Goal: Complete application form

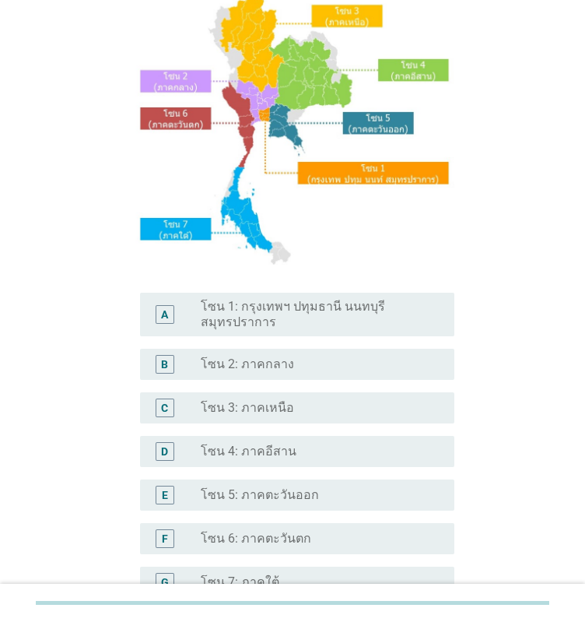
scroll to position [234, 0]
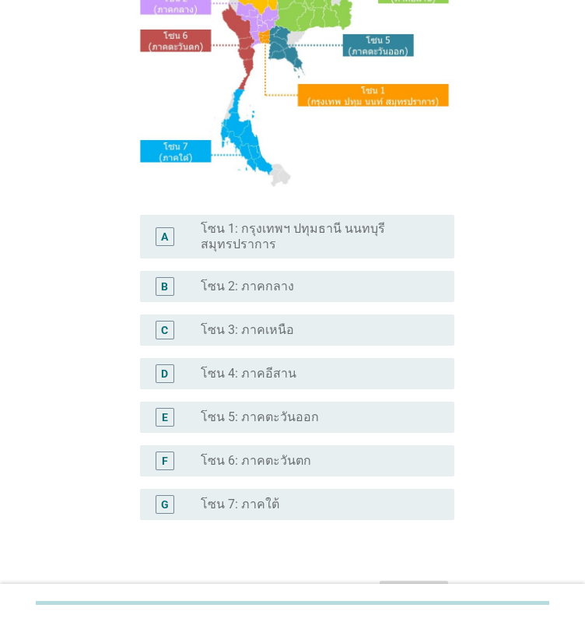
click at [268, 369] on label "โซน 4: ภาคอีสาน" at bounding box center [249, 374] width 96 height 16
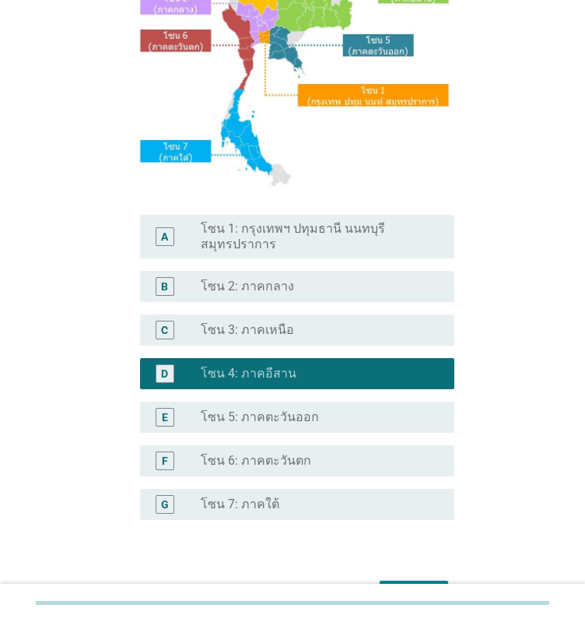
scroll to position [325, 0]
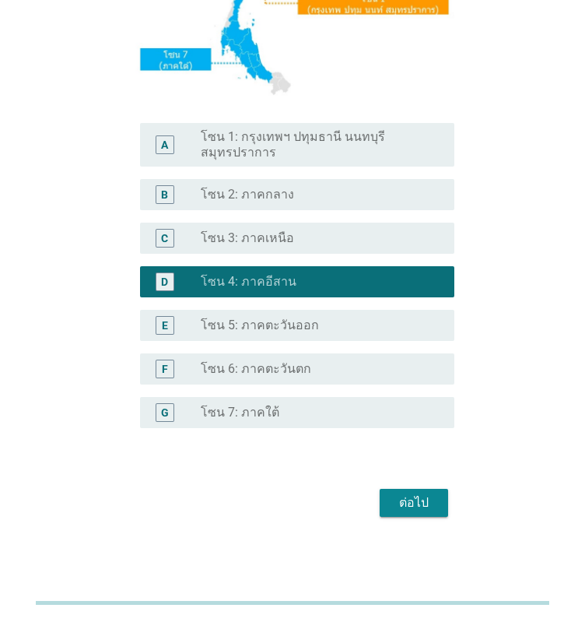
click at [399, 494] on div "ต่อไป" at bounding box center [414, 503] width 44 height 19
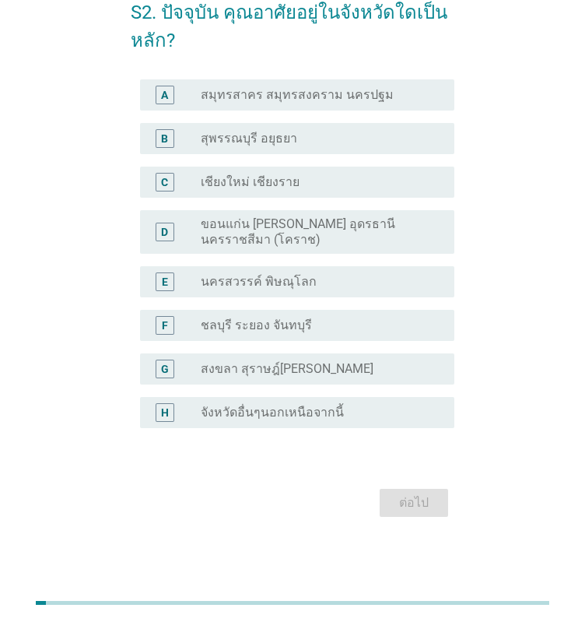
scroll to position [0, 0]
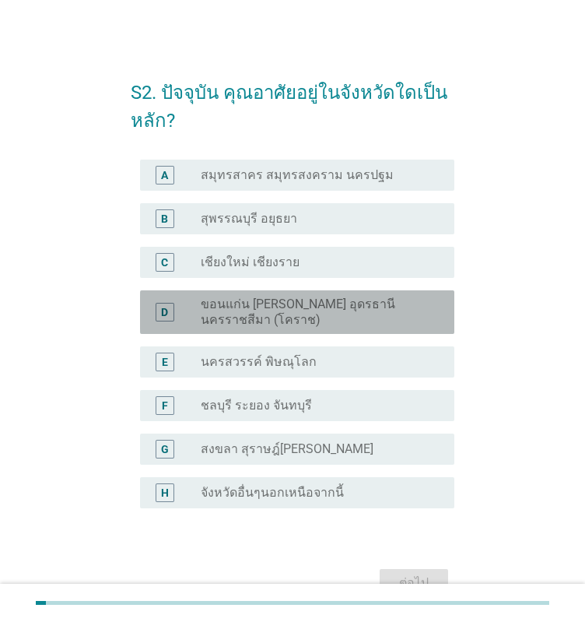
click at [318, 315] on label "ขอนแก่น [PERSON_NAME] อุดรธานี นครราชสีมา (โคราช)" at bounding box center [315, 312] width 229 height 31
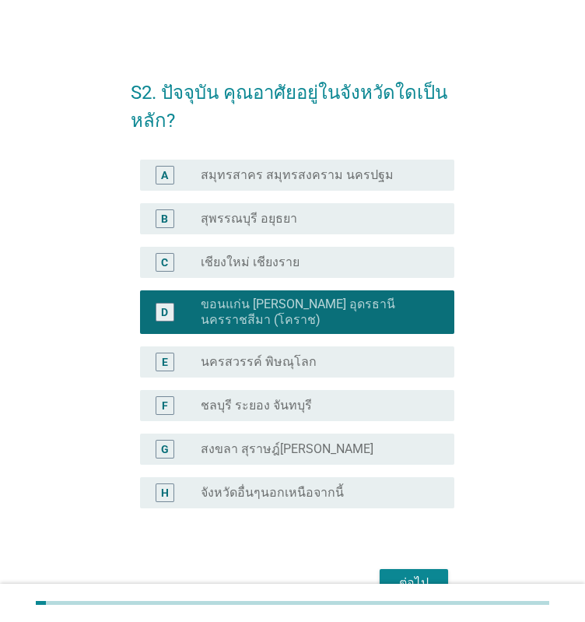
scroll to position [80, 0]
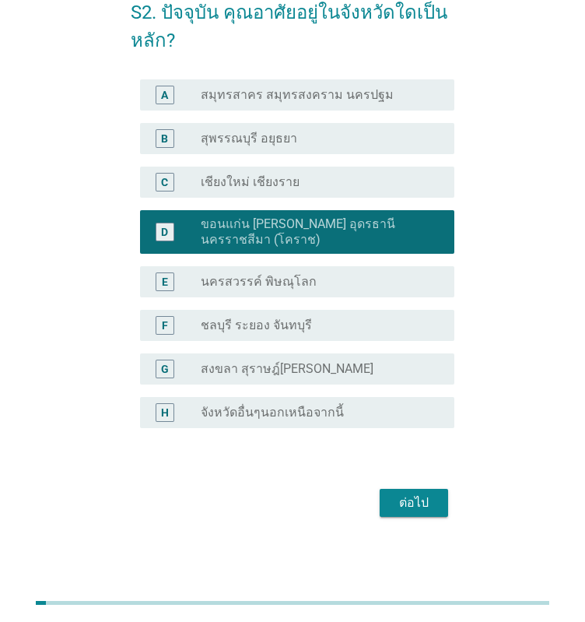
click at [411, 503] on div "ต่อไป" at bounding box center [414, 503] width 44 height 19
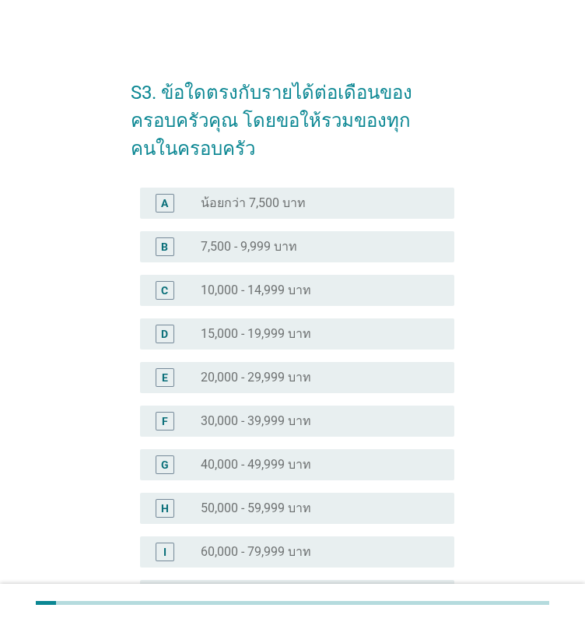
scroll to position [78, 0]
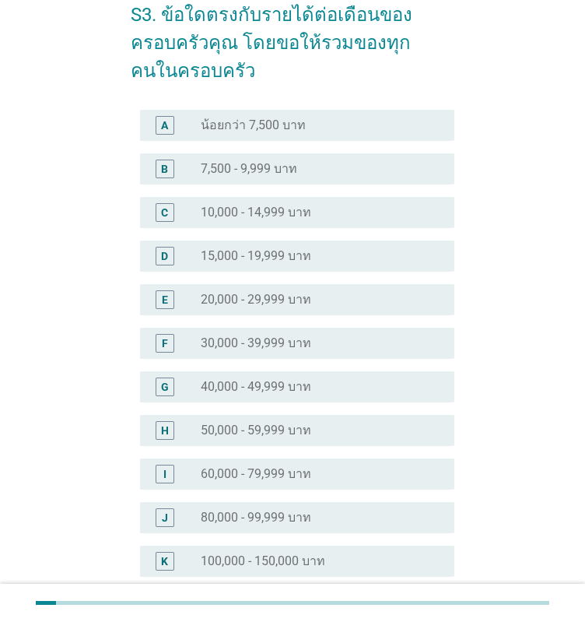
click at [258, 385] on label "40,000 - 49,999 บาท" at bounding box center [256, 387] width 111 height 16
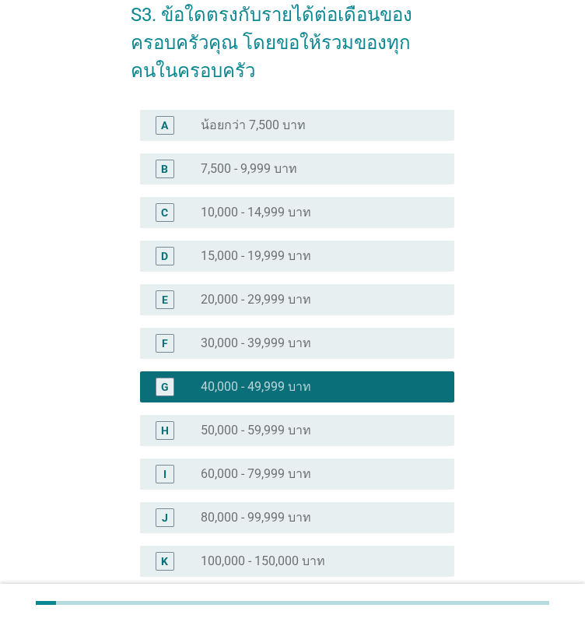
scroll to position [314, 0]
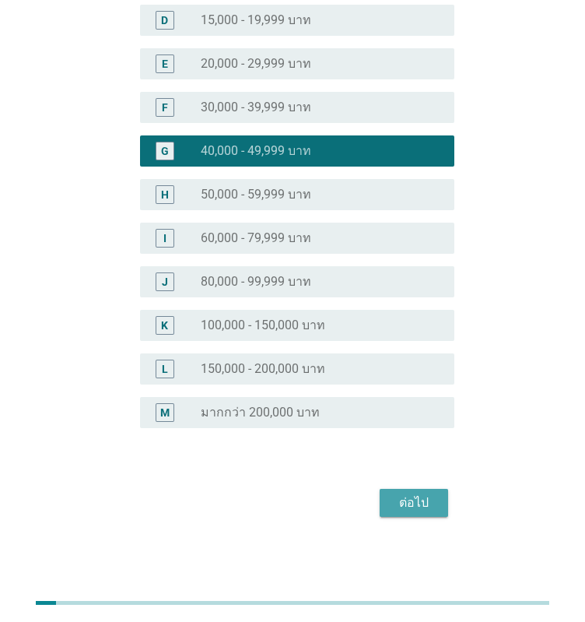
click at [399, 501] on div "ต่อไป" at bounding box center [414, 503] width 44 height 19
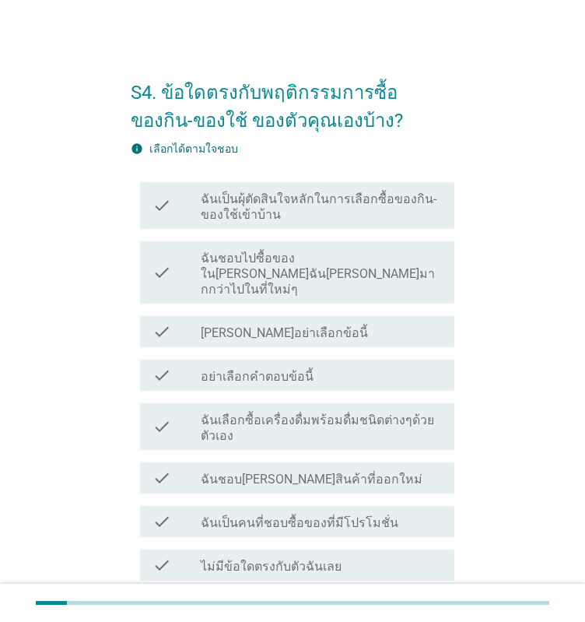
scroll to position [118, 0]
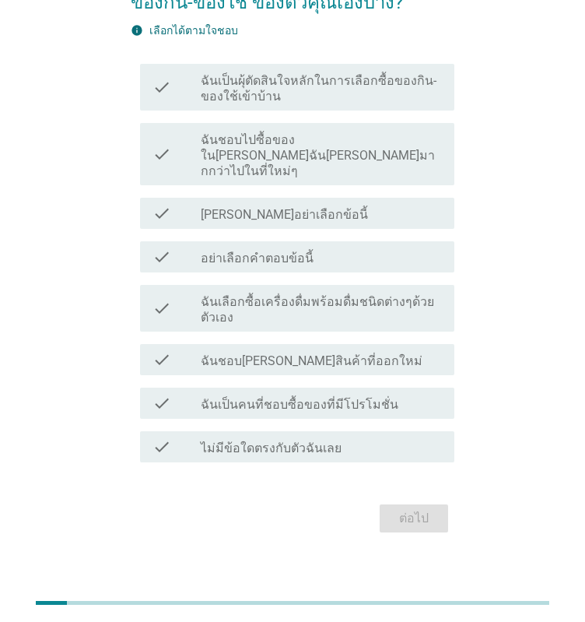
click at [207, 101] on label "ฉันเป็นผุ้ตัดสินใจหลักในการเลือกซื้อของกิน-ของใช้เข้าบ้าน" at bounding box center [321, 88] width 241 height 31
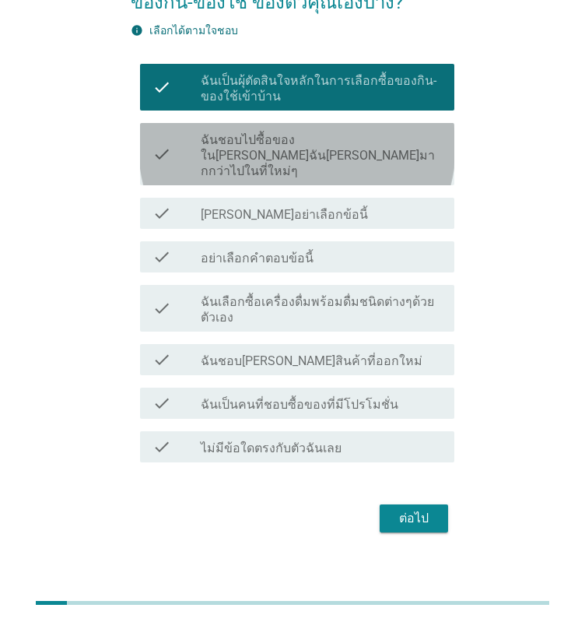
click at [206, 145] on label "ฉันชอบไปซื้อของใน[PERSON_NAME]ฉัน[PERSON_NAME]มากกว่าไปในที่ใหม่ๆ" at bounding box center [321, 155] width 241 height 47
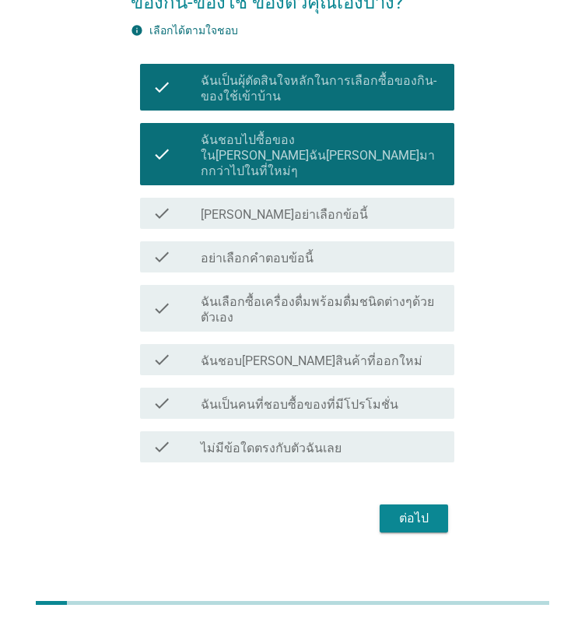
click at [269, 308] on label "ฉันเลือกซื้อเครื่องดื่มพร้อมดื่มชนิดต่างๆด้วยตัวเอง" at bounding box center [321, 309] width 241 height 31
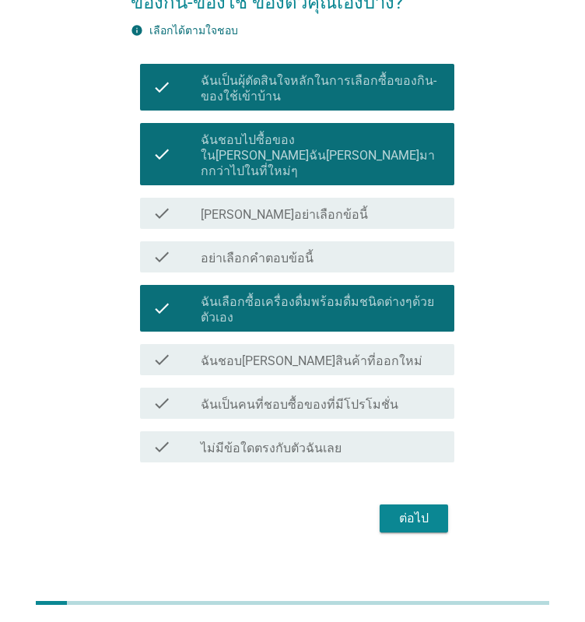
click at [288, 357] on div "check check_box_outline_blank ฉันชอบ[PERSON_NAME]สินค้าที่ออกใหม่" at bounding box center [297, 359] width 315 height 31
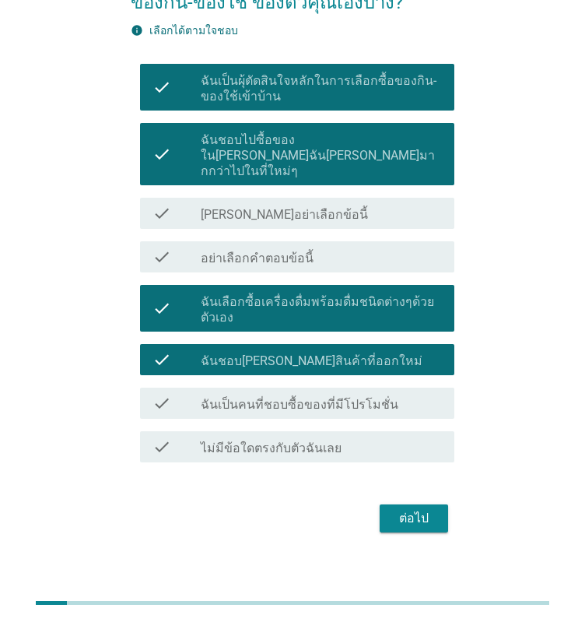
click at [296, 397] on label "ฉันเป็นคนที่ชอบซื้อของที่มีโปรโมชั่น" at bounding box center [300, 405] width 198 height 16
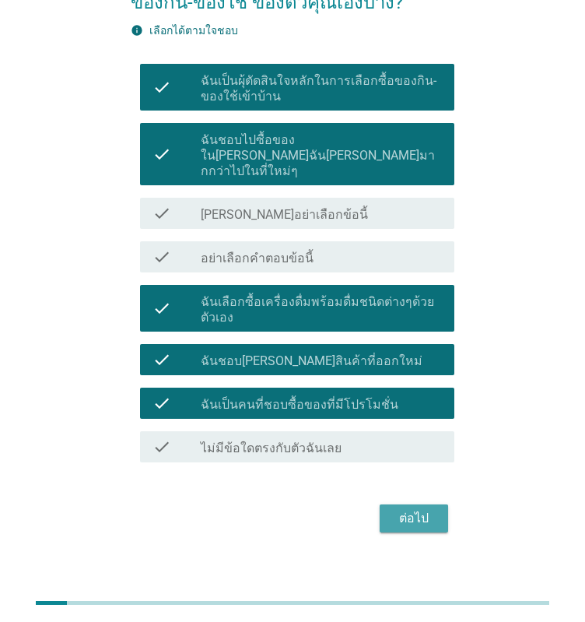
click at [430, 509] on div "ต่อไป" at bounding box center [414, 518] width 44 height 19
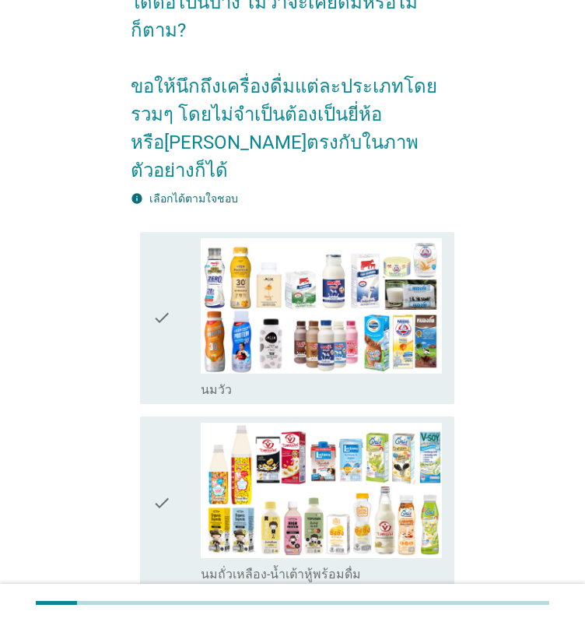
scroll to position [0, 0]
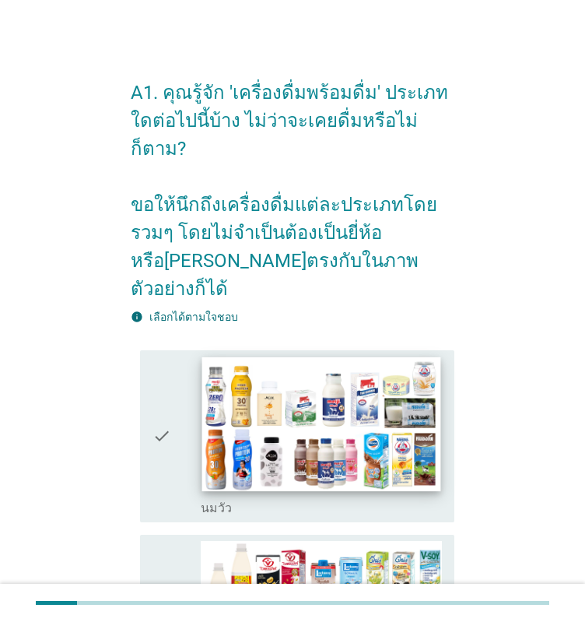
click at [277, 357] on img at bounding box center [321, 424] width 239 height 135
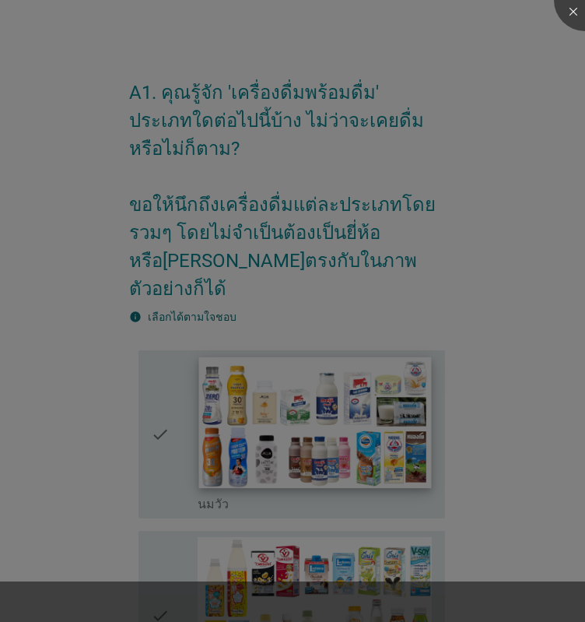
scroll to position [311, 0]
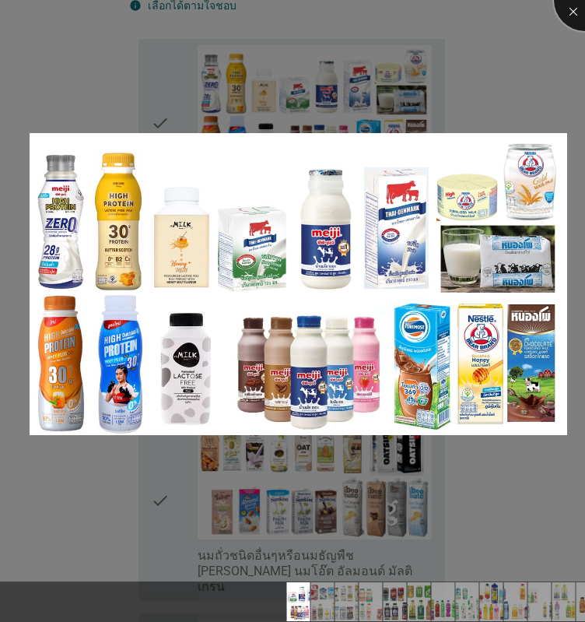
click at [579, 11] on div at bounding box center [585, 0] width 62 height 62
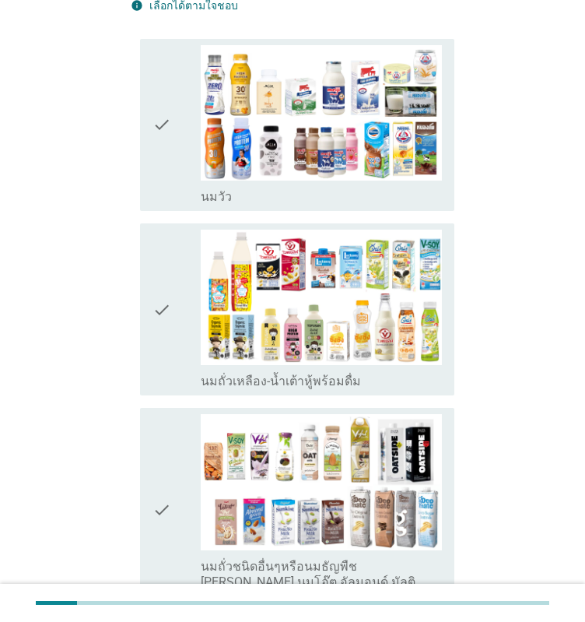
click at [154, 85] on icon "check" at bounding box center [162, 125] width 19 height 160
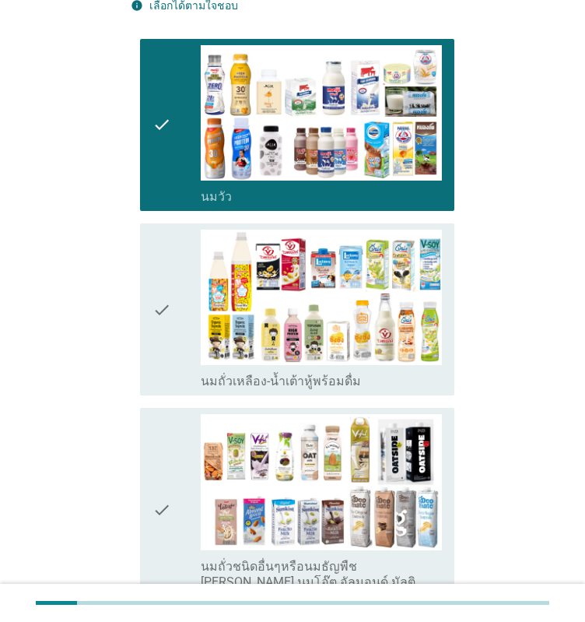
click at [181, 283] on div "check" at bounding box center [177, 310] width 48 height 160
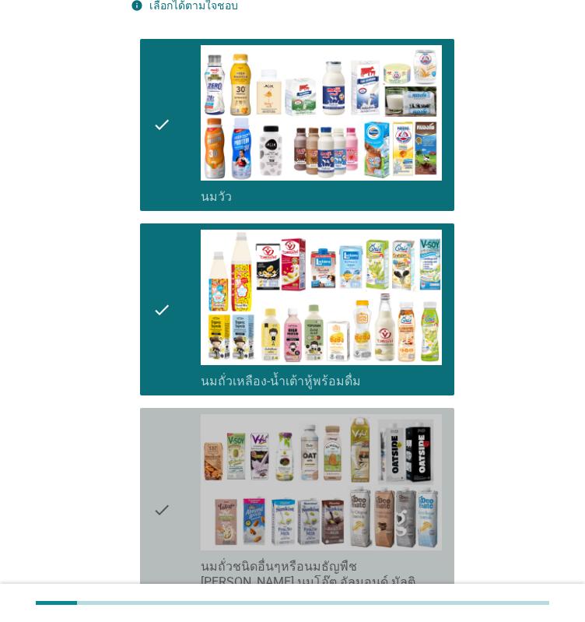
click at [190, 434] on div "check" at bounding box center [177, 509] width 48 height 191
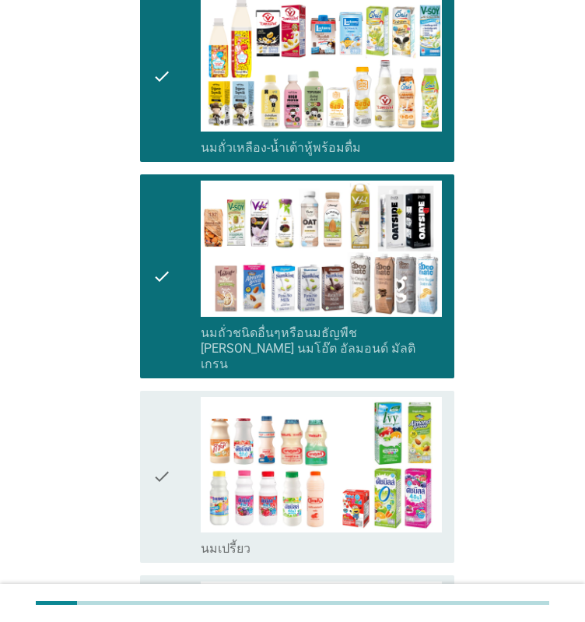
scroll to position [623, 0]
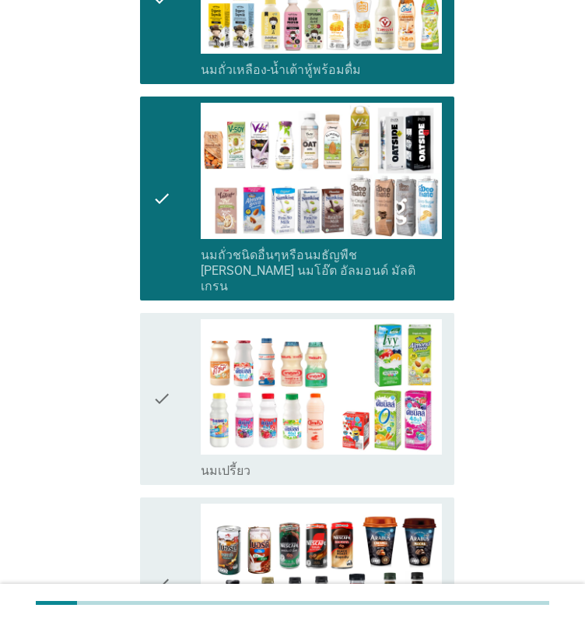
drag, startPoint x: 181, startPoint y: 283, endPoint x: 180, endPoint y: 251, distance: 31.9
click at [181, 319] on div "check" at bounding box center [177, 399] width 48 height 160
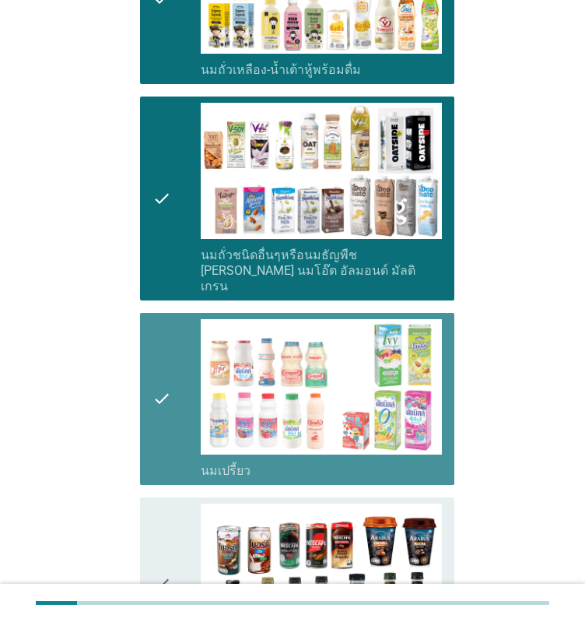
click at [181, 139] on div "check" at bounding box center [177, 198] width 48 height 191
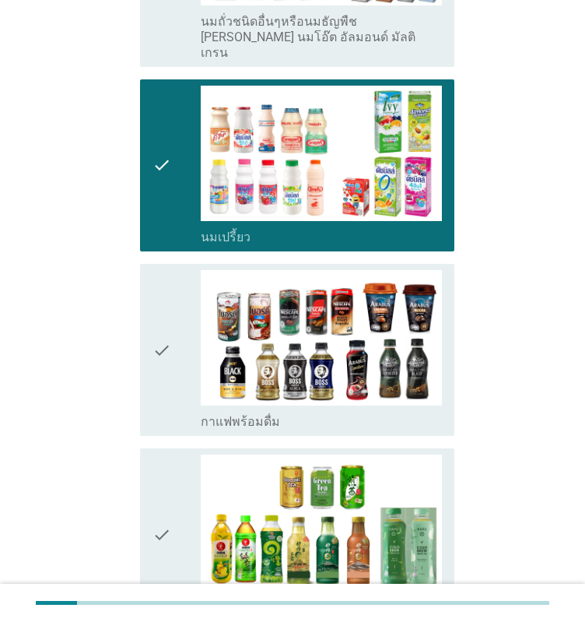
scroll to position [1012, 0]
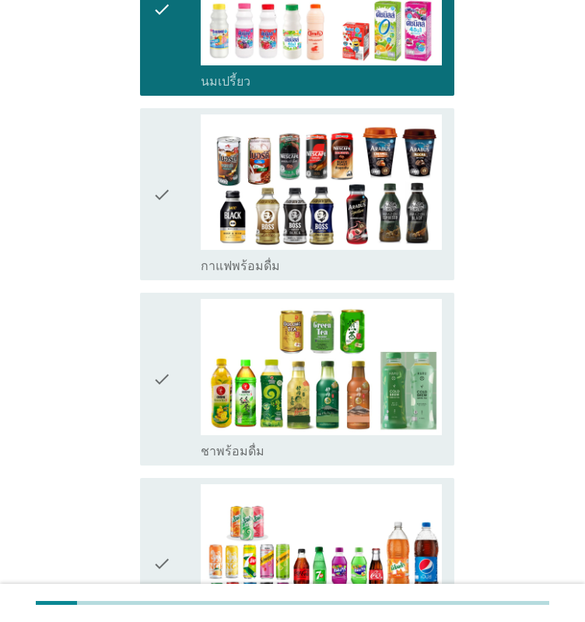
click at [180, 133] on div "check" at bounding box center [177, 194] width 48 height 160
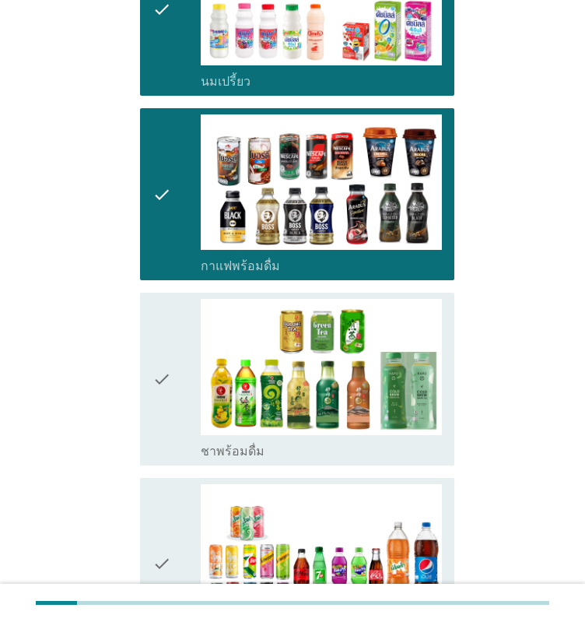
click at [149, 345] on div "check check_box_outline_blank ชาพร้อมดื่ม" at bounding box center [297, 379] width 315 height 172
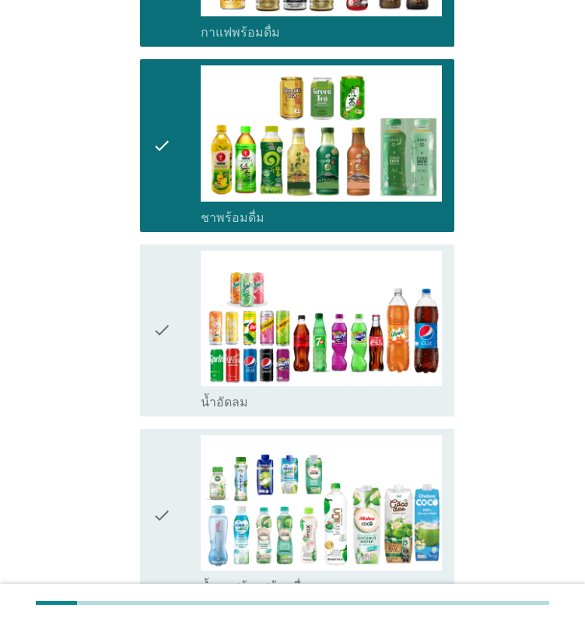
scroll to position [1323, 0]
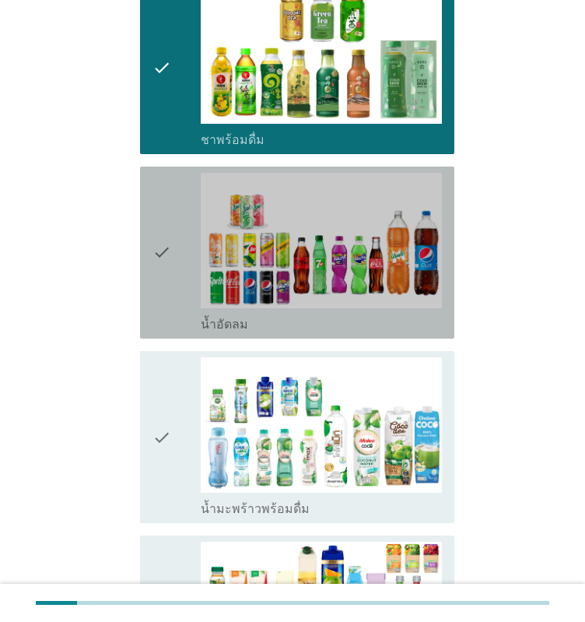
click at [156, 211] on icon "check" at bounding box center [162, 253] width 19 height 160
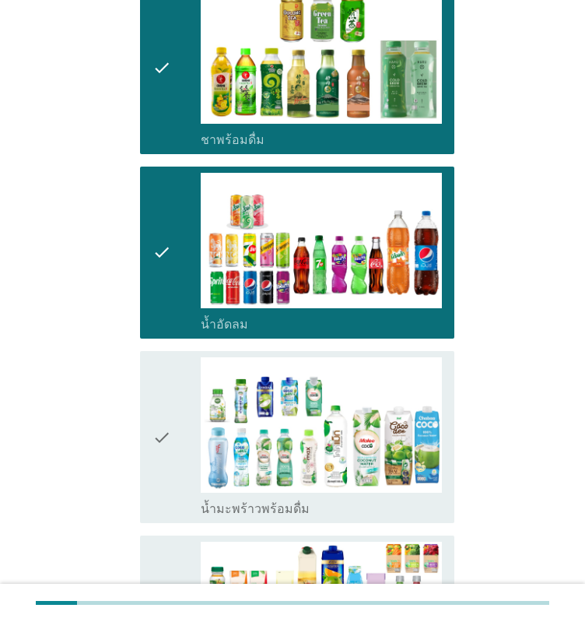
click at [163, 374] on icon "check" at bounding box center [162, 437] width 19 height 160
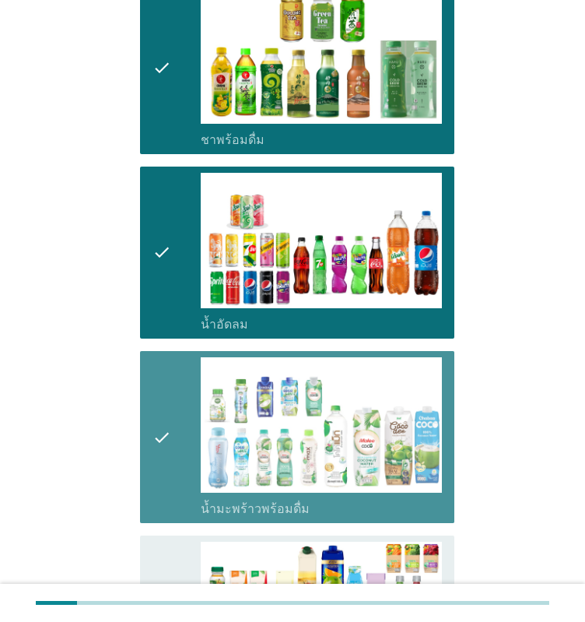
scroll to position [1635, 0]
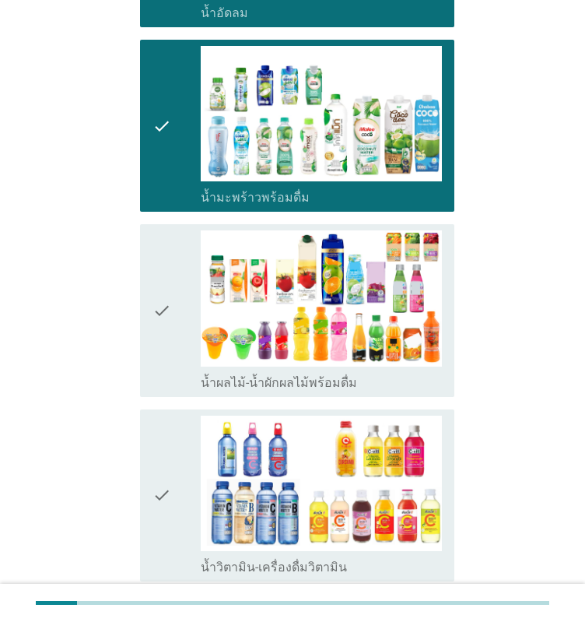
click at [161, 230] on icon "check" at bounding box center [162, 310] width 19 height 160
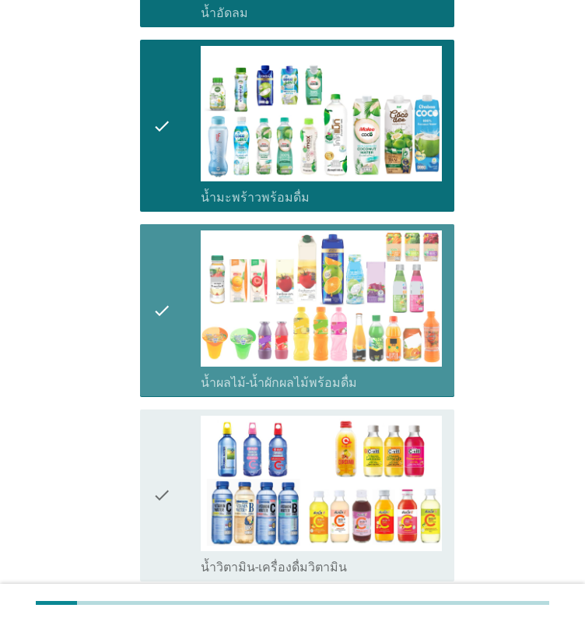
click at [149, 409] on div "check check_box_outline_blank น้ำวิตามิน-เครื่องดื่มวิตามิน" at bounding box center [297, 495] width 315 height 172
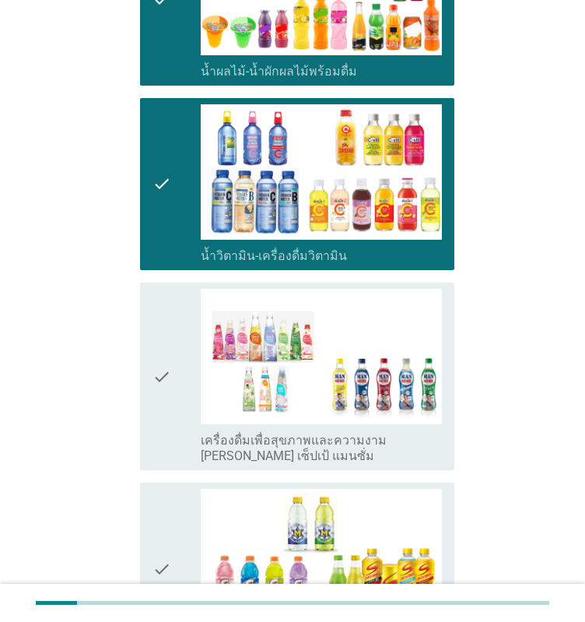
click at [149, 291] on div "check check_box_outline_blank เครื่องดื่มเพื่อสุขภาพและความงาม [PERSON_NAME] เซ…" at bounding box center [297, 377] width 315 height 188
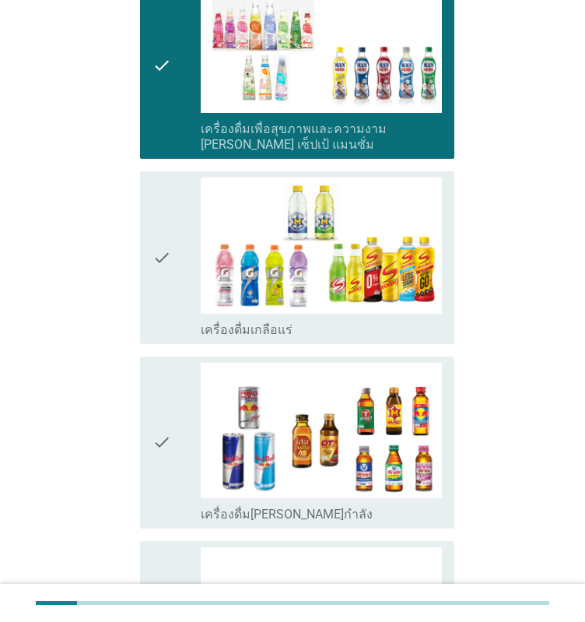
click at [156, 363] on icon "check" at bounding box center [162, 443] width 19 height 160
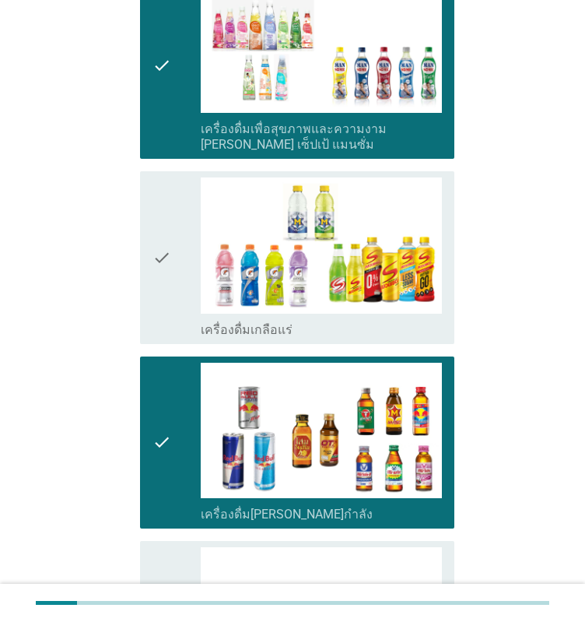
scroll to position [2490, 0]
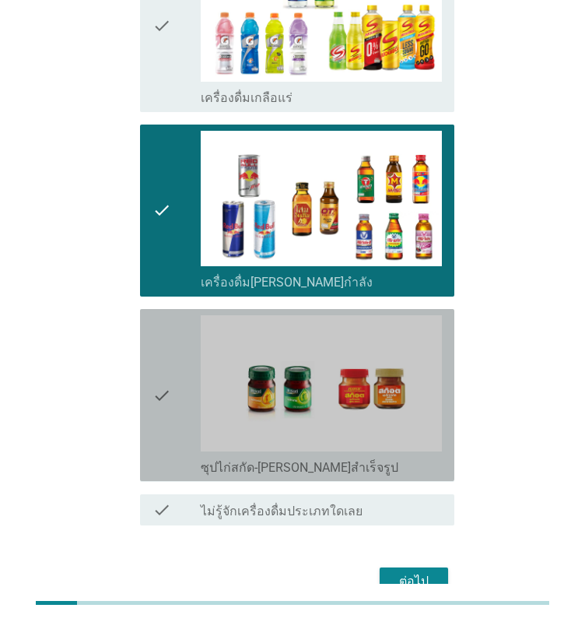
drag, startPoint x: 159, startPoint y: 321, endPoint x: 332, endPoint y: 455, distance: 219.7
click at [160, 322] on icon "check" at bounding box center [162, 395] width 19 height 160
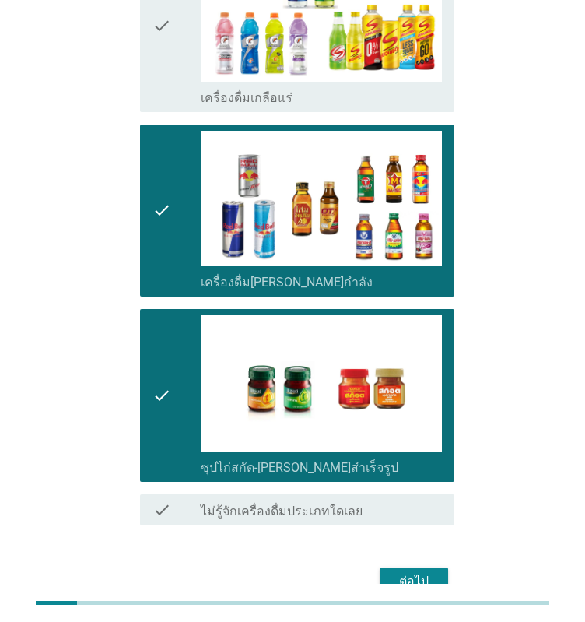
click at [422, 572] on div "ต่อไป" at bounding box center [414, 581] width 44 height 19
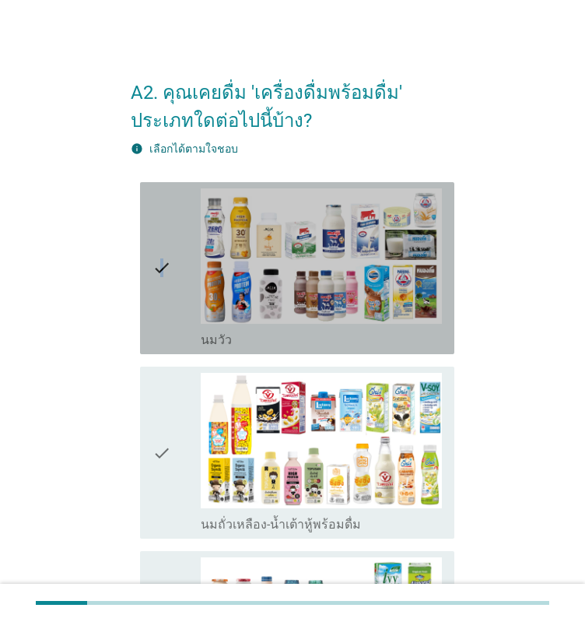
drag, startPoint x: 162, startPoint y: 271, endPoint x: 171, endPoint y: 315, distance: 45.3
click at [163, 279] on icon "check" at bounding box center [162, 268] width 19 height 160
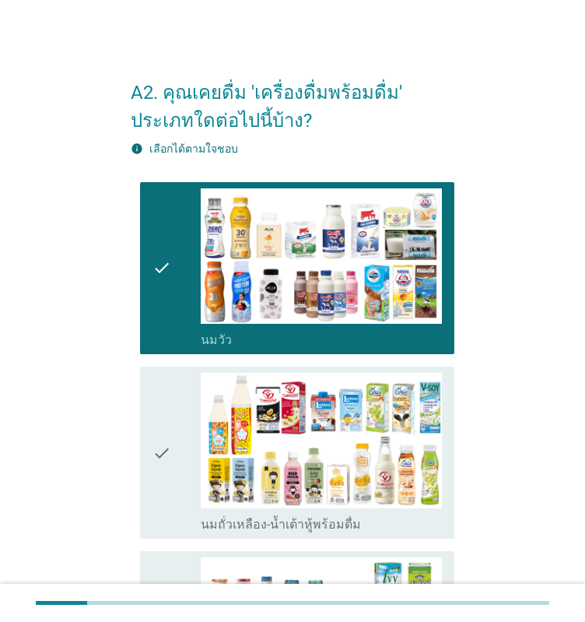
click at [172, 425] on div "check" at bounding box center [177, 453] width 48 height 160
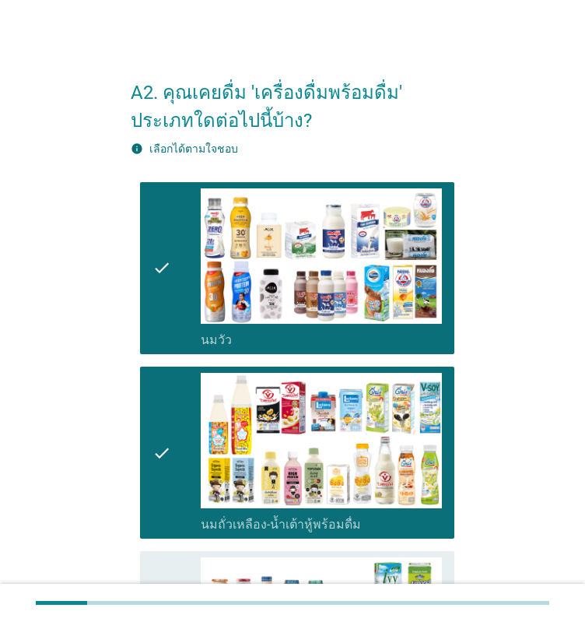
scroll to position [311, 0]
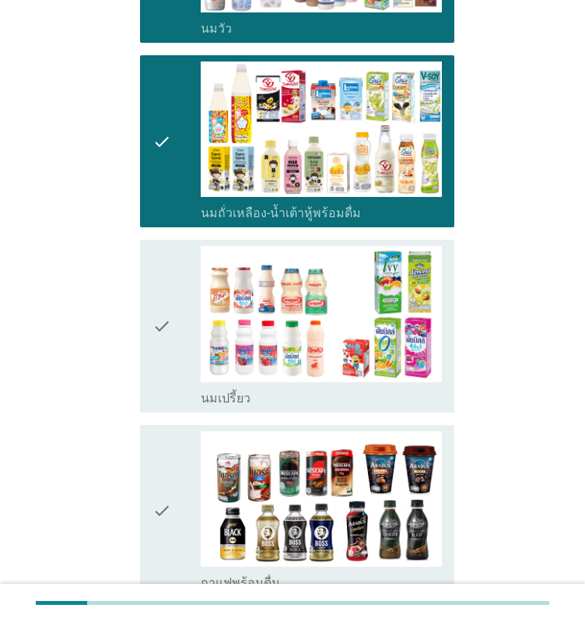
click at [160, 350] on icon "check" at bounding box center [162, 326] width 19 height 160
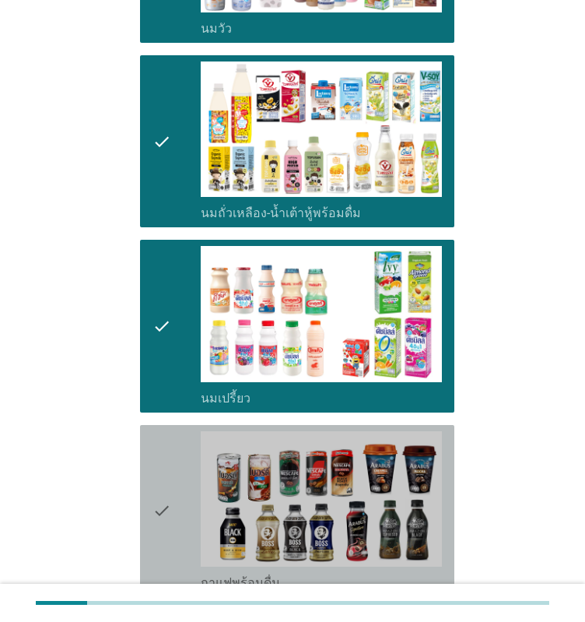
click at [150, 494] on div "check check_box_outline_blank กาแฟพร้อมดื่ม" at bounding box center [297, 511] width 315 height 172
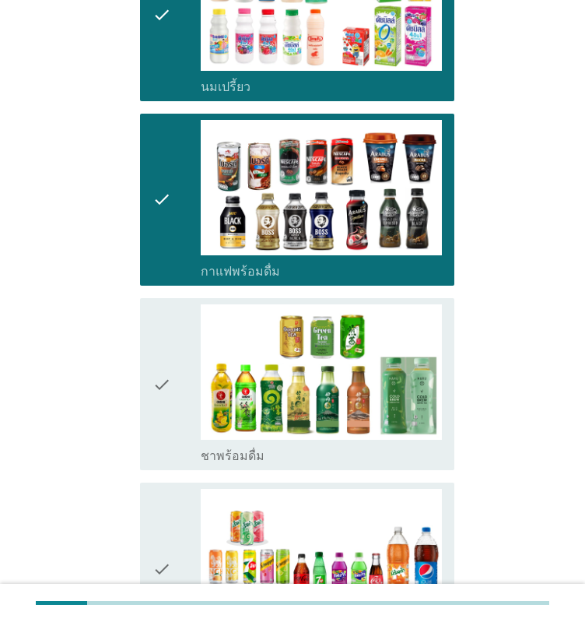
scroll to position [701, 0]
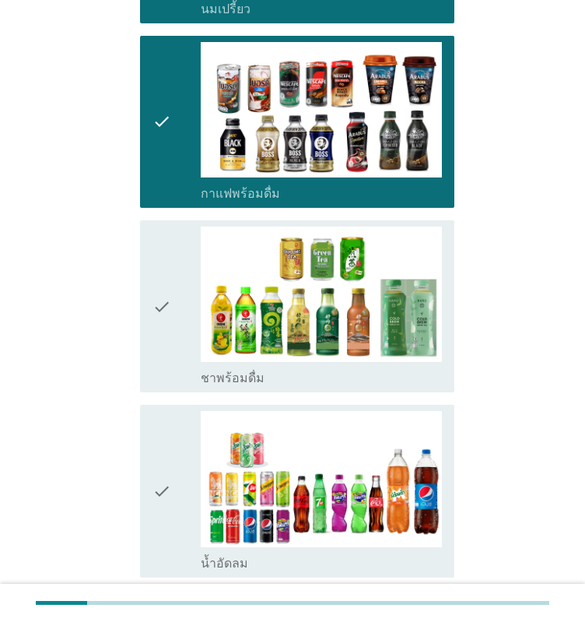
click at [165, 288] on icon "check" at bounding box center [162, 307] width 19 height 160
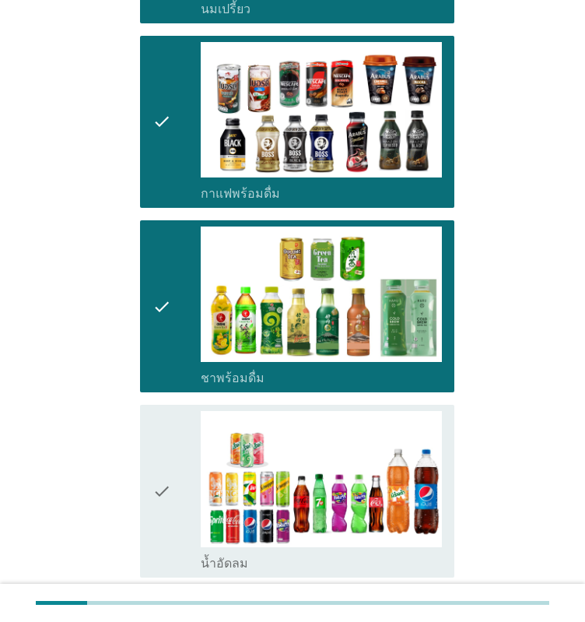
click at [138, 490] on div "check check_box_outline_blank น้ำอัดลม" at bounding box center [293, 491] width 324 height 185
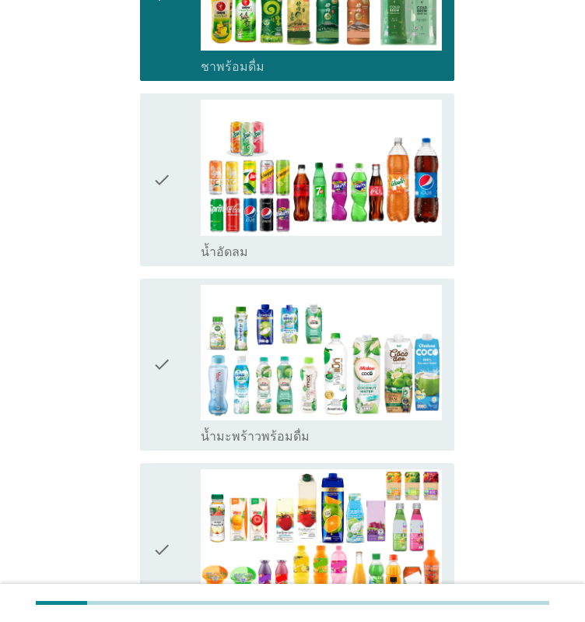
scroll to position [1090, 0]
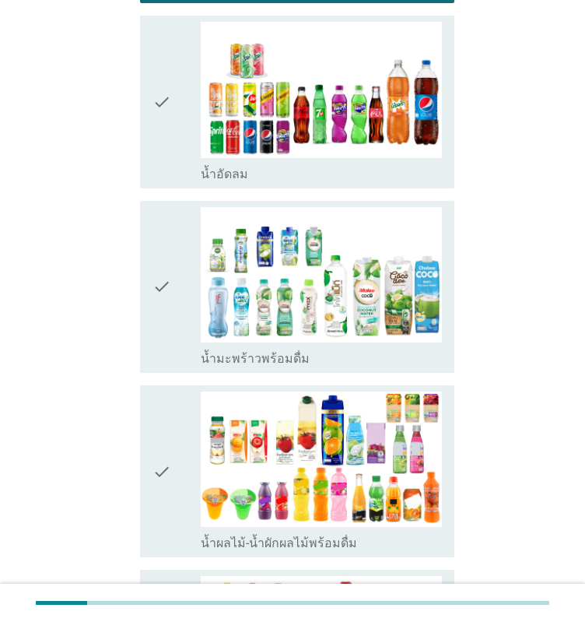
click at [174, 121] on div "check" at bounding box center [177, 102] width 48 height 160
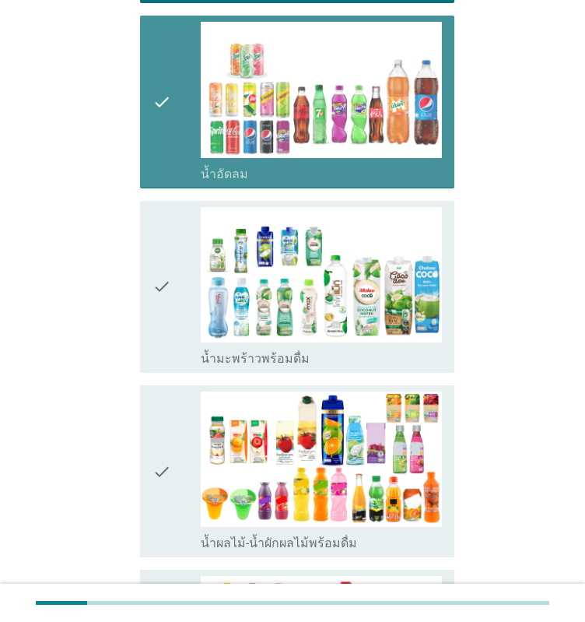
click at [160, 264] on icon "check" at bounding box center [162, 287] width 19 height 160
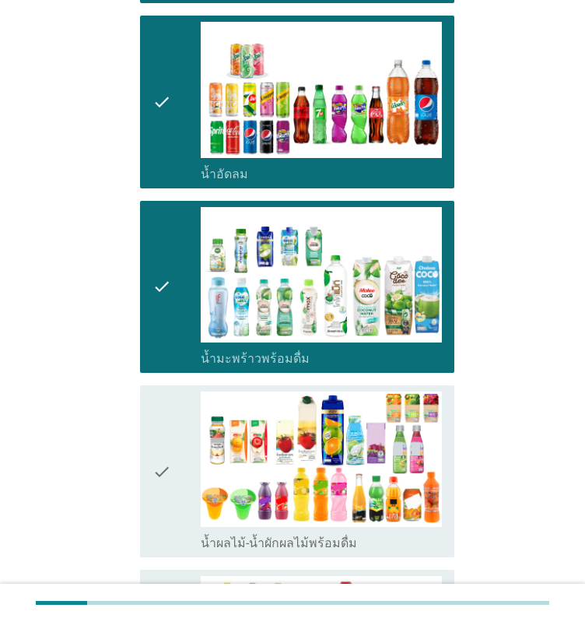
click at [173, 443] on div "check" at bounding box center [177, 472] width 48 height 160
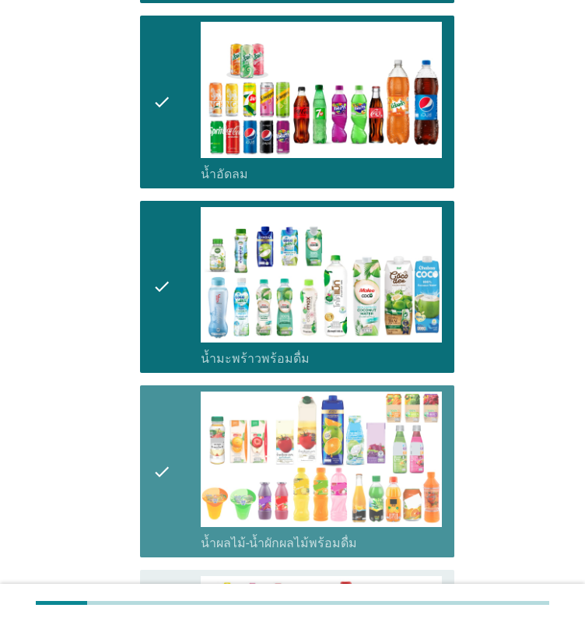
scroll to position [1479, 0]
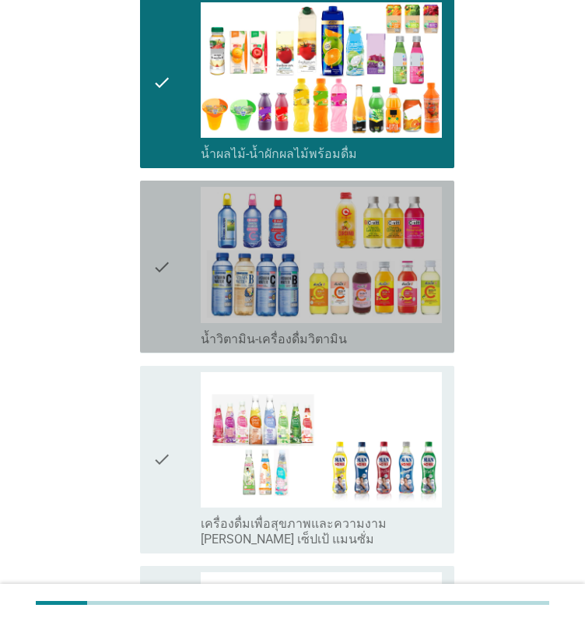
click at [185, 243] on div "check" at bounding box center [177, 267] width 48 height 160
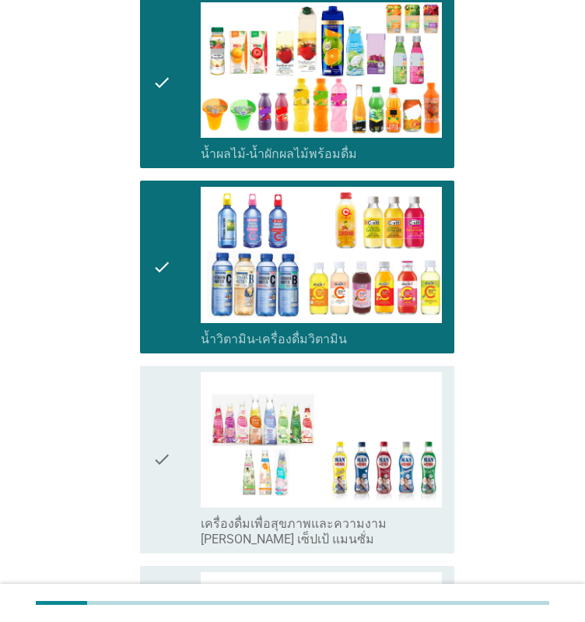
click at [171, 424] on div "check" at bounding box center [177, 459] width 48 height 175
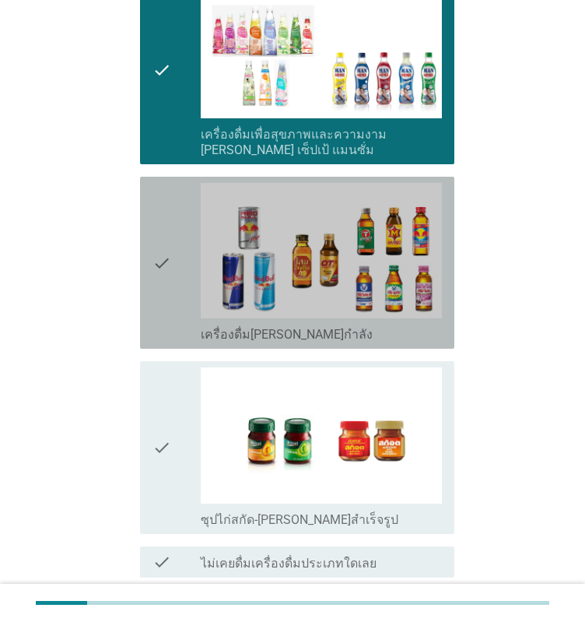
click at [184, 267] on div "check" at bounding box center [177, 263] width 48 height 160
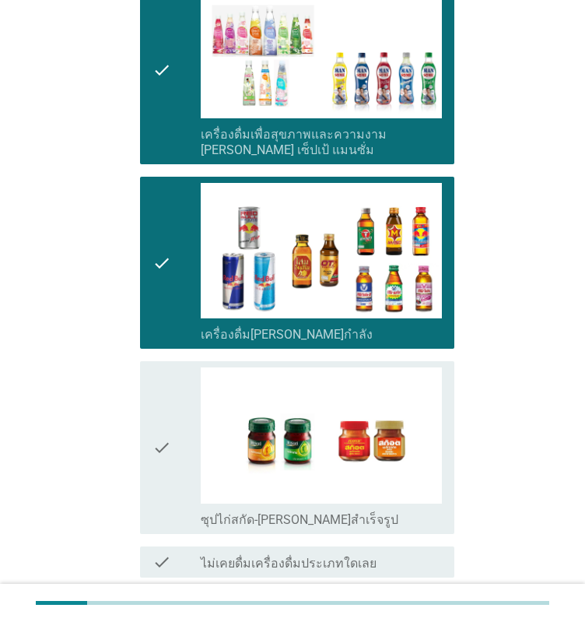
click at [146, 416] on div "check check_box_outline_blank ซุปไก่สกัด-[PERSON_NAME]สำเร็จรูป" at bounding box center [297, 447] width 315 height 172
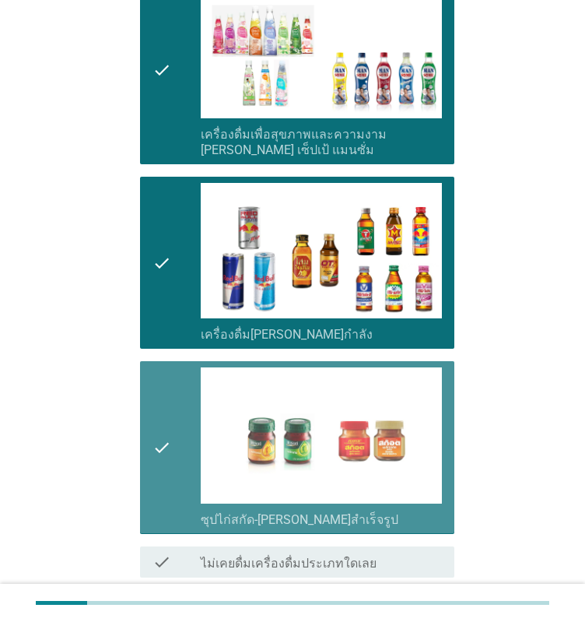
scroll to position [1993, 0]
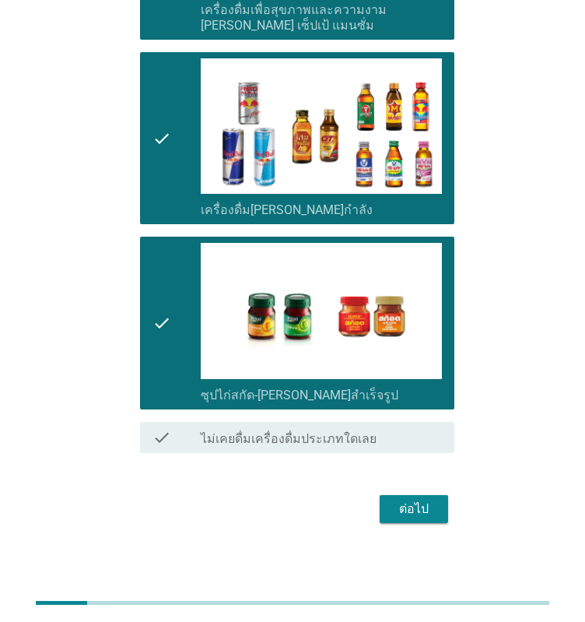
click at [399, 508] on div "ต่อไป" at bounding box center [414, 509] width 44 height 19
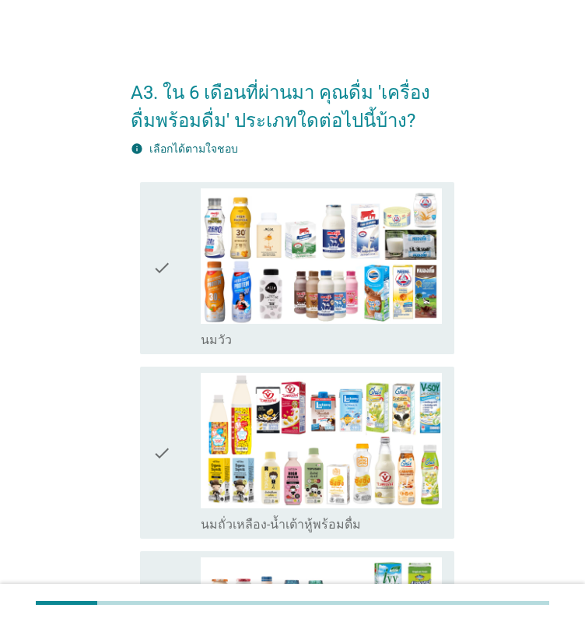
drag, startPoint x: 126, startPoint y: 217, endPoint x: 134, endPoint y: 227, distance: 12.8
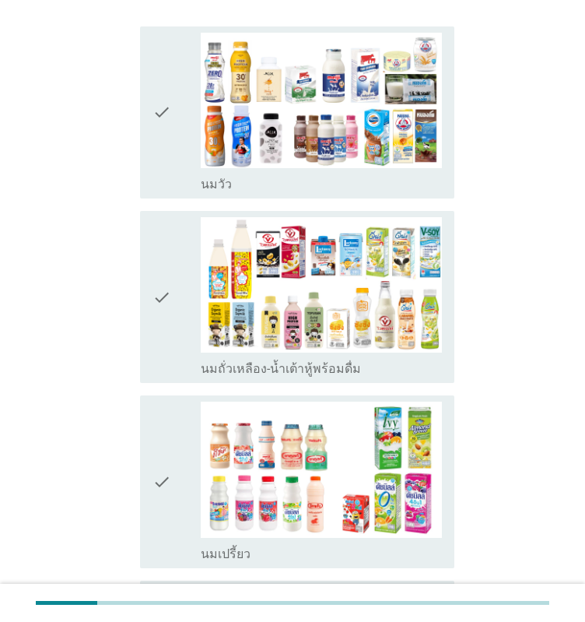
click at [148, 117] on div "check check_box_outline_blank [PERSON_NAME]" at bounding box center [297, 112] width 315 height 172
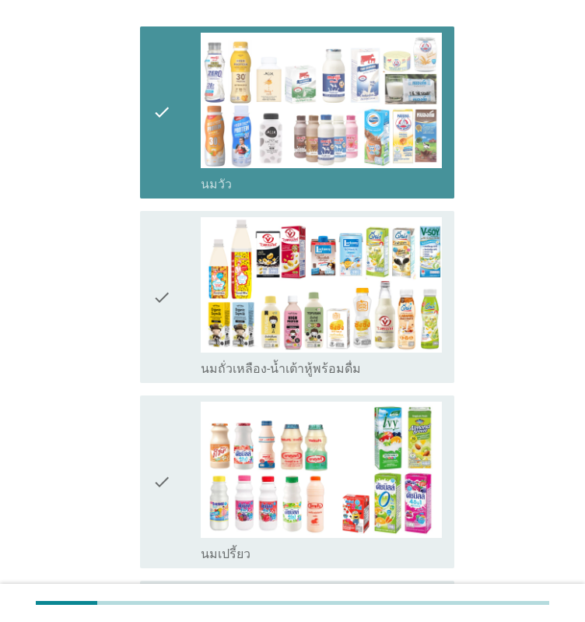
click at [163, 258] on icon "check" at bounding box center [162, 297] width 19 height 160
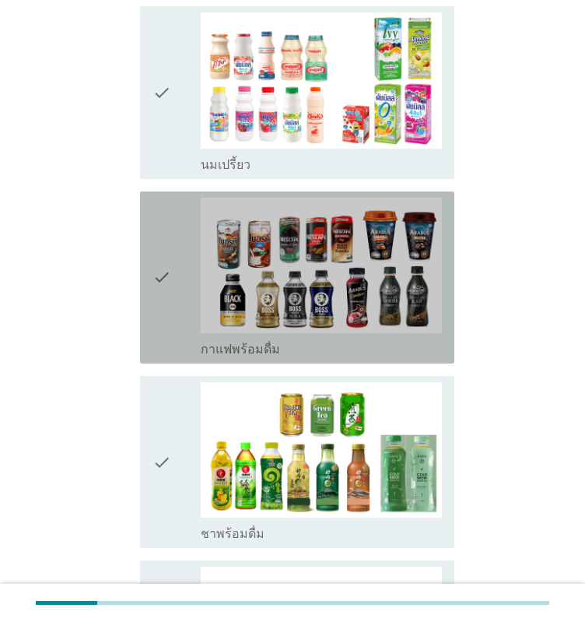
click at [165, 307] on icon "check" at bounding box center [162, 278] width 19 height 160
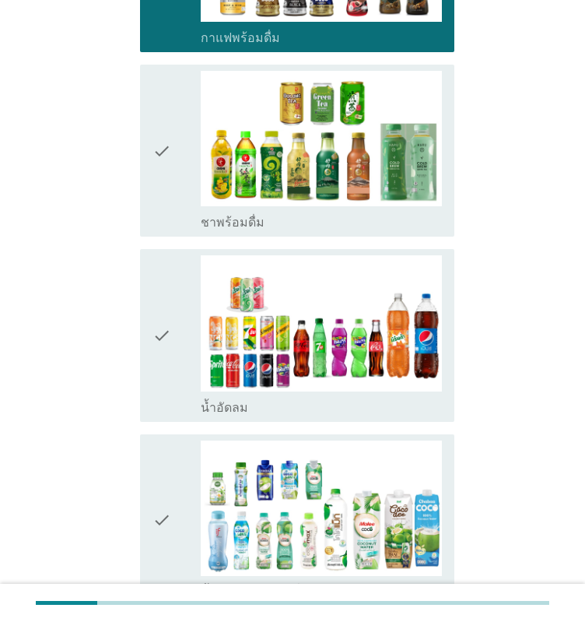
scroll to position [934, 0]
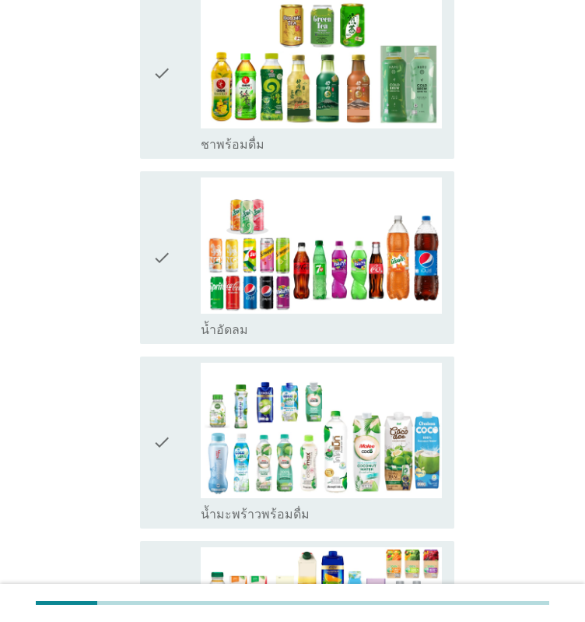
click at [168, 298] on icon "check" at bounding box center [162, 257] width 19 height 160
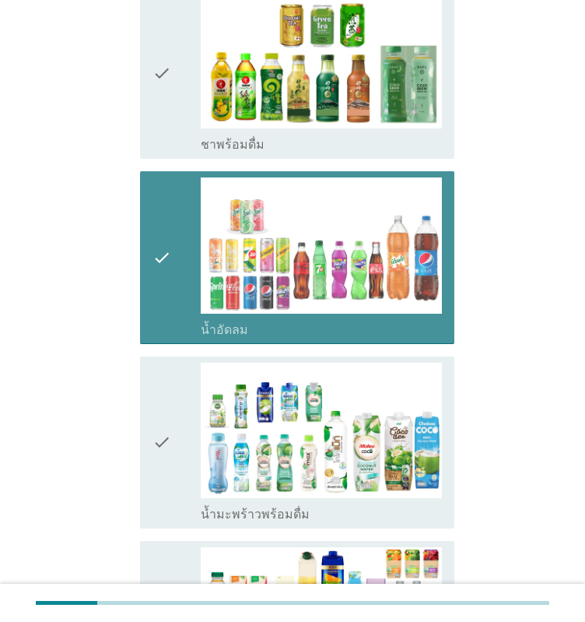
click at [167, 339] on div "check check_box_outline_blank น้ำอัดลม" at bounding box center [297, 257] width 315 height 172
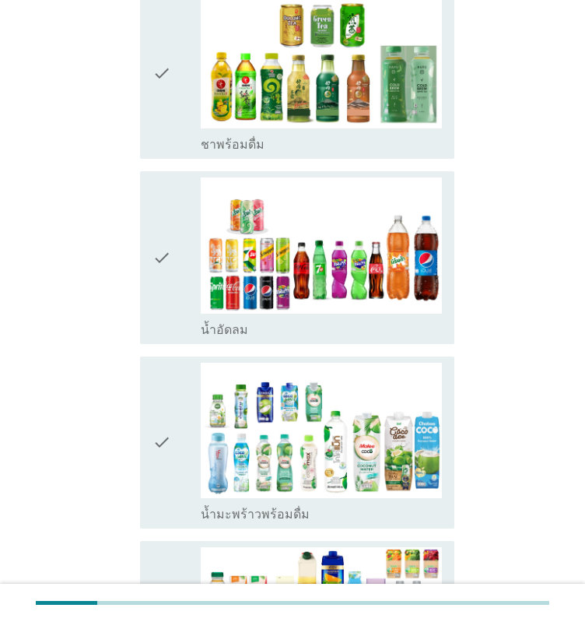
scroll to position [1168, 0]
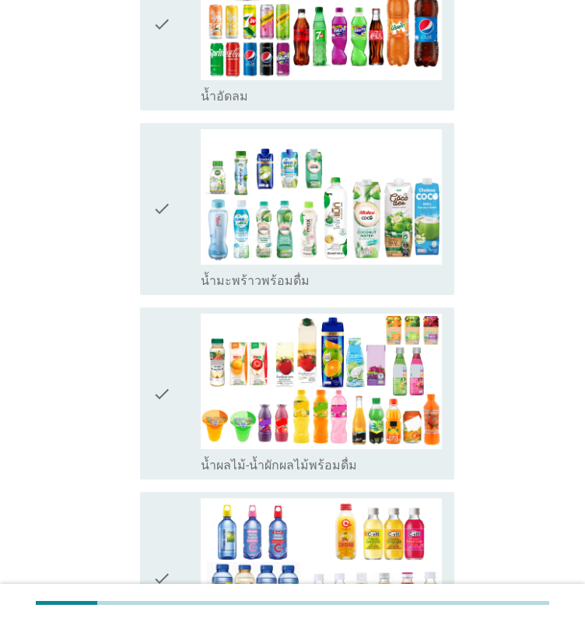
click at [170, 86] on icon "check" at bounding box center [162, 24] width 19 height 160
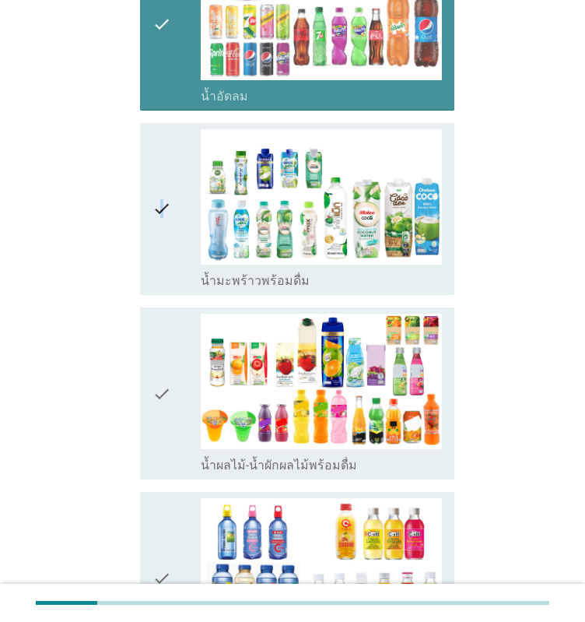
click at [162, 207] on icon "check" at bounding box center [162, 209] width 19 height 160
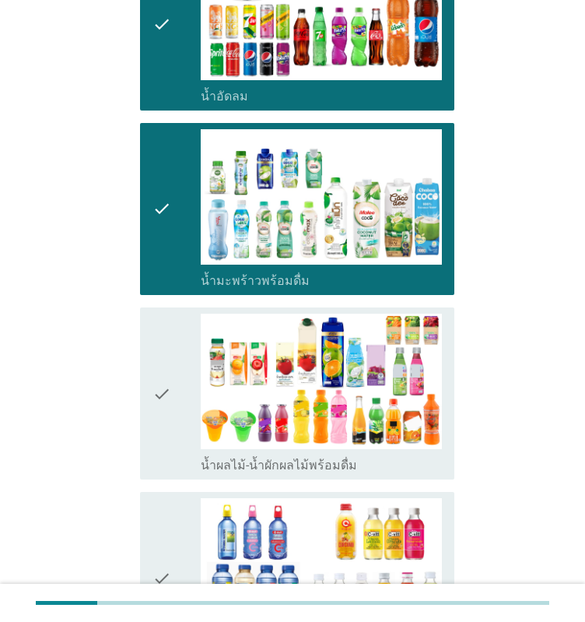
click at [164, 401] on icon "check" at bounding box center [162, 394] width 19 height 160
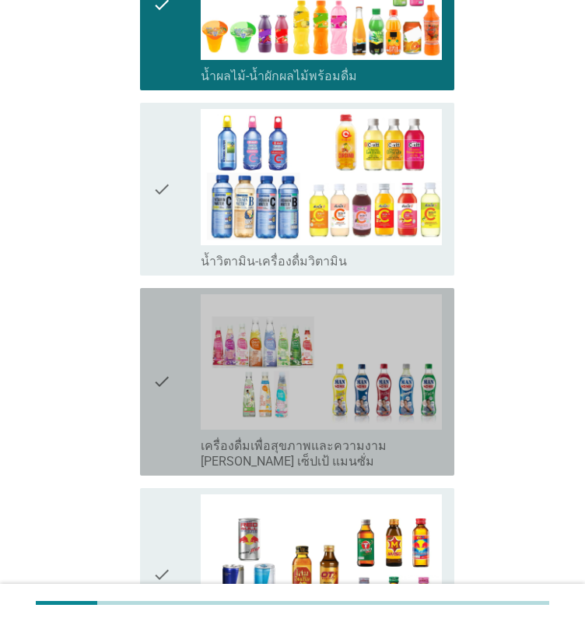
click at [174, 380] on div "check" at bounding box center [177, 381] width 48 height 175
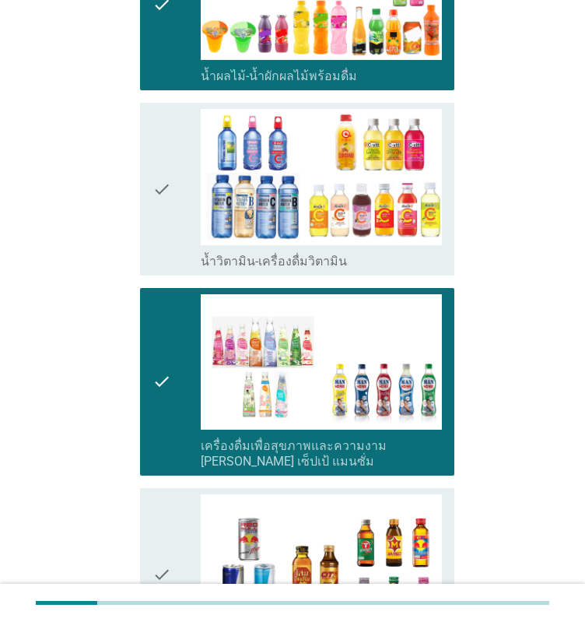
scroll to position [1946, 0]
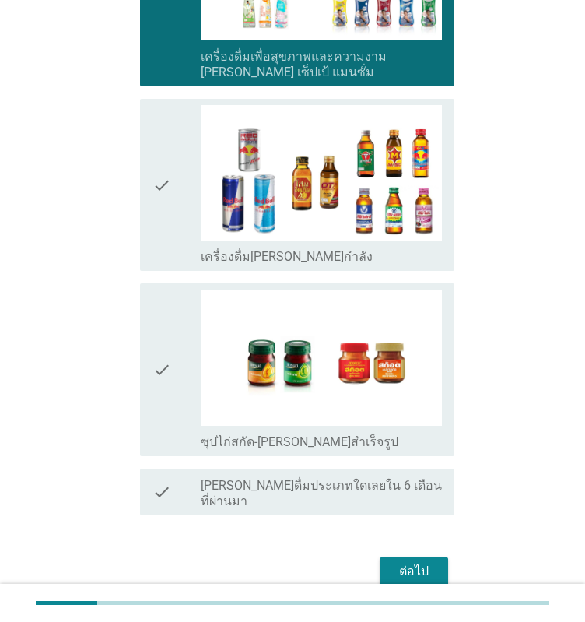
click at [188, 283] on div "check check_box_outline_blank ซุปไก่สกัด-[PERSON_NAME]สำเร็จรูป" at bounding box center [297, 369] width 315 height 172
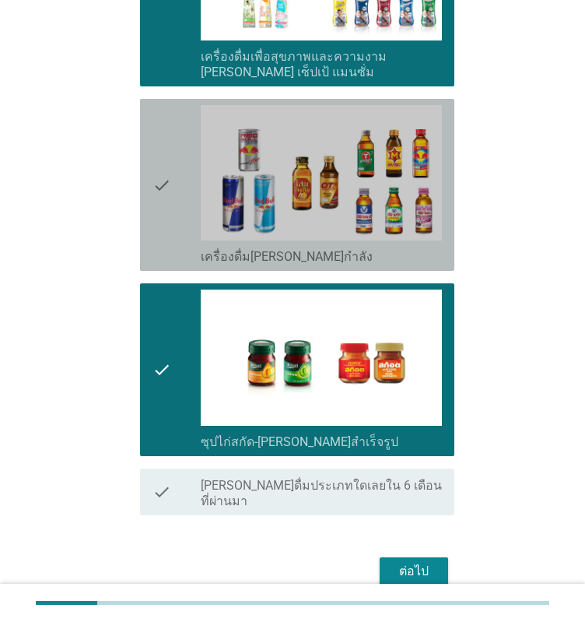
click at [185, 233] on div "check" at bounding box center [177, 185] width 48 height 160
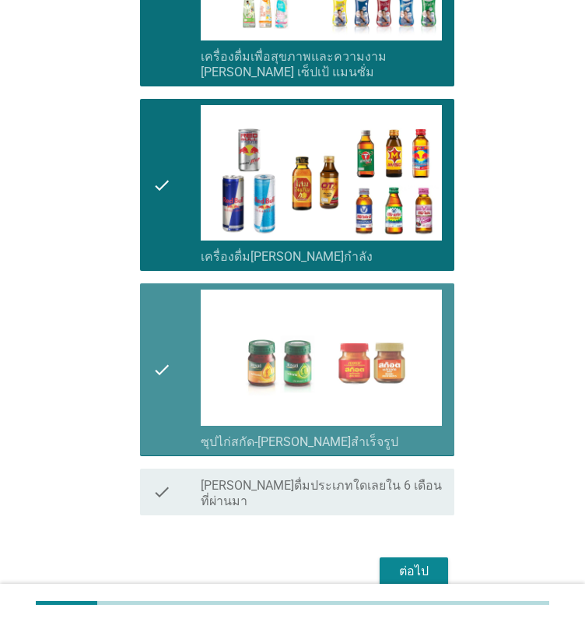
click at [167, 348] on icon "check" at bounding box center [162, 370] width 19 height 160
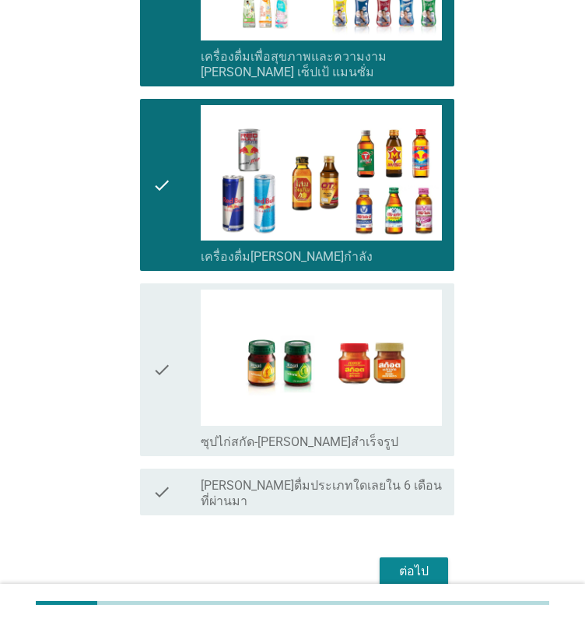
click at [417, 562] on div "ต่อไป" at bounding box center [414, 571] width 44 height 19
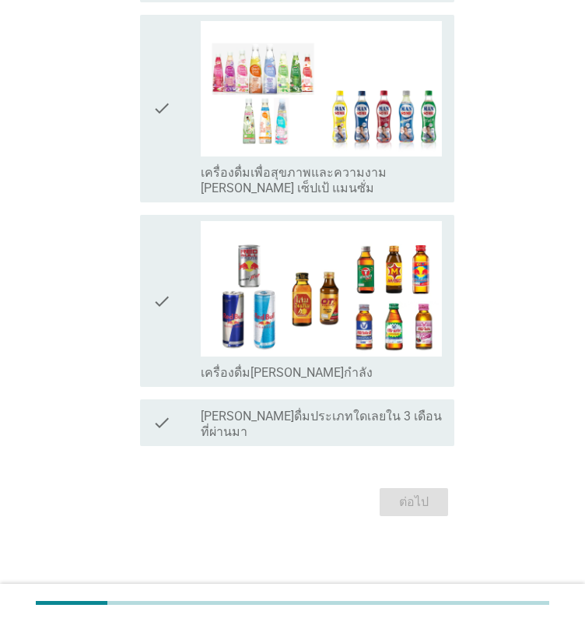
scroll to position [0, 0]
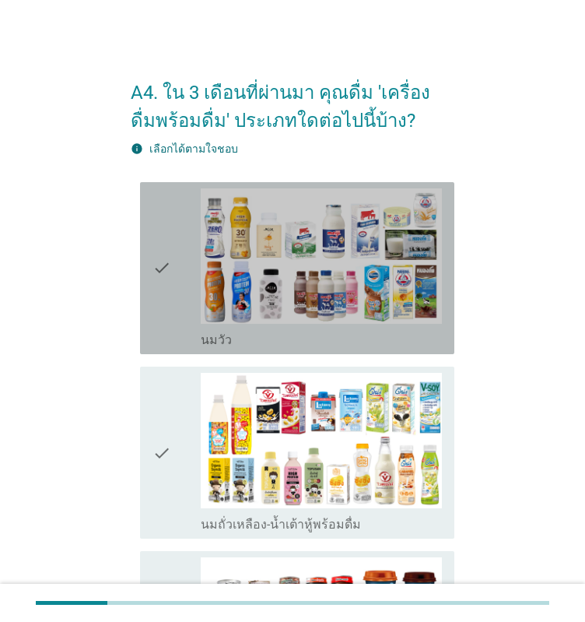
click at [163, 319] on icon "check" at bounding box center [162, 268] width 19 height 160
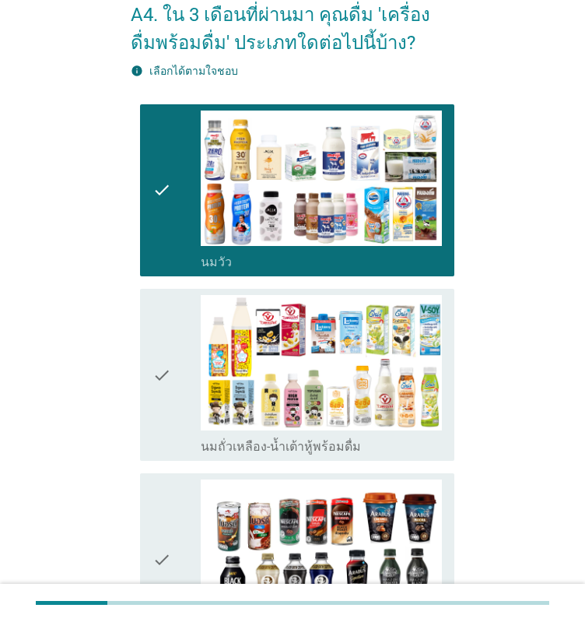
click at [175, 316] on div "check" at bounding box center [177, 375] width 48 height 160
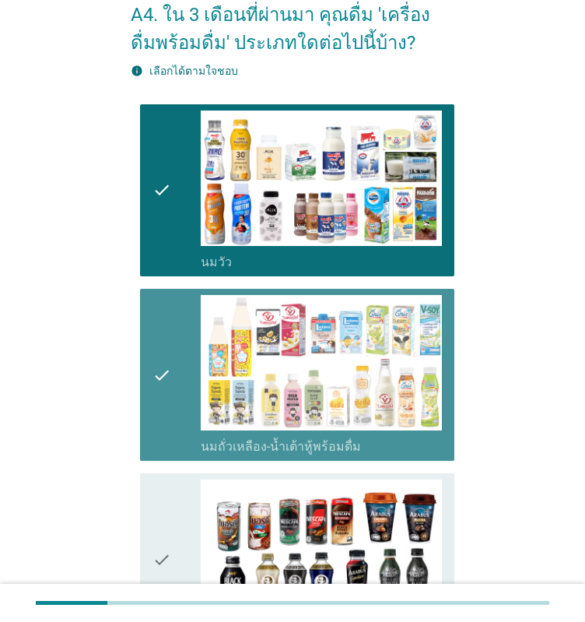
scroll to position [389, 0]
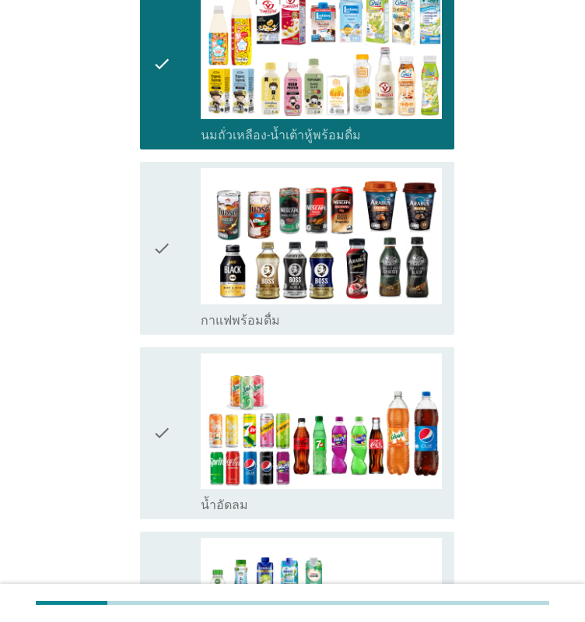
click at [160, 264] on icon "check" at bounding box center [162, 248] width 19 height 160
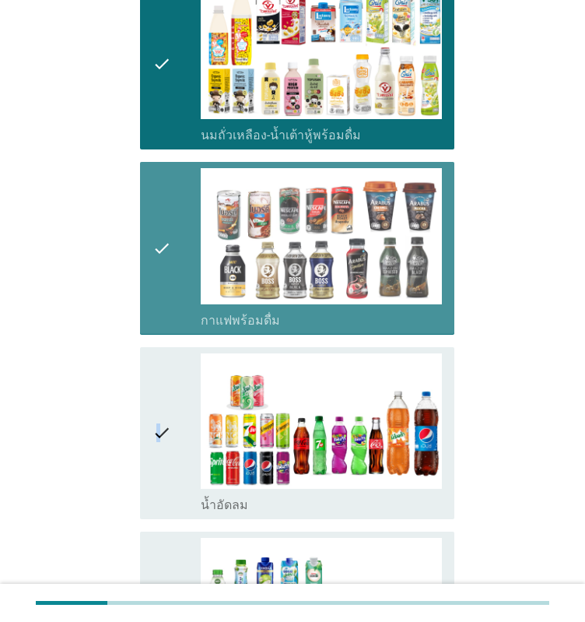
click at [159, 427] on icon "check" at bounding box center [162, 433] width 19 height 160
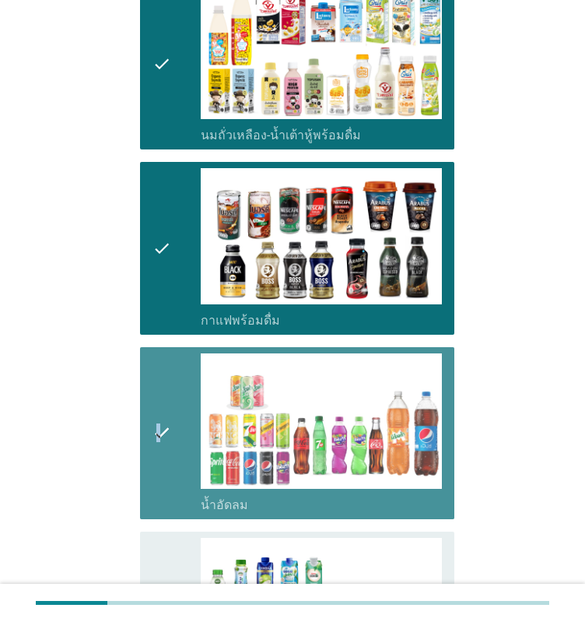
scroll to position [779, 0]
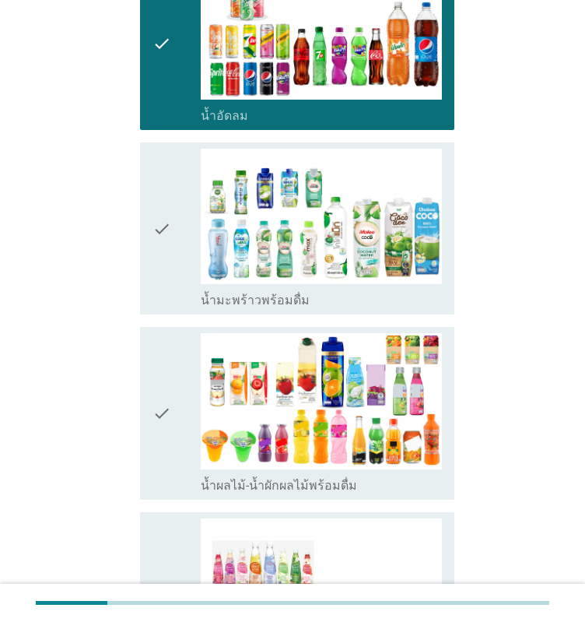
click at [179, 235] on div "check" at bounding box center [177, 229] width 48 height 160
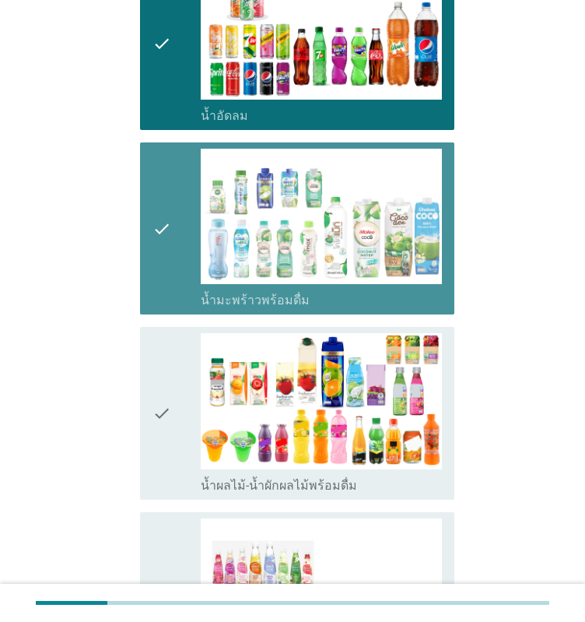
click at [167, 363] on icon "check" at bounding box center [162, 413] width 19 height 160
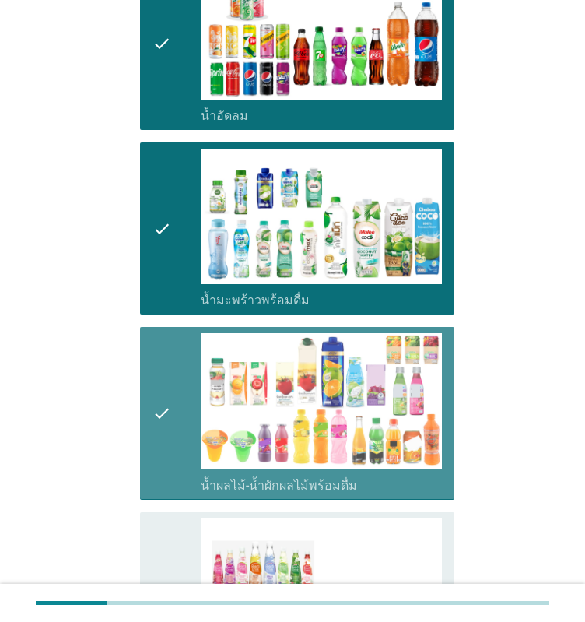
scroll to position [1090, 0]
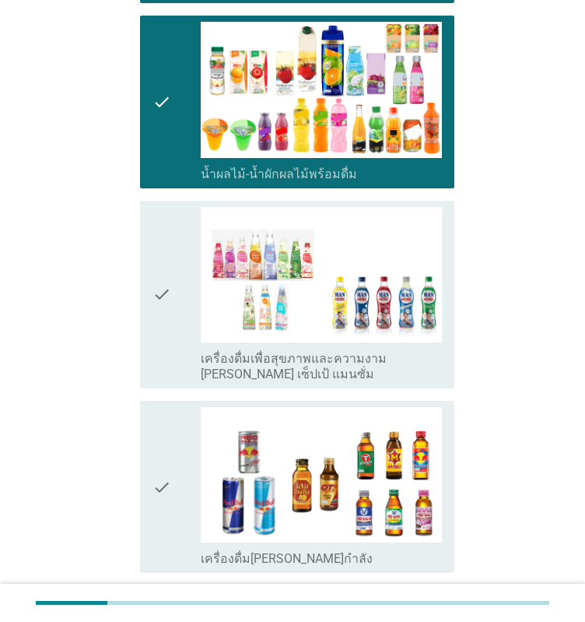
click at [170, 258] on icon "check" at bounding box center [162, 294] width 19 height 175
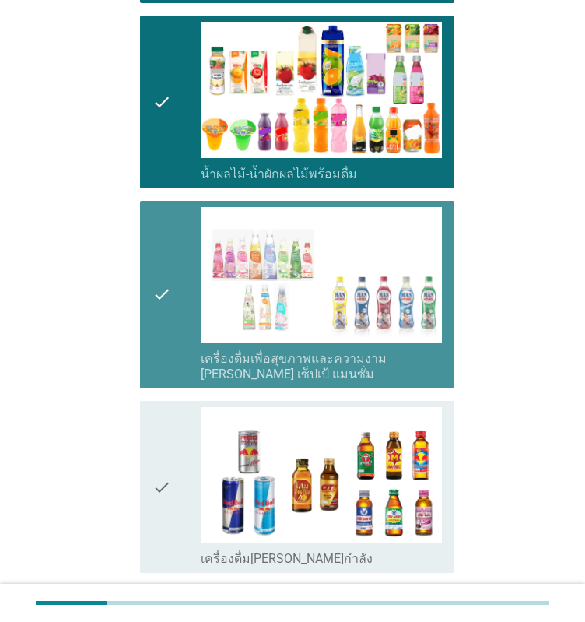
click at [156, 312] on icon "check" at bounding box center [162, 294] width 19 height 175
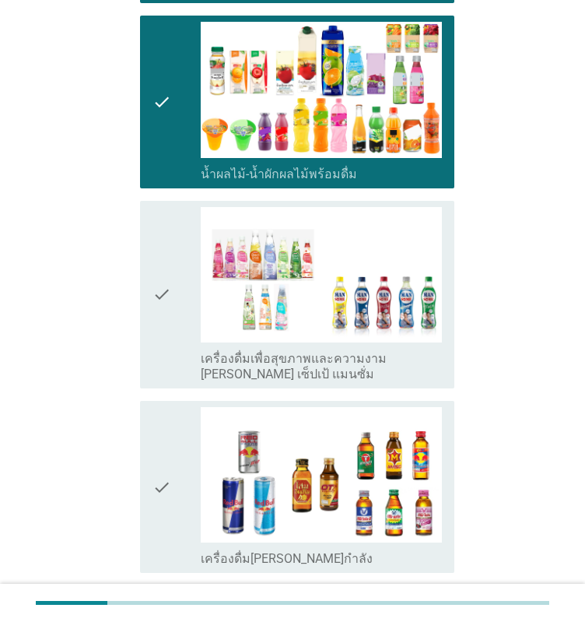
click at [143, 496] on div "check check_box เครื่องดื่ม[PERSON_NAME]กำลัง" at bounding box center [297, 487] width 315 height 172
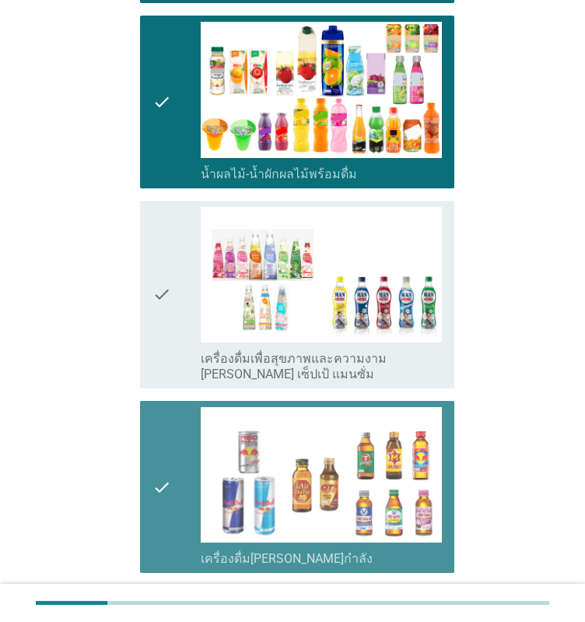
scroll to position [1256, 0]
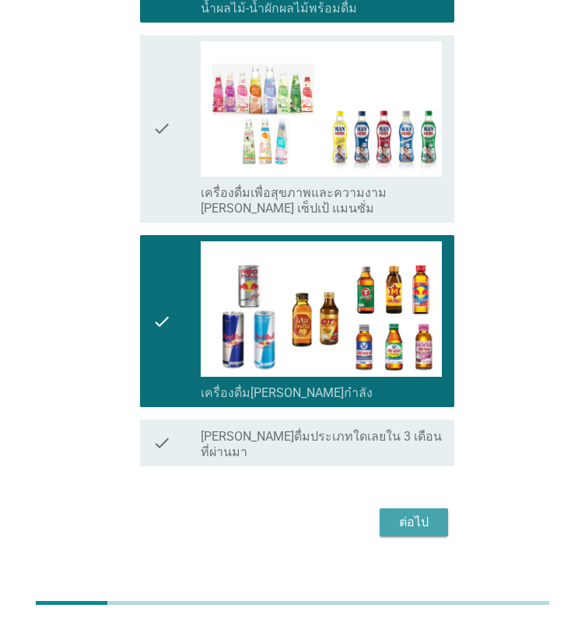
click at [418, 513] on div "ต่อไป" at bounding box center [414, 522] width 44 height 19
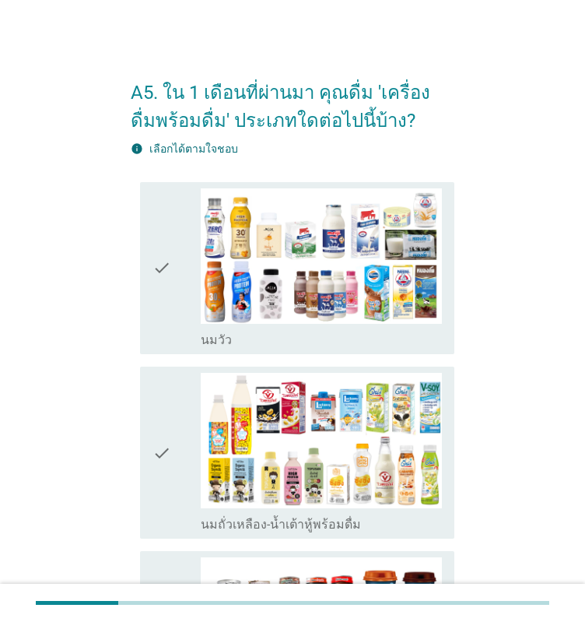
drag, startPoint x: 189, startPoint y: 268, endPoint x: 188, endPoint y: 304, distance: 35.8
click at [189, 270] on div "check" at bounding box center [177, 268] width 48 height 160
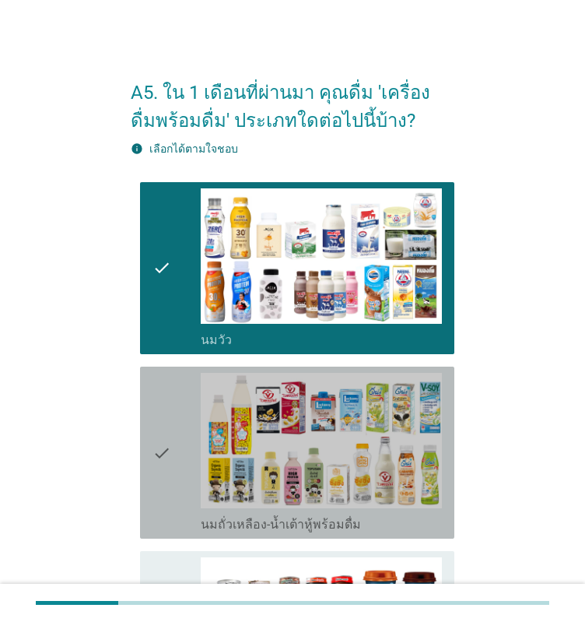
click at [180, 439] on div "check" at bounding box center [177, 453] width 48 height 160
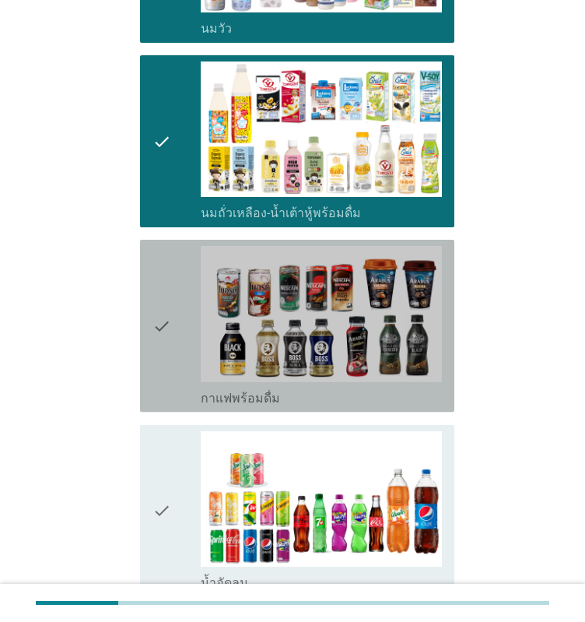
click at [161, 314] on icon "check" at bounding box center [162, 326] width 19 height 160
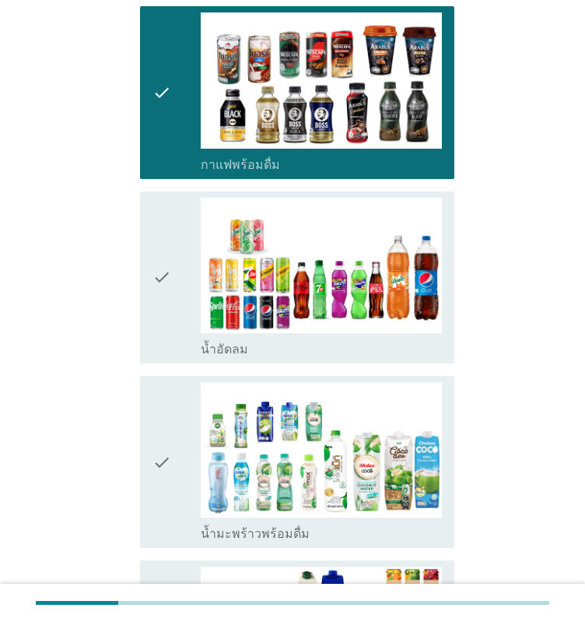
scroll to position [934, 0]
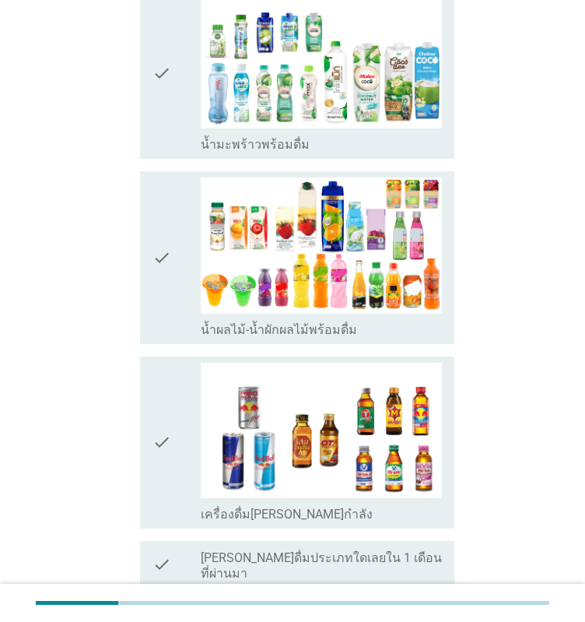
click at [156, 391] on icon "check" at bounding box center [162, 443] width 19 height 160
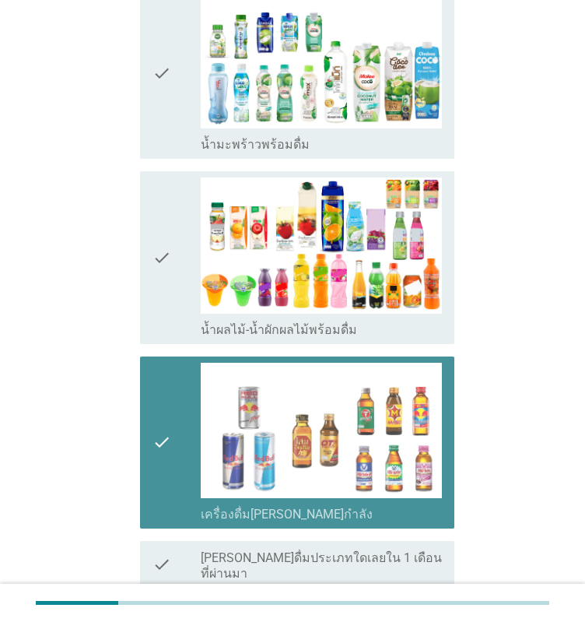
scroll to position [1056, 0]
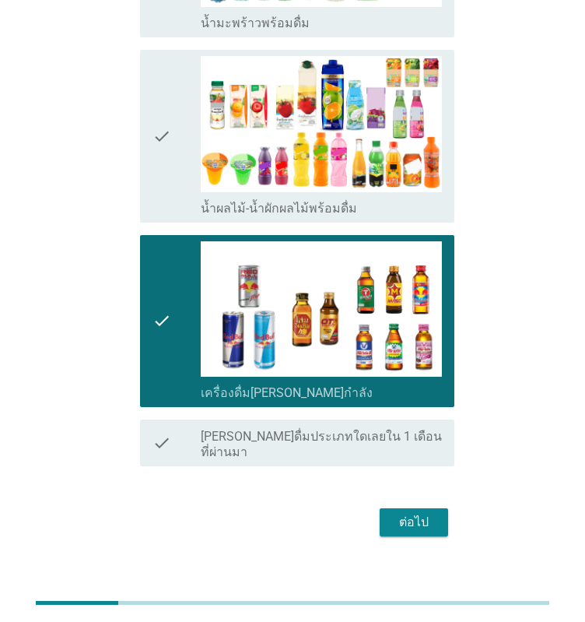
click at [174, 136] on div "check" at bounding box center [177, 136] width 48 height 160
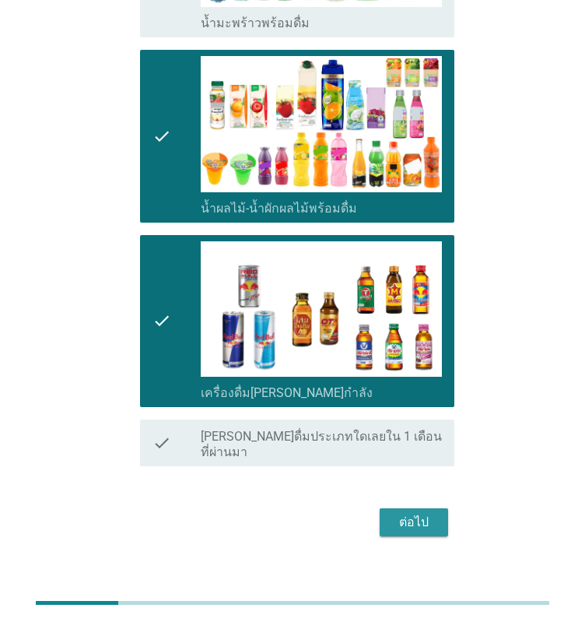
click at [399, 513] on div "ต่อไป" at bounding box center [414, 522] width 44 height 19
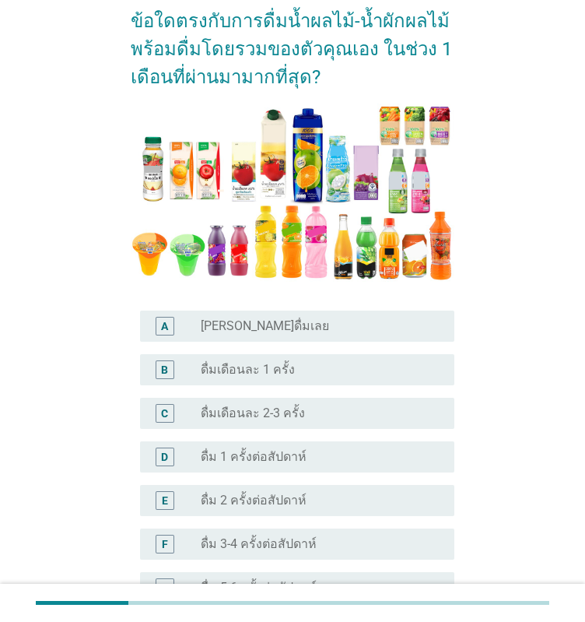
scroll to position [234, 0]
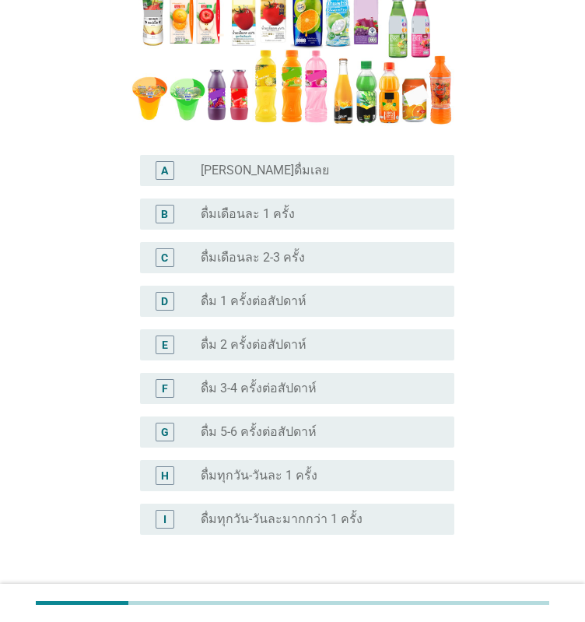
click at [281, 311] on div "D radio_button_unchecked ดื่ม 1 ครั้งต่อสัปดาห์" at bounding box center [297, 301] width 315 height 31
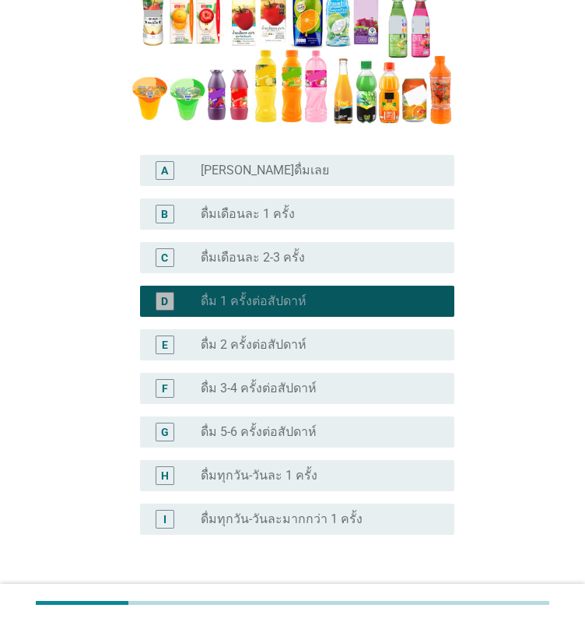
scroll to position [417, 0]
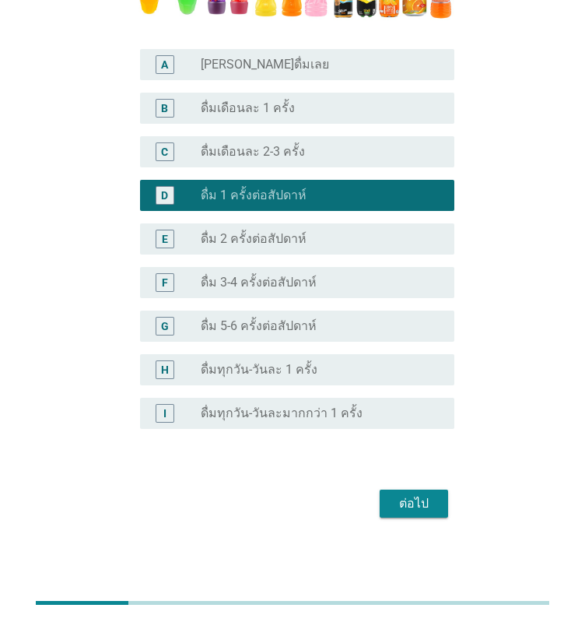
click at [438, 491] on button "ต่อไป" at bounding box center [414, 504] width 69 height 28
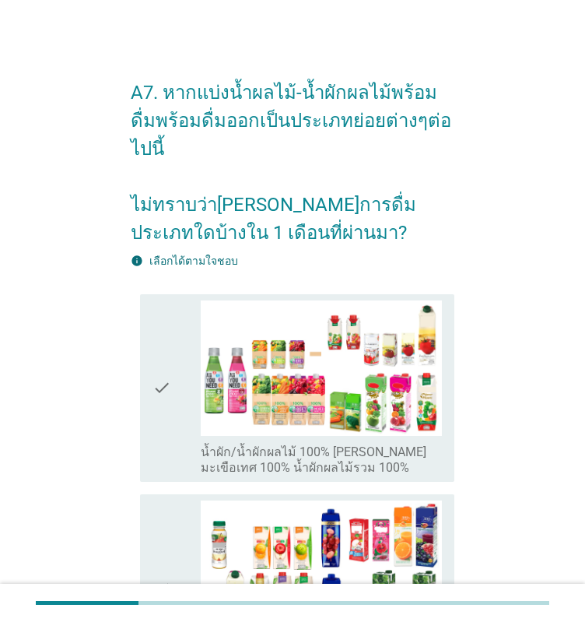
scroll to position [78, 0]
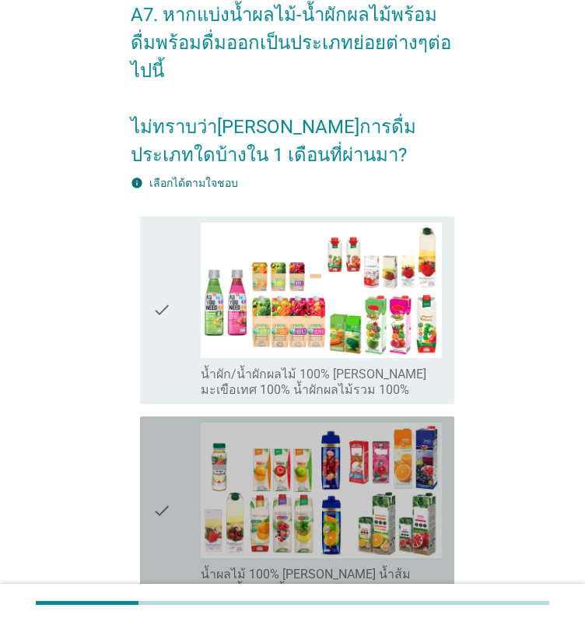
click at [162, 452] on icon "check" at bounding box center [162, 510] width 19 height 175
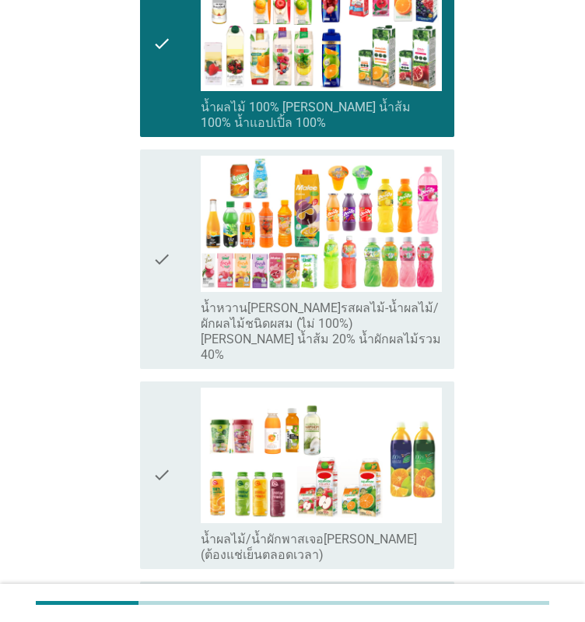
click at [156, 251] on icon "check" at bounding box center [162, 259] width 19 height 206
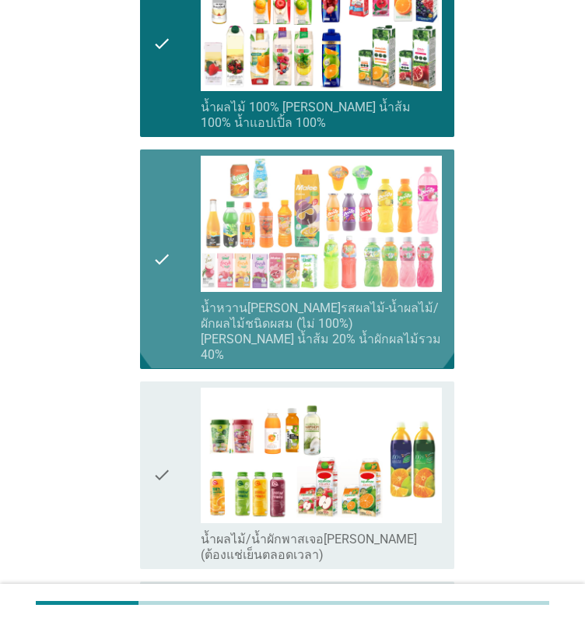
scroll to position [709, 0]
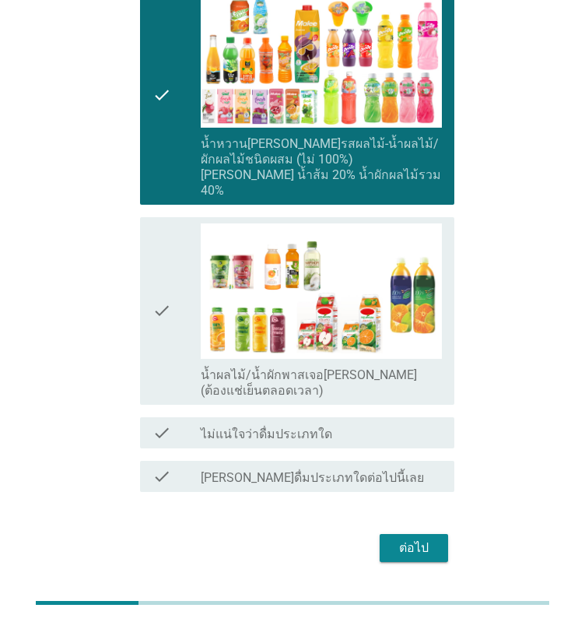
click at [418, 539] on div "ต่อไป" at bounding box center [414, 548] width 44 height 19
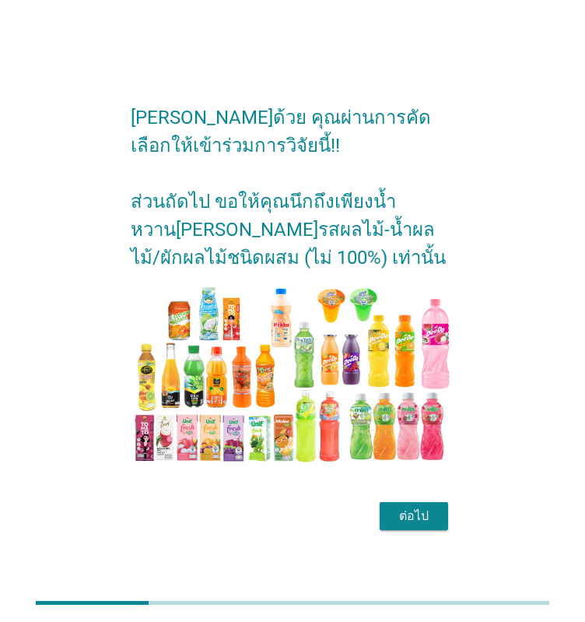
click at [408, 497] on div "ต่อไป" at bounding box center [293, 515] width 324 height 37
drag, startPoint x: 371, startPoint y: 524, endPoint x: 379, endPoint y: 524, distance: 8.6
click at [375, 524] on div "ต่อไป" at bounding box center [293, 515] width 324 height 37
click at [418, 510] on div "ต่อไป" at bounding box center [414, 516] width 44 height 19
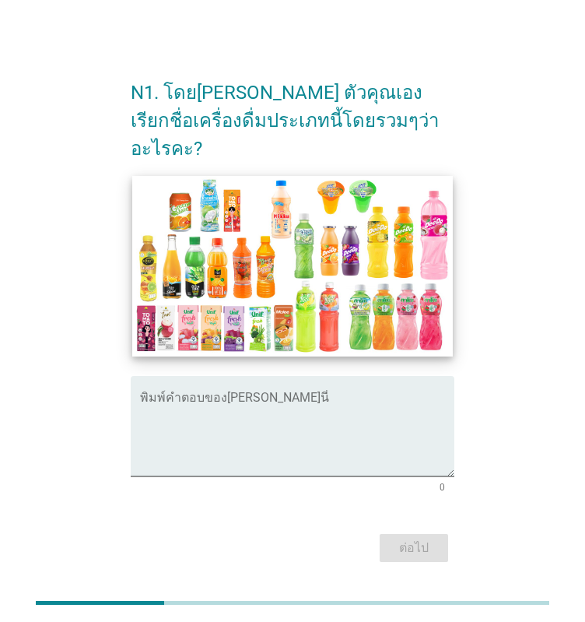
click at [286, 308] on img at bounding box center [292, 266] width 321 height 181
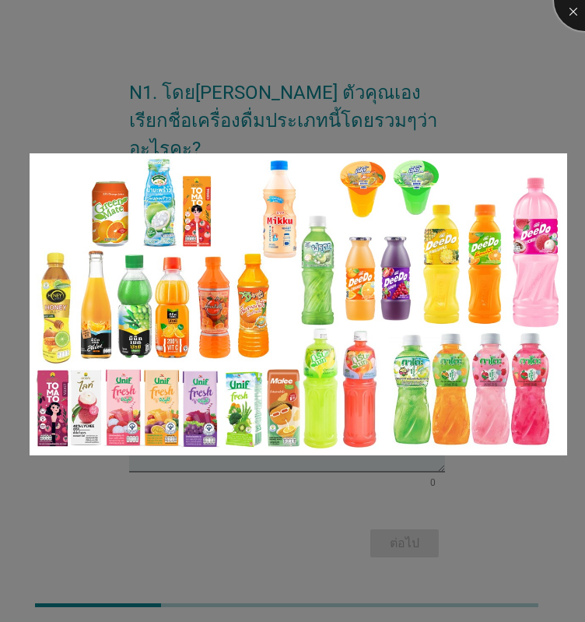
click at [578, 16] on div at bounding box center [585, 0] width 62 height 62
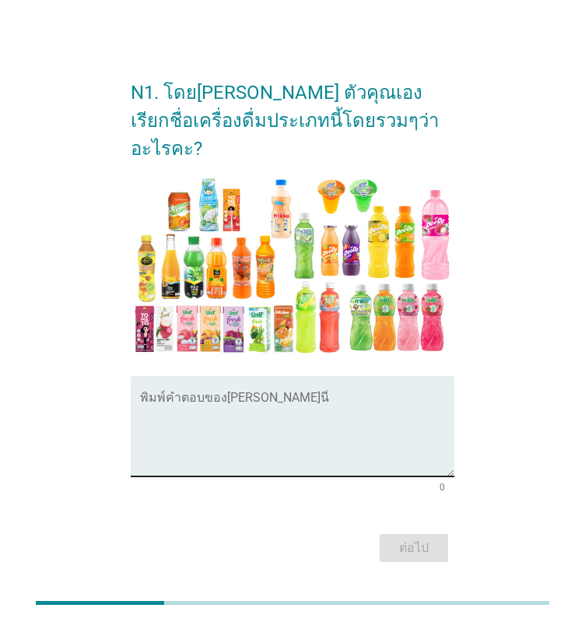
click at [290, 376] on div "พิมพ์คำตอบของ[PERSON_NAME]นี่" at bounding box center [297, 426] width 315 height 100
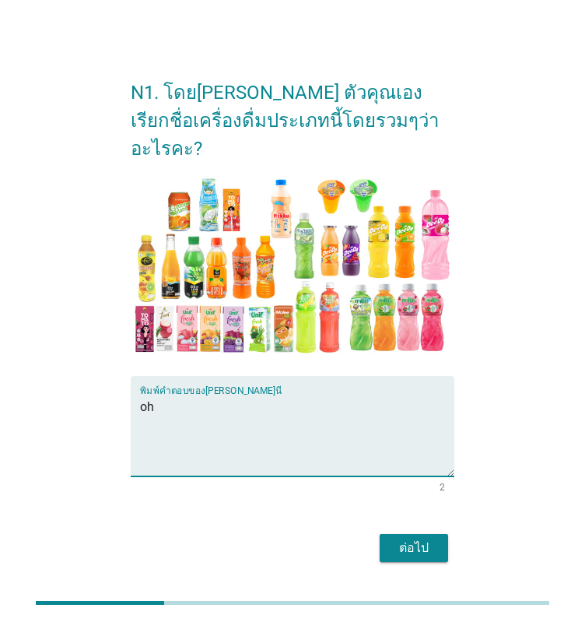
type textarea "o"
type textarea "น้ำผลไม้"
click at [431, 539] on div "ต่อไป" at bounding box center [414, 548] width 44 height 19
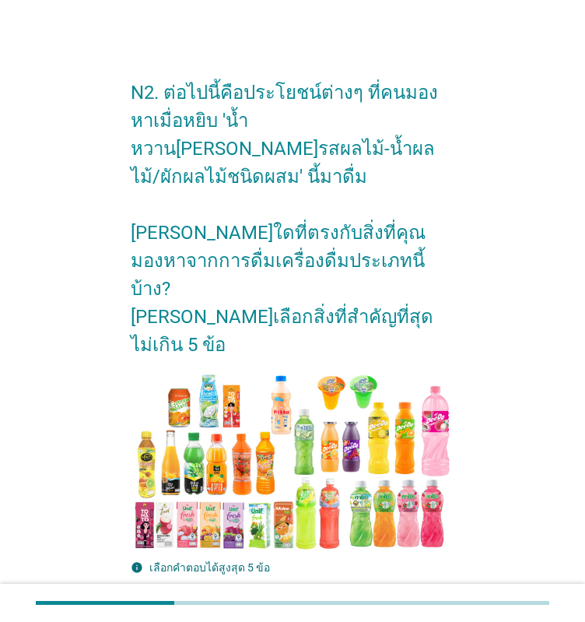
scroll to position [156, 0]
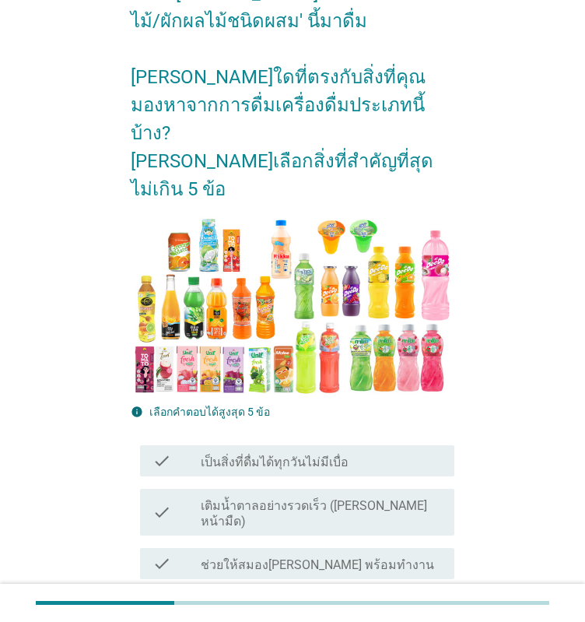
click at [293, 455] on label "เป็นสิ่งที่ดื่มได้ทุกวันไม่มีเบื่อ" at bounding box center [275, 463] width 148 height 16
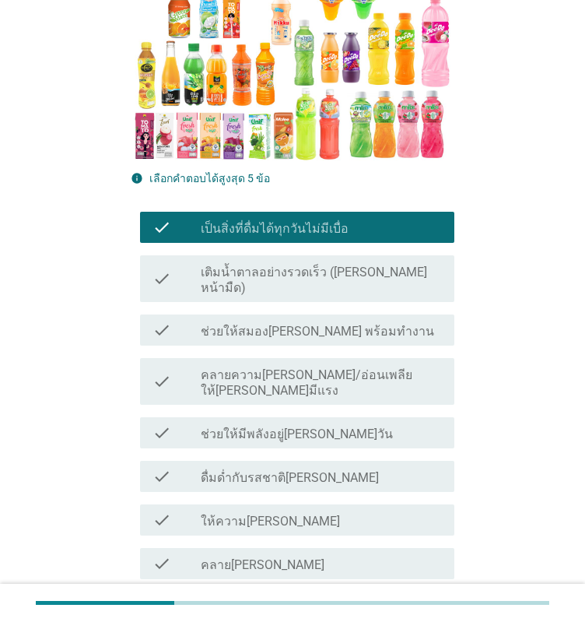
scroll to position [467, 0]
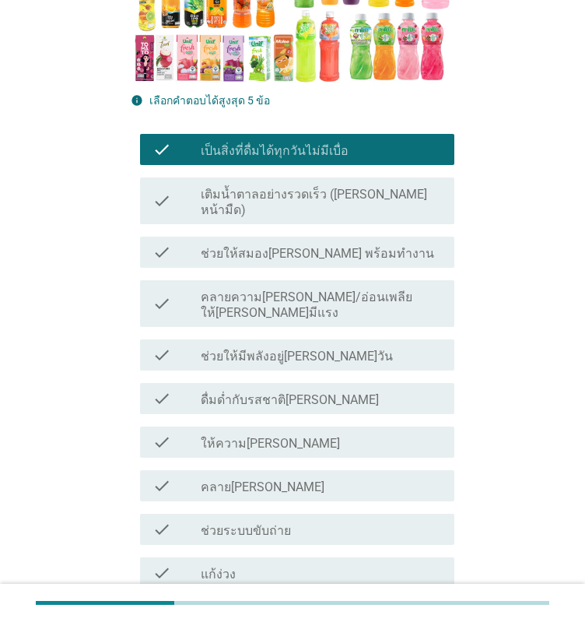
click at [278, 427] on div "check check_box_outline_blank ให้ความ[PERSON_NAME]" at bounding box center [297, 442] width 315 height 31
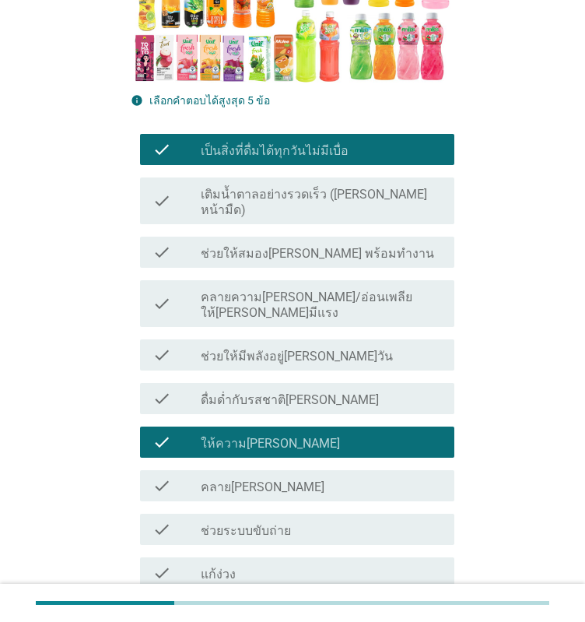
click at [246, 523] on label "ช่วยระบบขับถ่าย" at bounding box center [246, 531] width 90 height 16
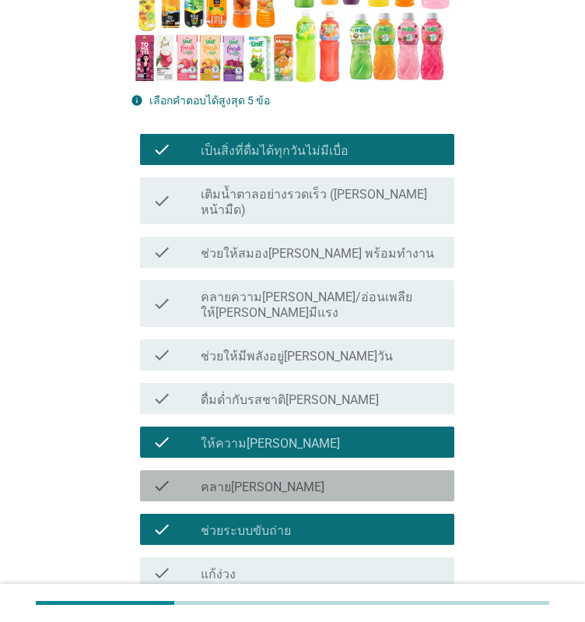
click at [224, 480] on label "คลาย[PERSON_NAME]" at bounding box center [263, 488] width 124 height 16
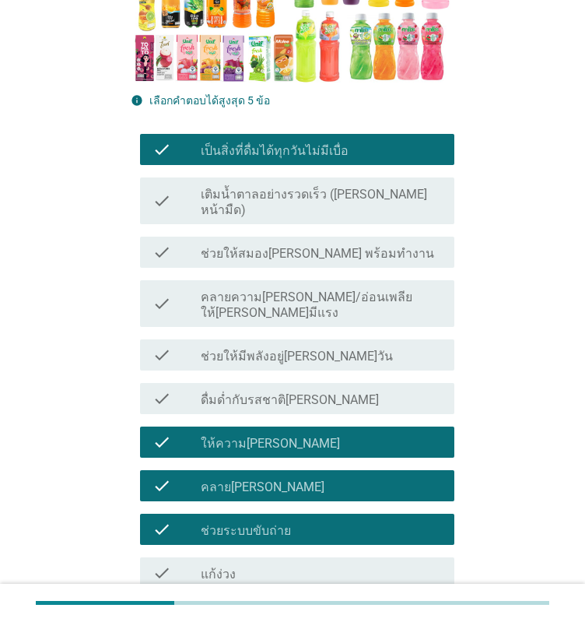
scroll to position [856, 0]
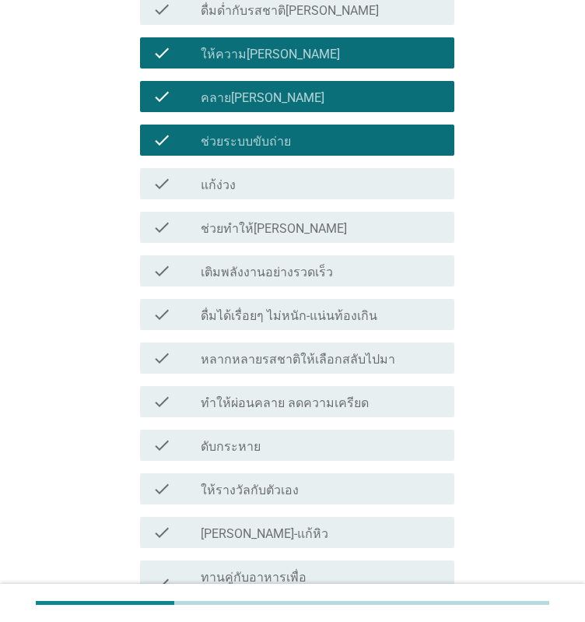
click at [255, 526] on label "[PERSON_NAME]-แก้หิว" at bounding box center [265, 534] width 128 height 16
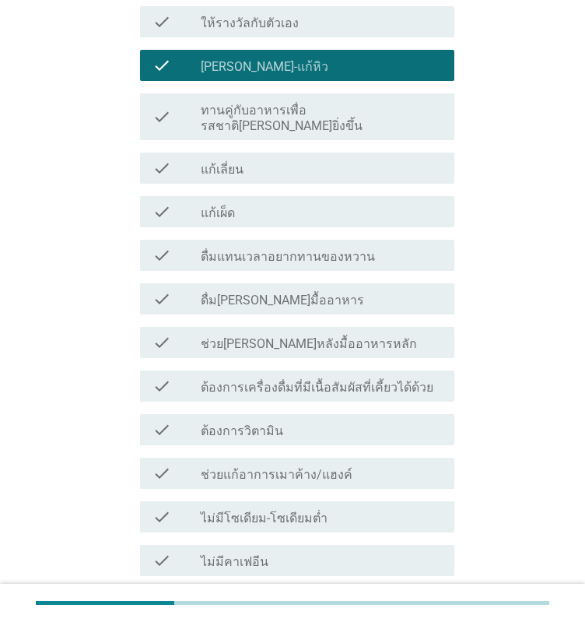
scroll to position [1431, 0]
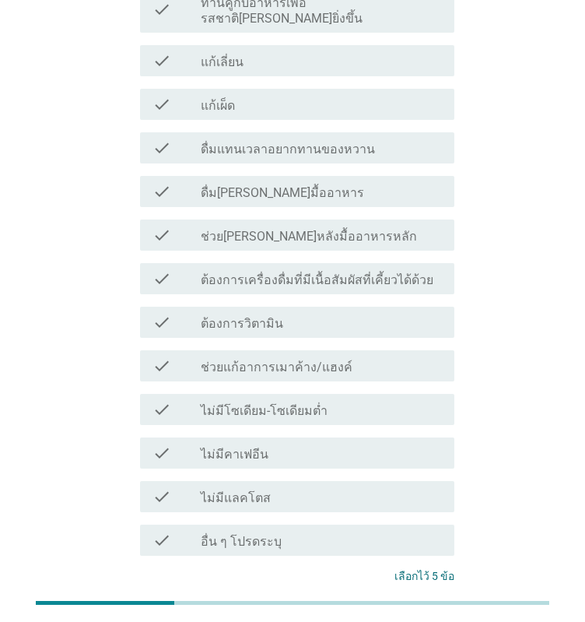
click at [420, 620] on button "ต่อไป" at bounding box center [414, 634] width 69 height 28
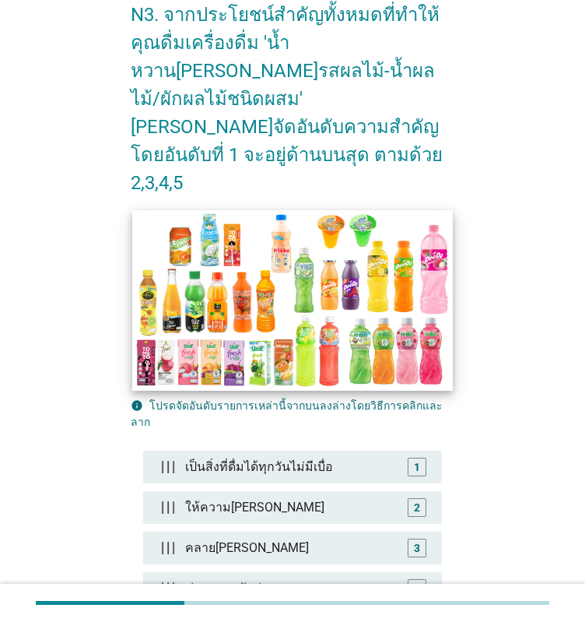
scroll to position [224, 0]
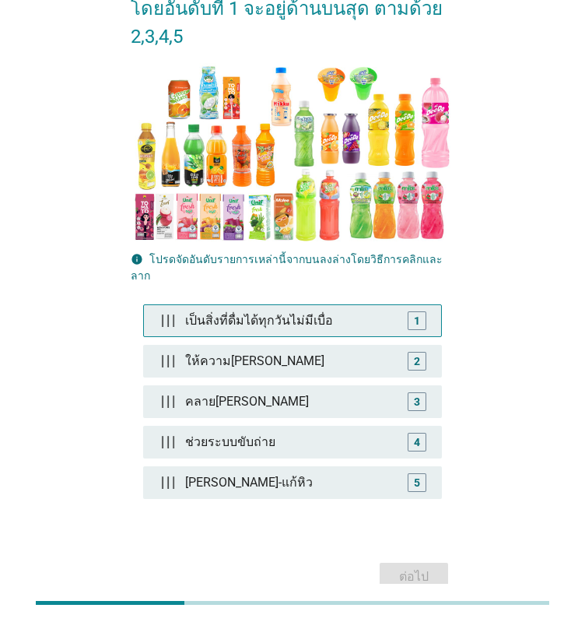
click at [227, 305] on div "เป็นสิ่งที่ดื่มได้ทุกวันไม่มีเบื่อ" at bounding box center [292, 320] width 227 height 31
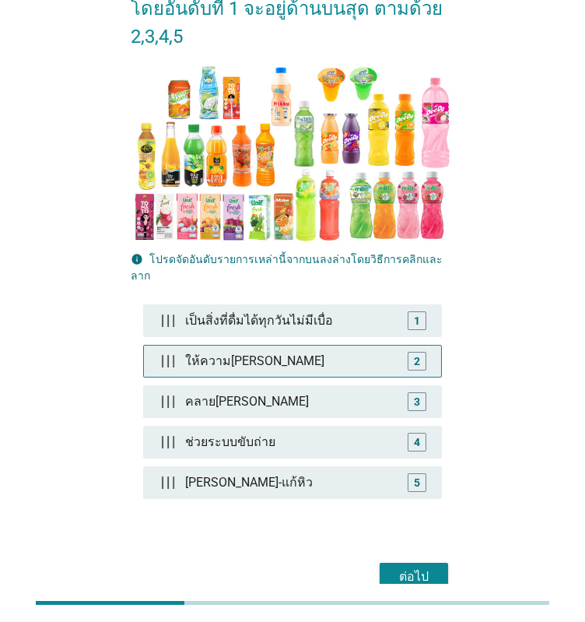
click at [219, 346] on div "ให้ความ[PERSON_NAME]" at bounding box center [292, 361] width 227 height 31
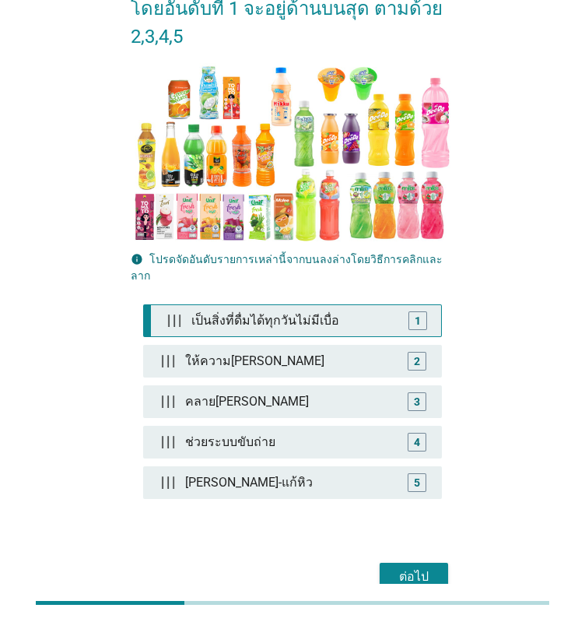
click at [416, 312] on div "1" at bounding box center [418, 320] width 6 height 16
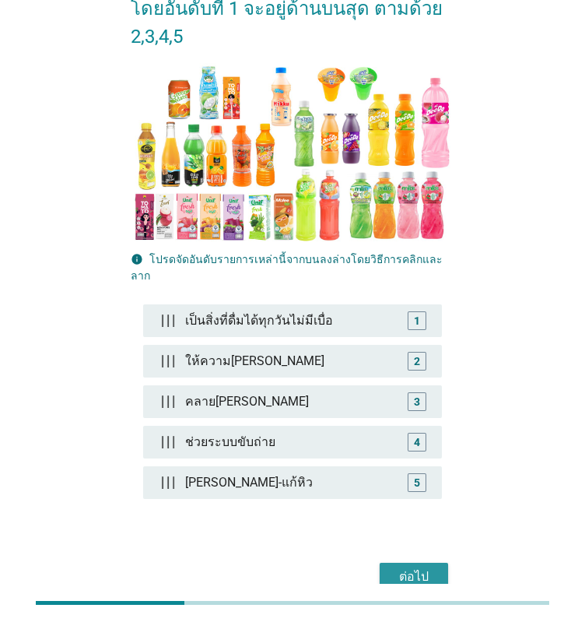
click at [388, 563] on button "ต่อไป" at bounding box center [414, 577] width 69 height 28
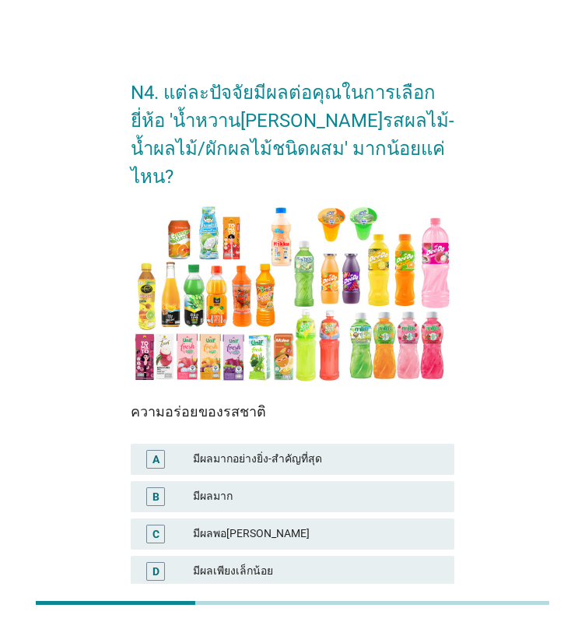
scroll to position [137, 0]
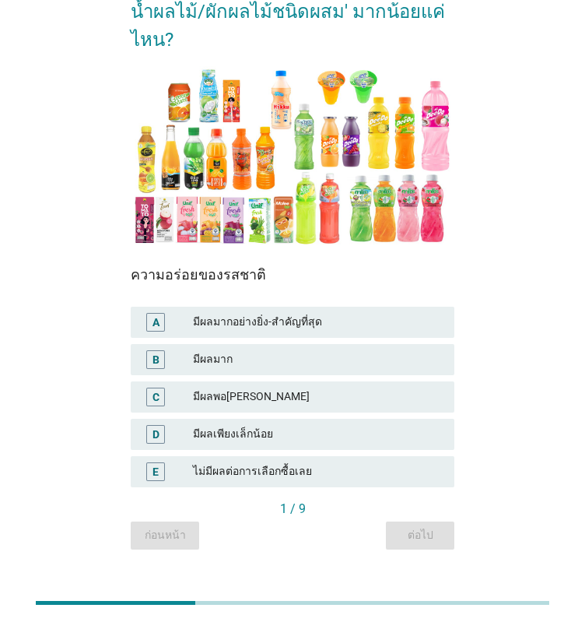
click at [240, 313] on div "มีผลมากอย่างยิ่ง-สำคัญที่สุด" at bounding box center [317, 322] width 249 height 19
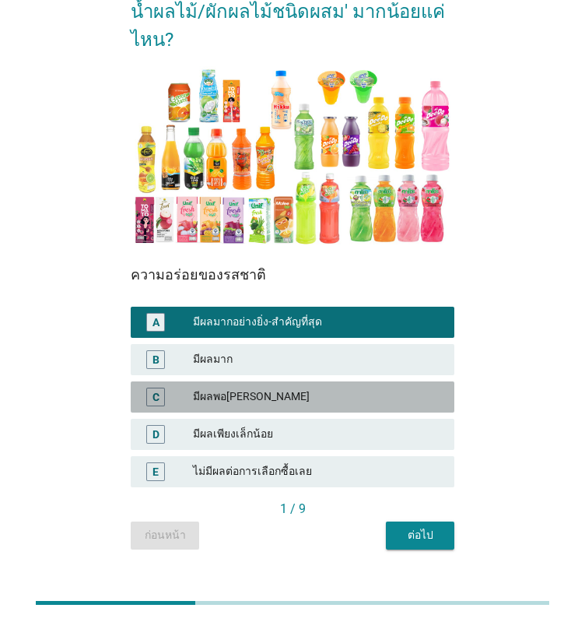
click at [233, 388] on div "มีผลพอ[PERSON_NAME]" at bounding box center [317, 397] width 249 height 19
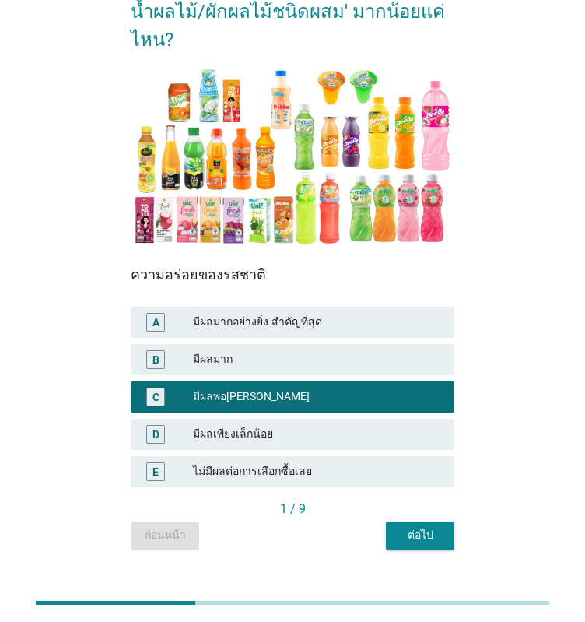
click at [221, 350] on div "มีผลมาก" at bounding box center [317, 359] width 249 height 19
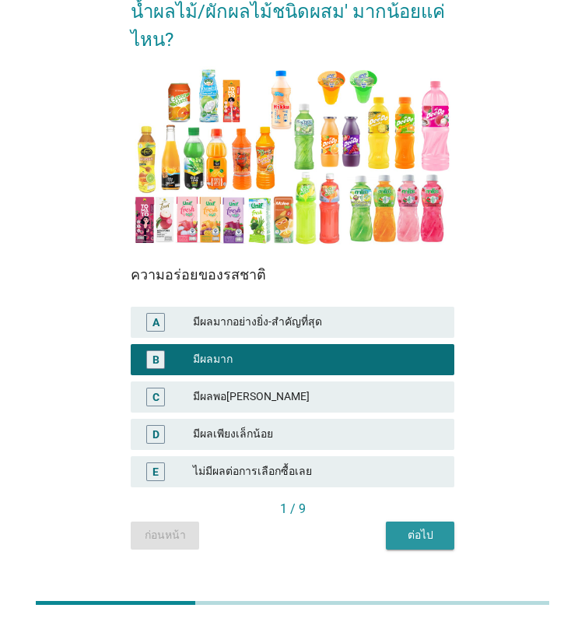
click at [409, 527] on div "ต่อไป" at bounding box center [421, 535] width 44 height 16
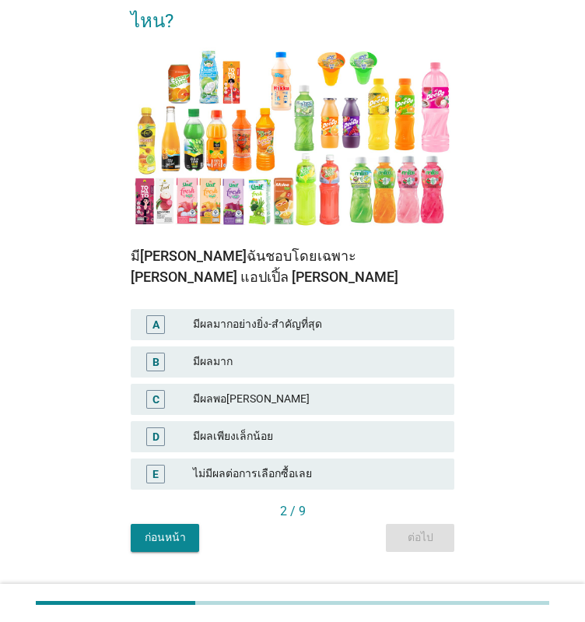
scroll to position [157, 0]
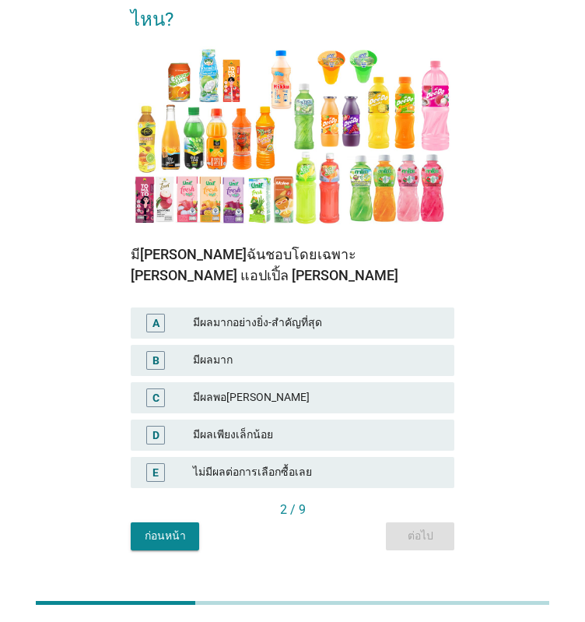
click at [301, 314] on div "มีผลมากอย่างยิ่ง-สำคัญที่สุด" at bounding box center [317, 323] width 249 height 19
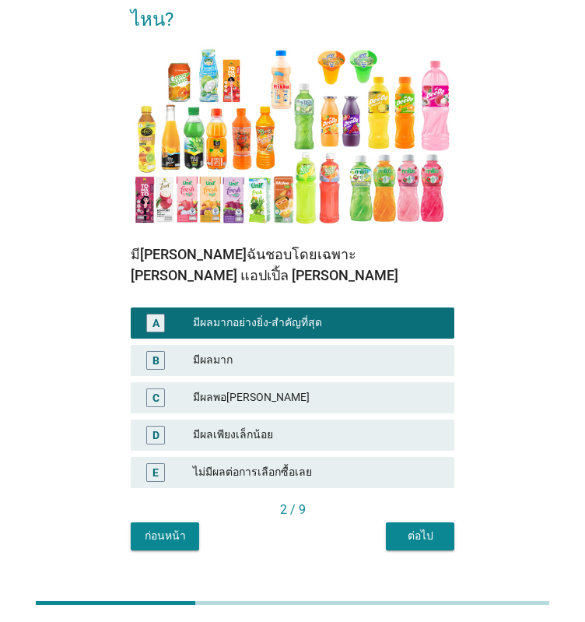
click at [430, 528] on div "ต่อไป" at bounding box center [421, 536] width 44 height 16
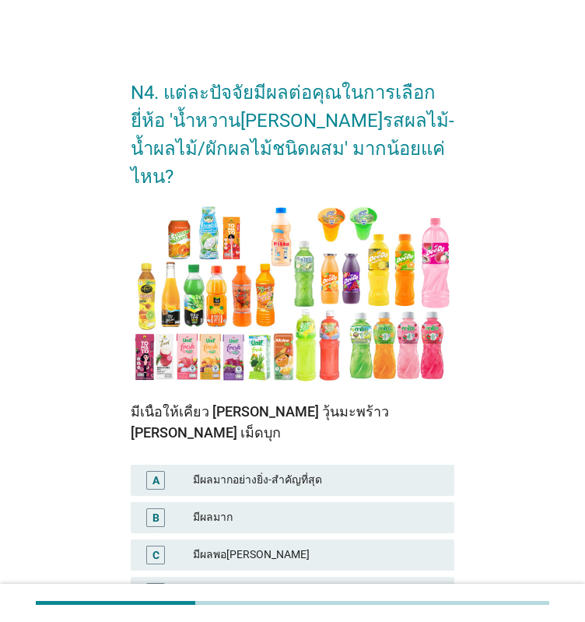
scroll to position [137, 0]
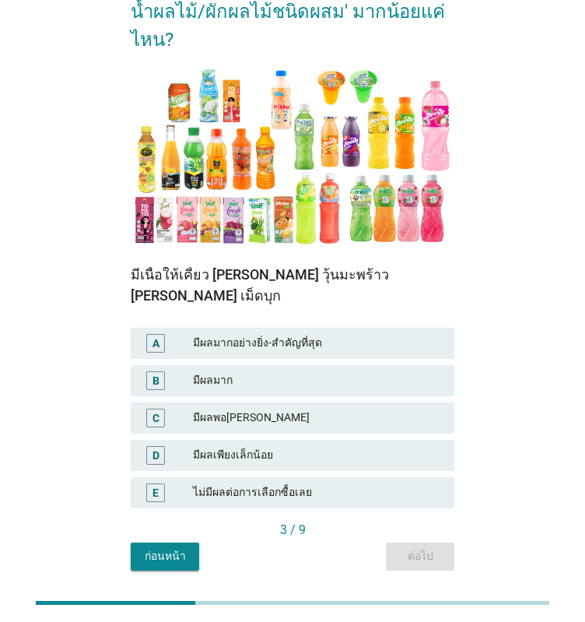
click at [249, 371] on div "มีผลมาก" at bounding box center [317, 380] width 249 height 19
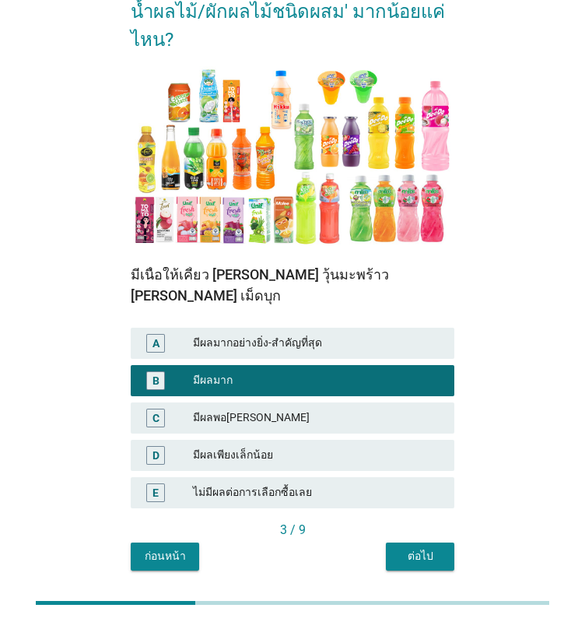
click at [436, 548] on div "ต่อไป" at bounding box center [421, 556] width 44 height 16
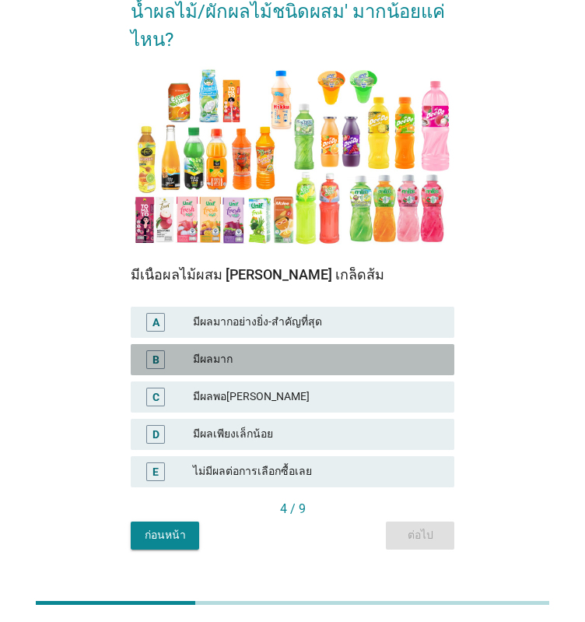
click at [223, 350] on div "มีผลมาก" at bounding box center [317, 359] width 249 height 19
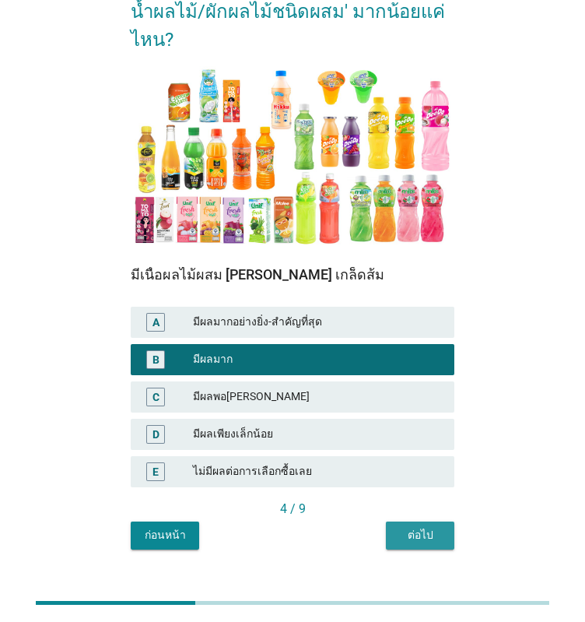
click at [387, 522] on button "ต่อไป" at bounding box center [420, 536] width 69 height 28
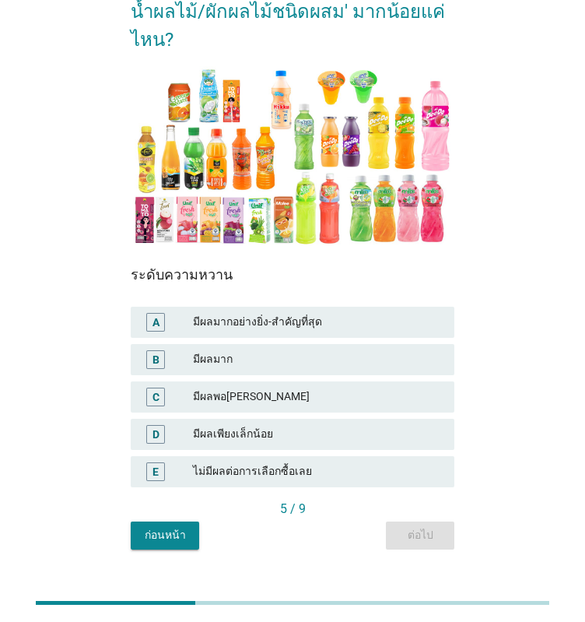
drag, startPoint x: 153, startPoint y: 293, endPoint x: 157, endPoint y: 304, distance: 12.3
click at [153, 314] on div "A" at bounding box center [156, 322] width 7 height 16
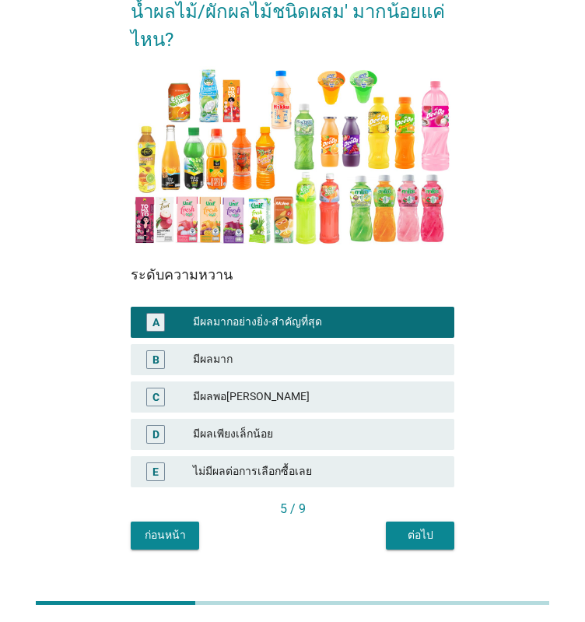
click at [424, 527] on div "ต่อไป" at bounding box center [421, 535] width 44 height 16
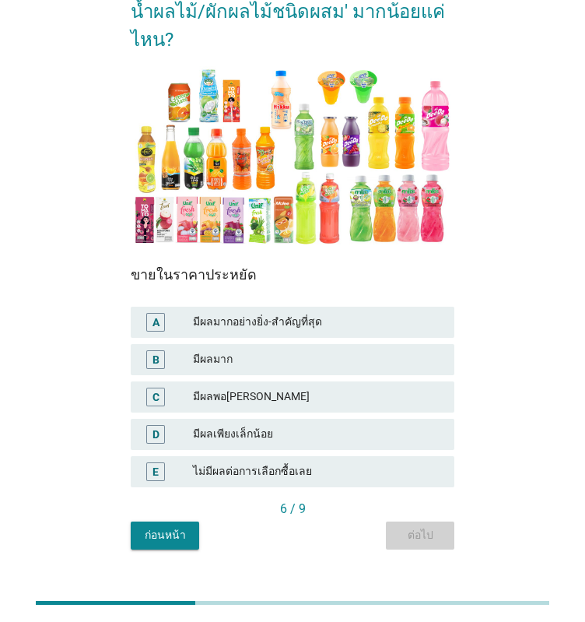
scroll to position [0, 0]
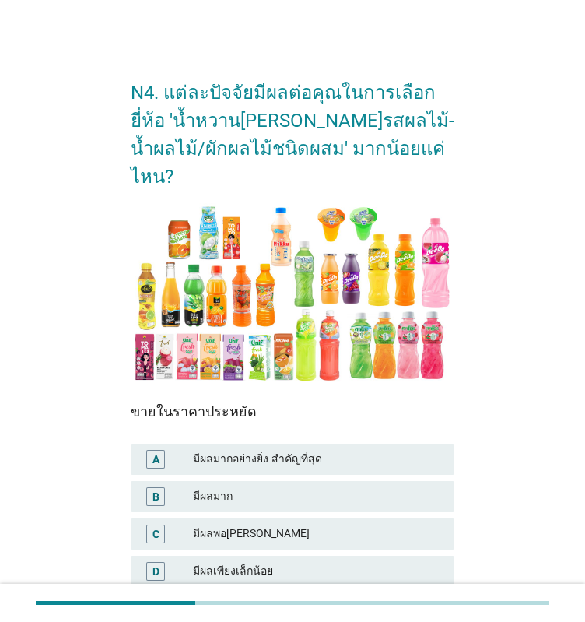
click at [184, 525] on div "C" at bounding box center [168, 534] width 50 height 19
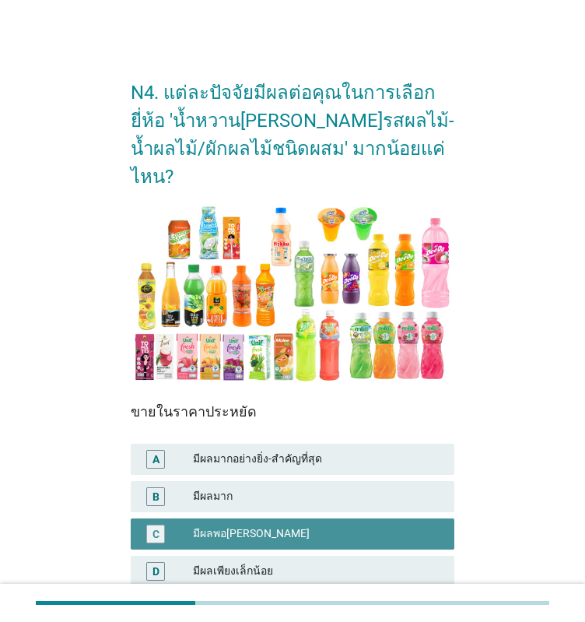
scroll to position [137, 0]
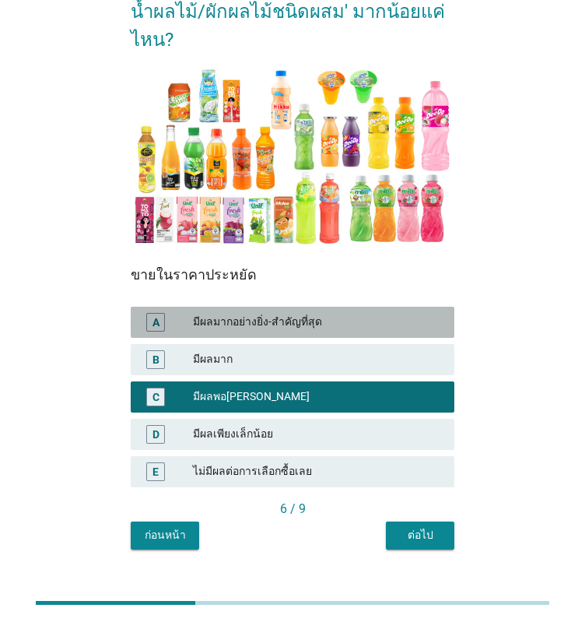
click at [224, 313] on div "มีผลมากอย่างยิ่ง-สำคัญที่สุด" at bounding box center [317, 322] width 249 height 19
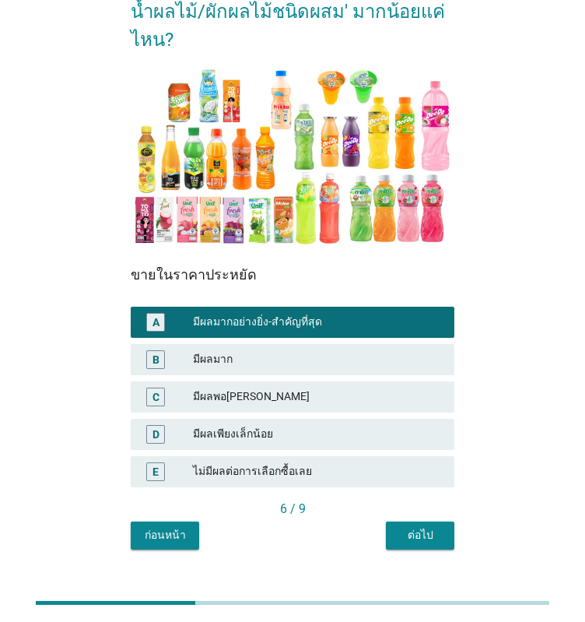
click at [422, 527] on div "ต่อไป" at bounding box center [421, 535] width 44 height 16
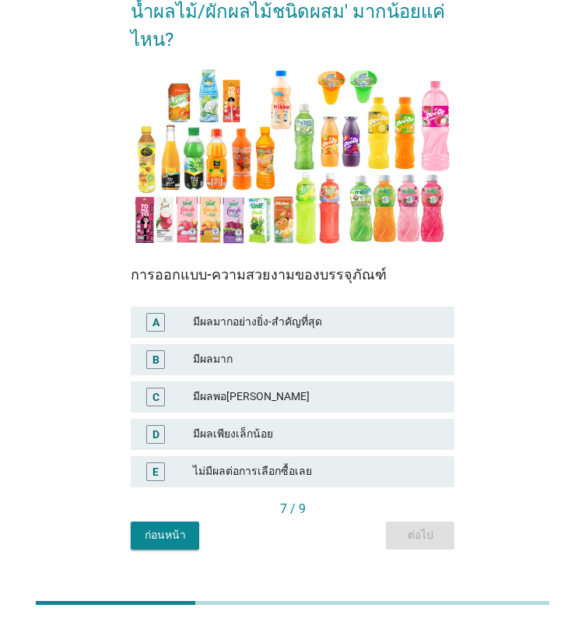
click at [248, 350] on div "มีผลมาก" at bounding box center [317, 359] width 249 height 19
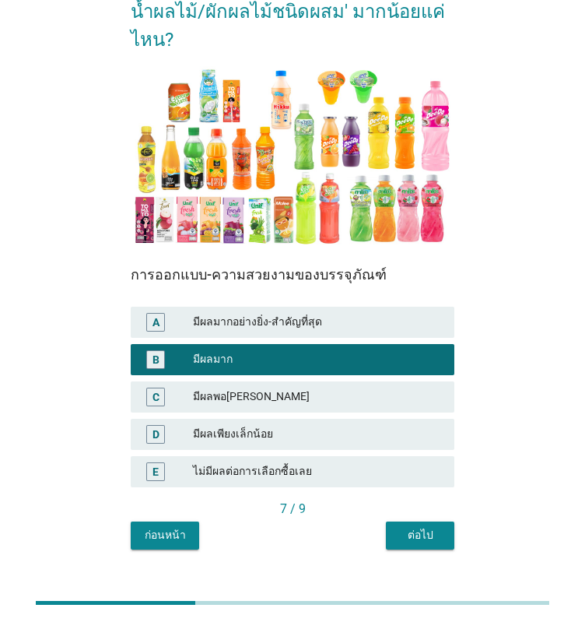
click at [420, 522] on button "ต่อไป" at bounding box center [420, 536] width 69 height 28
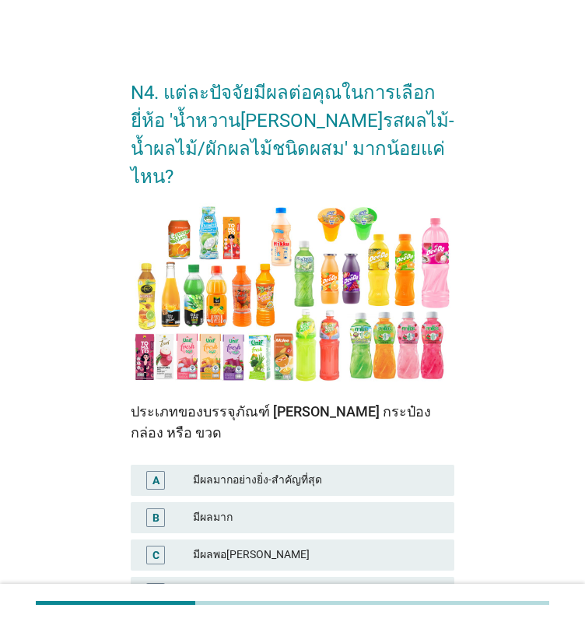
click at [330, 471] on div "มีผลมากอย่างยิ่ง-สำคัญที่สุด" at bounding box center [317, 480] width 249 height 19
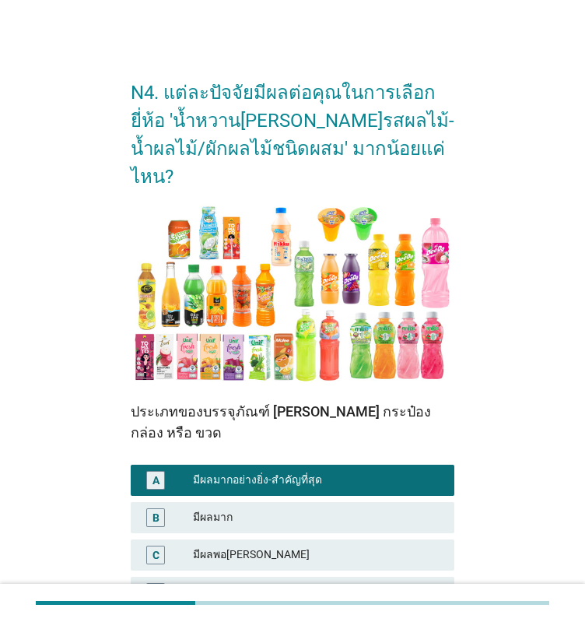
scroll to position [137, 0]
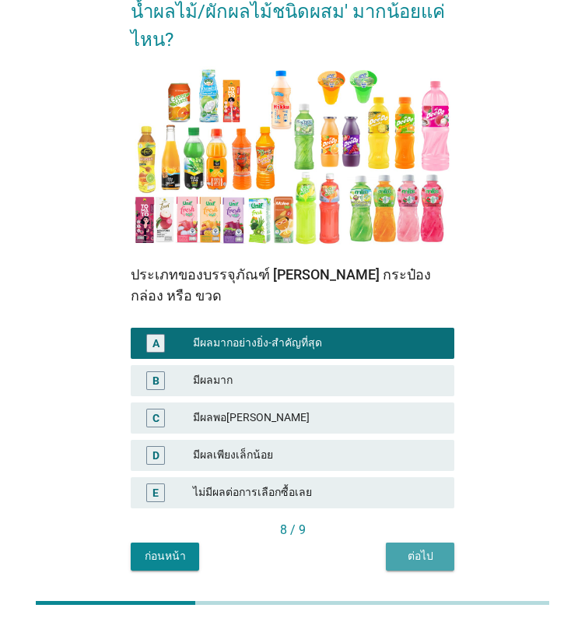
click at [438, 548] on div "ต่อไป" at bounding box center [421, 556] width 44 height 16
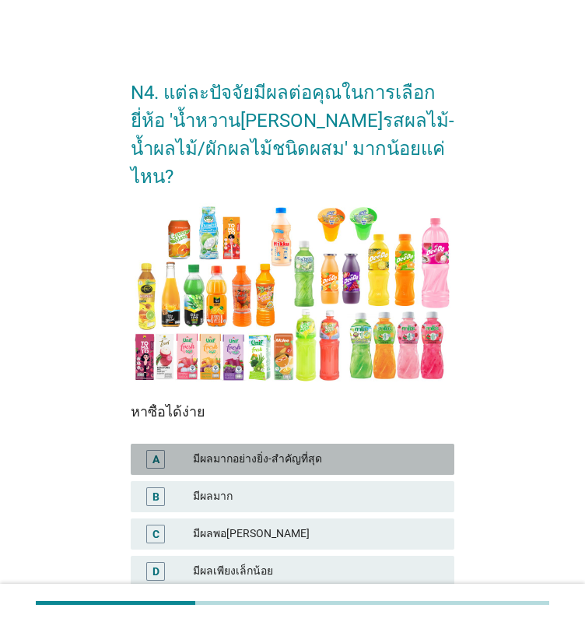
click at [311, 450] on div "มีผลมากอย่างยิ่ง-สำคัญที่สุด" at bounding box center [317, 459] width 249 height 19
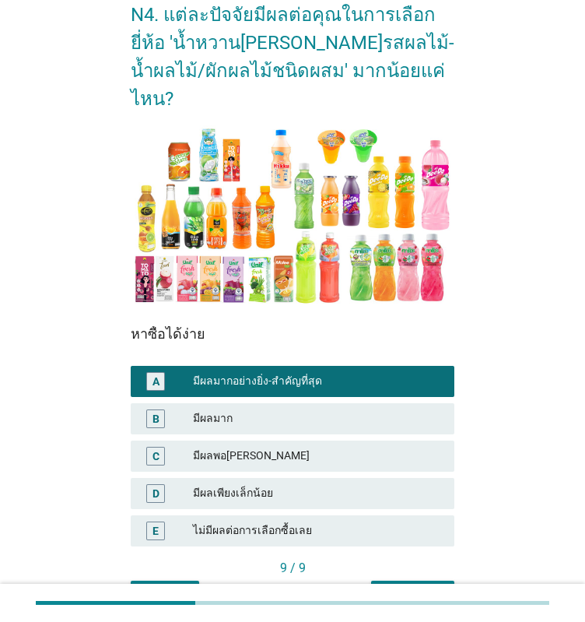
scroll to position [137, 0]
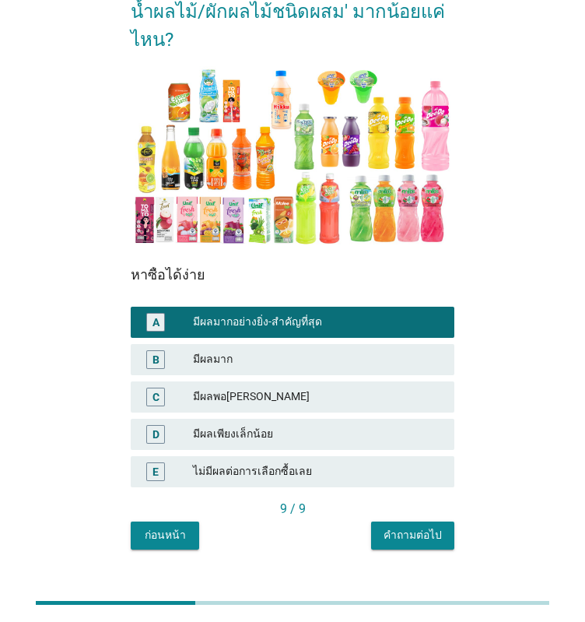
click at [399, 527] on div "คำถามต่อไป" at bounding box center [413, 535] width 58 height 16
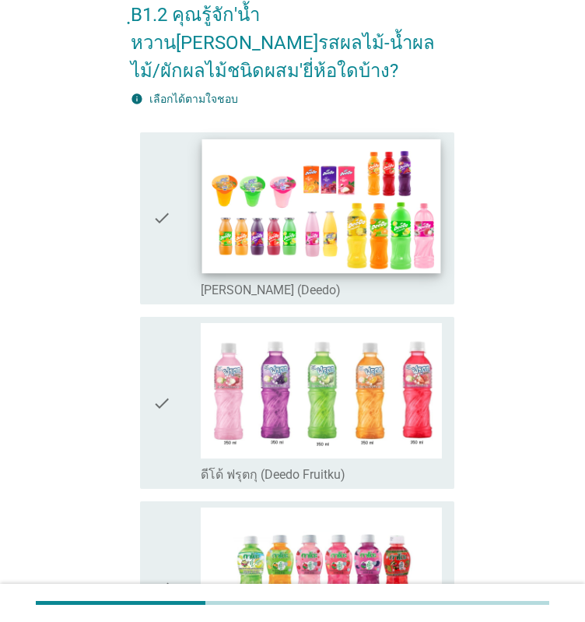
scroll to position [156, 0]
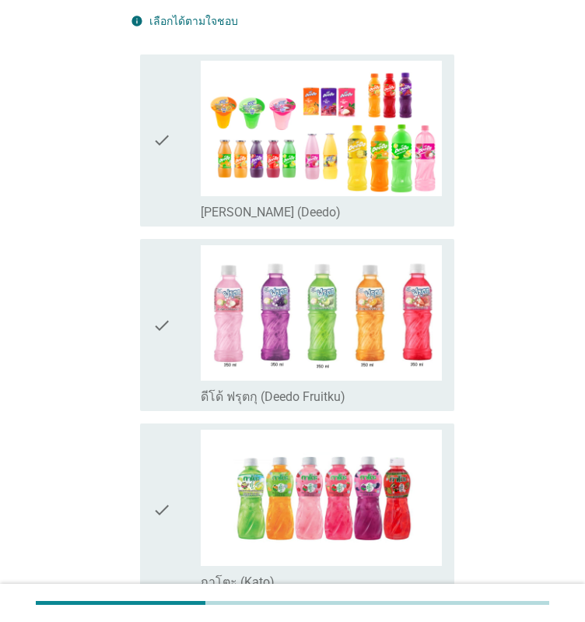
click at [183, 126] on div "check" at bounding box center [177, 141] width 48 height 160
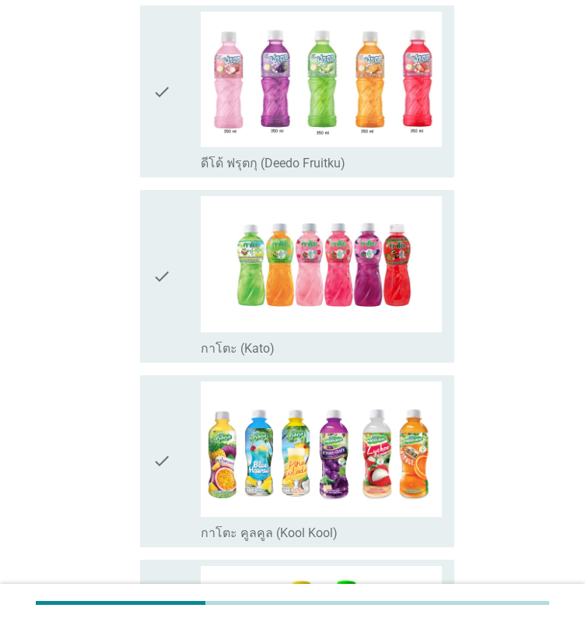
scroll to position [467, 0]
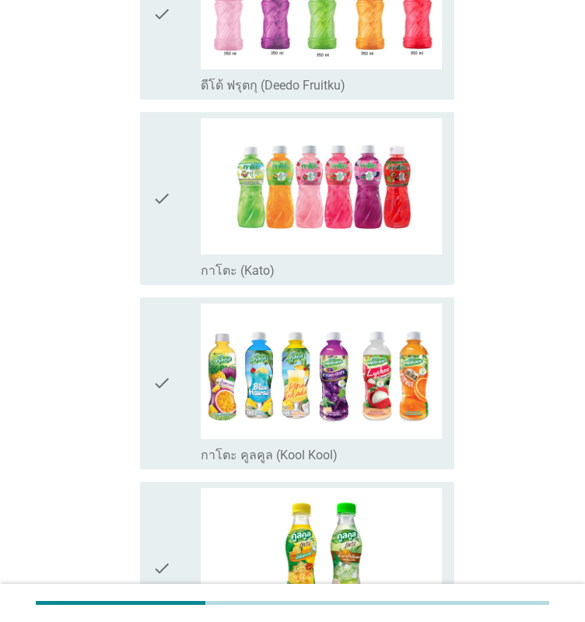
click at [179, 314] on div "check" at bounding box center [177, 384] width 48 height 160
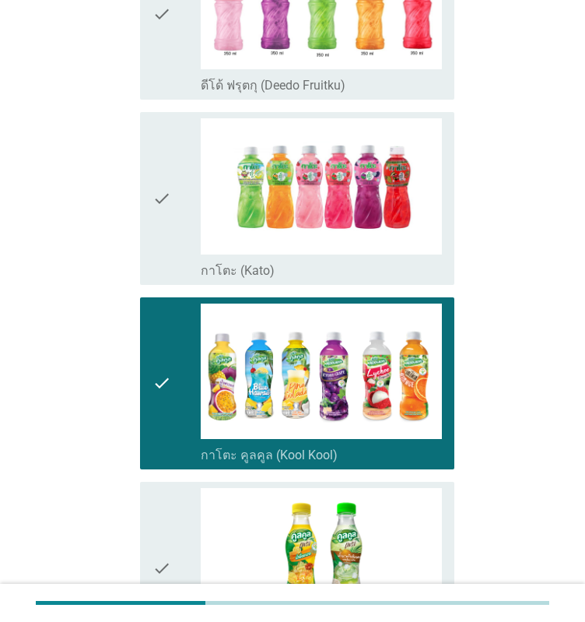
click at [177, 306] on div "check" at bounding box center [177, 384] width 48 height 160
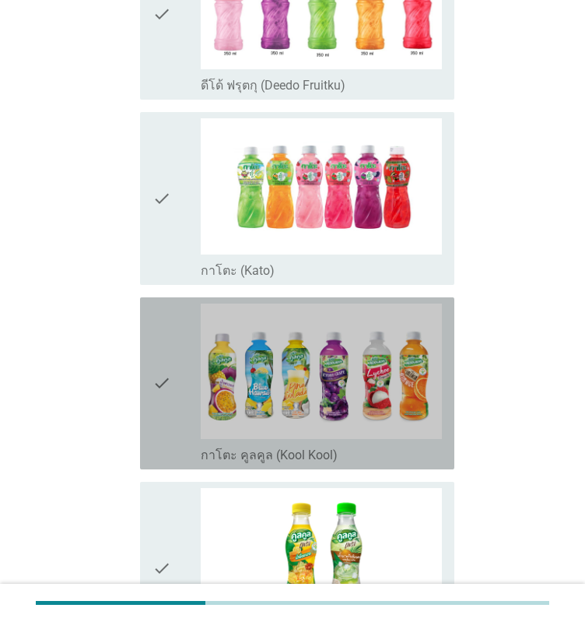
click at [155, 205] on icon "check" at bounding box center [162, 198] width 19 height 160
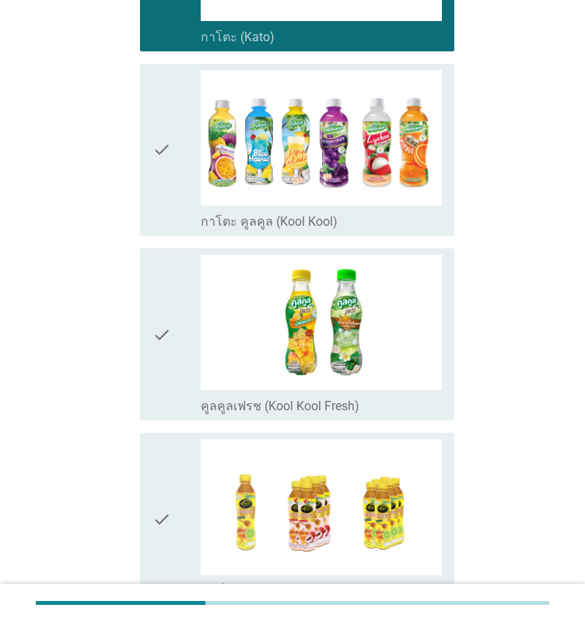
scroll to position [934, 0]
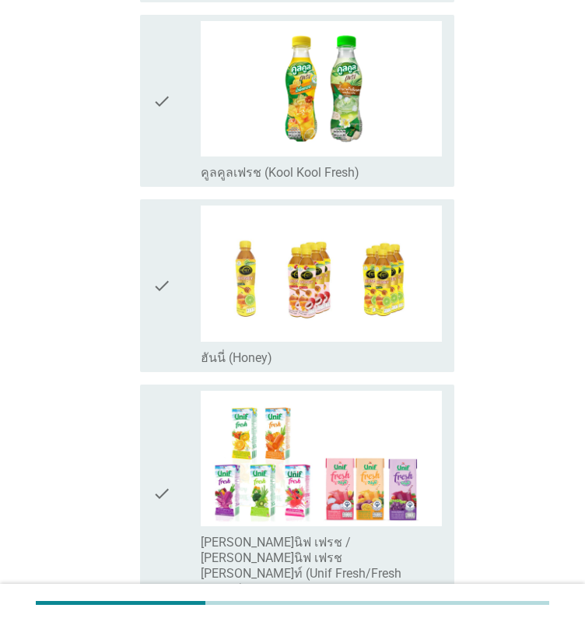
click at [169, 391] on icon "check" at bounding box center [162, 494] width 19 height 206
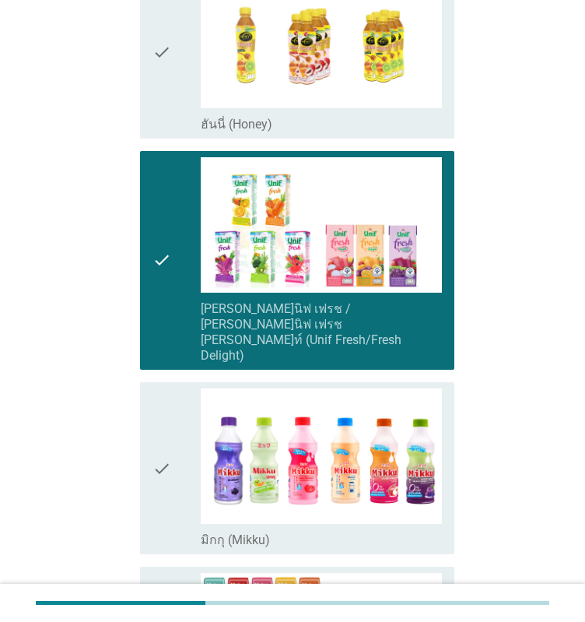
scroll to position [1479, 0]
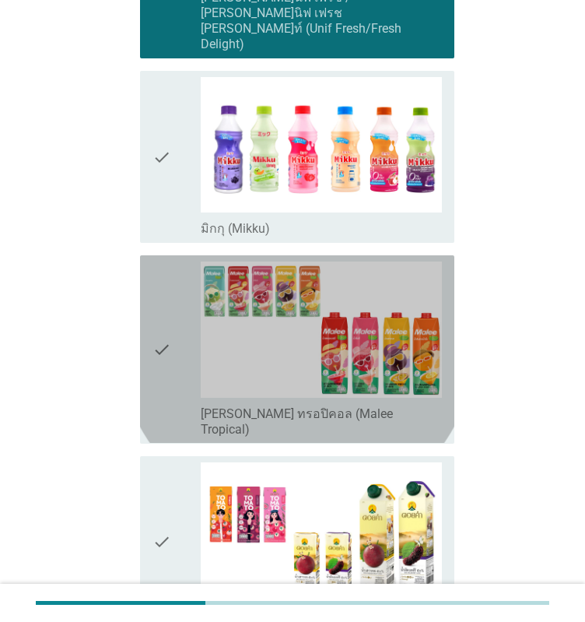
click at [176, 288] on div "check" at bounding box center [177, 349] width 48 height 175
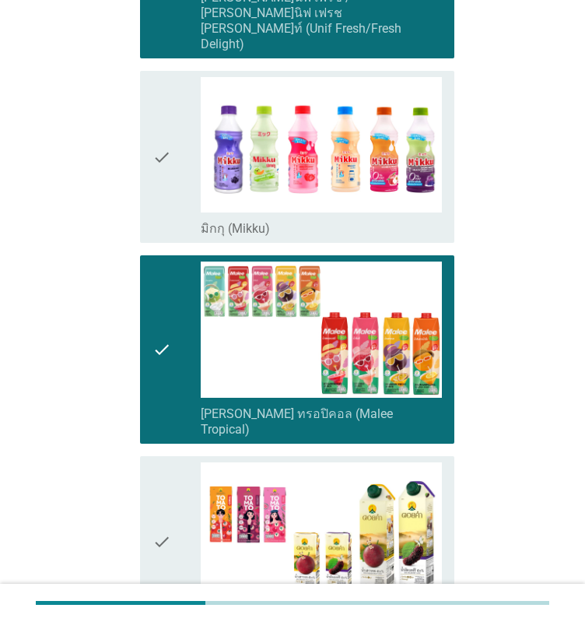
click at [160, 462] on icon "check" at bounding box center [162, 542] width 19 height 160
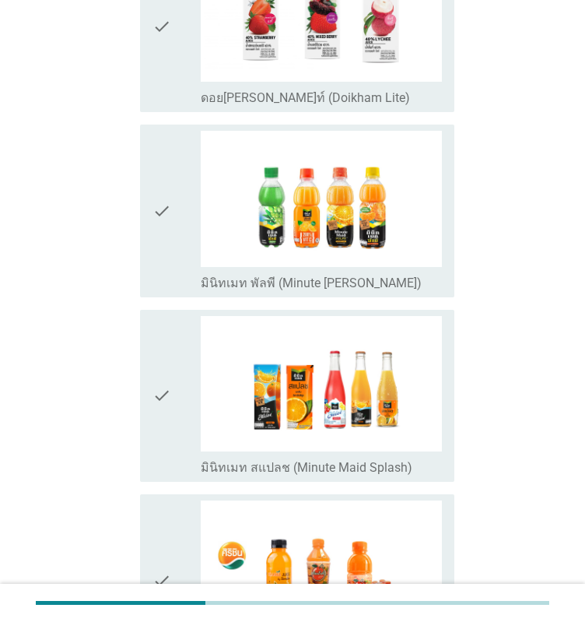
click at [185, 139] on div "check" at bounding box center [177, 211] width 48 height 160
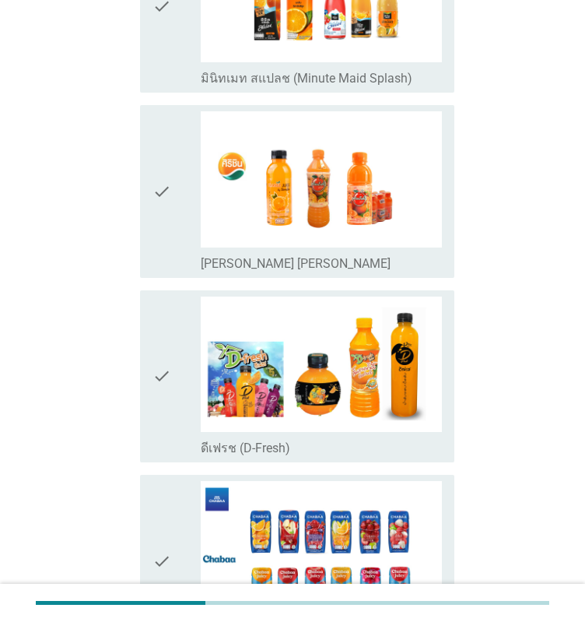
scroll to position [2803, 0]
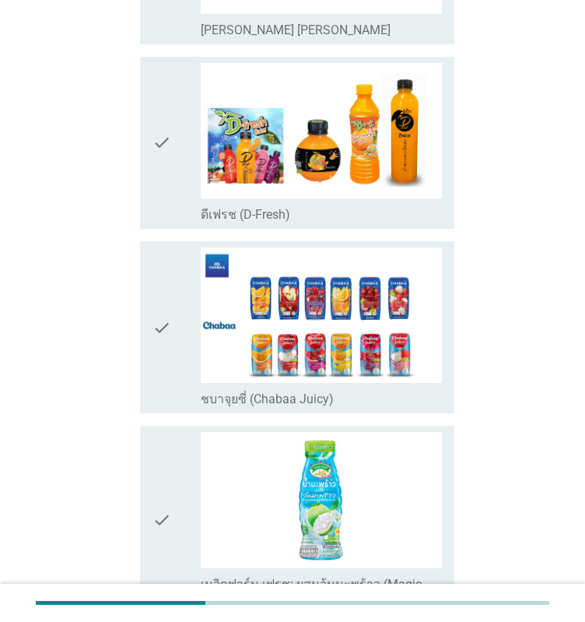
click at [172, 432] on div "check" at bounding box center [177, 519] width 48 height 175
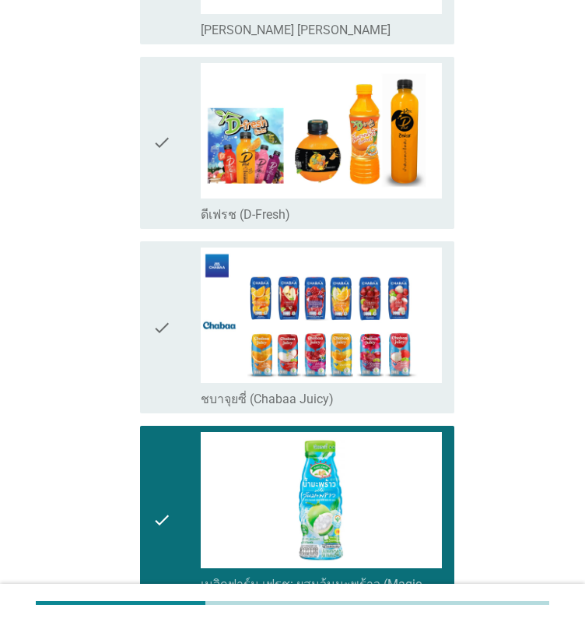
scroll to position [3115, 0]
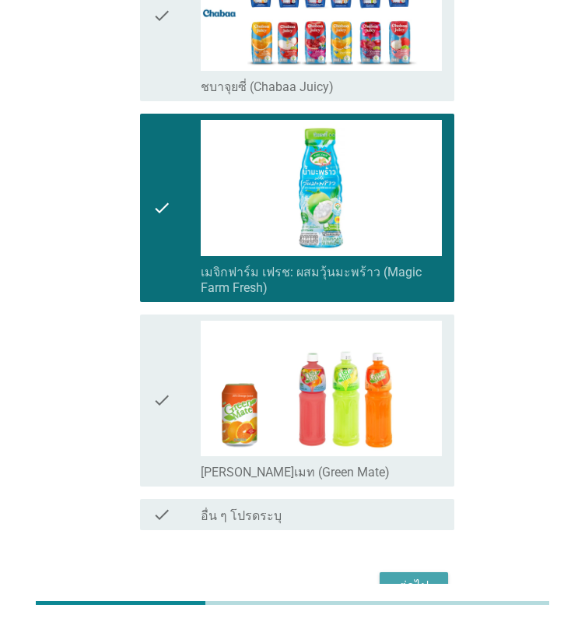
click at [414, 572] on button "ต่อไป" at bounding box center [414, 586] width 69 height 28
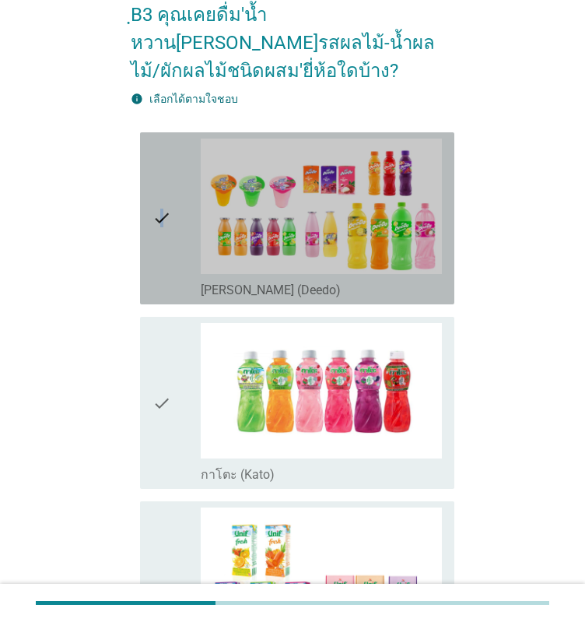
click at [161, 231] on icon "check" at bounding box center [162, 219] width 19 height 160
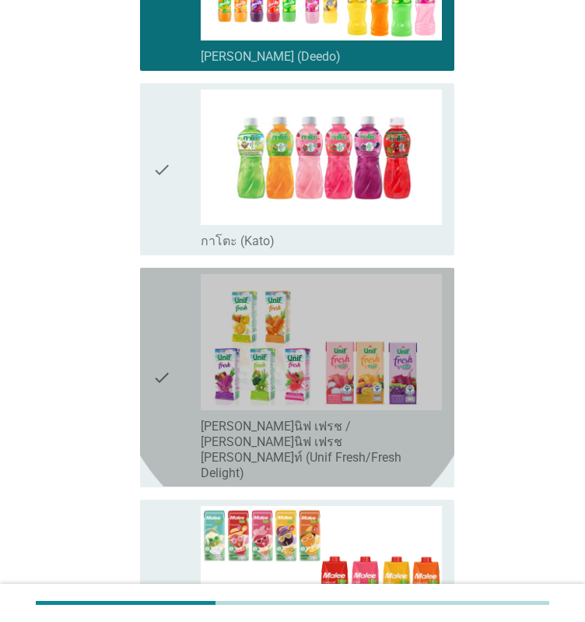
drag, startPoint x: 162, startPoint y: 341, endPoint x: 159, endPoint y: 365, distance: 24.3
click at [163, 341] on icon "check" at bounding box center [162, 377] width 19 height 206
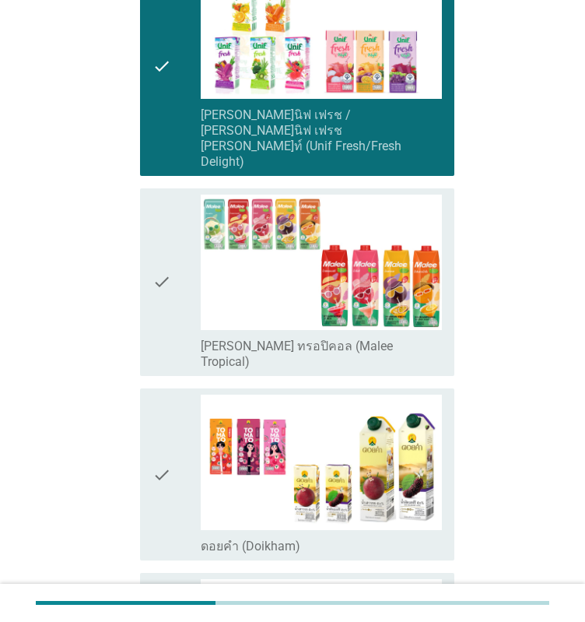
click at [168, 395] on icon "check" at bounding box center [162, 475] width 19 height 160
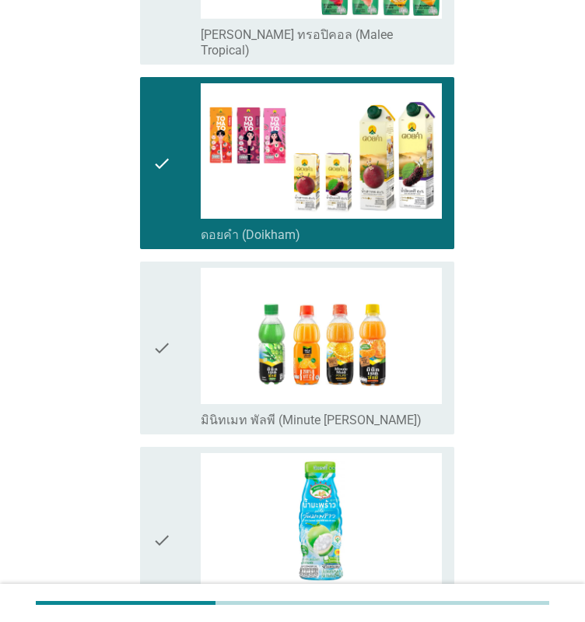
scroll to position [1012, 0]
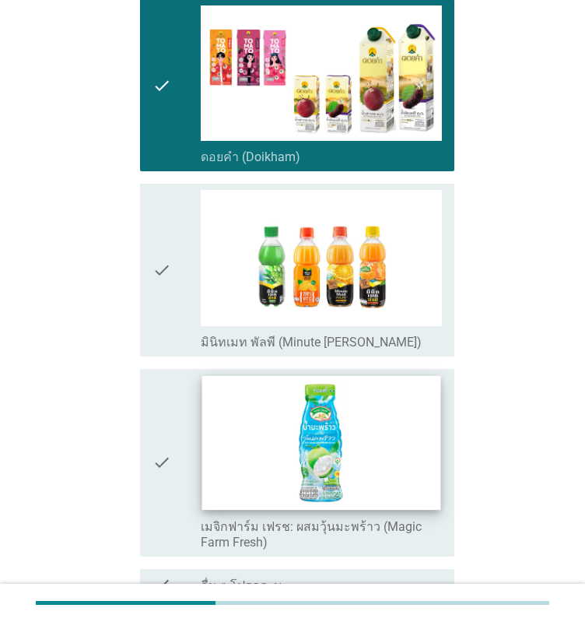
drag, startPoint x: 167, startPoint y: 224, endPoint x: 204, endPoint y: 325, distance: 106.9
click at [167, 223] on icon "check" at bounding box center [162, 270] width 19 height 160
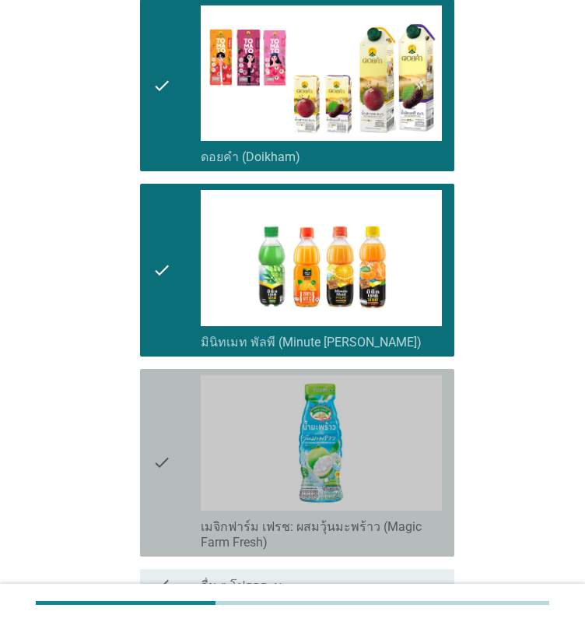
click at [156, 395] on icon "check" at bounding box center [162, 462] width 19 height 175
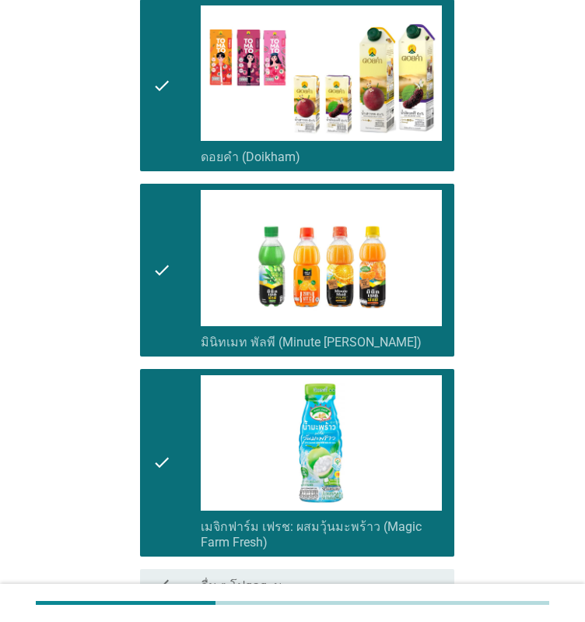
scroll to position [1087, 0]
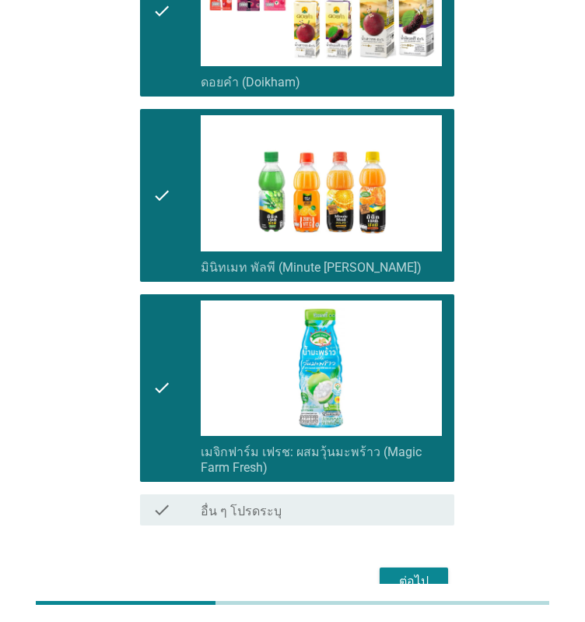
click at [408, 572] on div "ต่อไป" at bounding box center [414, 581] width 44 height 19
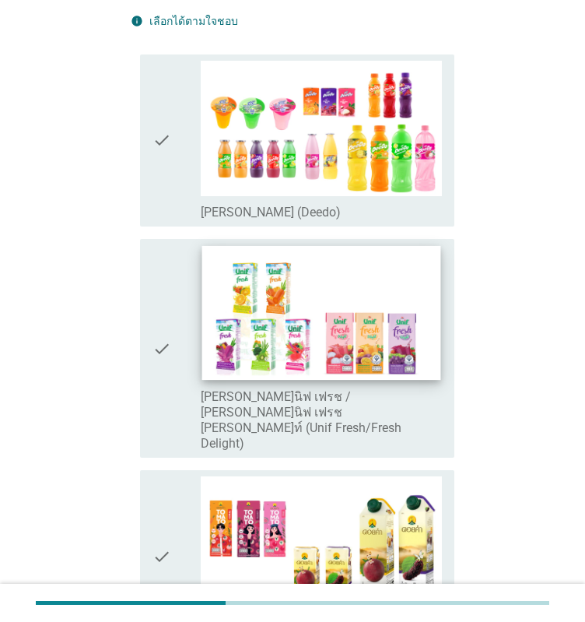
scroll to position [234, 0]
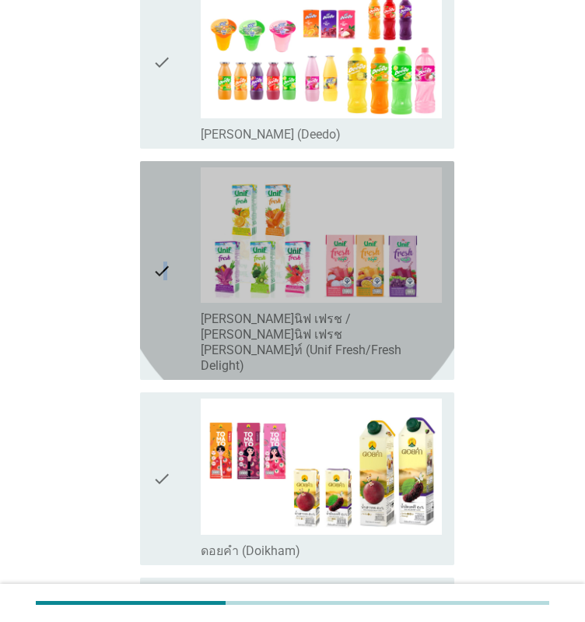
click at [166, 285] on icon "check" at bounding box center [162, 270] width 19 height 206
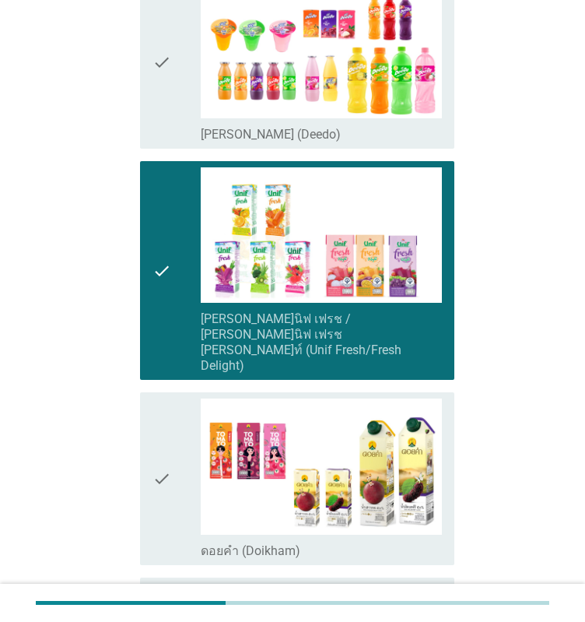
click at [171, 399] on div "check" at bounding box center [177, 479] width 48 height 160
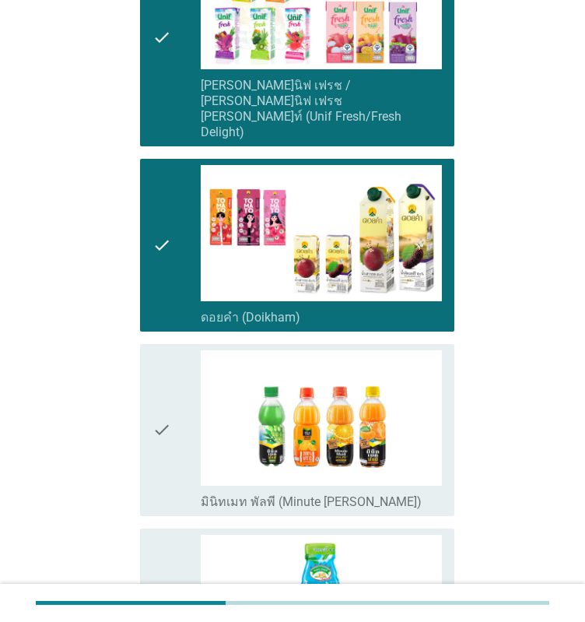
scroll to position [545, 0]
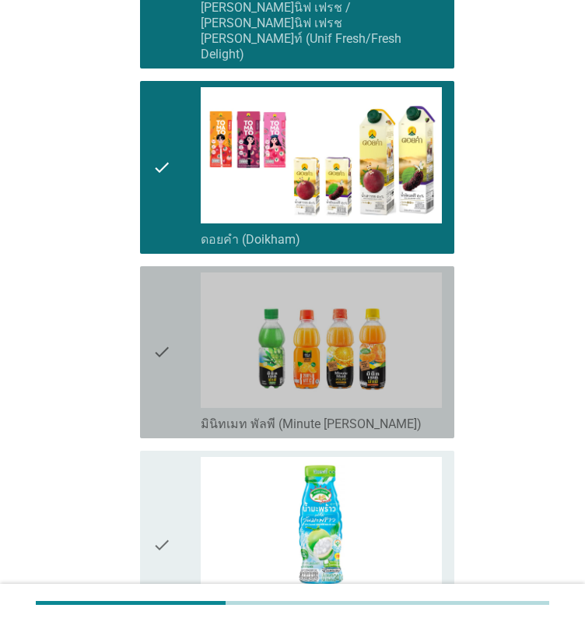
drag, startPoint x: 167, startPoint y: 356, endPoint x: 173, endPoint y: 399, distance: 43.2
click at [170, 356] on icon "check" at bounding box center [162, 352] width 19 height 160
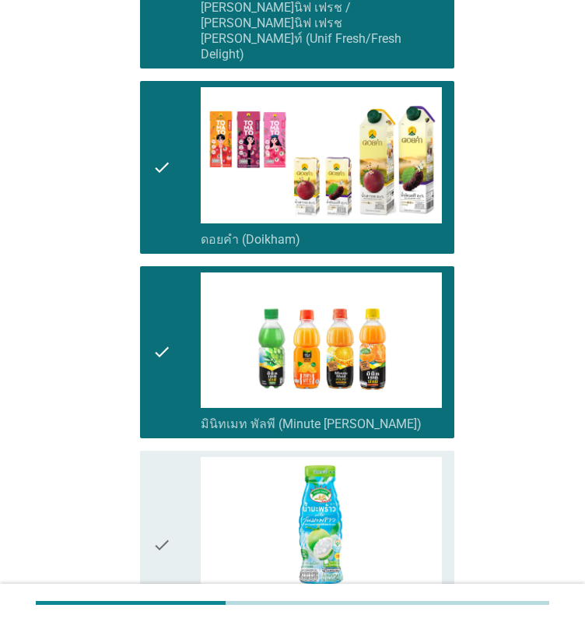
drag, startPoint x: 181, startPoint y: 487, endPoint x: 177, endPoint y: 466, distance: 21.2
click at [181, 487] on div "check" at bounding box center [177, 544] width 48 height 175
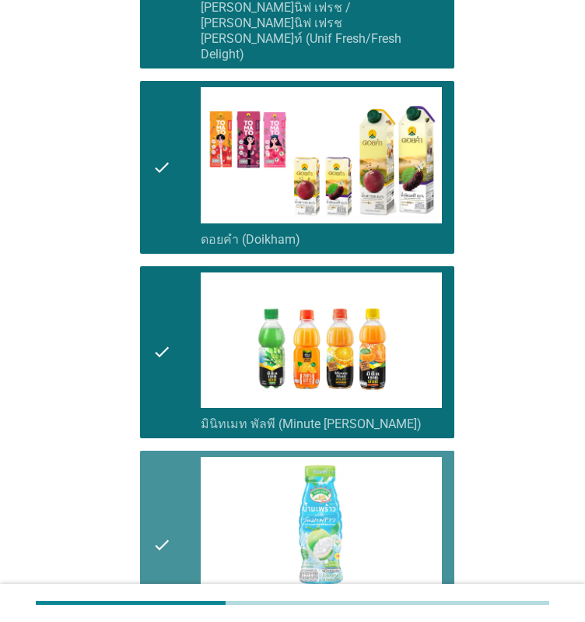
scroll to position [747, 0]
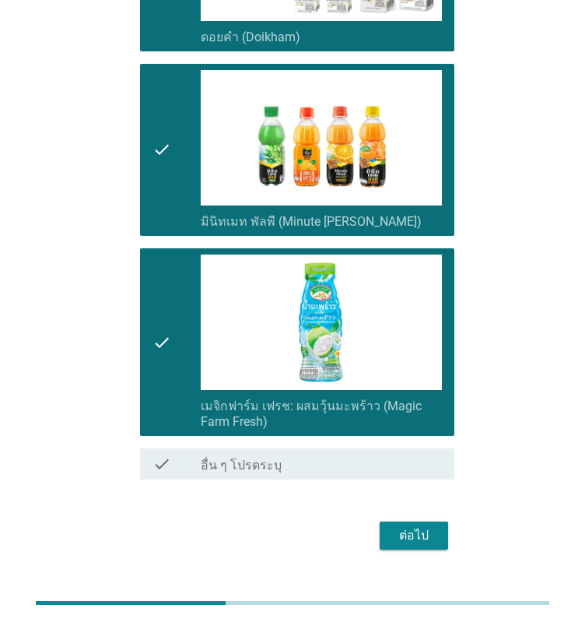
click at [406, 526] on div "ต่อไป" at bounding box center [414, 535] width 44 height 19
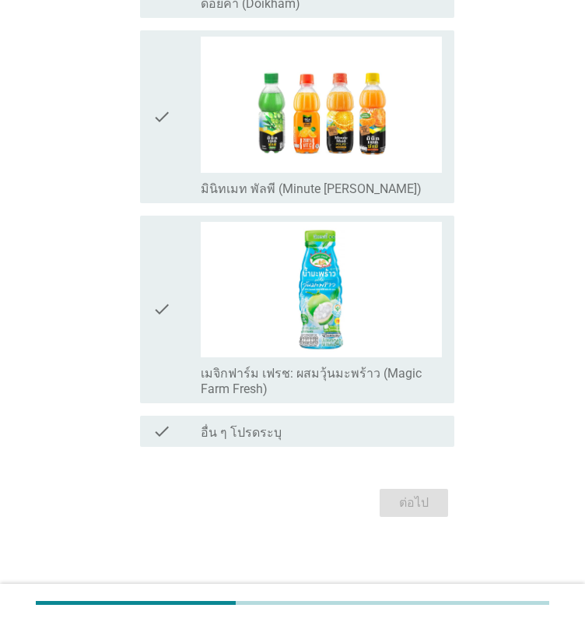
scroll to position [0, 0]
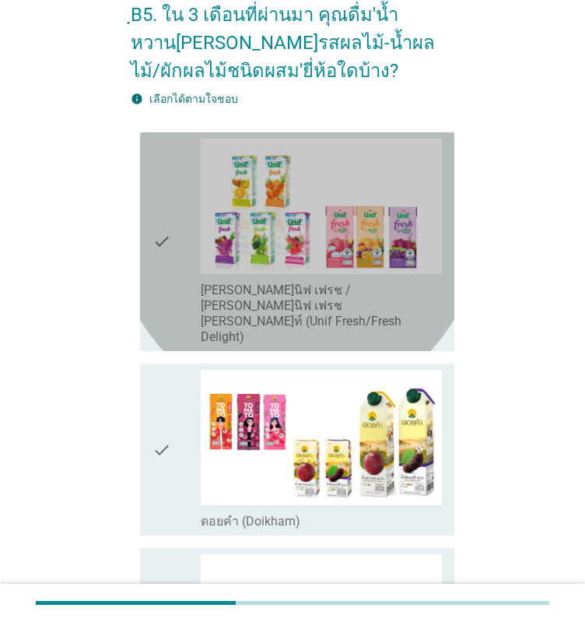
click at [162, 248] on icon "check" at bounding box center [162, 242] width 19 height 206
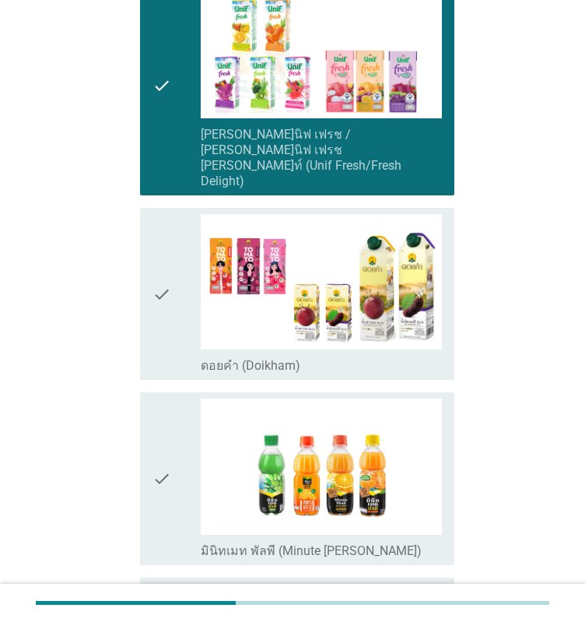
scroll to position [467, 0]
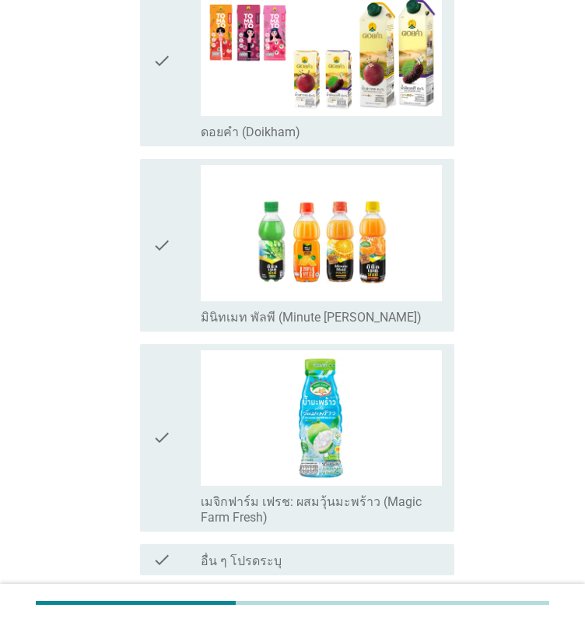
click at [155, 69] on icon "check" at bounding box center [162, 61] width 19 height 160
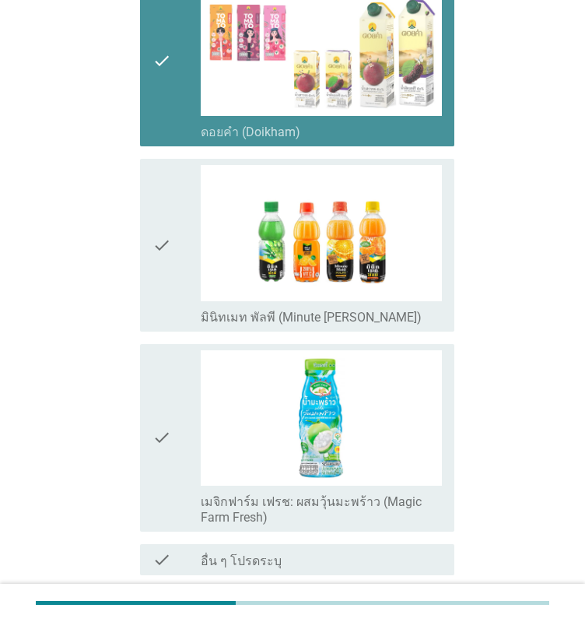
click at [157, 196] on icon "check" at bounding box center [162, 245] width 19 height 160
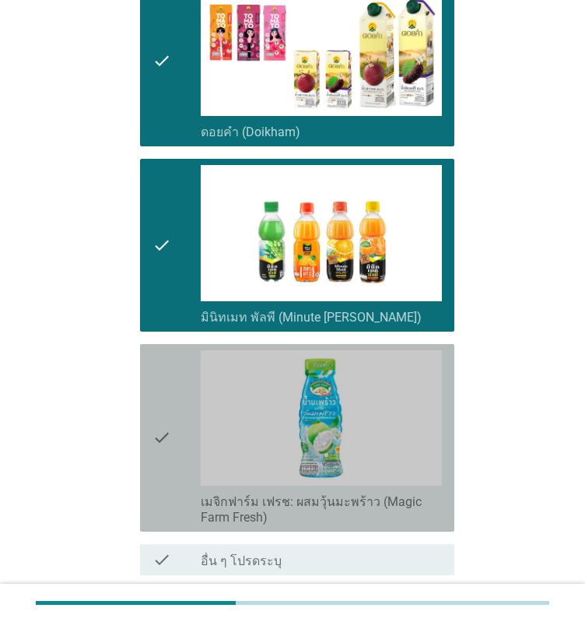
click at [190, 413] on div "check" at bounding box center [177, 437] width 48 height 175
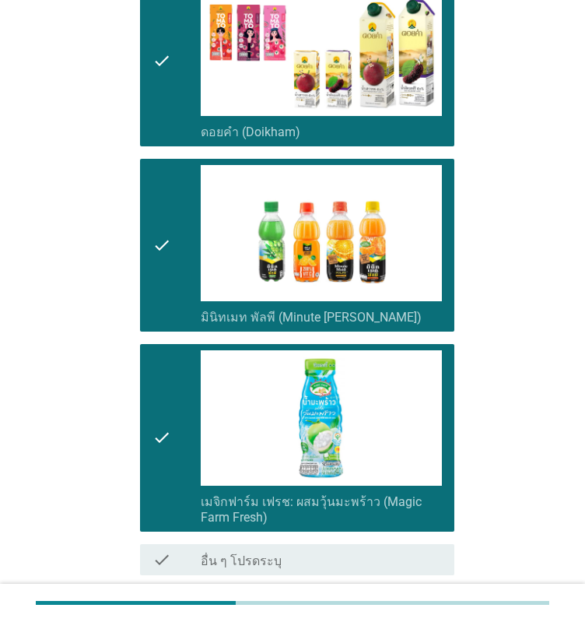
scroll to position [563, 0]
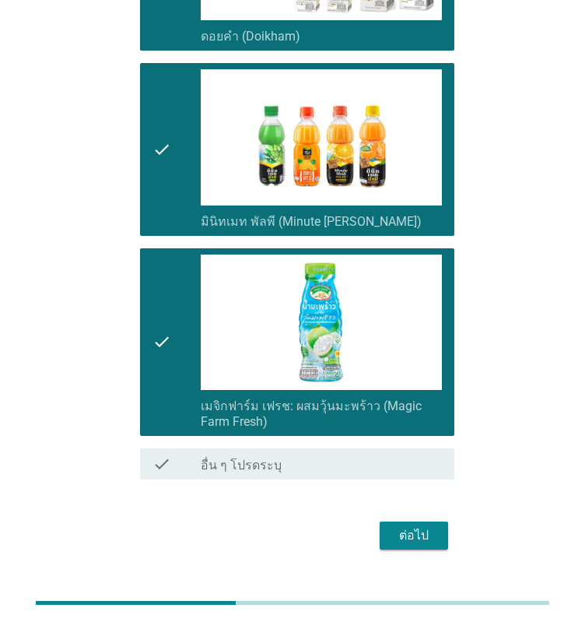
click at [442, 522] on button "ต่อไป" at bounding box center [414, 536] width 69 height 28
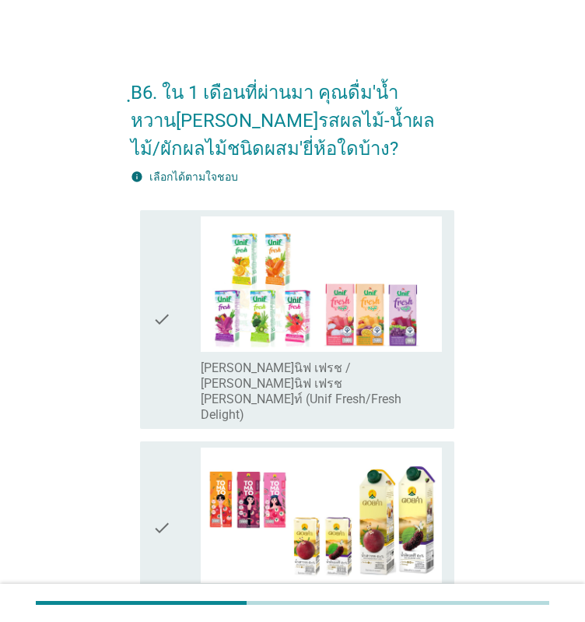
scroll to position [156, 0]
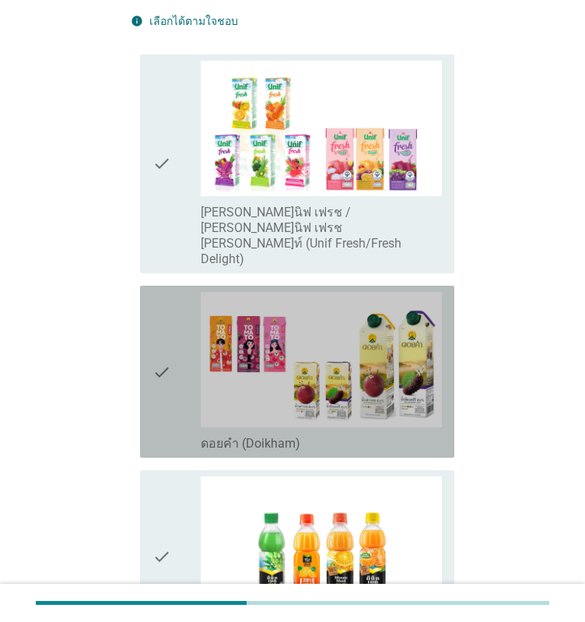
click at [174, 357] on div "check" at bounding box center [177, 372] width 48 height 160
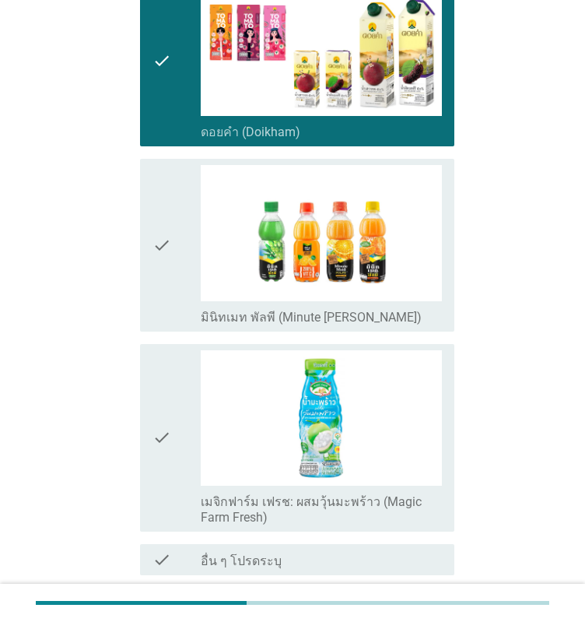
scroll to position [545, 0]
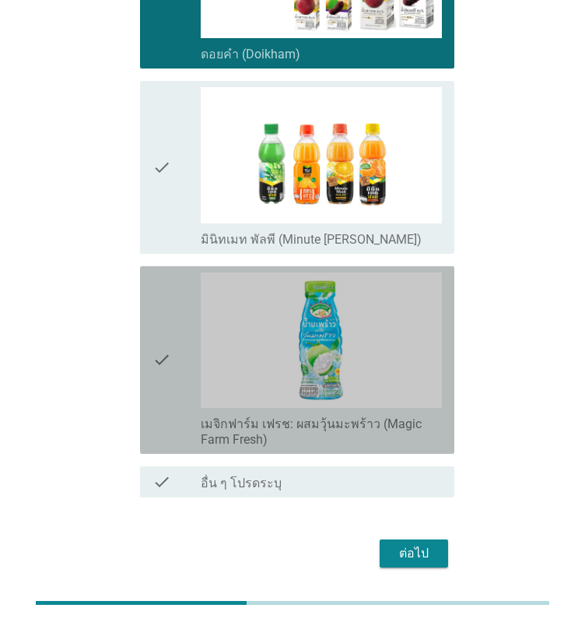
click at [178, 294] on div "check" at bounding box center [177, 359] width 48 height 175
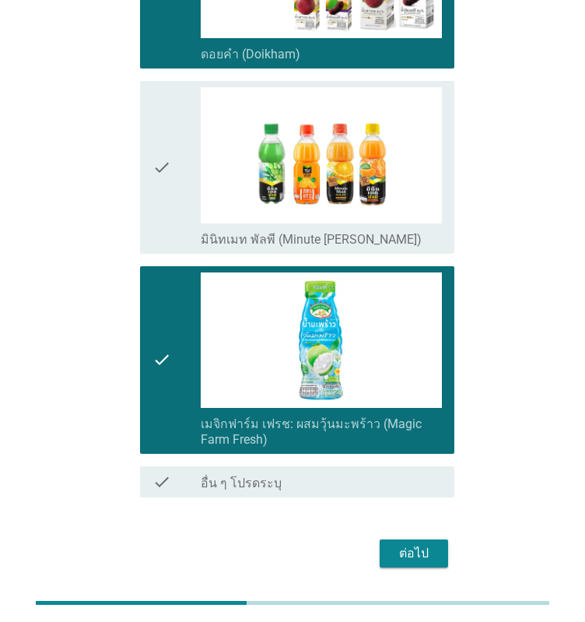
click at [420, 544] on div "ต่อไป" at bounding box center [414, 553] width 44 height 19
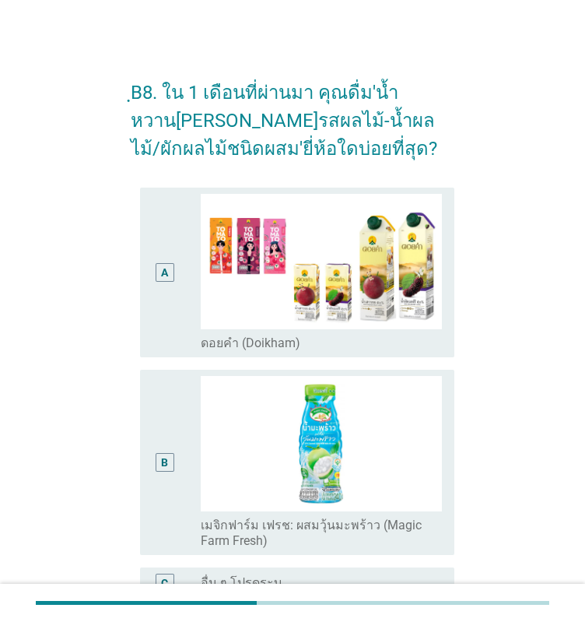
scroll to position [78, 0]
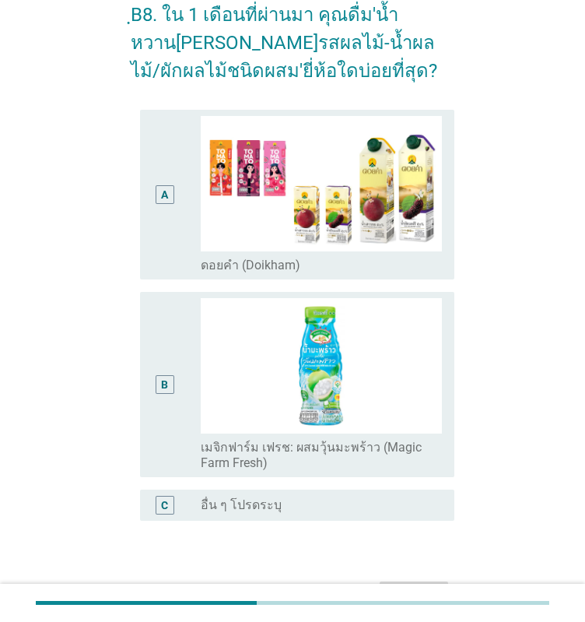
click at [183, 231] on div "A" at bounding box center [177, 194] width 48 height 157
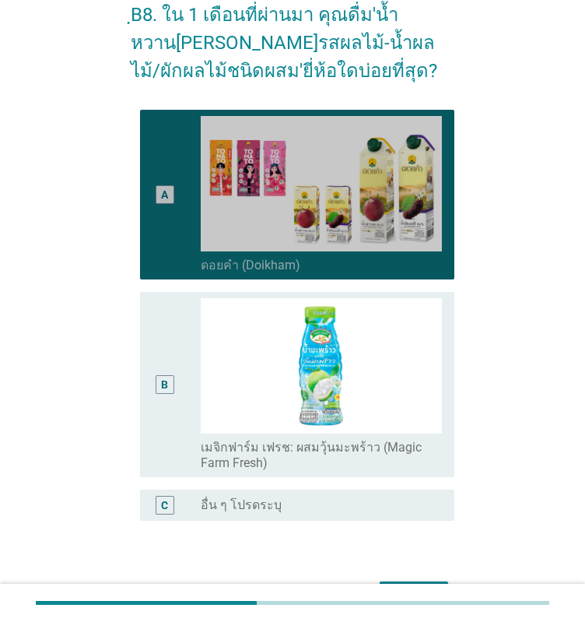
click at [135, 366] on div "B radio_button_unchecked เมจิกฟาร์ม เฟรช: ผสมวุ้นมะพร้าว (Magic Farm Fresh)" at bounding box center [293, 385] width 324 height 198
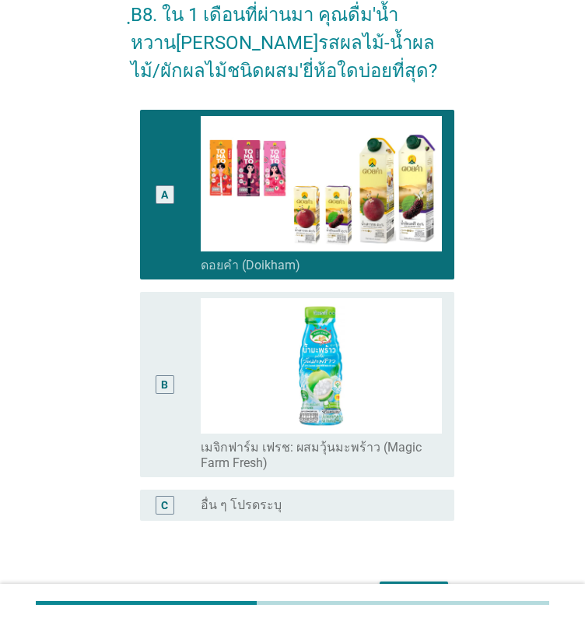
click at [143, 373] on div "B radio_button_unchecked เมจิกฟาร์ม เฟรช: ผสมวุ้นมะพร้าว (Magic Farm Fresh)" at bounding box center [297, 384] width 315 height 185
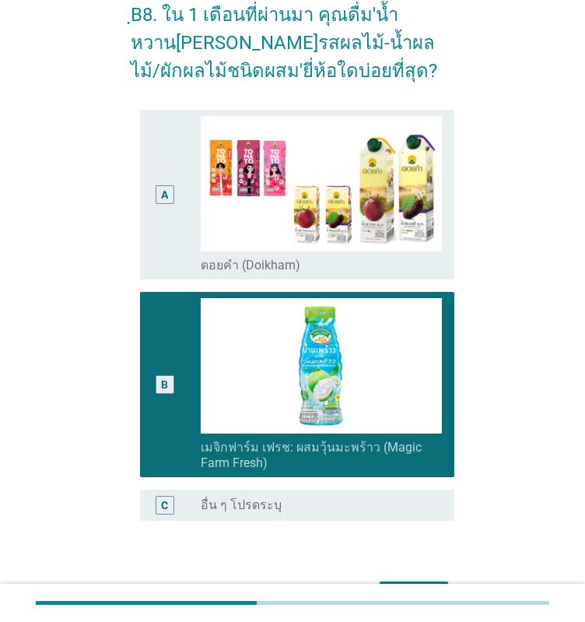
scroll to position [170, 0]
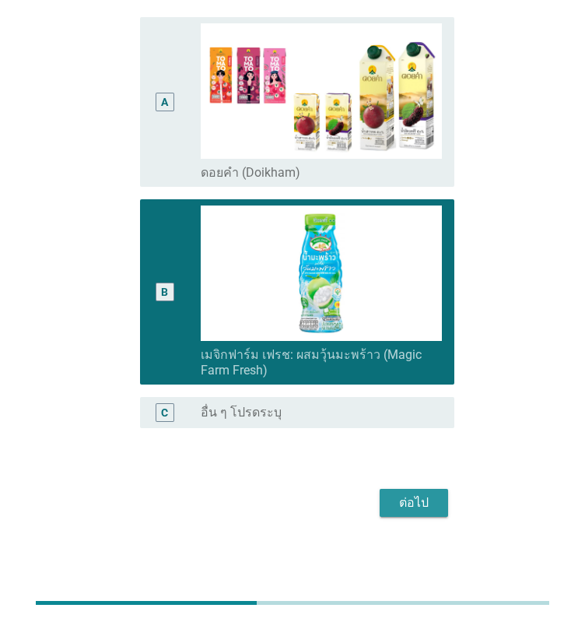
drag, startPoint x: 448, startPoint y: 514, endPoint x: 416, endPoint y: 489, distance: 39.9
click at [436, 507] on button "ต่อไป" at bounding box center [414, 503] width 69 height 28
click at [416, 489] on div "ต่อไป" at bounding box center [293, 502] width 324 height 37
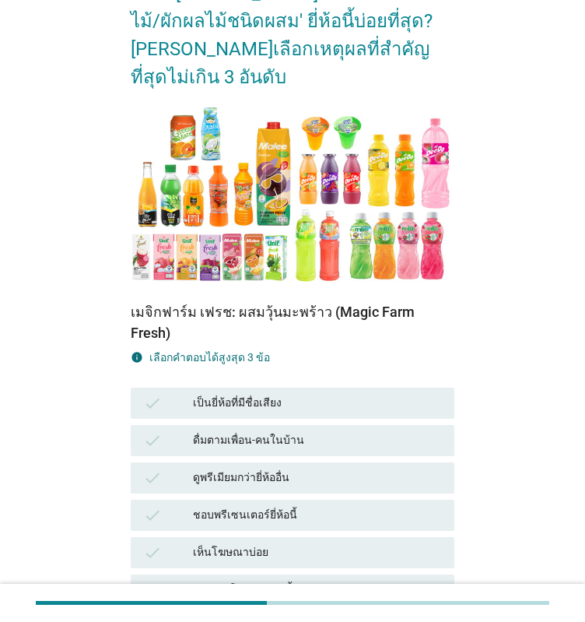
scroll to position [234, 0]
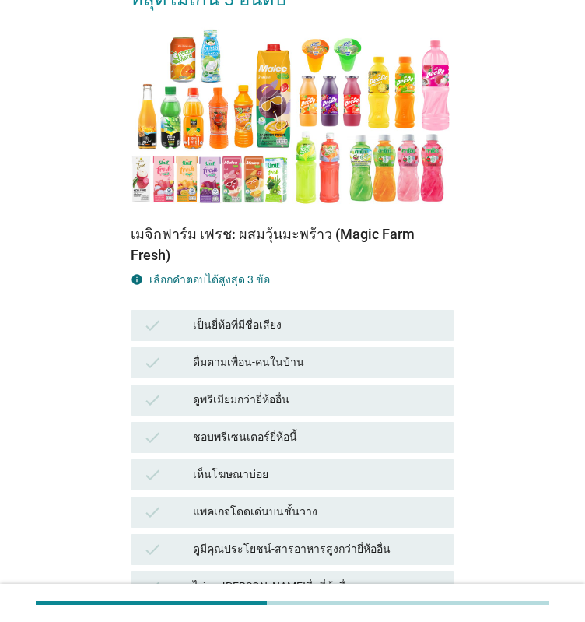
click at [221, 316] on div "เป็นยี่ห้อที่มีชื่อเสียง" at bounding box center [317, 325] width 249 height 19
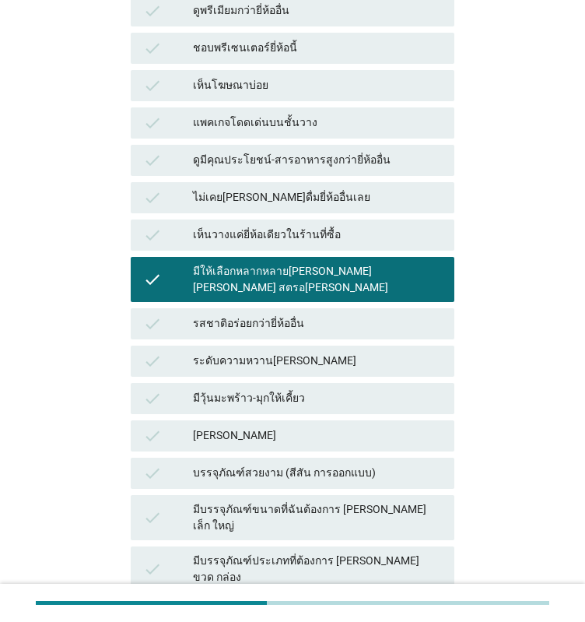
click at [215, 142] on div "check ดูมีคุณประโยชน์-สารอาหารสูงกว่ายี่ห้ออื่น" at bounding box center [293, 160] width 330 height 37
click at [203, 598] on div "check ราคาถูกกว่ายี่ห้ออื่น" at bounding box center [293, 613] width 324 height 31
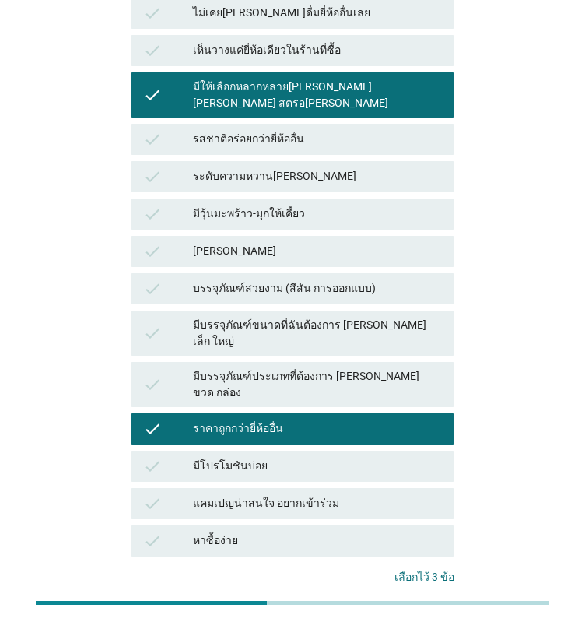
click at [443, 613] on button "คำถามต่อไป" at bounding box center [412, 627] width 83 height 28
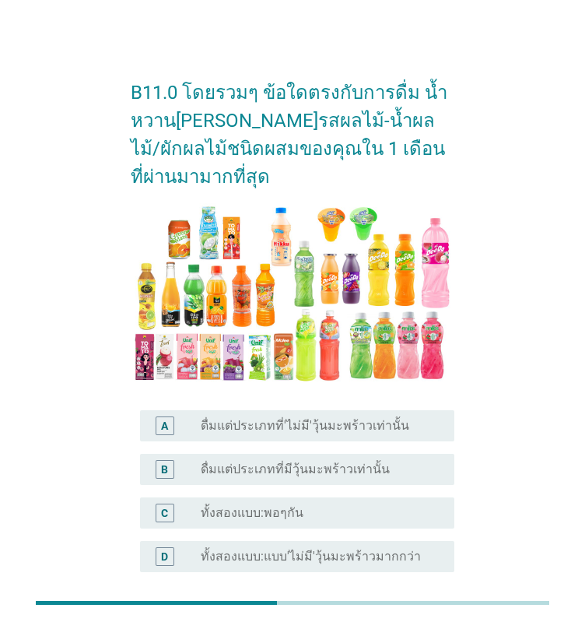
scroll to position [187, 0]
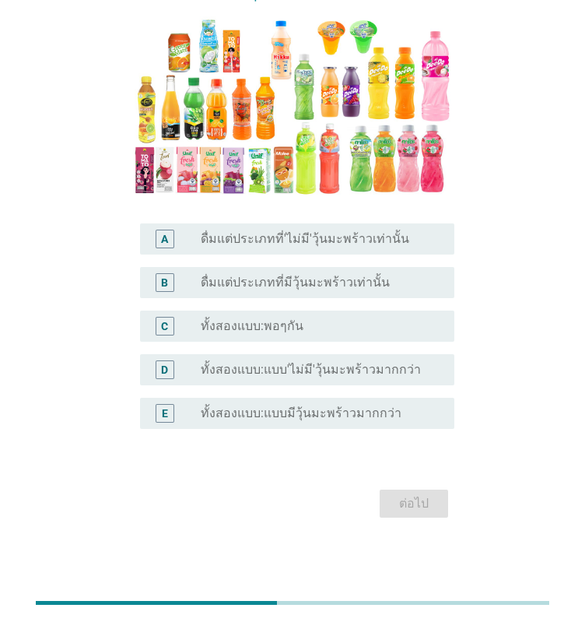
click at [174, 277] on div "B" at bounding box center [165, 282] width 24 height 19
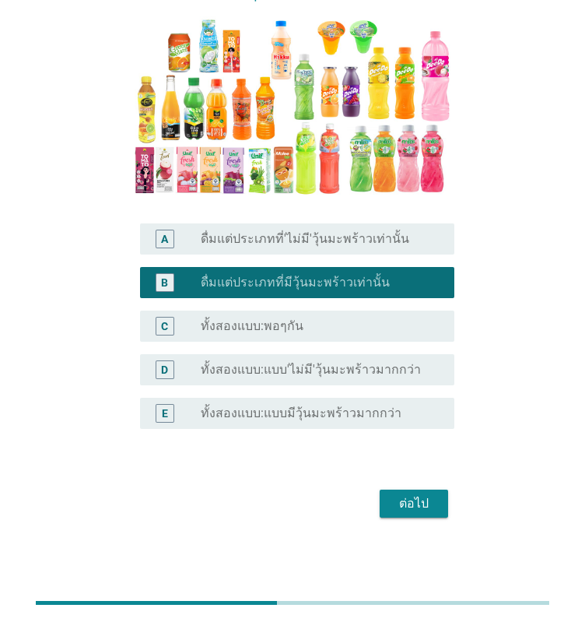
click at [174, 317] on div "C" at bounding box center [165, 326] width 24 height 19
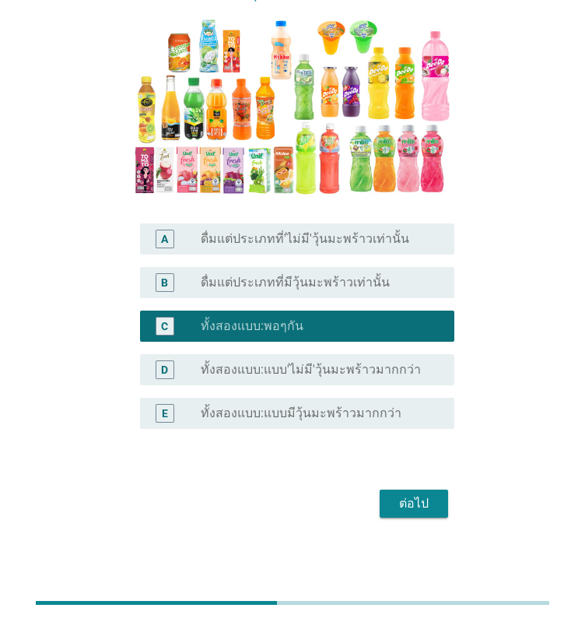
click at [411, 504] on div "ต่อไป" at bounding box center [414, 503] width 44 height 19
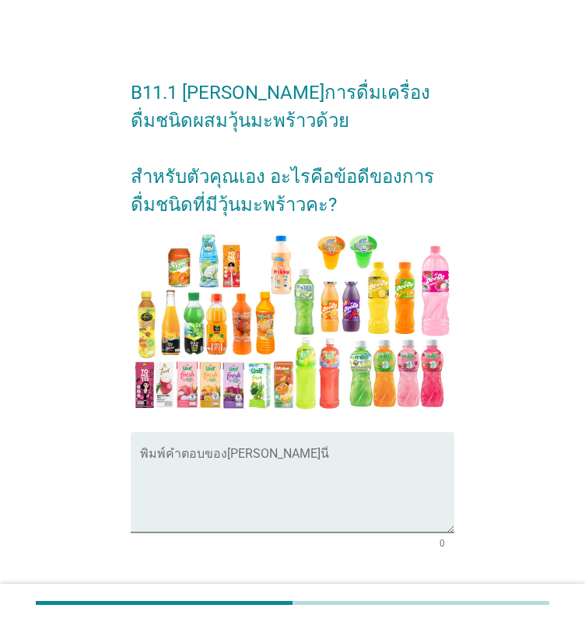
scroll to position [100, 0]
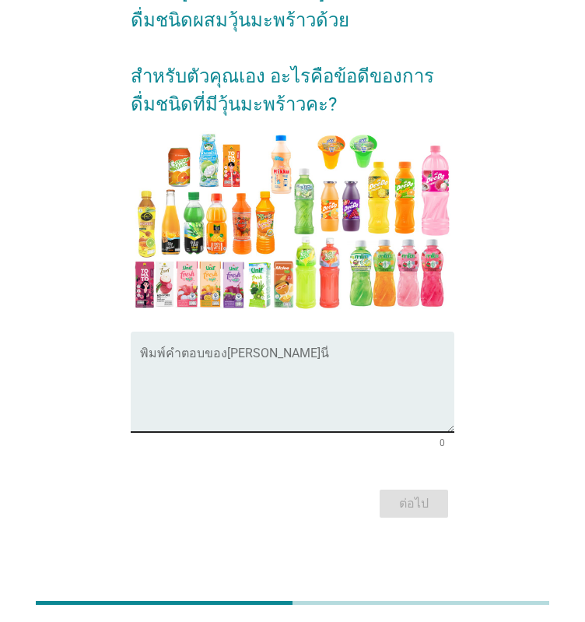
click at [237, 405] on textarea "พิมพ์คำตอบของคุณ ที่นี่" at bounding box center [297, 391] width 315 height 82
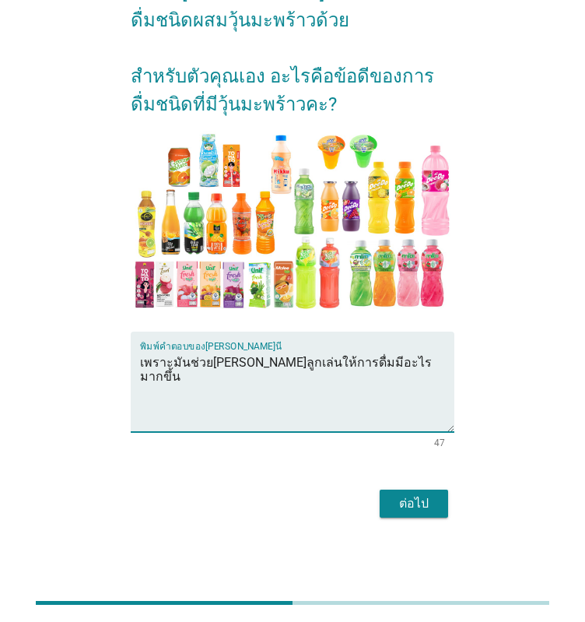
type textarea "เพราะมันช่วย[PERSON_NAME]ลูกเล่นให้การดื่มมีอะไรมากขึ้น"
click at [387, 497] on button "ต่อไป" at bounding box center [414, 504] width 69 height 28
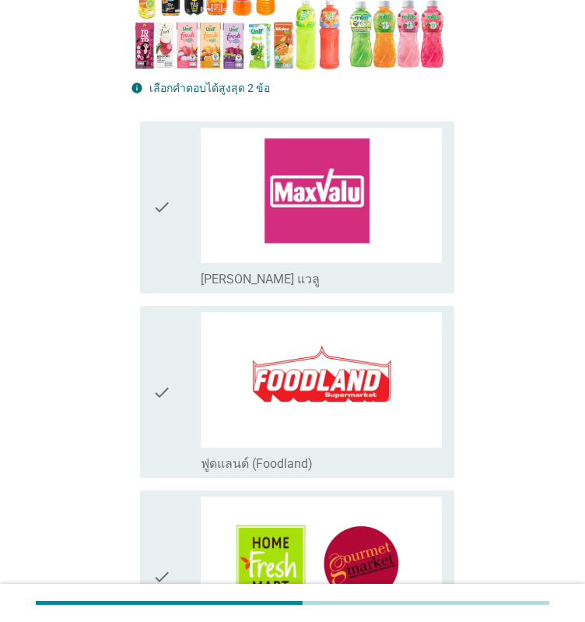
scroll to position [467, 0]
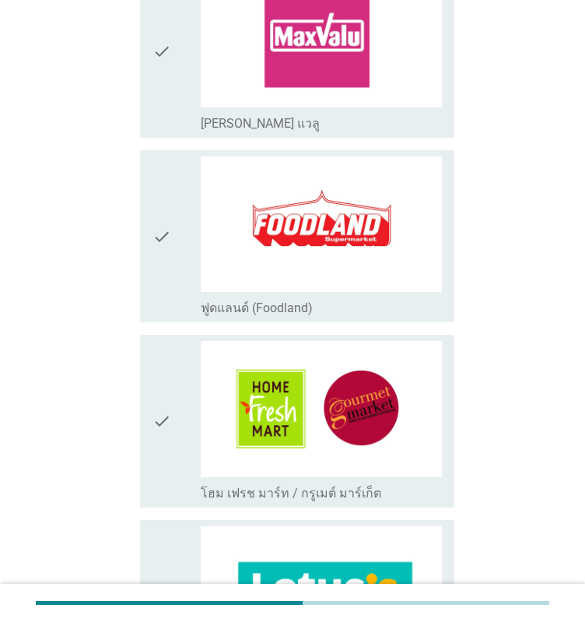
click at [163, 86] on icon "check" at bounding box center [162, 52] width 19 height 160
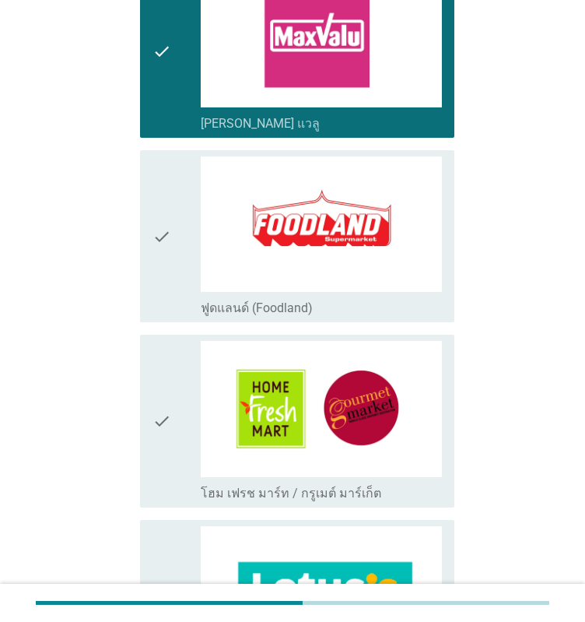
click at [174, 420] on div "check" at bounding box center [177, 421] width 48 height 160
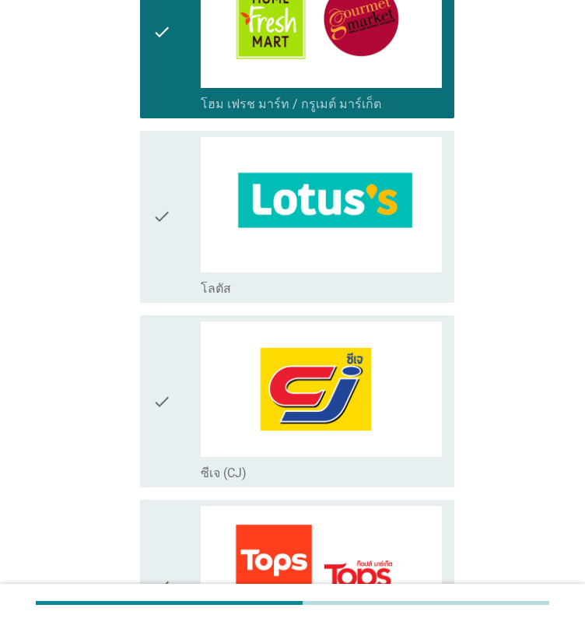
click at [150, 214] on div "check check_box_outline_blank โลตัส" at bounding box center [297, 217] width 315 height 172
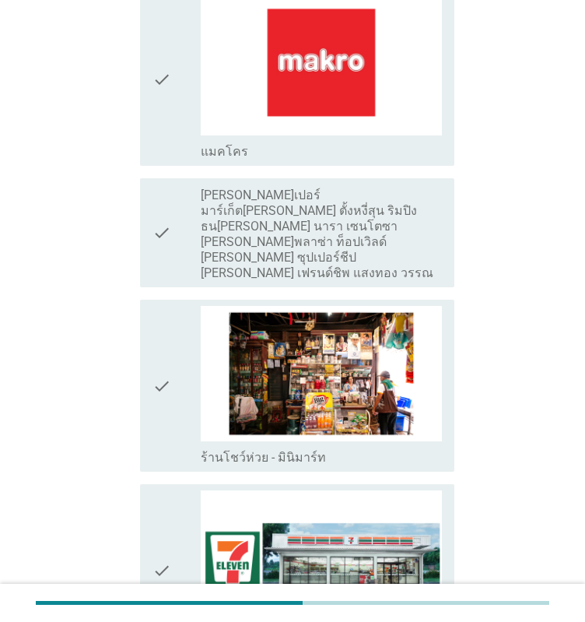
scroll to position [2413, 0]
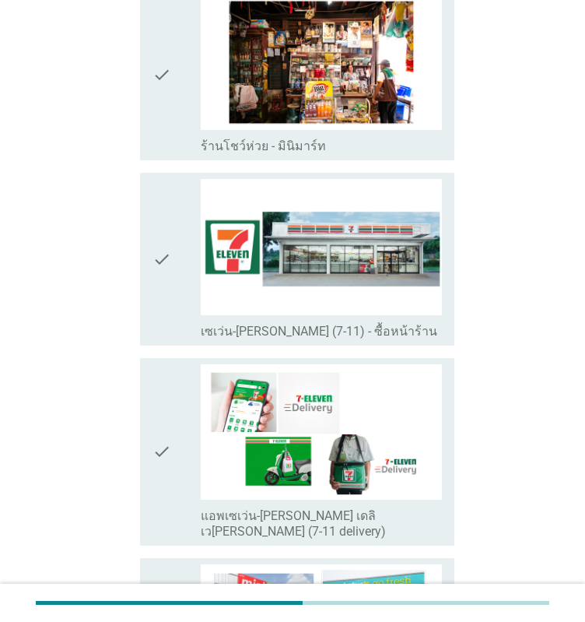
click at [150, 232] on div "check check_box_outline_blank เซเว่น-[PERSON_NAME] (7-11) - ซื้อหน้าร้าน" at bounding box center [297, 259] width 315 height 172
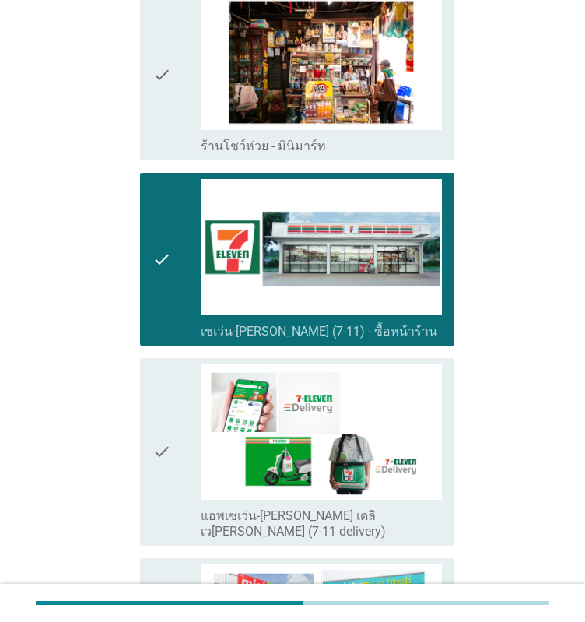
scroll to position [2647, 0]
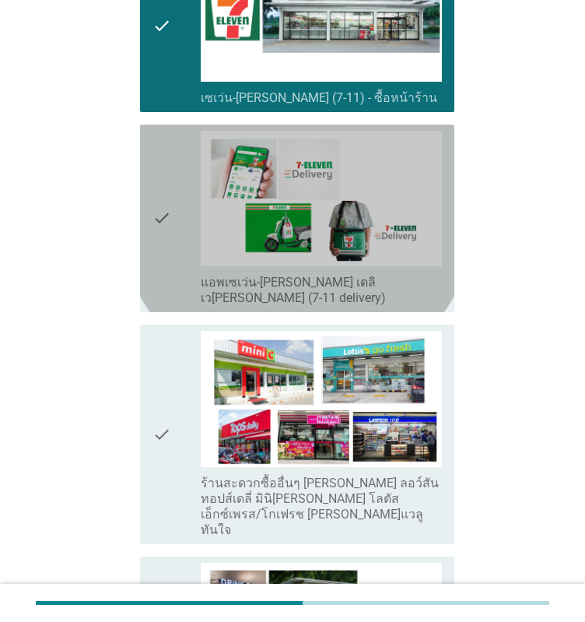
click at [156, 178] on icon "check" at bounding box center [162, 218] width 19 height 175
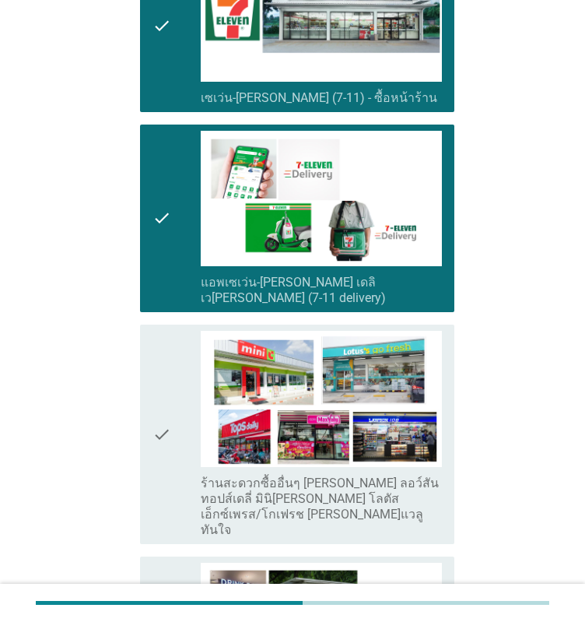
scroll to position [3036, 0]
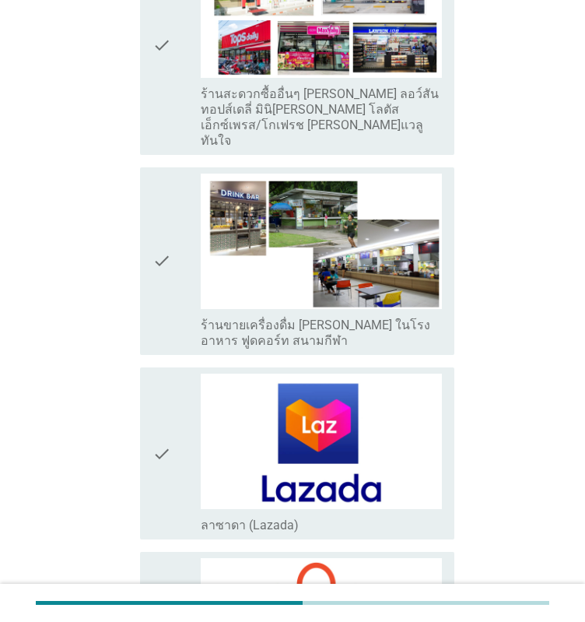
drag, startPoint x: 181, startPoint y: 375, endPoint x: 181, endPoint y: 490, distance: 115.2
click at [181, 376] on div "check" at bounding box center [177, 454] width 48 height 160
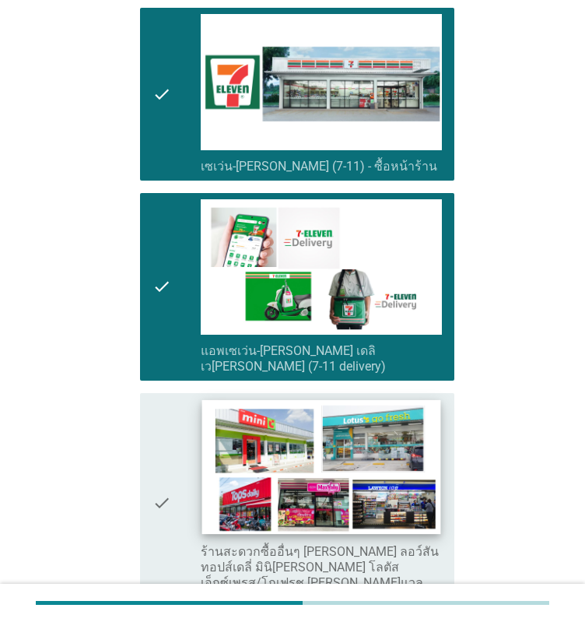
scroll to position [2968, 0]
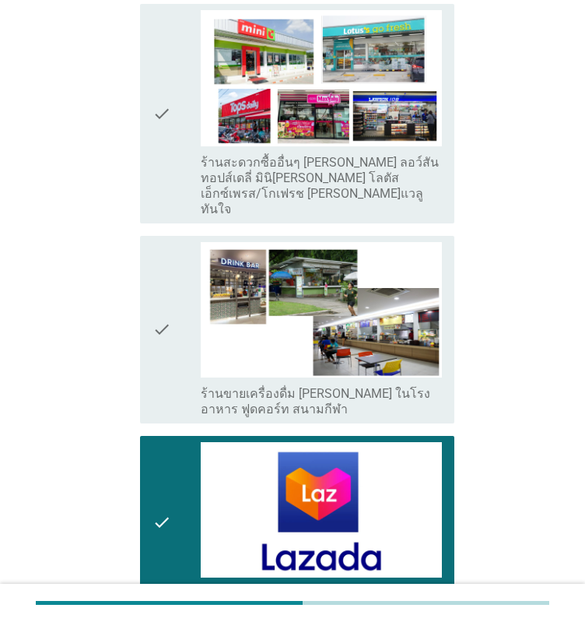
click at [190, 442] on div "check" at bounding box center [177, 522] width 48 height 160
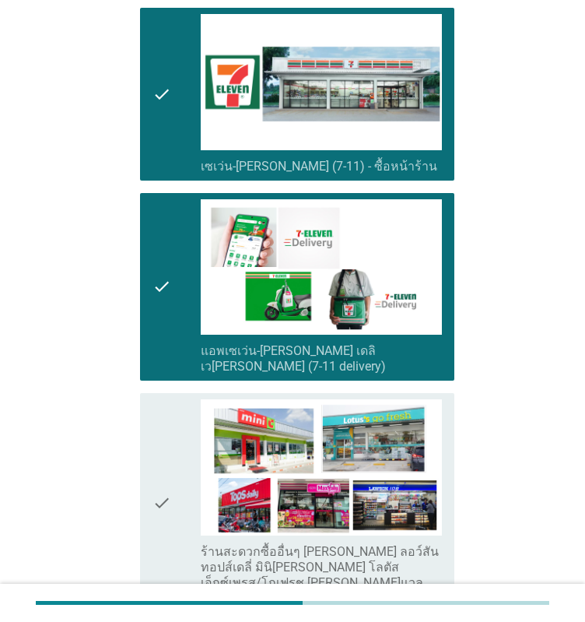
click at [186, 279] on div "check" at bounding box center [177, 286] width 48 height 175
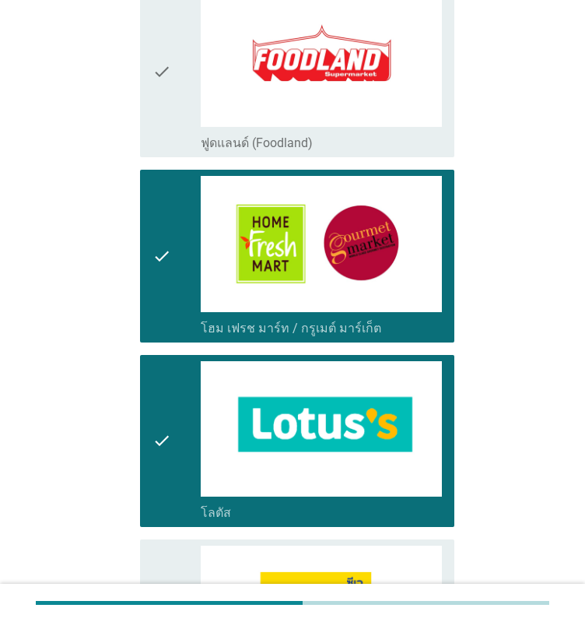
click at [164, 250] on icon "check" at bounding box center [162, 256] width 19 height 160
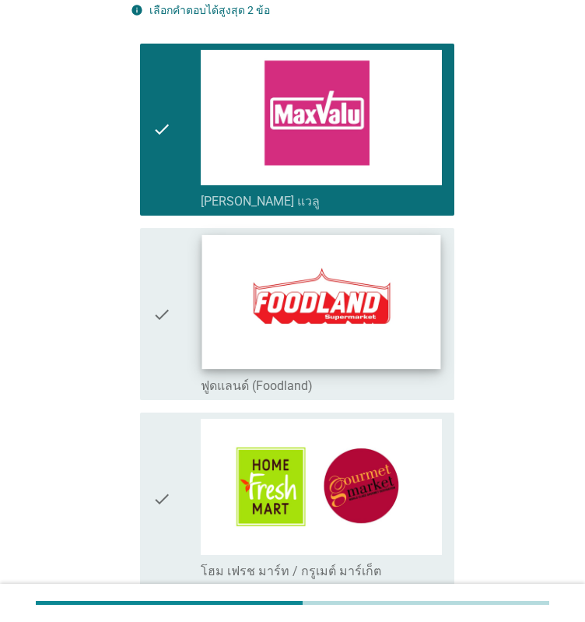
scroll to position [156, 0]
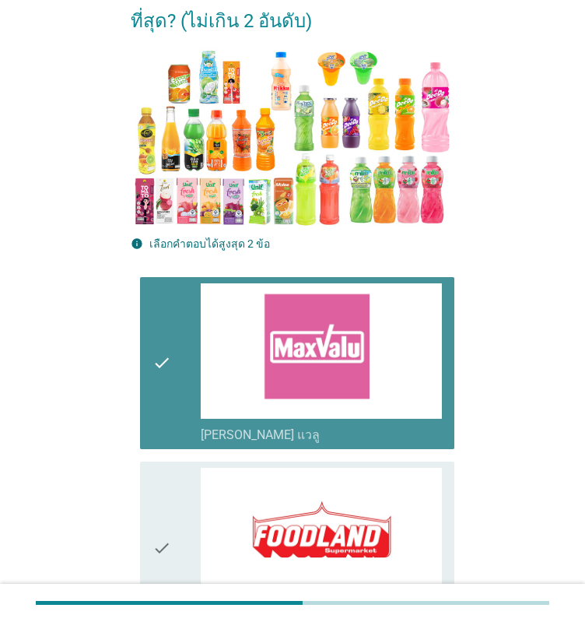
click at [198, 319] on div "check" at bounding box center [177, 363] width 48 height 160
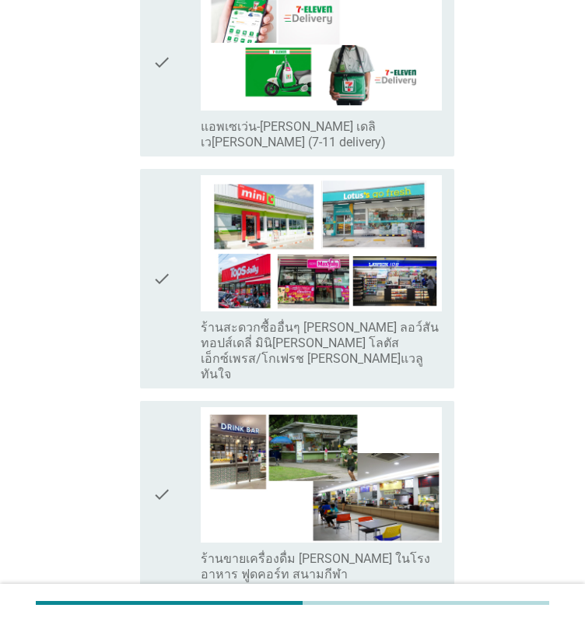
scroll to position [3425, 0]
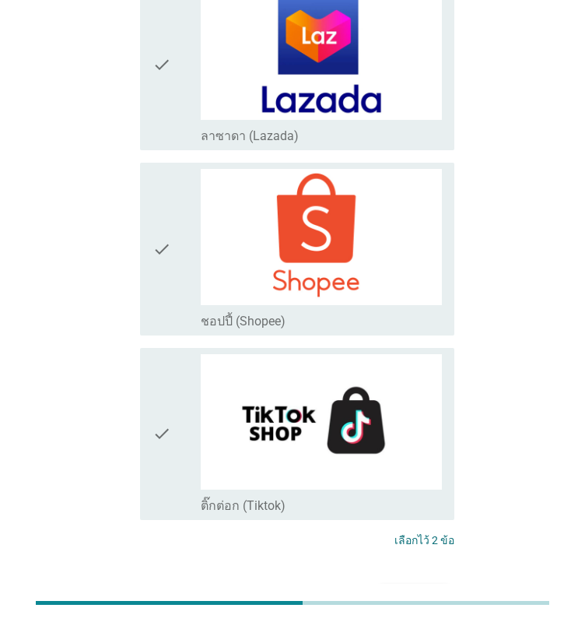
click at [413, 589] on div "ต่อไป" at bounding box center [414, 598] width 44 height 19
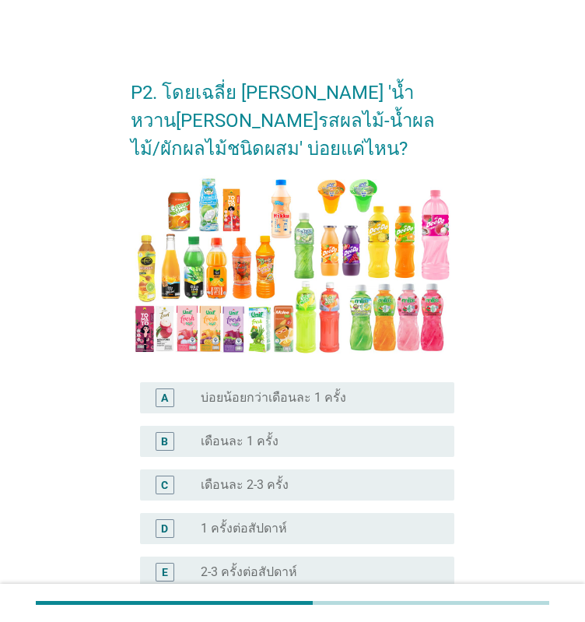
scroll to position [156, 0]
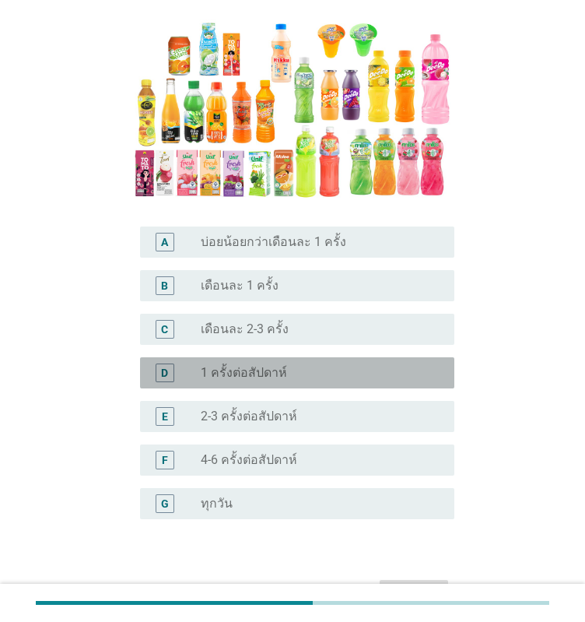
click at [215, 379] on label "1 ครั้งต่อสัปดาห์" at bounding box center [244, 373] width 86 height 16
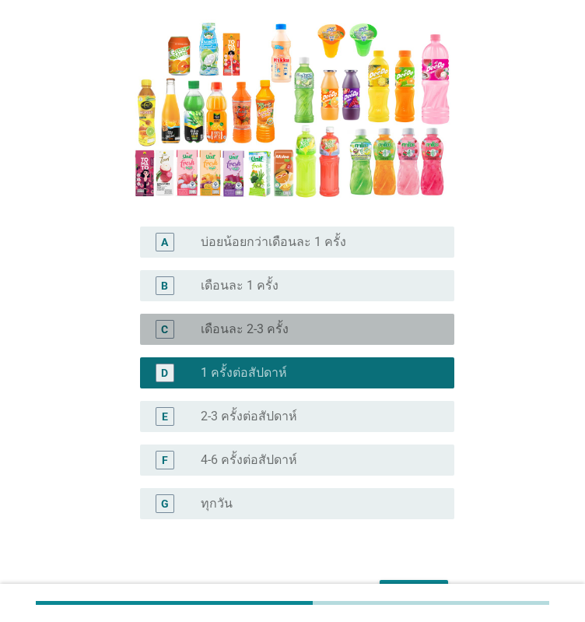
click at [222, 332] on label "เดือนละ 2-3 ครั้ง" at bounding box center [245, 330] width 88 height 16
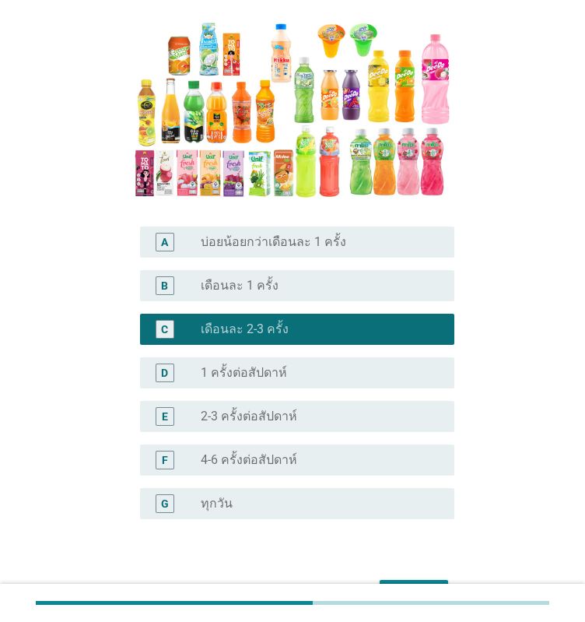
scroll to position [246, 0]
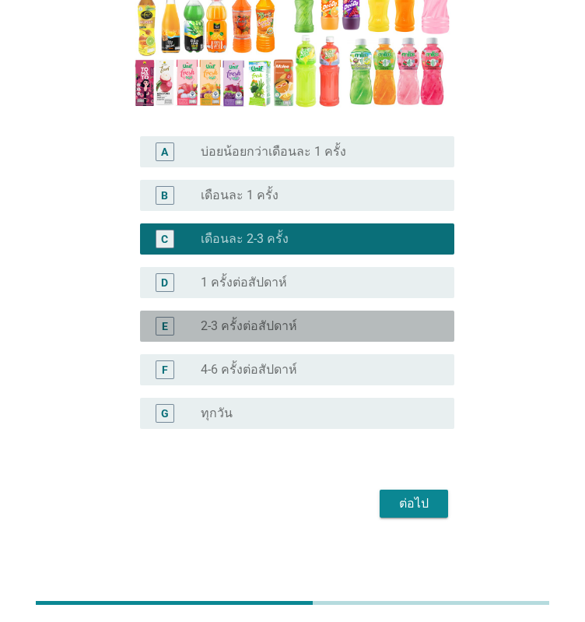
click at [250, 313] on div "E radio_button_unchecked 2-3 ครั้งต่อสัปดาห์" at bounding box center [297, 326] width 315 height 31
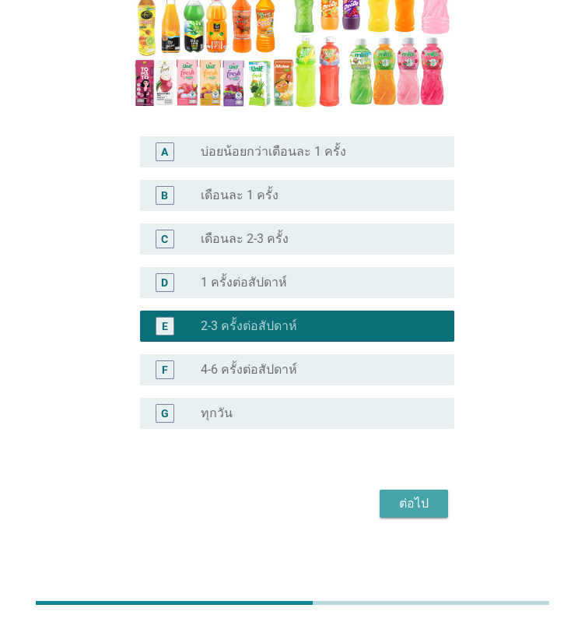
click at [424, 508] on div "ต่อไป" at bounding box center [414, 503] width 44 height 19
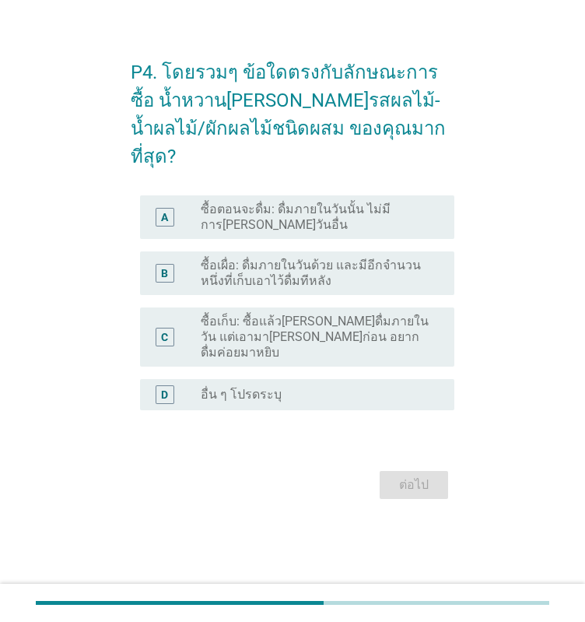
scroll to position [0, 0]
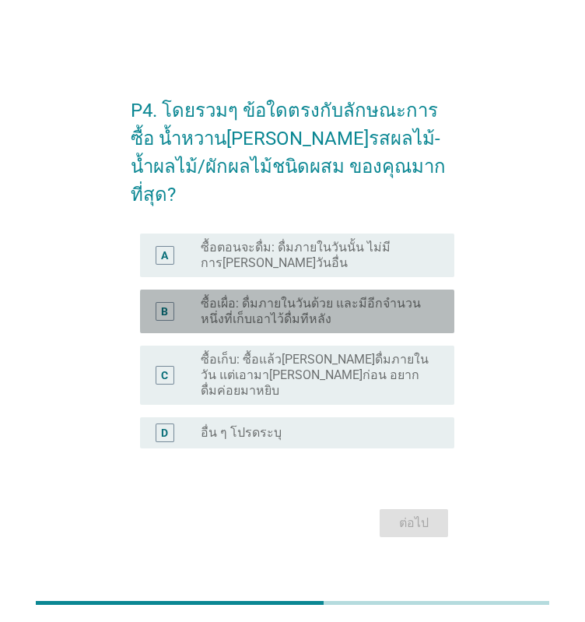
click at [367, 314] on label "ซื้อเผื่อ: ดื่มภายในวันด้วย และมีอีกจำนวนหนึ่งที่เก็บเอาไว้ดื่มทีหลัง" at bounding box center [315, 311] width 229 height 31
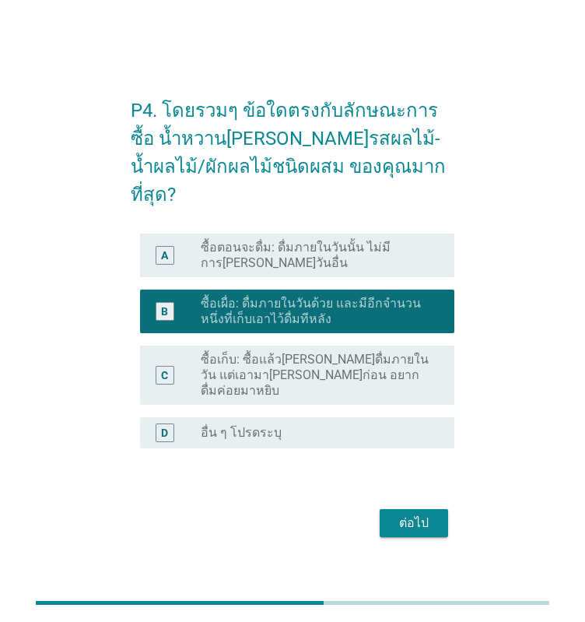
click at [427, 511] on button "ต่อไป" at bounding box center [414, 523] width 69 height 28
click at [424, 504] on div "ต่อไป" at bounding box center [293, 522] width 324 height 37
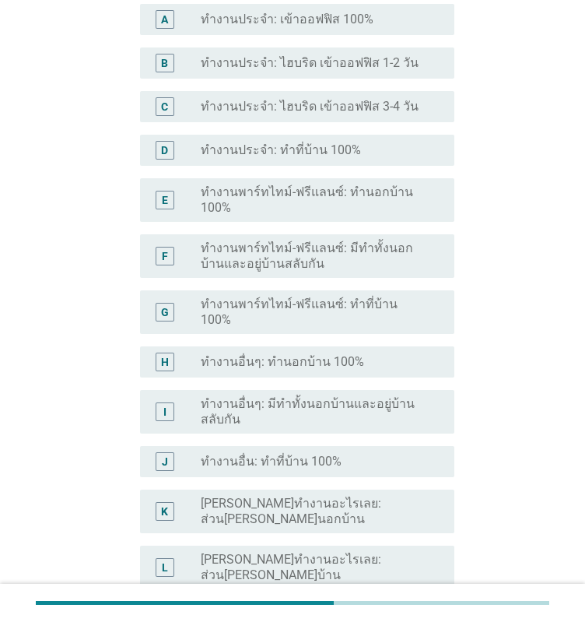
scroll to position [311, 0]
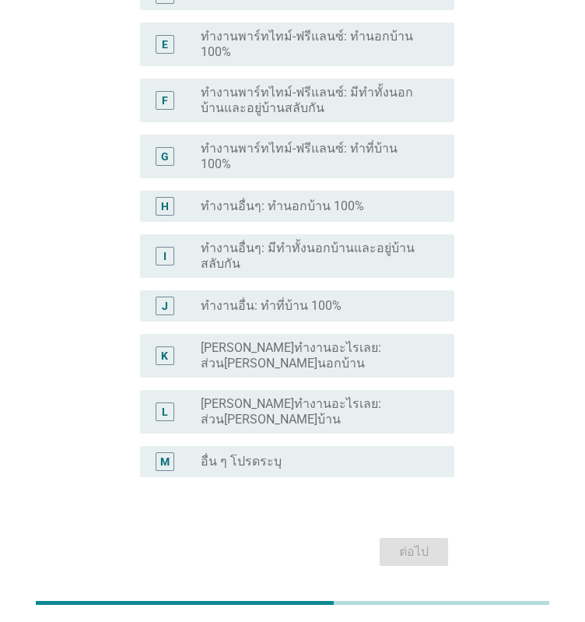
click at [297, 304] on div "J radio_button_unchecked ทำงานอื่น: ทำที่บ้าน 100%" at bounding box center [297, 305] width 315 height 31
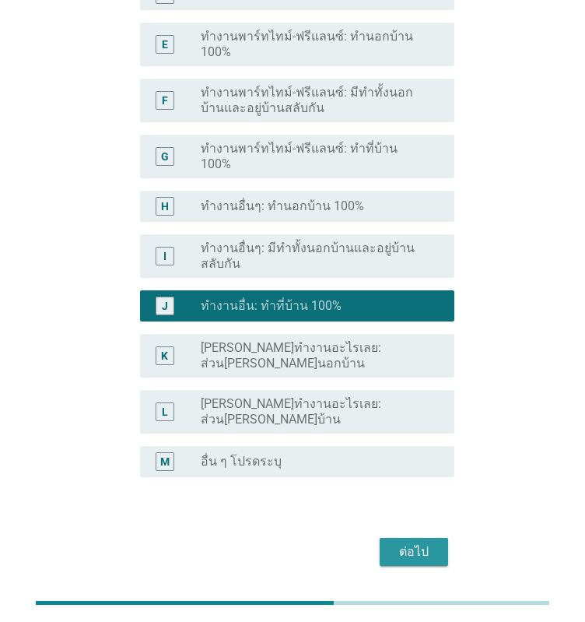
click at [388, 538] on button "ต่อไป" at bounding box center [414, 552] width 69 height 28
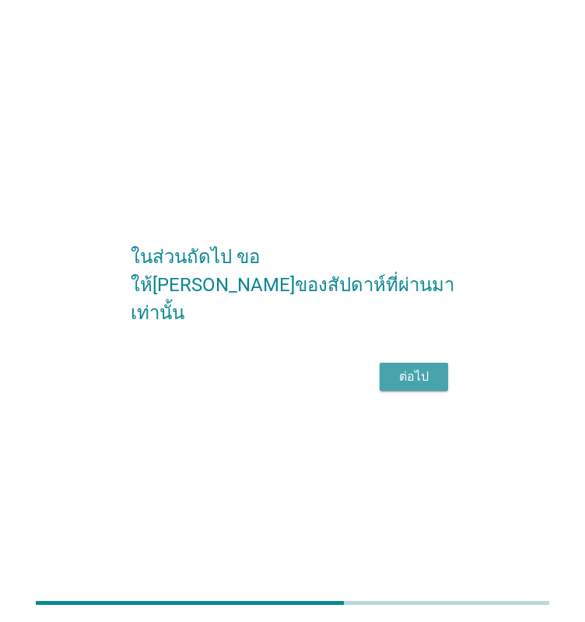
click at [386, 391] on button "ต่อไป" at bounding box center [414, 377] width 69 height 28
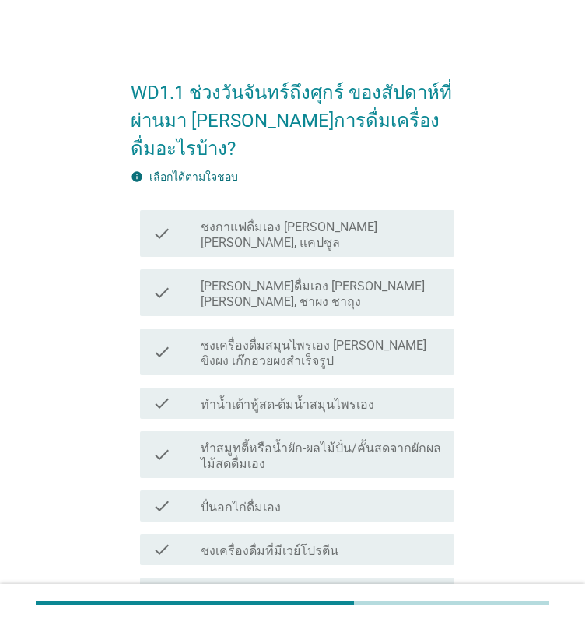
drag, startPoint x: 276, startPoint y: 189, endPoint x: 276, endPoint y: 200, distance: 10.9
click at [276, 216] on div "check_box_outline_blank ชงกาแฟดื่มเอง [PERSON_NAME] [PERSON_NAME], แคปซูล" at bounding box center [321, 233] width 241 height 34
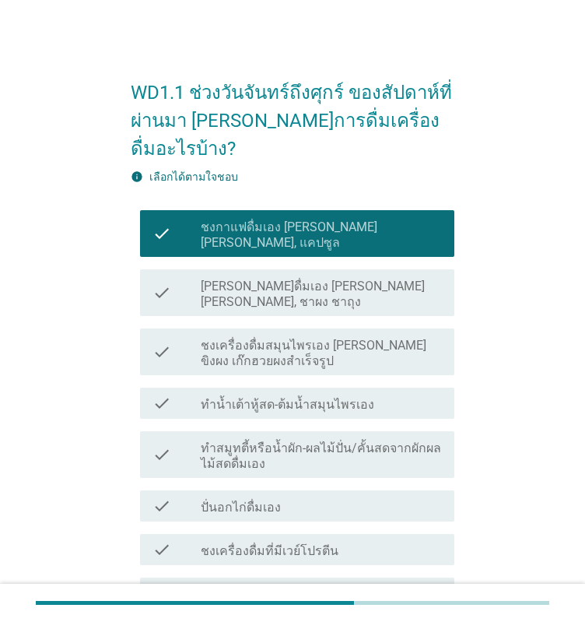
click at [273, 397] on label "ทำน้ำเต้าหู้สด-ต้มน้ำสมุนไพรเอง" at bounding box center [288, 405] width 174 height 16
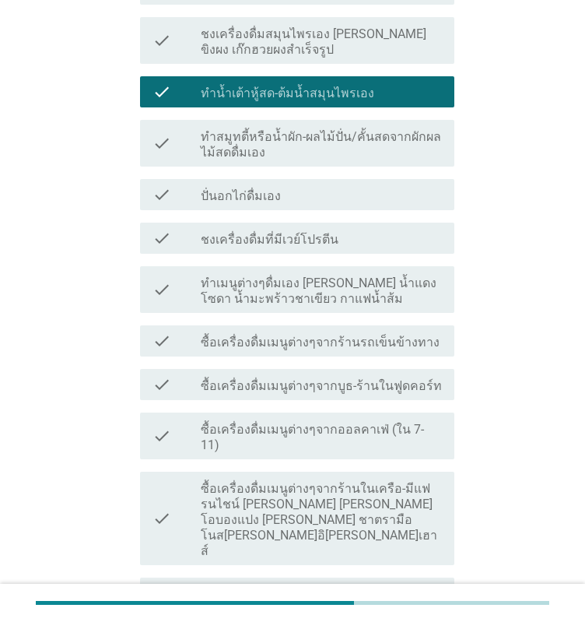
scroll to position [389, 0]
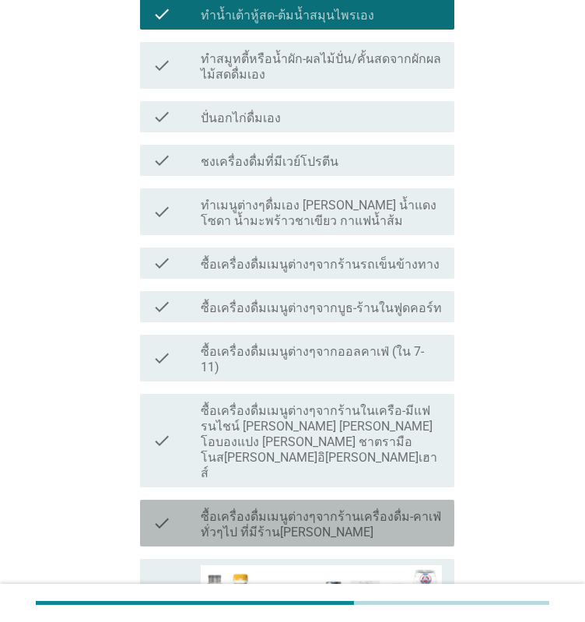
click at [248, 509] on label "ซื้อเครื่องดื่มเมนูต่างๆจากร้านเครื่องดื่ม-คาเฟ่ทั่วๆไป ที่มีร้าน[PERSON_NAME]" at bounding box center [321, 524] width 241 height 31
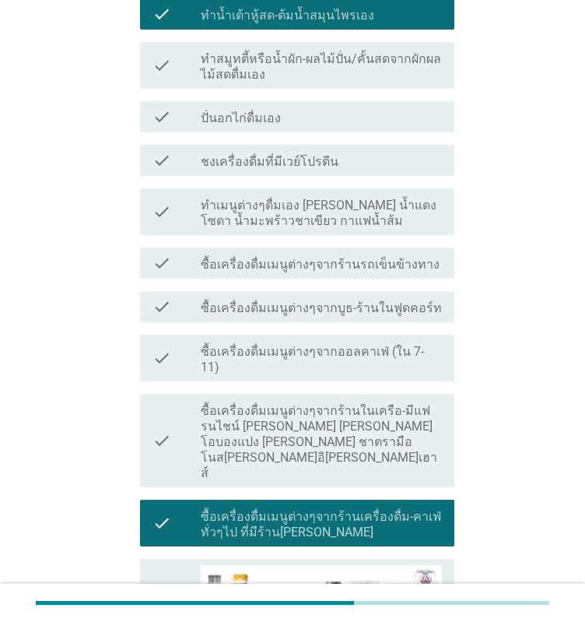
click at [230, 257] on label "ซื้อเครื่องดื่มเมนูต่างๆจากร้านรถเข็นข้างทาง" at bounding box center [320, 265] width 239 height 16
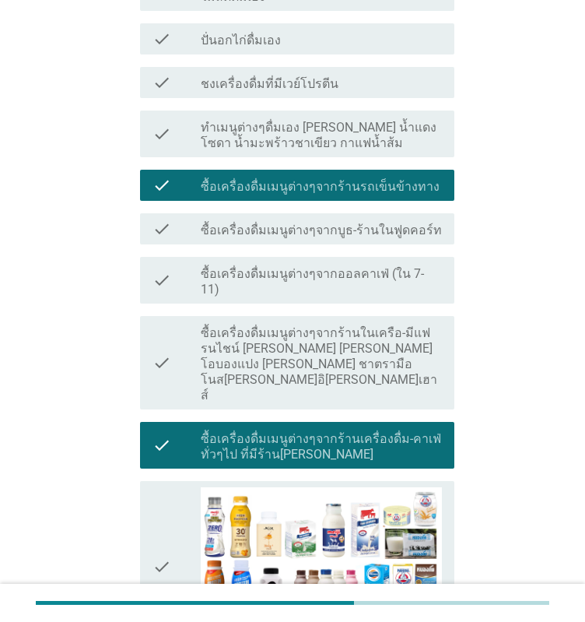
scroll to position [856, 0]
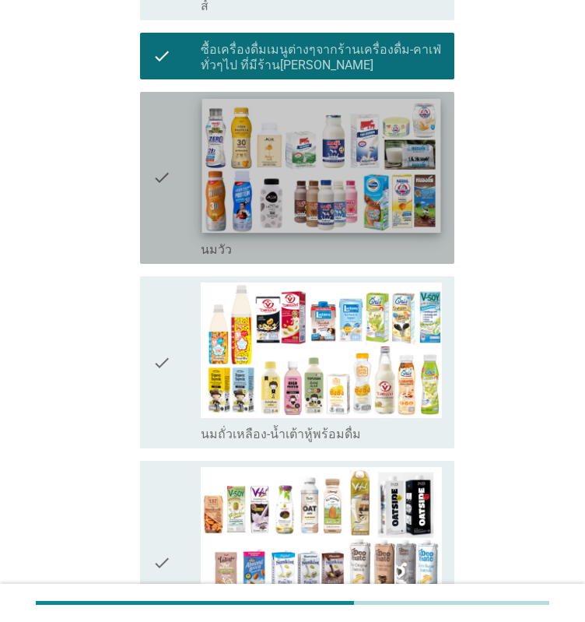
click at [244, 98] on img at bounding box center [321, 165] width 239 height 135
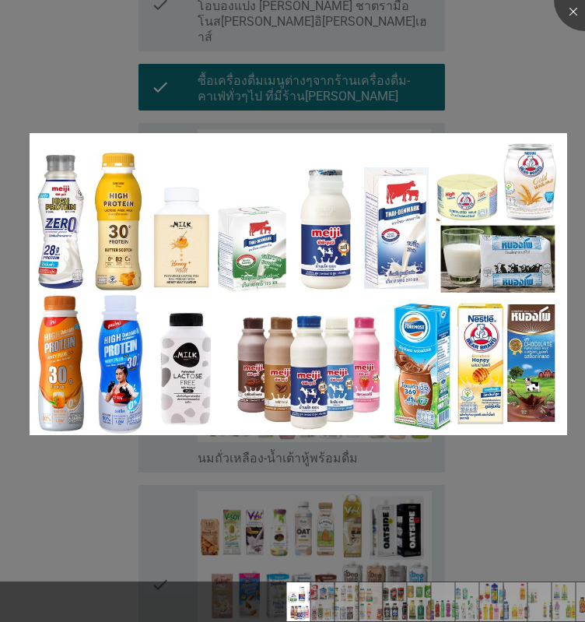
scroll to position [825, 0]
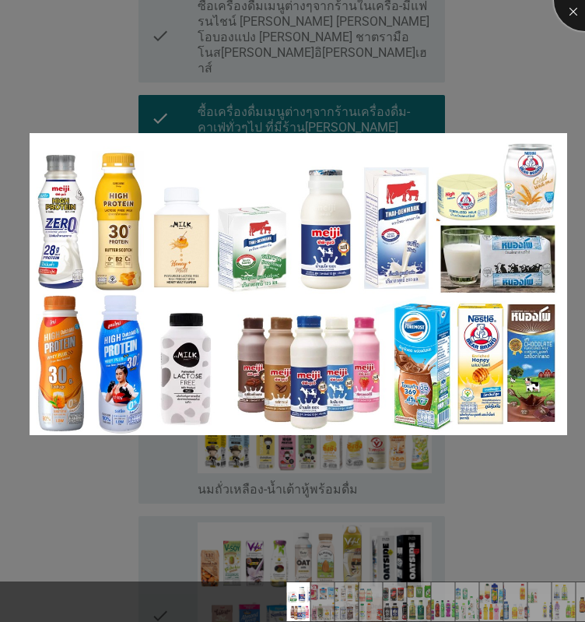
click at [577, 15] on div at bounding box center [585, 0] width 62 height 62
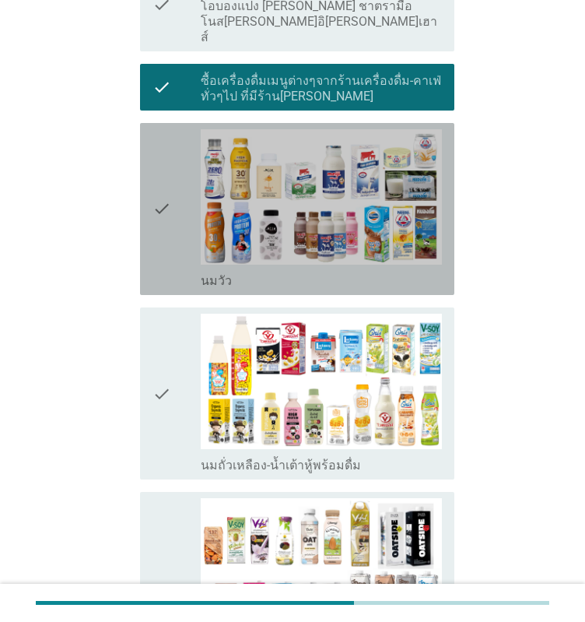
click at [171, 129] on div "check" at bounding box center [177, 209] width 48 height 160
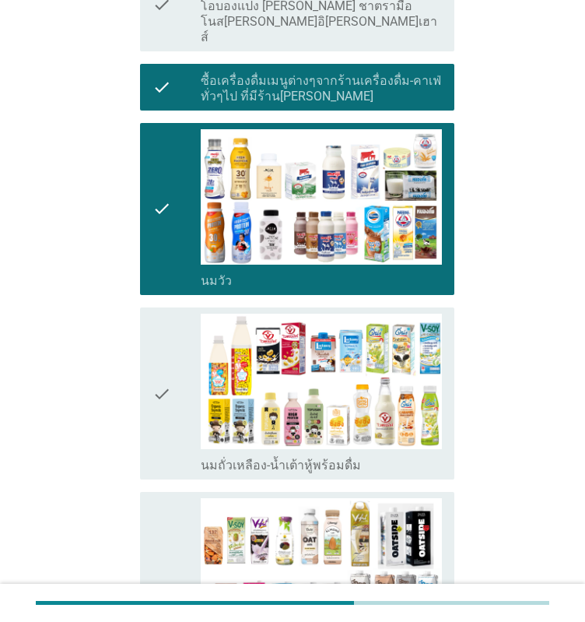
scroll to position [1137, 0]
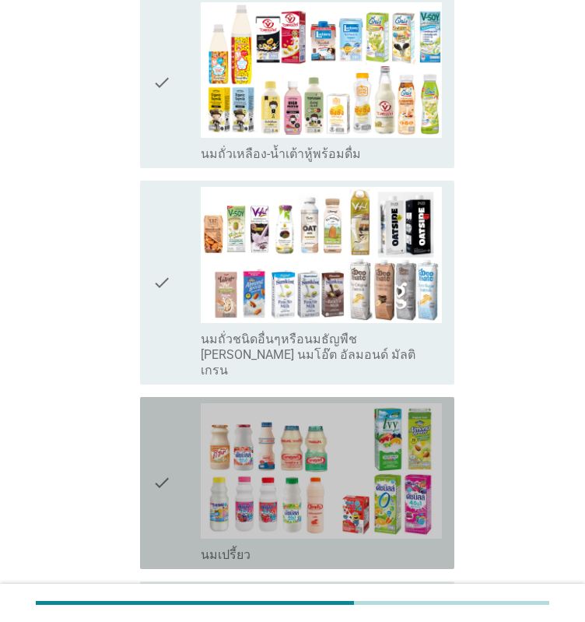
click at [156, 404] on icon "check" at bounding box center [162, 483] width 19 height 160
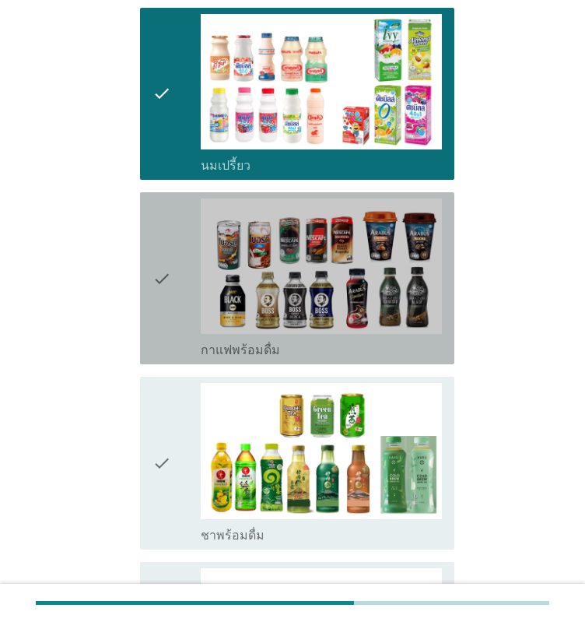
click at [177, 199] on div "check" at bounding box center [177, 279] width 48 height 160
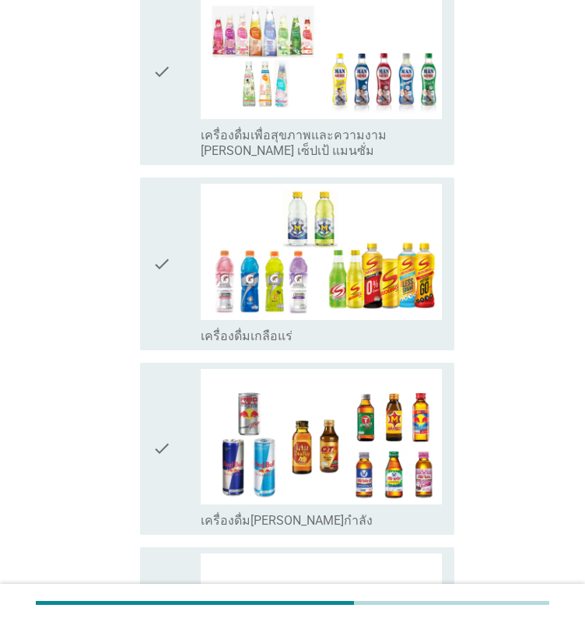
click at [171, 369] on div "check" at bounding box center [177, 449] width 48 height 160
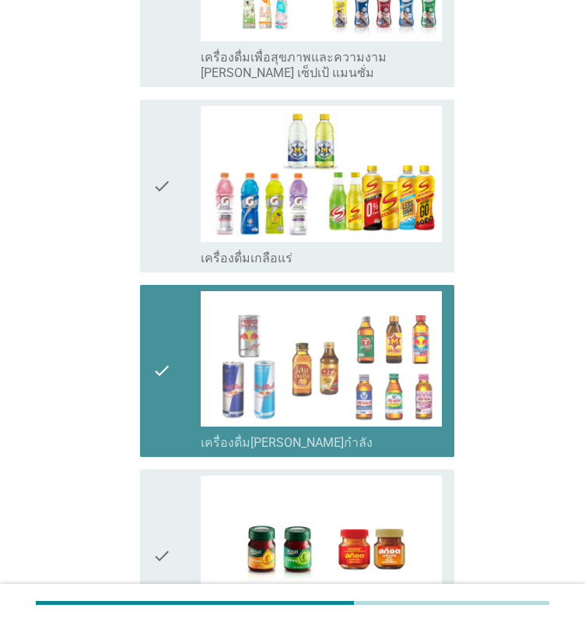
scroll to position [3038, 0]
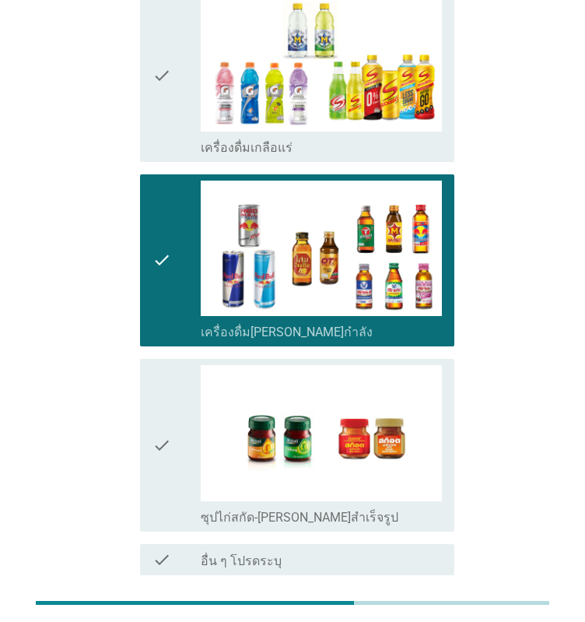
click at [411, 621] on div "ต่อไป" at bounding box center [414, 631] width 44 height 19
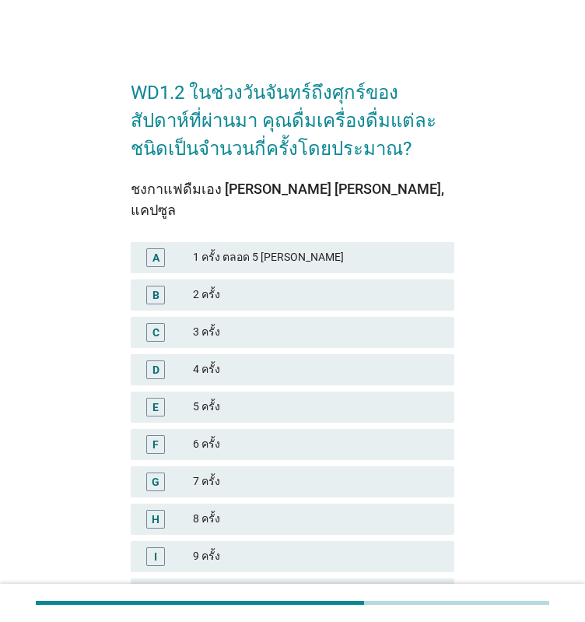
scroll to position [166, 0]
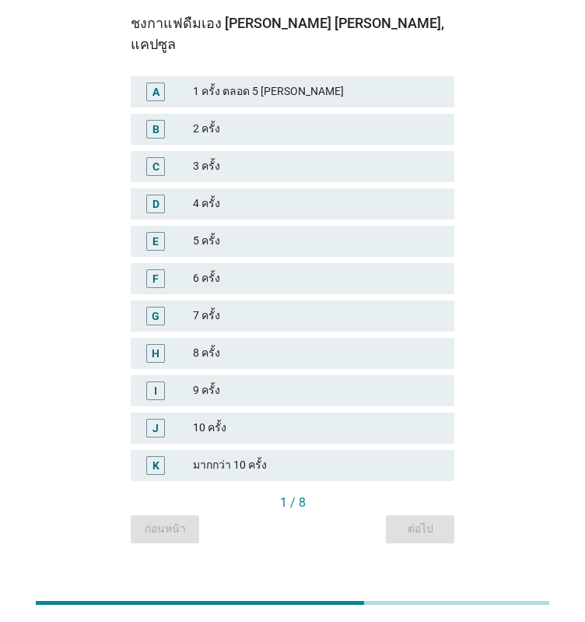
click at [223, 120] on div "2 ครั้ง" at bounding box center [317, 129] width 249 height 19
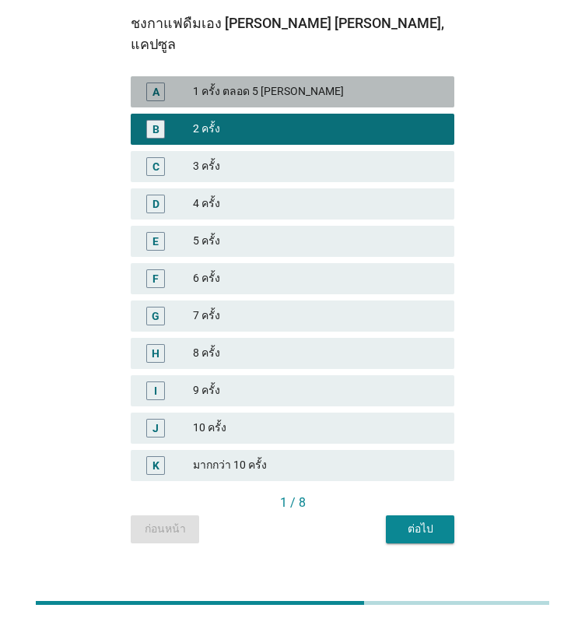
drag, startPoint x: 297, startPoint y: 69, endPoint x: 340, endPoint y: 309, distance: 244.3
click at [297, 83] on div "1 ครั้ง ตลอด 5 [PERSON_NAME]" at bounding box center [317, 92] width 249 height 19
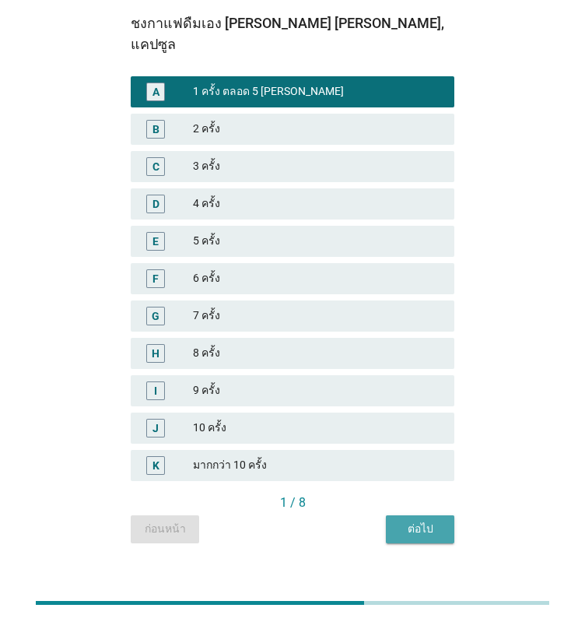
click at [435, 521] on div "ต่อไป" at bounding box center [421, 529] width 44 height 16
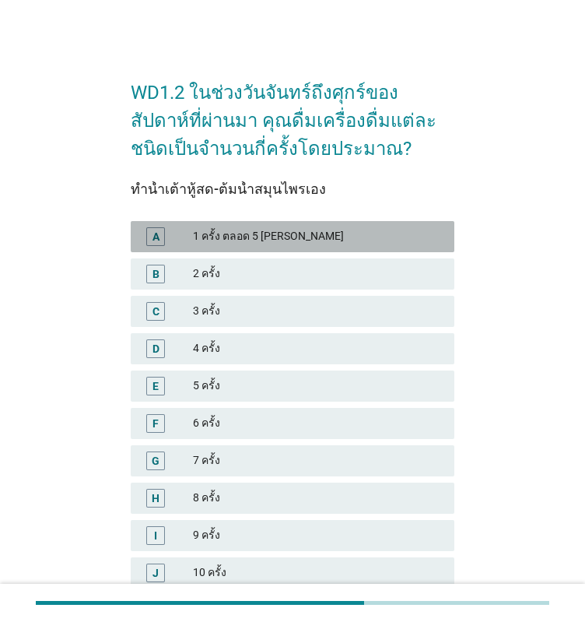
click at [255, 235] on div "1 ครั้ง ตลอด 5 [PERSON_NAME]" at bounding box center [317, 236] width 249 height 19
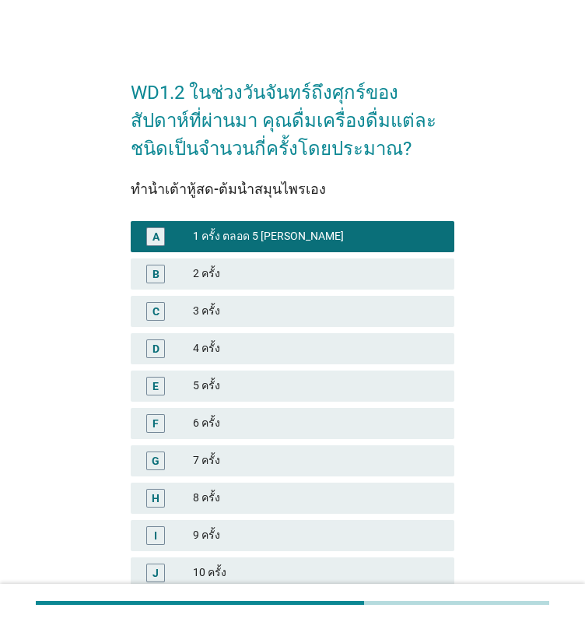
scroll to position [156, 0]
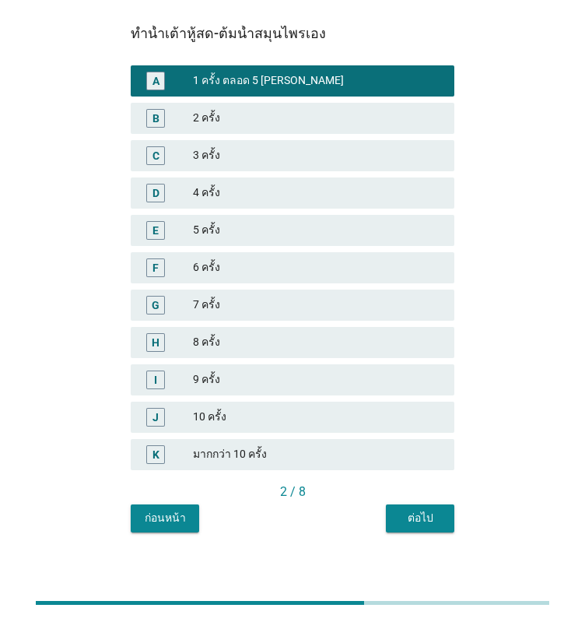
click at [241, 221] on div "5 ครั้ง" at bounding box center [317, 230] width 249 height 19
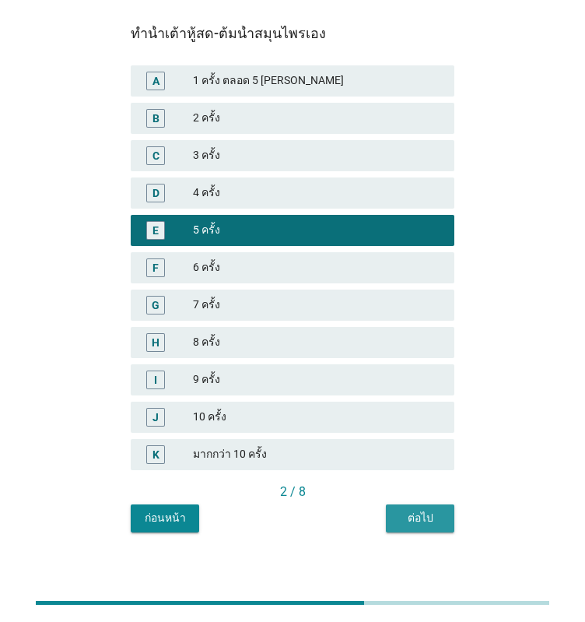
click at [420, 516] on div "ต่อไป" at bounding box center [421, 518] width 44 height 16
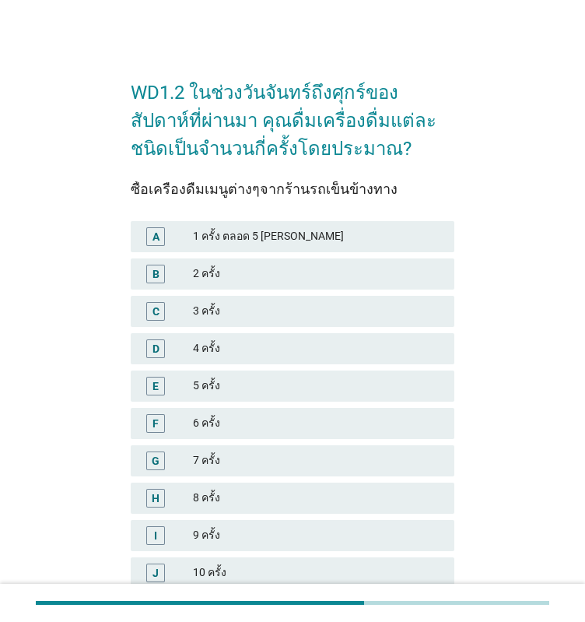
scroll to position [78, 0]
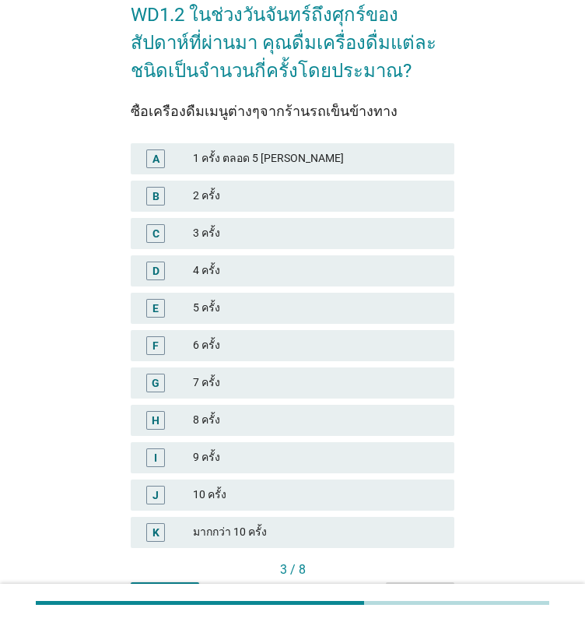
click at [246, 311] on div "5 ครั้ง" at bounding box center [317, 308] width 249 height 19
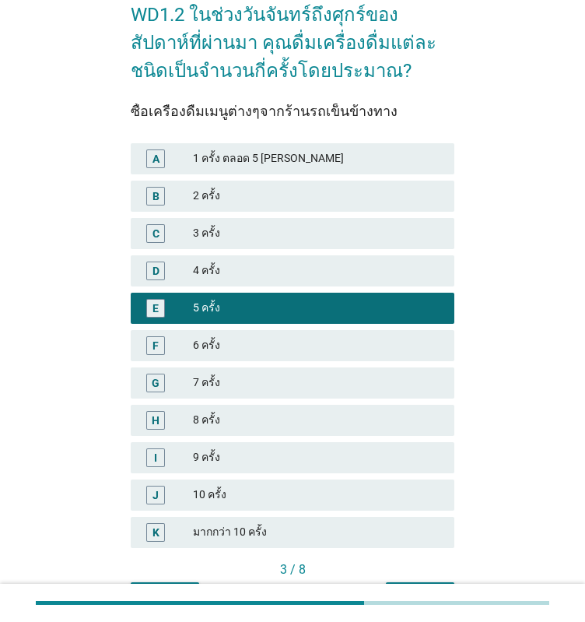
scroll to position [166, 0]
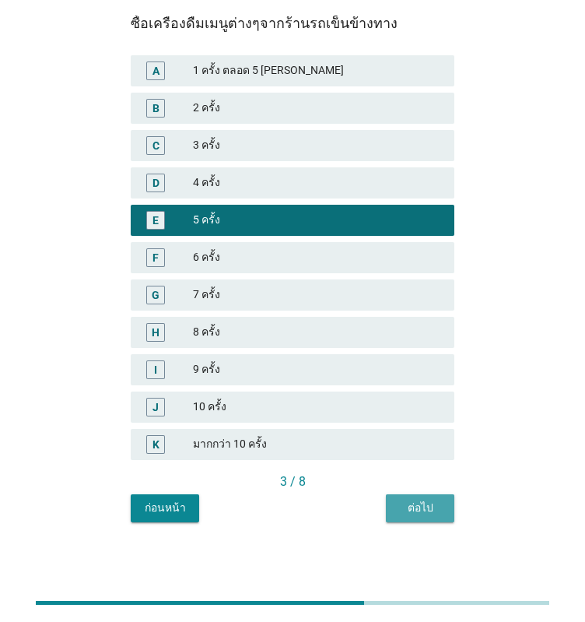
click at [421, 497] on button "ต่อไป" at bounding box center [420, 508] width 69 height 28
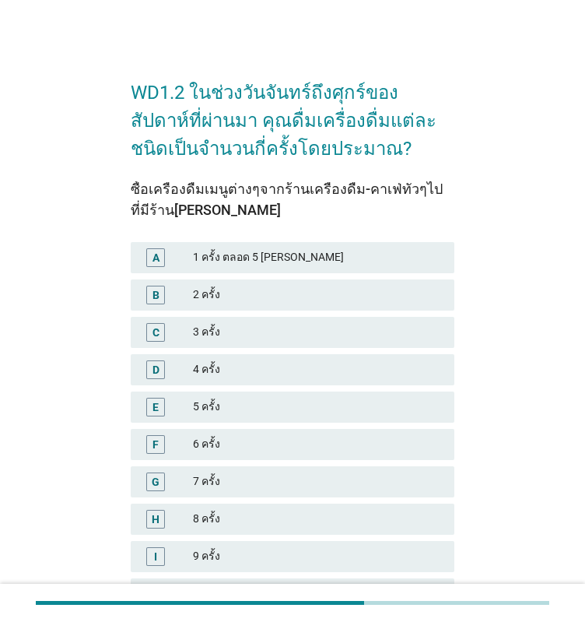
click at [249, 385] on div "D 4 ครั้ง" at bounding box center [293, 369] width 324 height 31
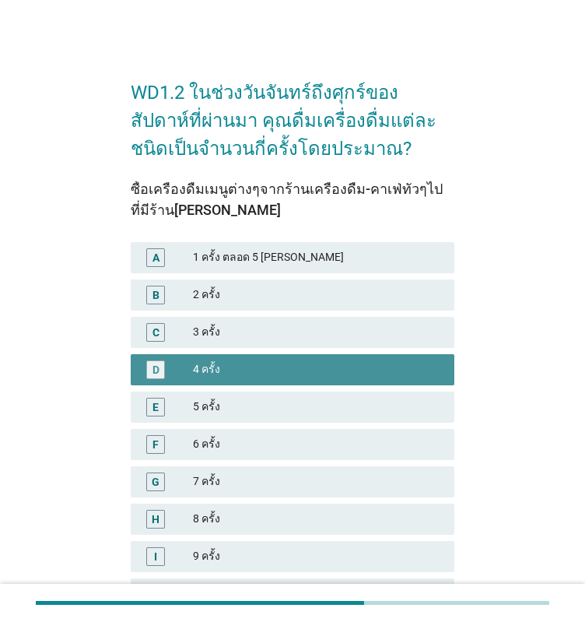
scroll to position [187, 0]
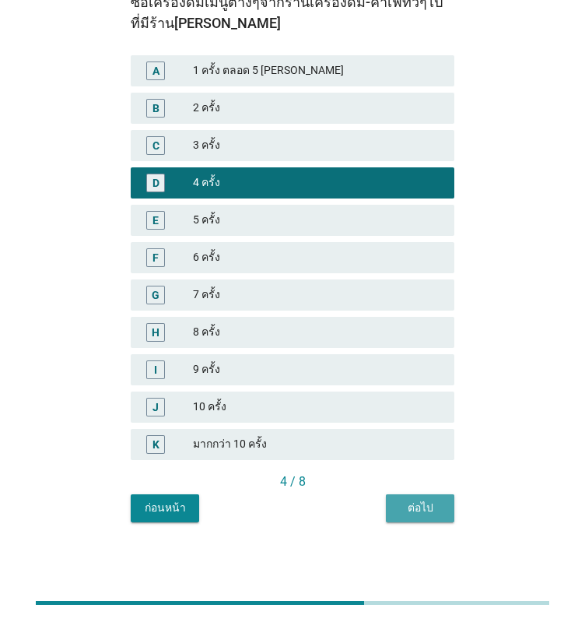
click at [416, 508] on div "ต่อไป" at bounding box center [421, 508] width 44 height 16
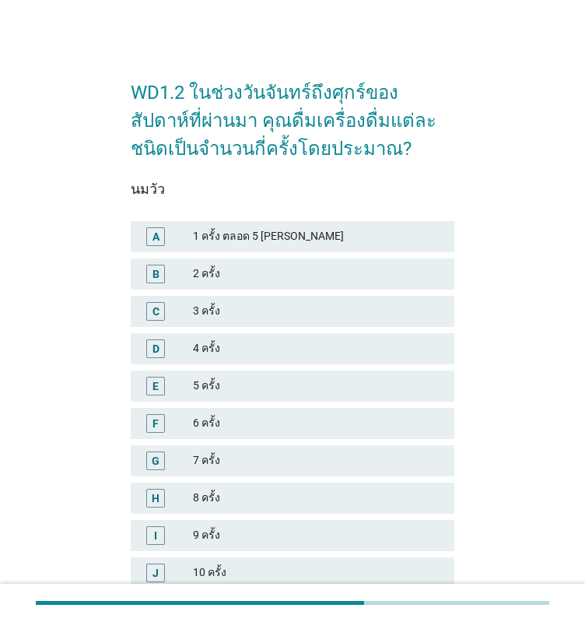
click at [268, 383] on div "5 ครั้ง" at bounding box center [317, 386] width 249 height 19
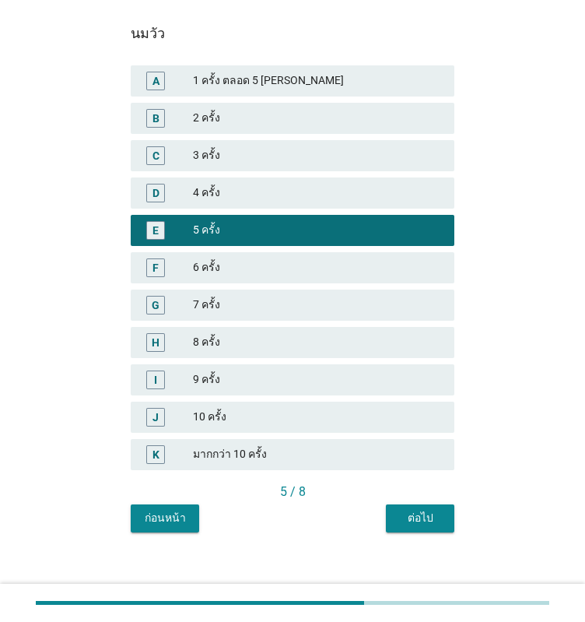
scroll to position [166, 0]
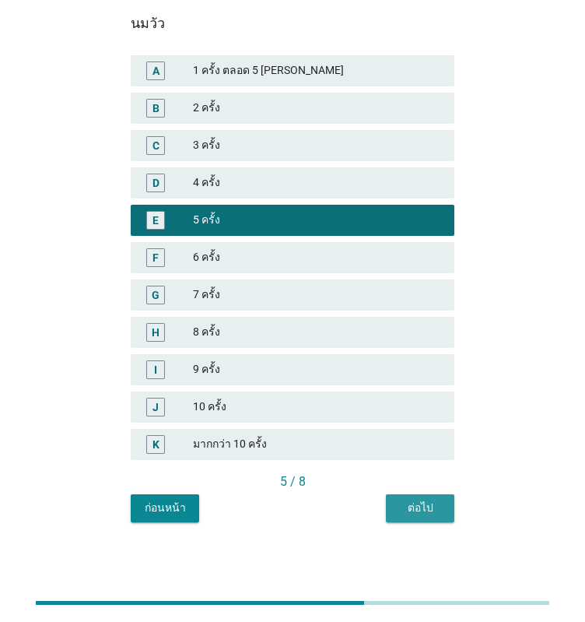
click at [436, 511] on div "ต่อไป" at bounding box center [421, 508] width 44 height 16
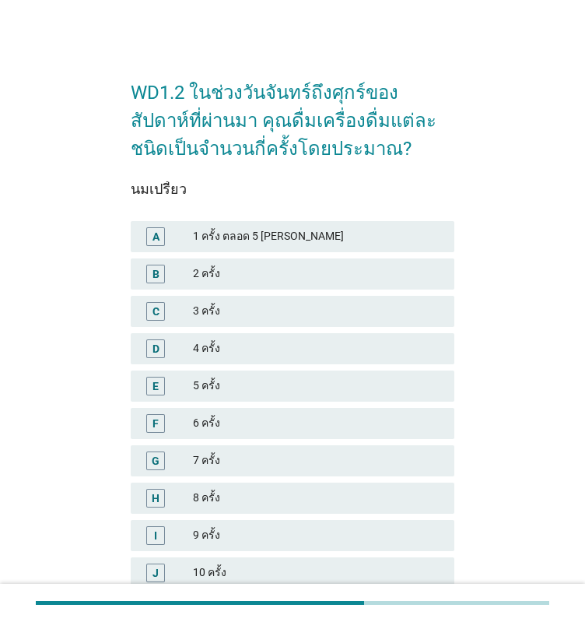
scroll to position [156, 0]
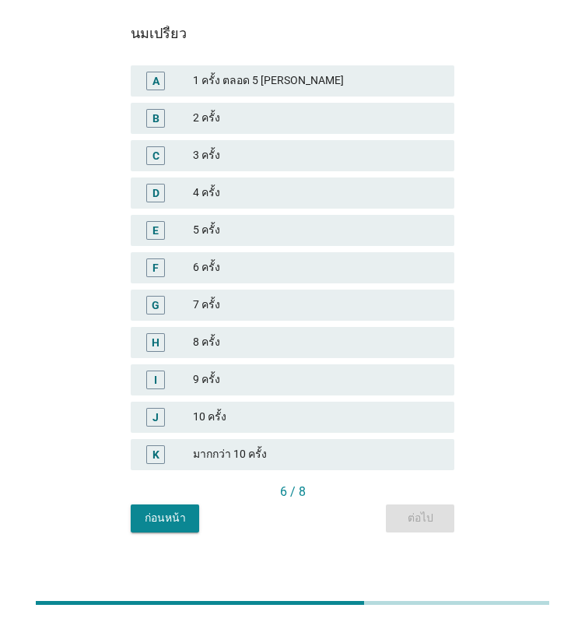
click at [254, 161] on div "3 ครั้ง" at bounding box center [317, 155] width 249 height 19
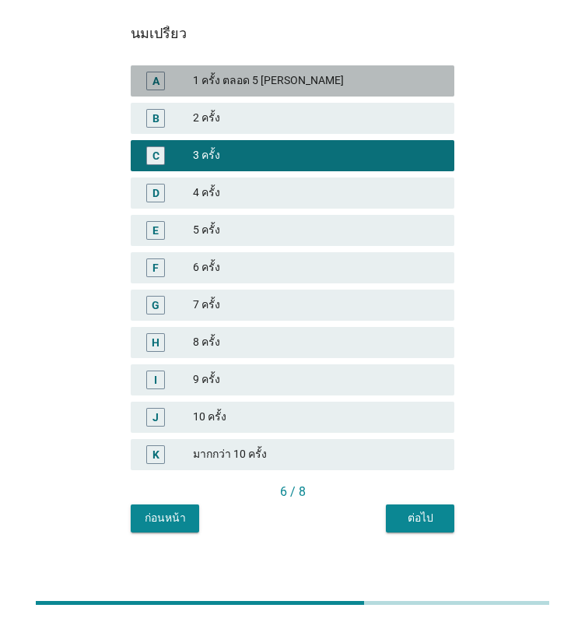
click at [249, 83] on div "1 ครั้ง ตลอด 5 [PERSON_NAME]" at bounding box center [317, 81] width 249 height 19
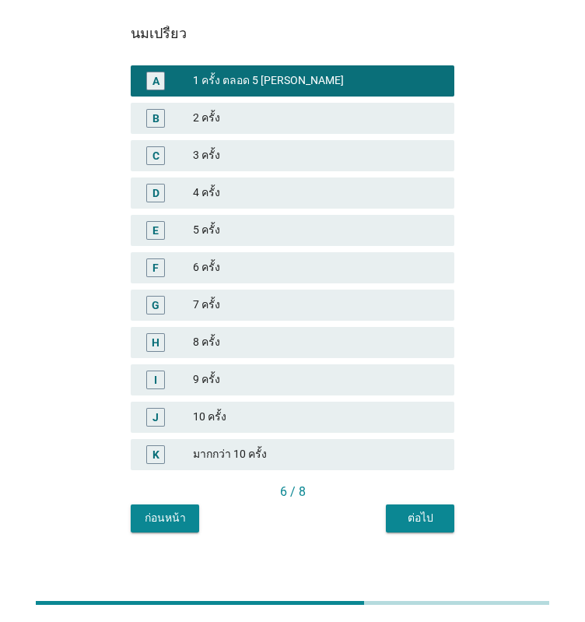
click at [427, 516] on div "ต่อไป" at bounding box center [421, 518] width 44 height 16
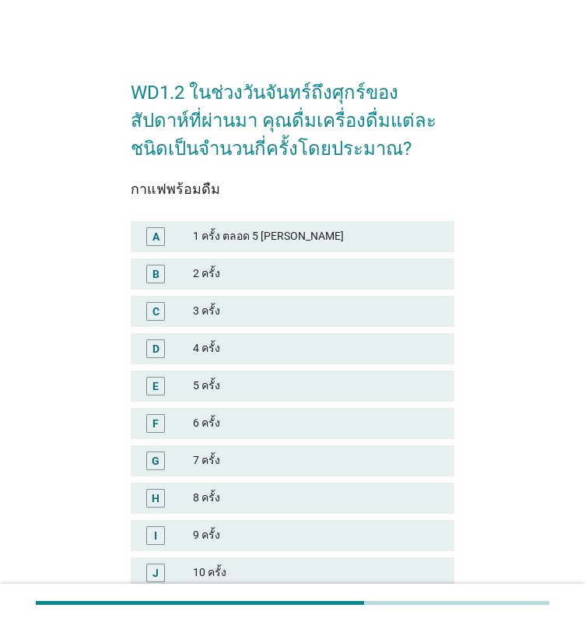
click at [249, 236] on div "1 ครั้ง ตลอด 5 [PERSON_NAME]" at bounding box center [317, 236] width 249 height 19
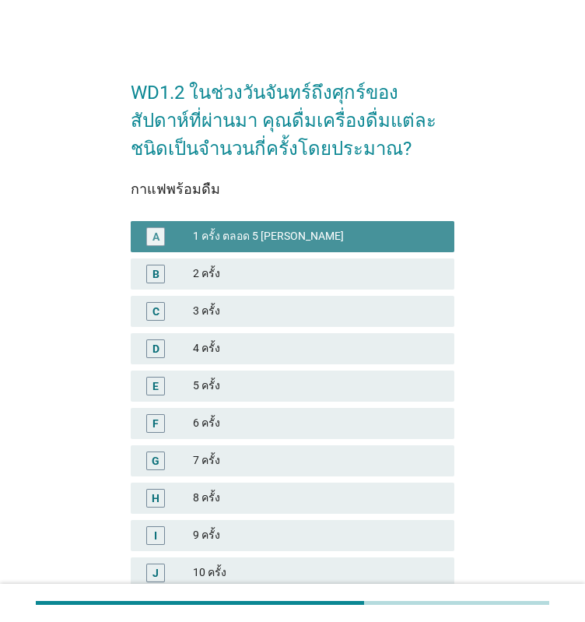
scroll to position [166, 0]
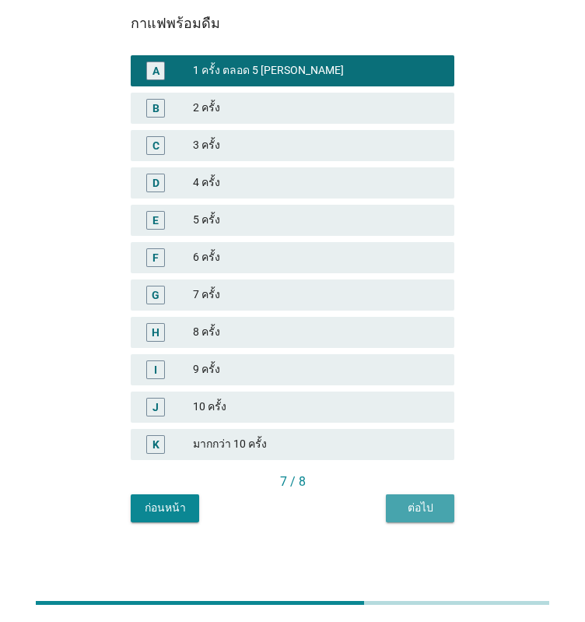
click at [413, 516] on button "ต่อไป" at bounding box center [420, 508] width 69 height 28
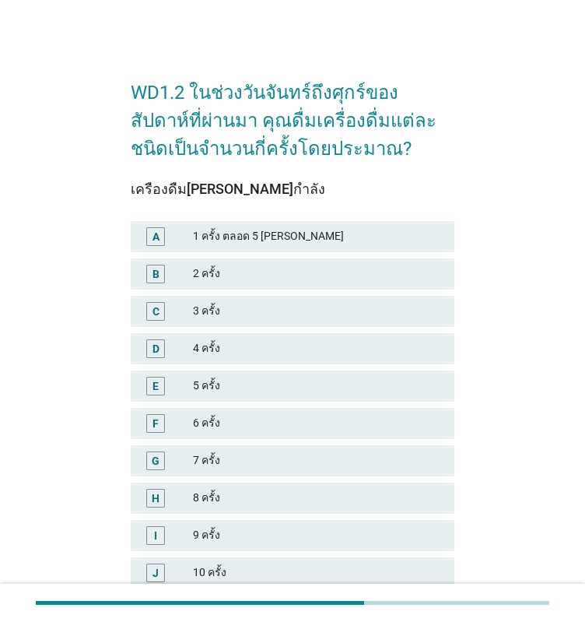
scroll to position [78, 0]
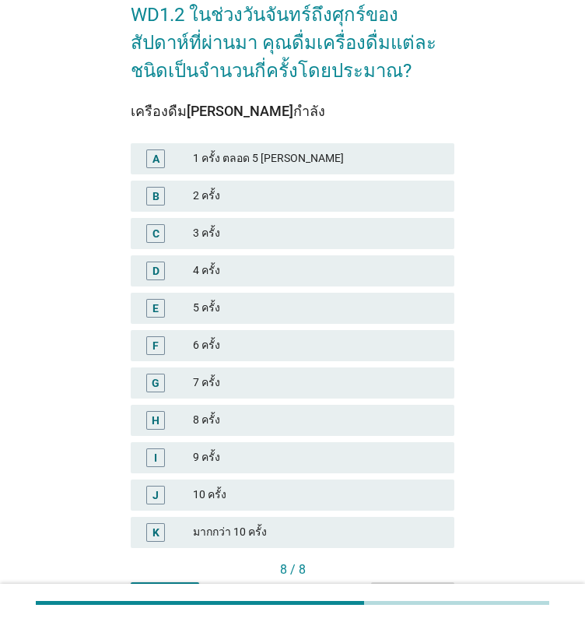
click at [207, 164] on div "1 ครั้ง ตลอด 5 [PERSON_NAME]" at bounding box center [317, 158] width 249 height 19
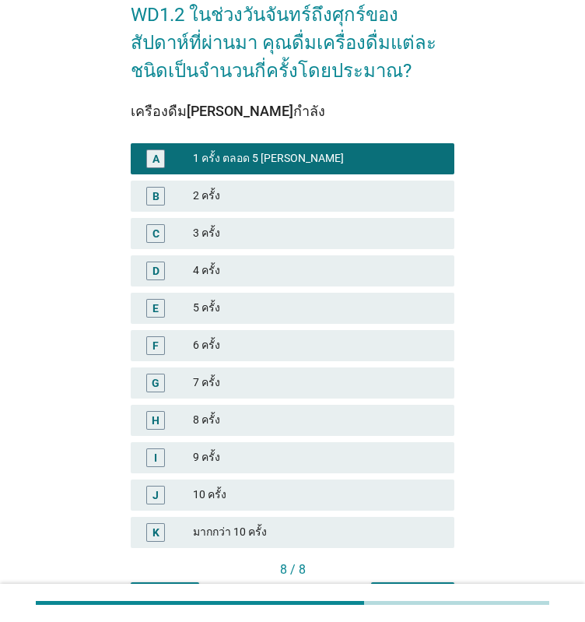
scroll to position [166, 0]
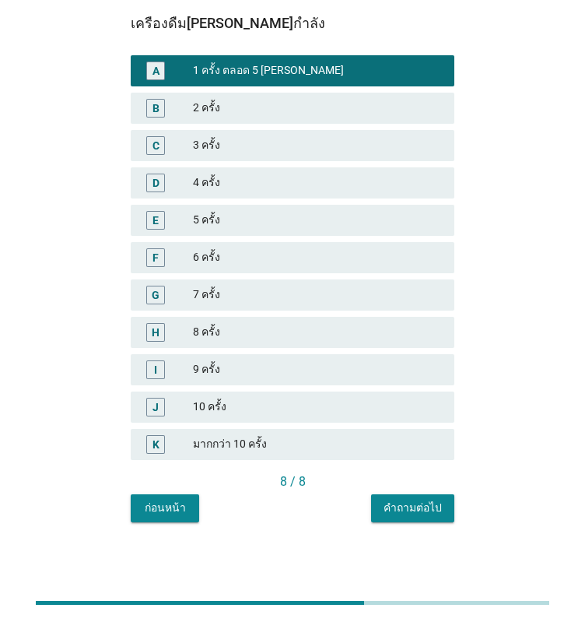
click at [389, 506] on div "คำถามต่อไป" at bounding box center [413, 508] width 58 height 16
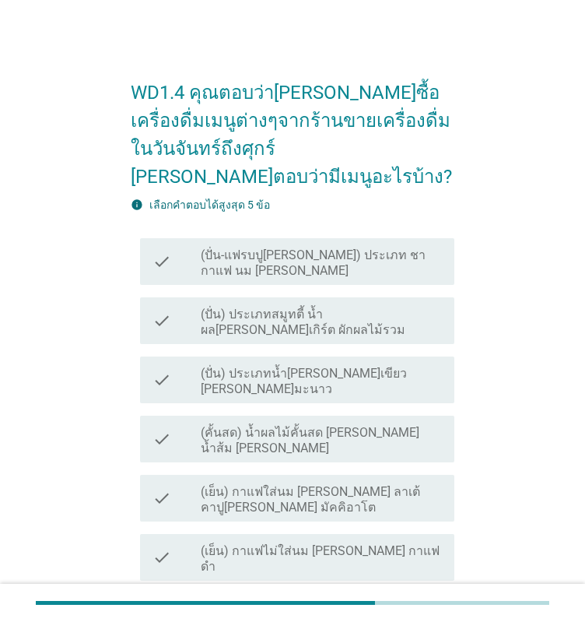
click at [284, 484] on label "(เย็น) กาแฟใส่นม [PERSON_NAME] ลาเต้ คาปู[PERSON_NAME] มัคคิอาโต" at bounding box center [321, 499] width 241 height 31
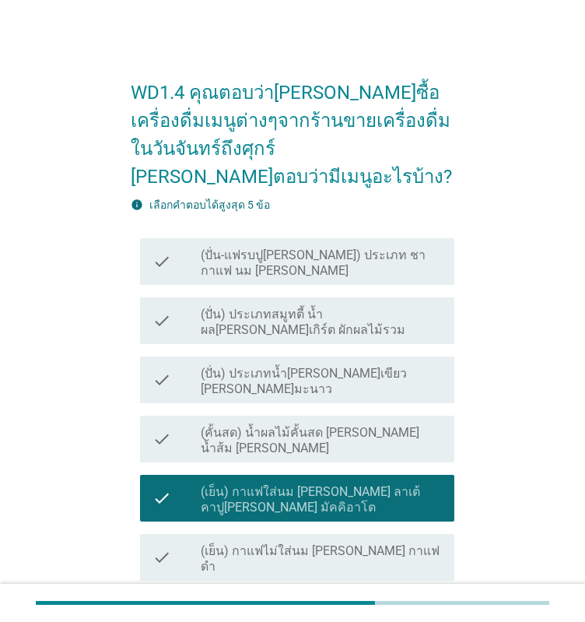
click at [280, 366] on label "(ปั่น) ประเภทน้ำ[PERSON_NAME]เขียว [PERSON_NAME]มะนาว" at bounding box center [321, 381] width 241 height 31
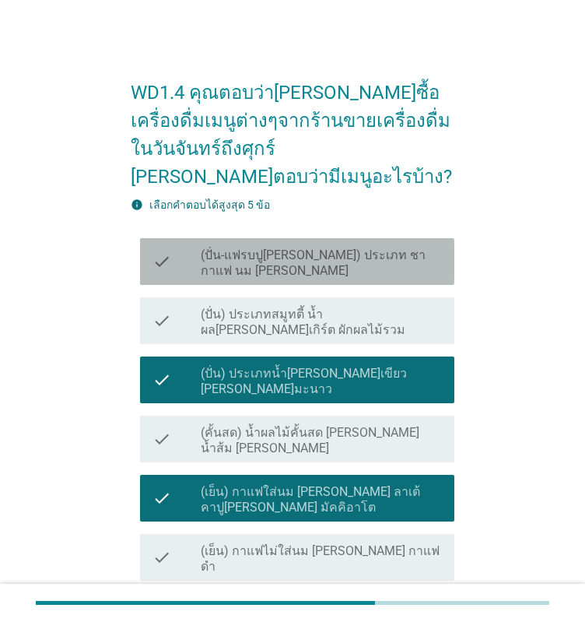
click at [282, 248] on label "(ปั่น-แฟรบปู[PERSON_NAME]) ประเภท ชา กาแฟ นม [PERSON_NAME]" at bounding box center [321, 263] width 241 height 31
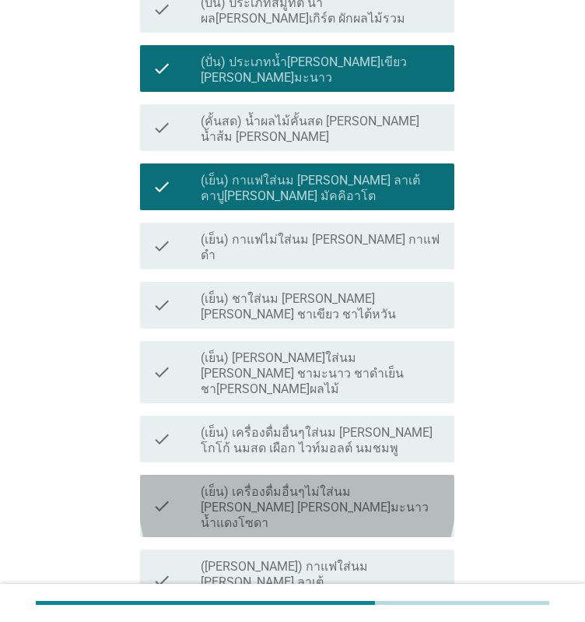
click at [343, 484] on label "(เย็น) เครื่องดื่มอื่นๆไม่ใส่นม [PERSON_NAME] [PERSON_NAME]มะนาว น้ำแดงโซดา" at bounding box center [321, 507] width 241 height 47
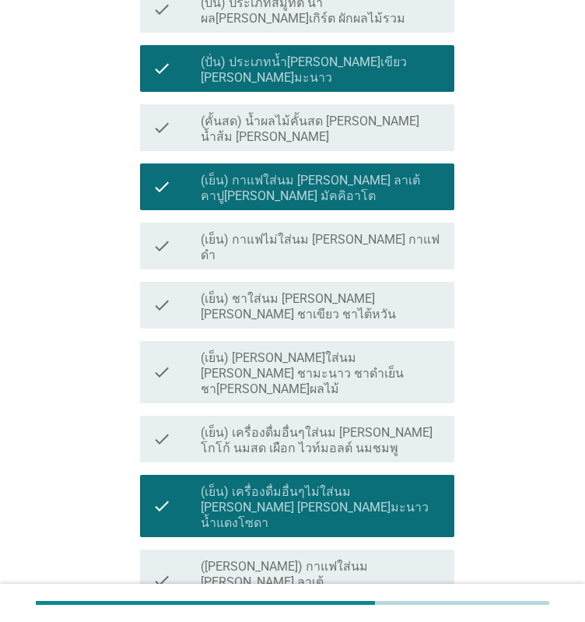
scroll to position [545, 0]
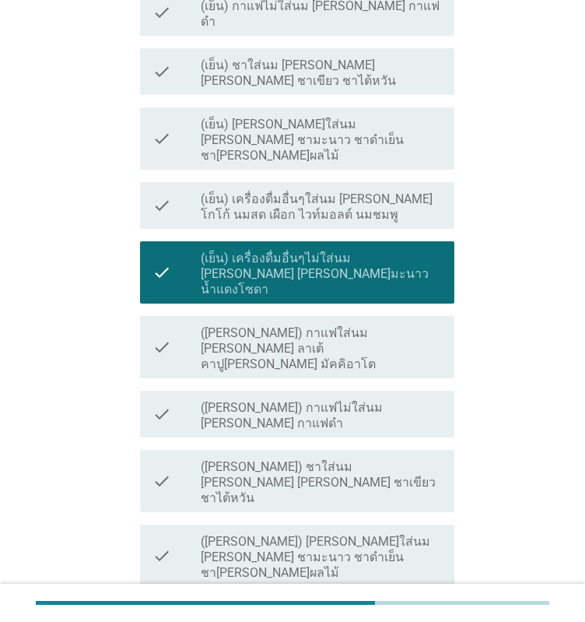
drag, startPoint x: 271, startPoint y: 422, endPoint x: 243, endPoint y: 378, distance: 52.5
click at [269, 420] on div "check check_box (ปั่น-แฟรบปู[PERSON_NAME]) ประเภท ชา กาแฟ นม [PERSON_NAME] chec…" at bounding box center [293, 229] width 324 height 1084
click at [243, 609] on label "([PERSON_NAME]) เครื่องดื่มอื่นๆใส่นม [PERSON_NAME] โกโก้ นมสด เผือก ไวท์มอลต์ …" at bounding box center [321, 632] width 241 height 47
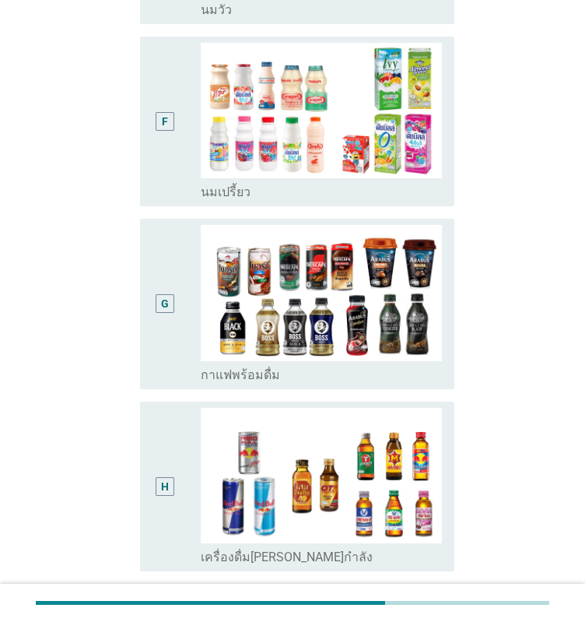
scroll to position [0, 0]
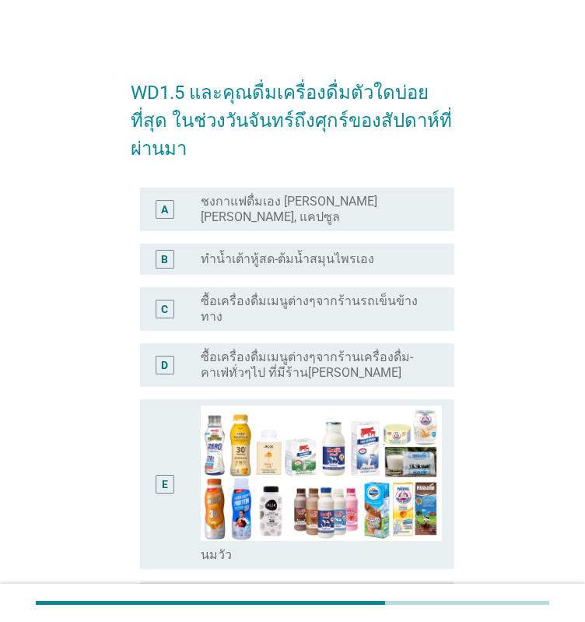
click at [221, 194] on label "ชงกาแฟดื่มเอง [PERSON_NAME] [PERSON_NAME], แคปซูล" at bounding box center [315, 209] width 229 height 31
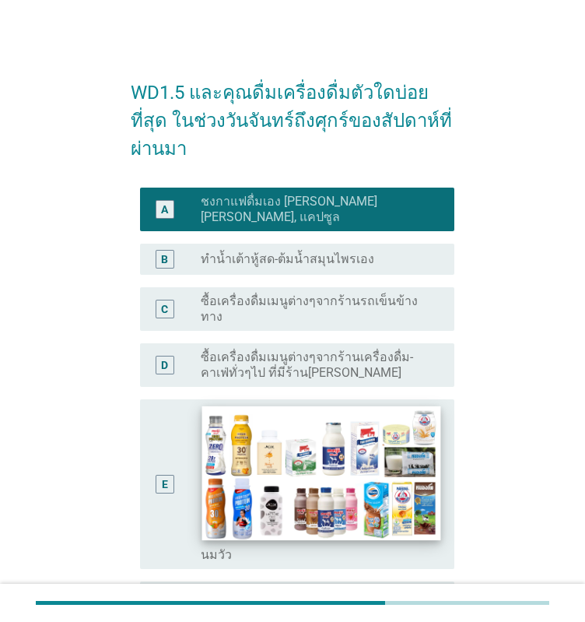
click at [241, 406] on img at bounding box center [321, 473] width 239 height 135
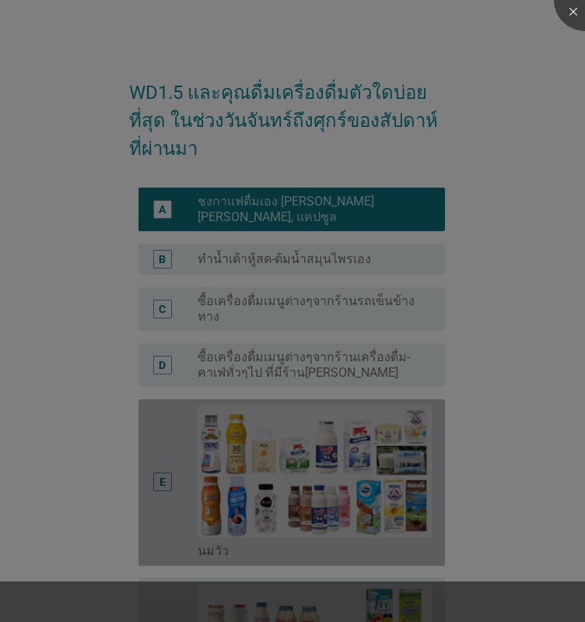
scroll to position [311, 0]
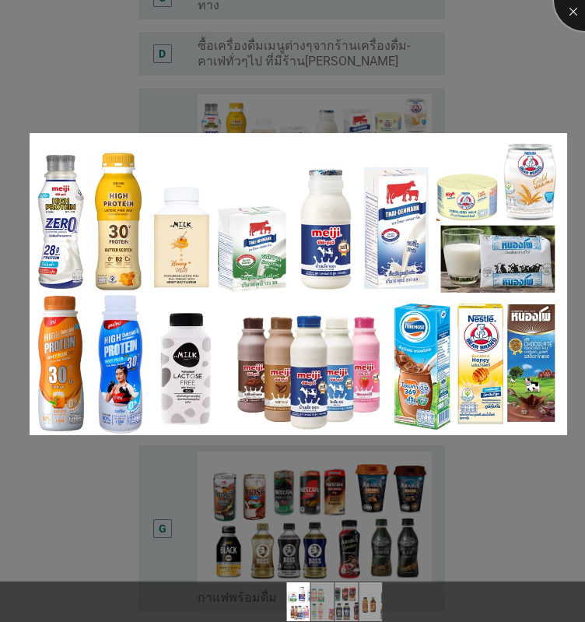
click at [569, 24] on div at bounding box center [585, 0] width 62 height 62
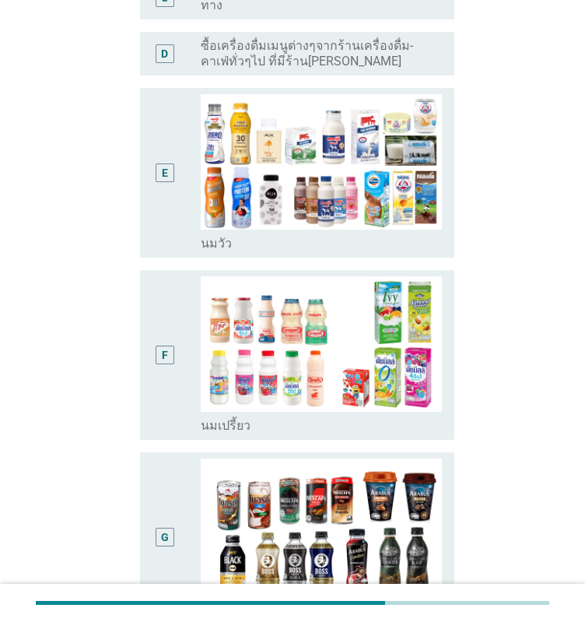
click at [161, 158] on div "E" at bounding box center [165, 172] width 24 height 157
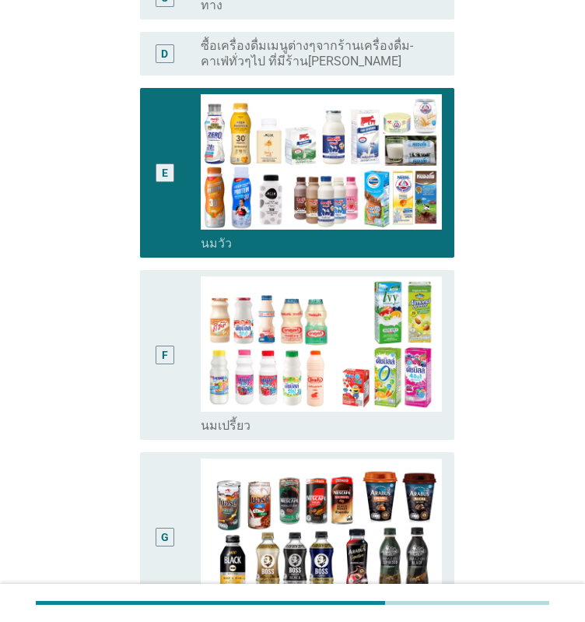
click at [173, 459] on div "G" at bounding box center [165, 537] width 24 height 157
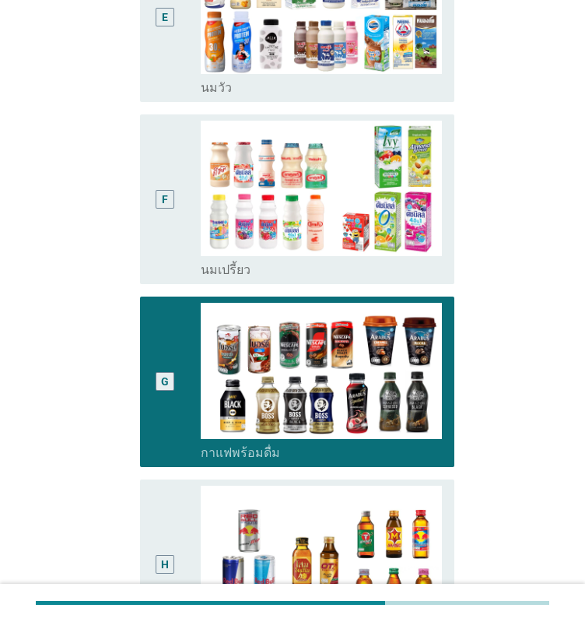
scroll to position [623, 0]
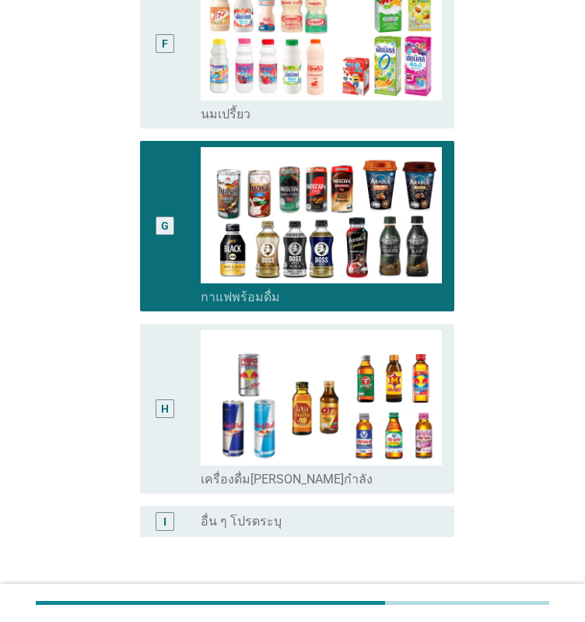
click at [174, 399] on div "H" at bounding box center [165, 408] width 19 height 19
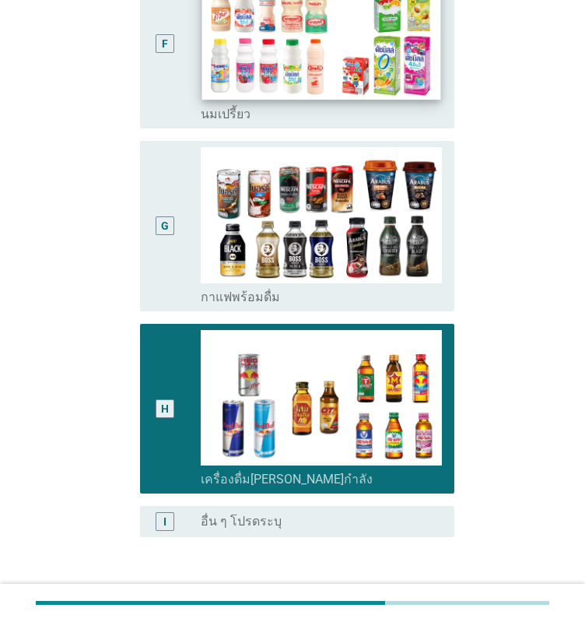
scroll to position [234, 0]
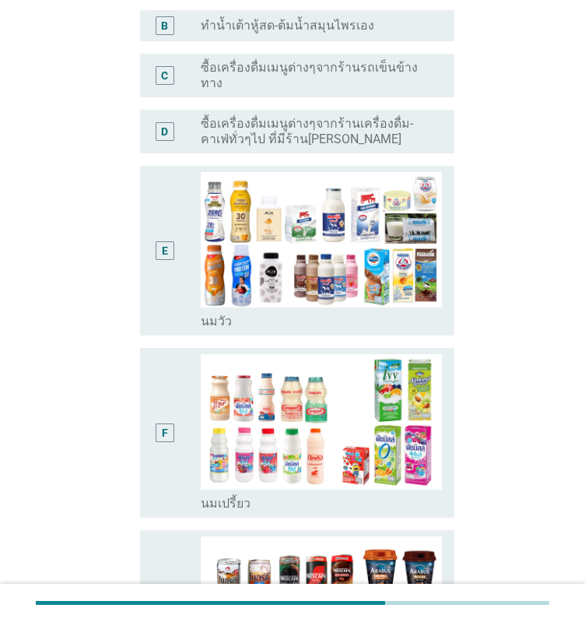
click at [176, 258] on div "E" at bounding box center [165, 250] width 24 height 157
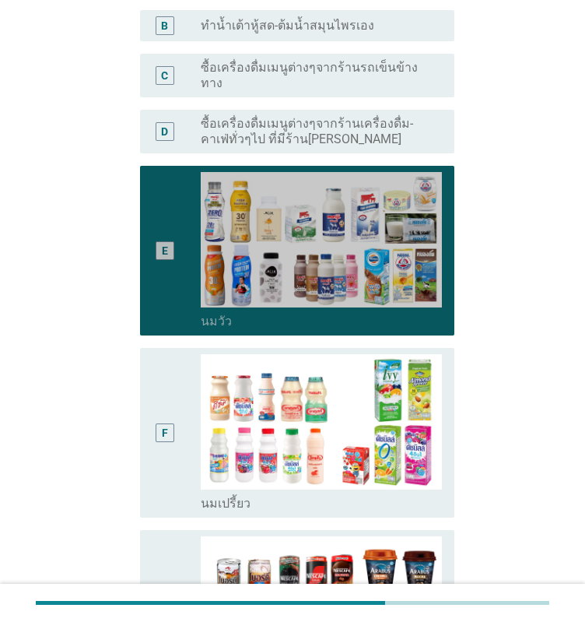
scroll to position [0, 0]
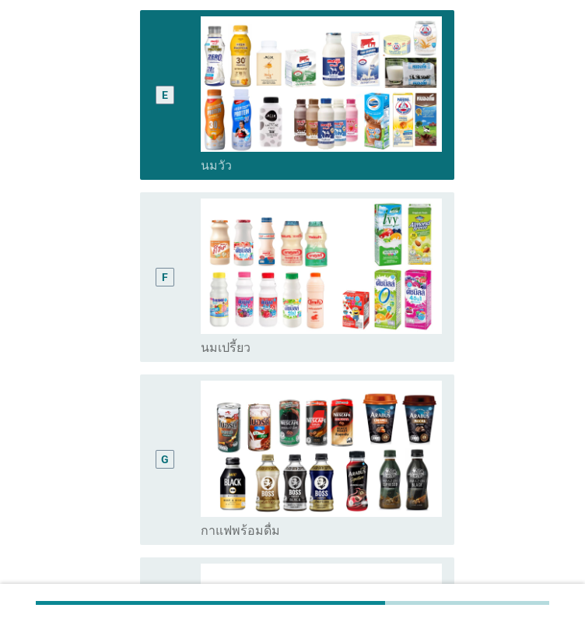
click at [172, 389] on div "G" at bounding box center [165, 459] width 24 height 157
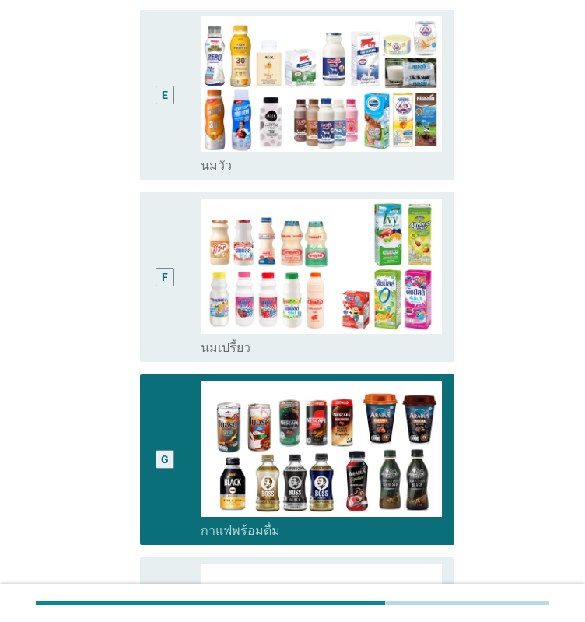
scroll to position [679, 0]
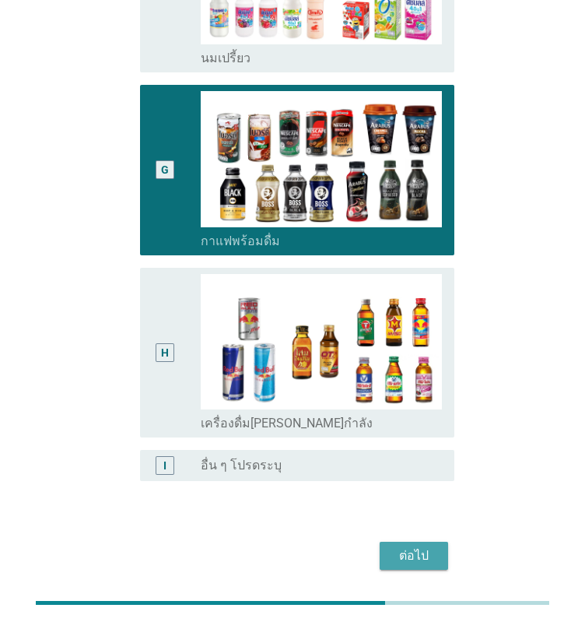
click at [432, 547] on div "ต่อไป" at bounding box center [414, 556] width 44 height 19
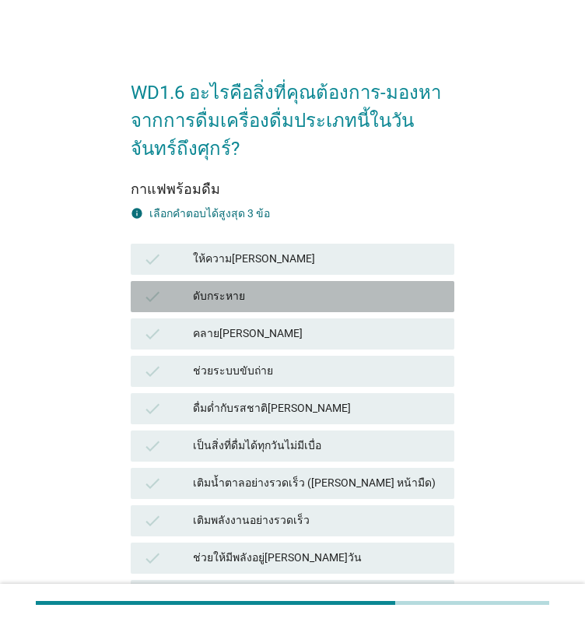
click at [226, 301] on div "ดับกระหาย" at bounding box center [317, 296] width 249 height 19
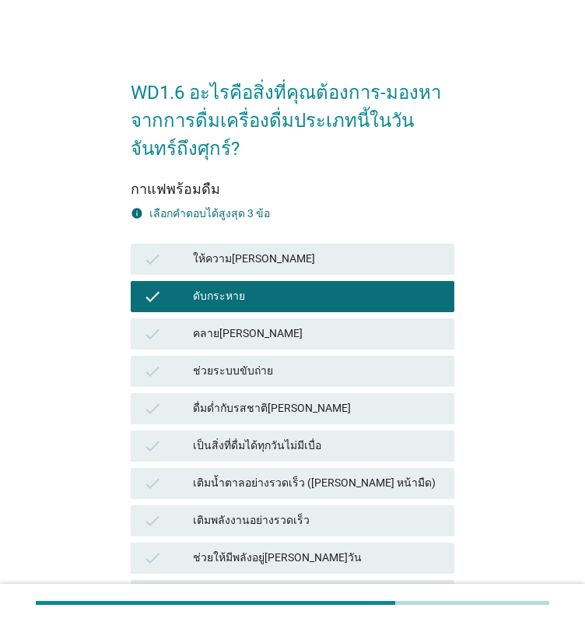
click at [216, 425] on div "check ดื่มด่ำกับรสชาติ[PERSON_NAME]" at bounding box center [293, 408] width 330 height 37
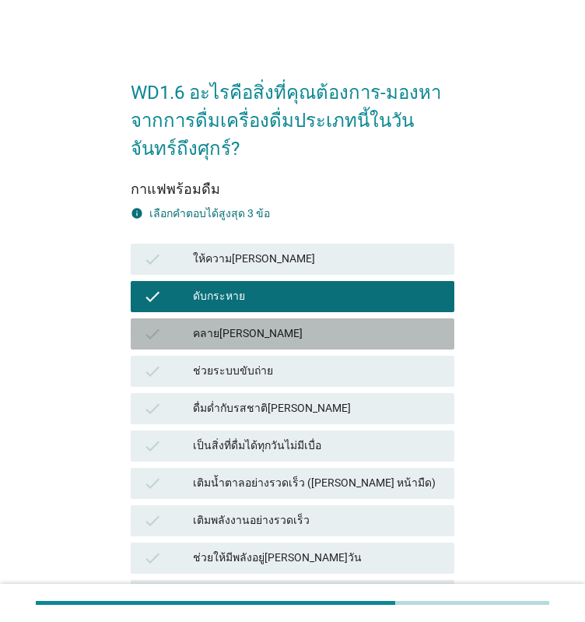
click at [202, 325] on div "คลาย[PERSON_NAME]" at bounding box center [317, 334] width 249 height 19
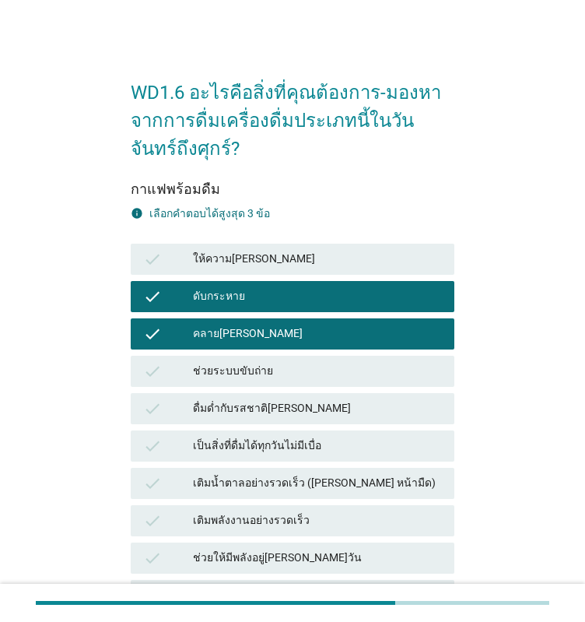
scroll to position [467, 0]
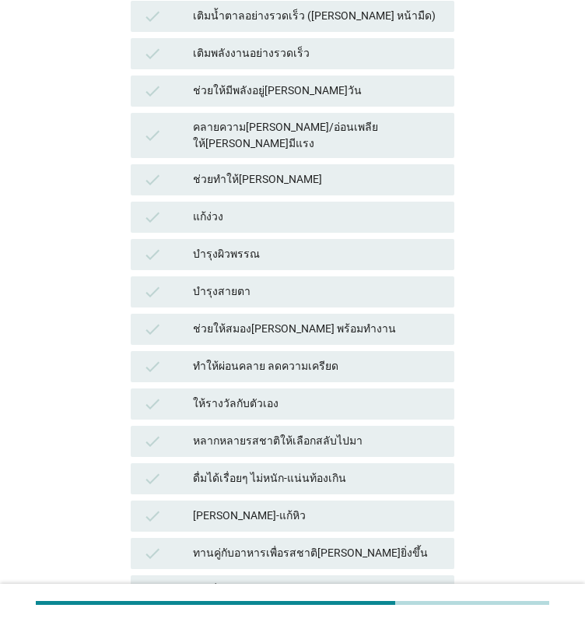
click at [214, 325] on div "check ช่วยให้สมอง[PERSON_NAME] พร้อมทำงาน" at bounding box center [293, 329] width 324 height 31
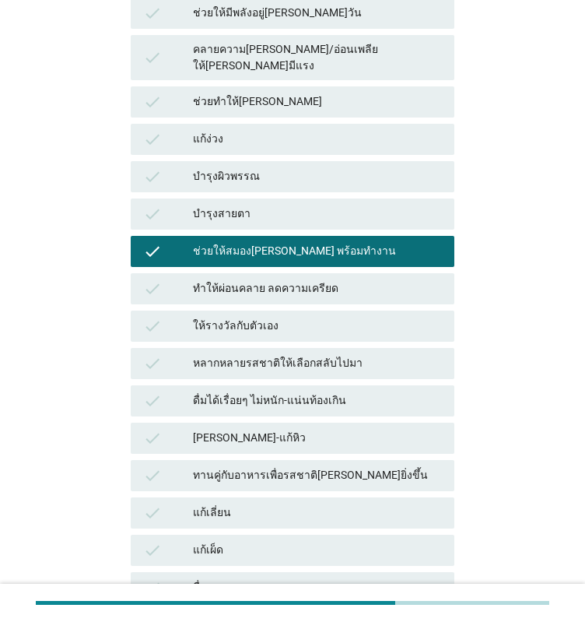
scroll to position [156, 0]
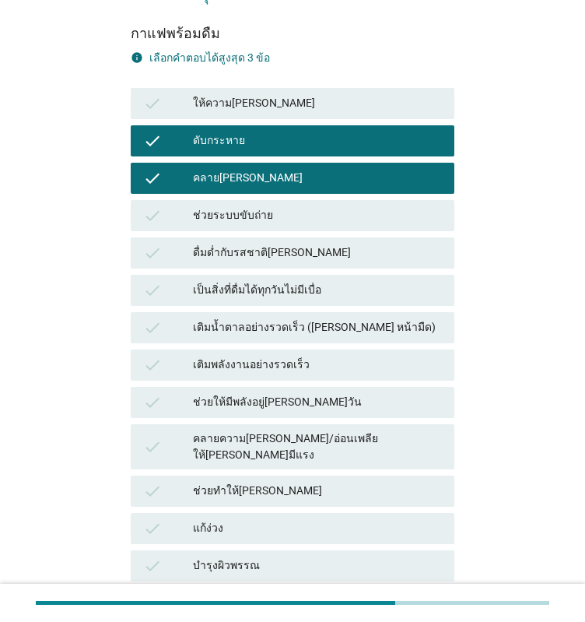
click at [197, 180] on div "คลาย[PERSON_NAME]" at bounding box center [317, 178] width 249 height 19
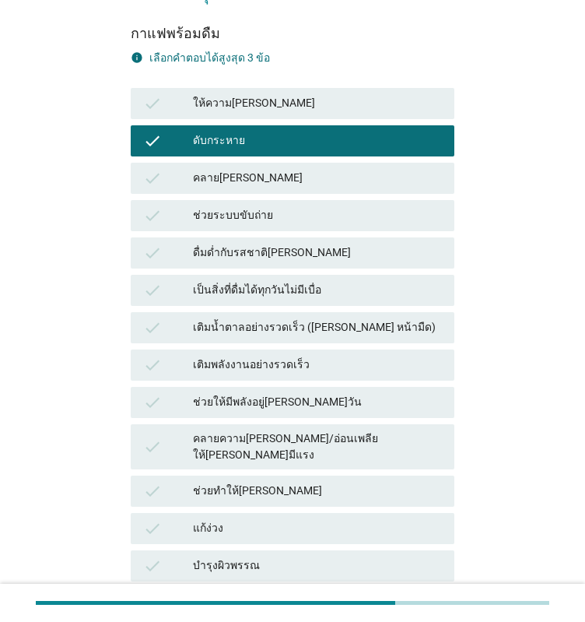
click at [192, 216] on div "check" at bounding box center [168, 215] width 50 height 19
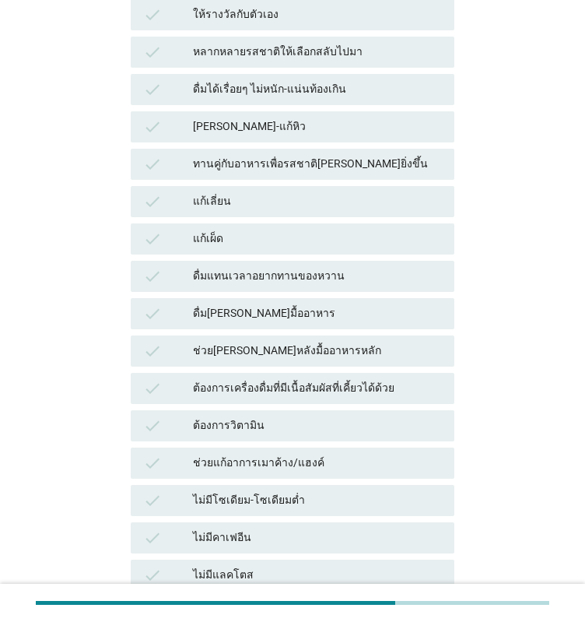
scroll to position [1034, 0]
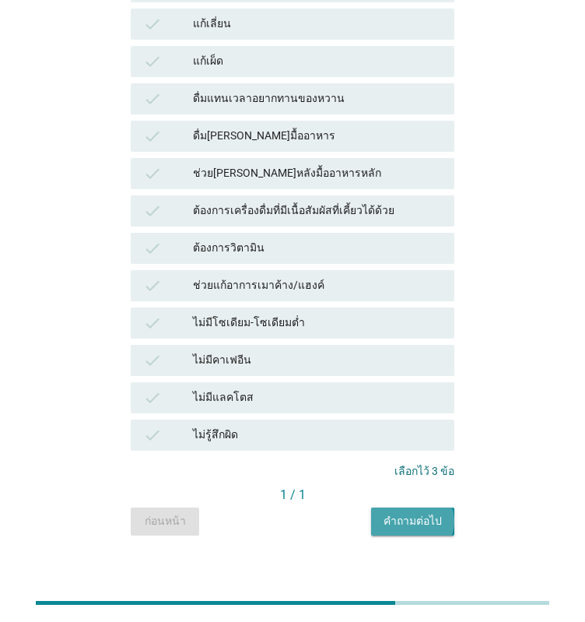
click at [402, 513] on div "คำถามต่อไป" at bounding box center [413, 521] width 58 height 16
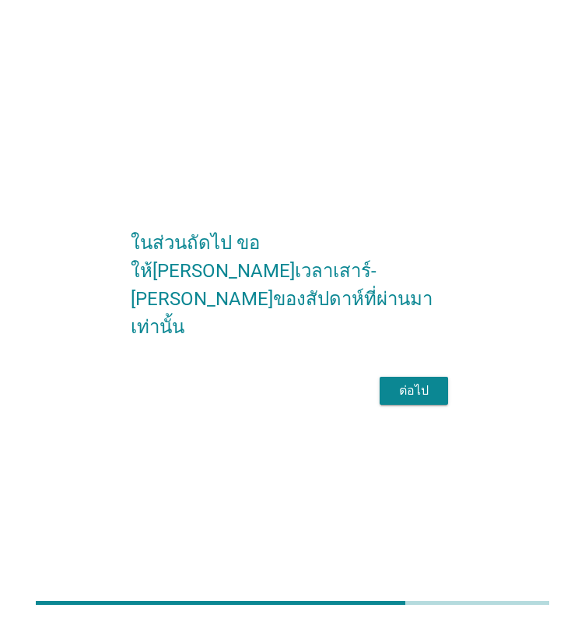
click at [402, 402] on button "ต่อไป" at bounding box center [414, 391] width 69 height 28
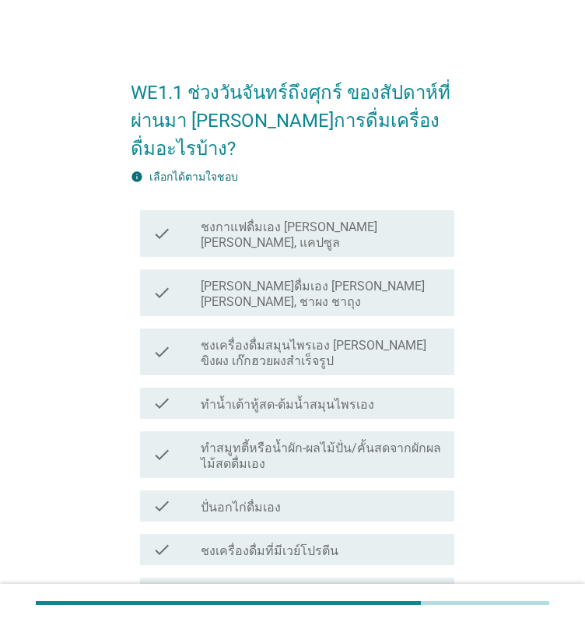
click at [248, 220] on label "ชงกาแฟดื่มเอง [PERSON_NAME] [PERSON_NAME], แคปซูล" at bounding box center [321, 235] width 241 height 31
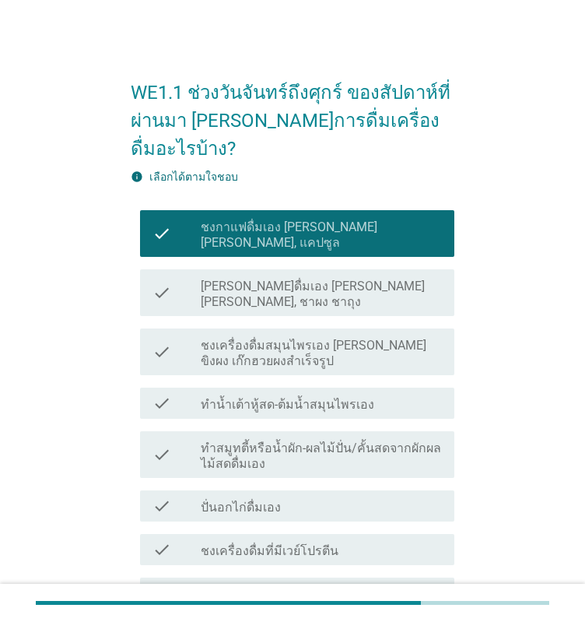
click at [265, 425] on div "check check_box_outline_blank ทำสมูทตี้หรือน้ำผัก-ผลไม้ปั่น/คั้นสดจากผักผลไม้สด…" at bounding box center [293, 454] width 324 height 59
click at [248, 381] on div "check check_box_outline_blank ทำน้ำเต้าหู้สด-ต้มน้ำสมุนไพรเอง" at bounding box center [293, 403] width 324 height 44
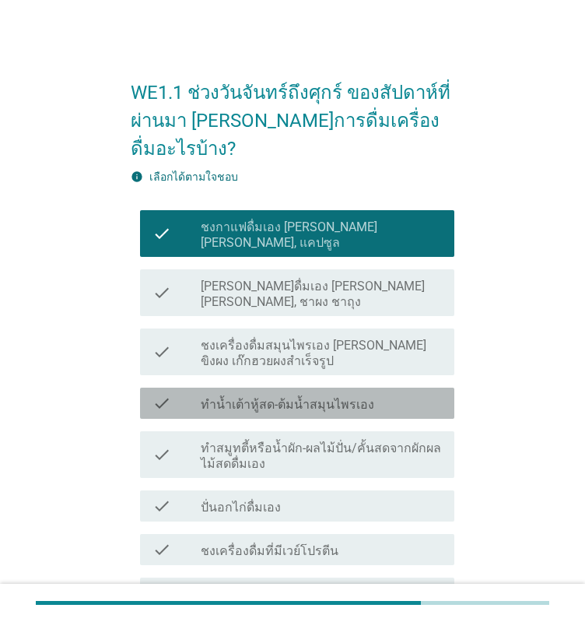
drag, startPoint x: 248, startPoint y: 336, endPoint x: 251, endPoint y: 367, distance: 30.5
click at [248, 394] on div "check_box_outline_blank ทำน้ำเต้าหู้สด-ต้มน้ำสมุนไพรเอง" at bounding box center [321, 403] width 241 height 19
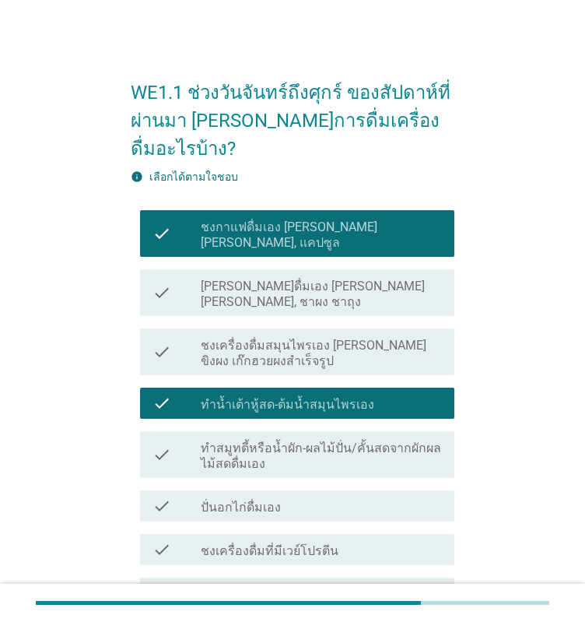
click at [255, 500] on label "ปั่นอกไก่ดื่มเอง" at bounding box center [241, 508] width 80 height 16
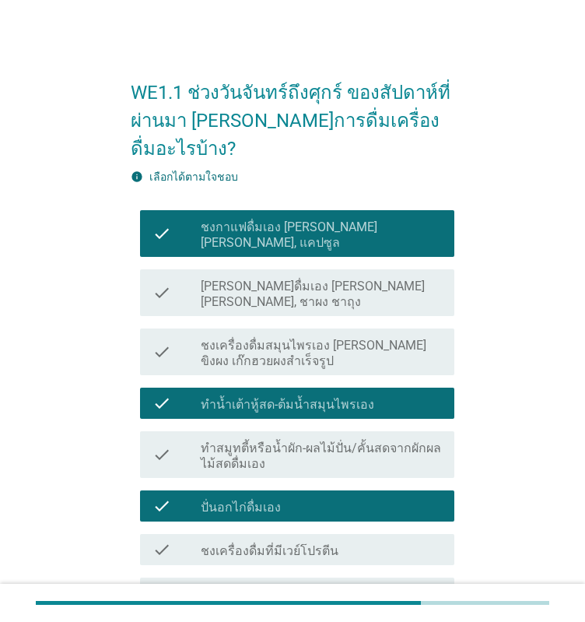
click at [255, 497] on div "check_box ปั่นอกไก่ดื่มเอง" at bounding box center [321, 506] width 241 height 19
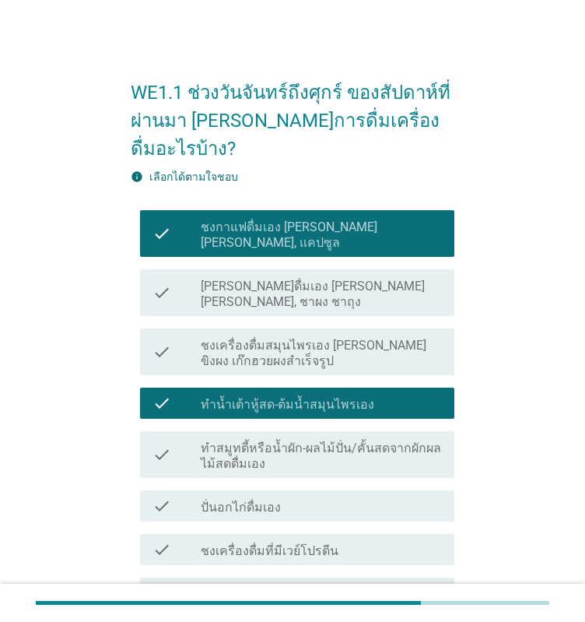
scroll to position [78, 0]
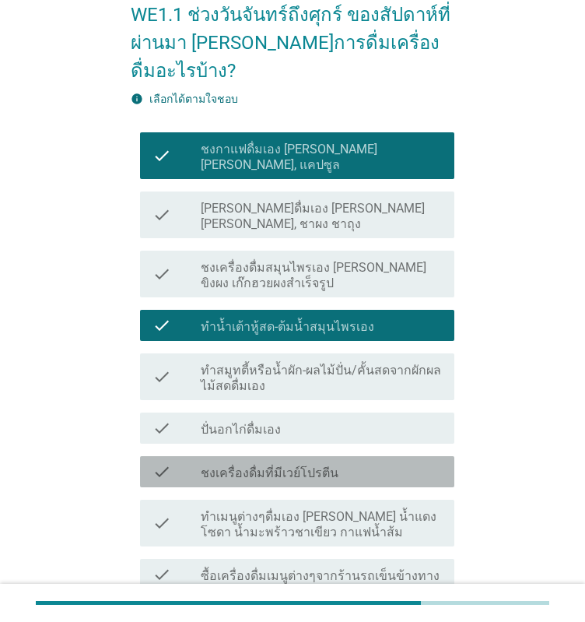
click at [229, 466] on label "ชงเครื่องดื่มที่มีเวย์โปรตีน" at bounding box center [270, 474] width 138 height 16
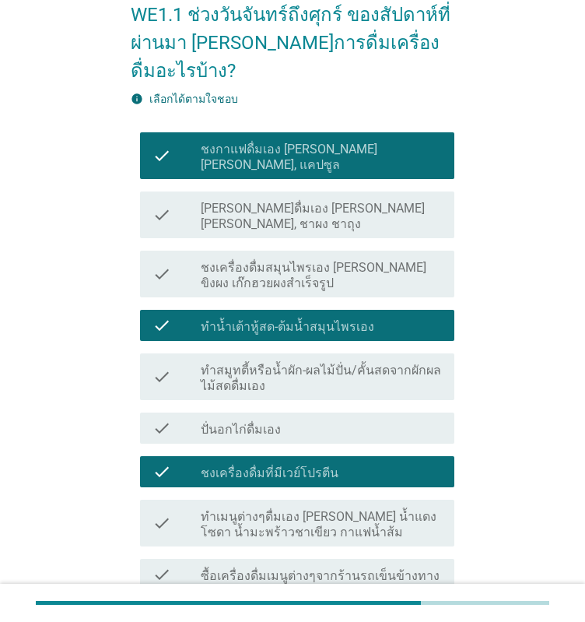
scroll to position [389, 0]
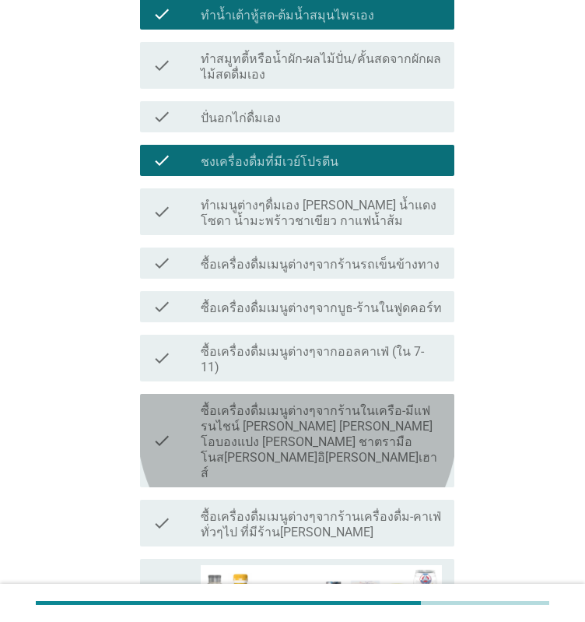
click at [227, 403] on label "ซื้อเครื่องดื่มเมนูต่างๆจากร้านในเครือ-มีแฟรนไชน์ [PERSON_NAME] [PERSON_NAME] โ…" at bounding box center [321, 442] width 241 height 78
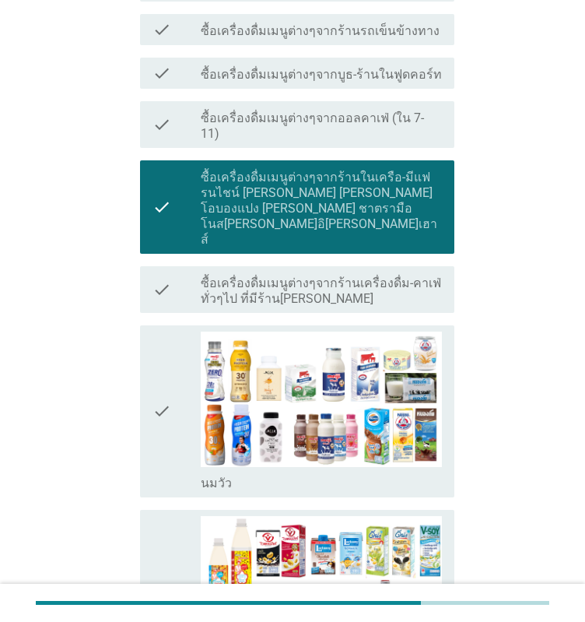
drag, startPoint x: 184, startPoint y: 273, endPoint x: 186, endPoint y: 289, distance: 15.7
click at [184, 332] on div "check" at bounding box center [177, 412] width 48 height 160
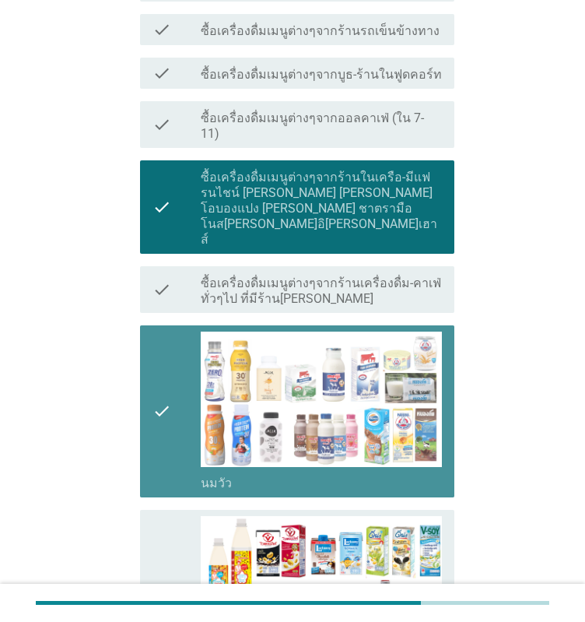
scroll to position [1090, 0]
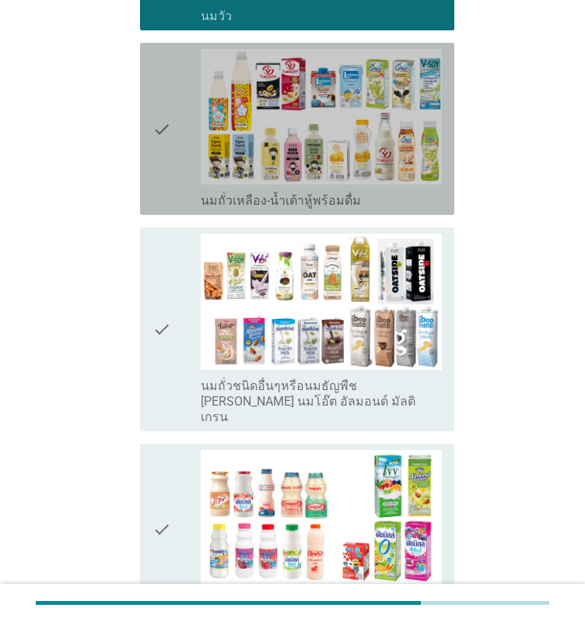
click at [163, 49] on icon "check" at bounding box center [162, 129] width 19 height 160
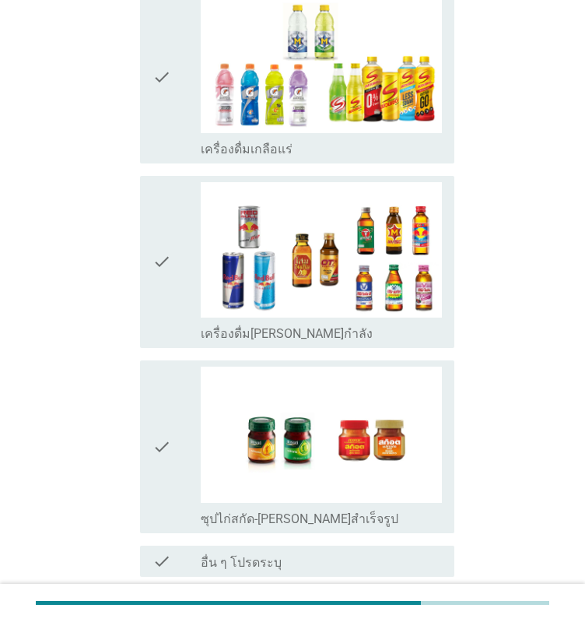
scroll to position [3038, 0]
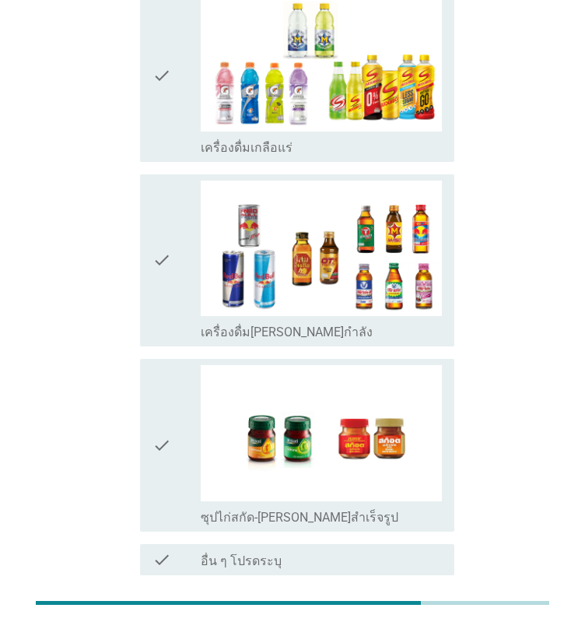
click at [410, 621] on div "ต่อไป" at bounding box center [414, 631] width 44 height 19
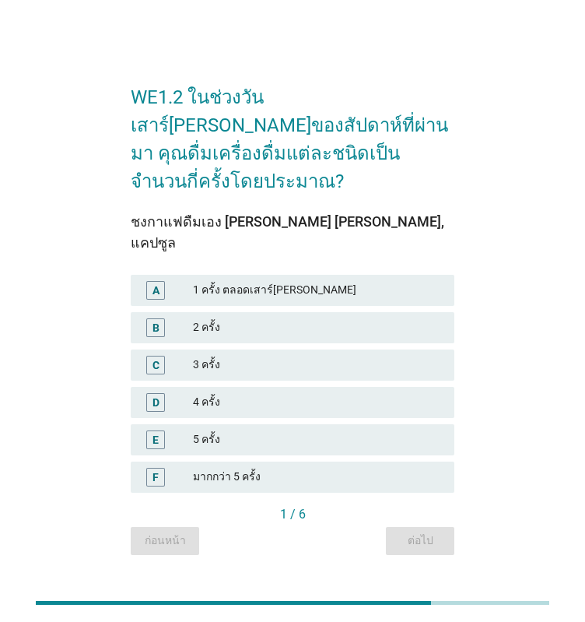
click at [226, 384] on div "D 4 ครั้ง" at bounding box center [293, 402] width 330 height 37
click at [239, 281] on div "1 ครั้ง ตลอดเสาร์[PERSON_NAME]" at bounding box center [317, 290] width 249 height 19
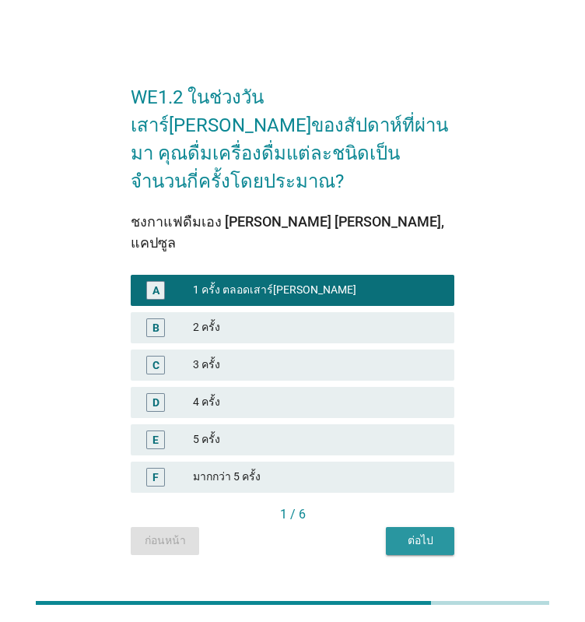
click at [419, 532] on div "ต่อไป" at bounding box center [421, 540] width 44 height 16
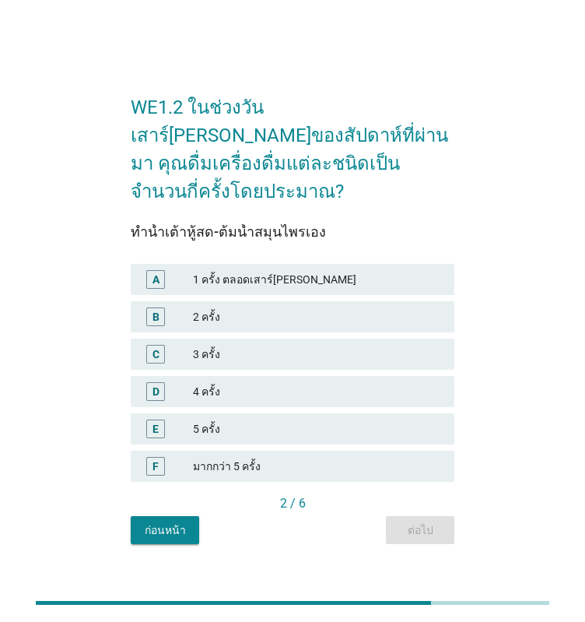
click at [245, 345] on div "3 ครั้ง" at bounding box center [317, 354] width 249 height 19
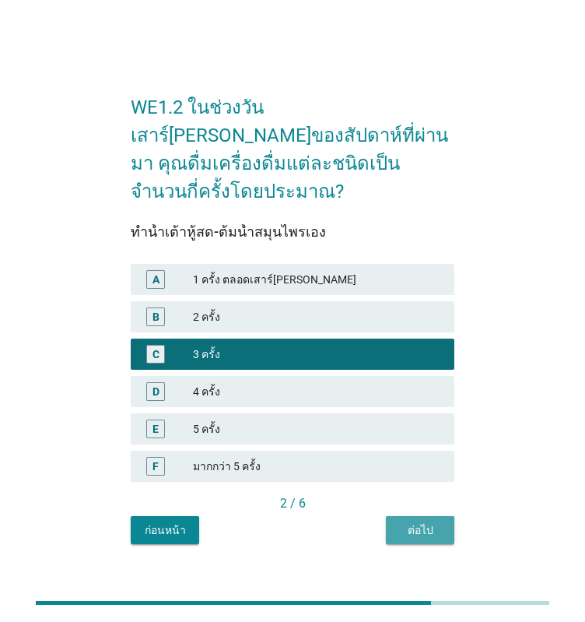
click at [406, 522] on div "ต่อไป" at bounding box center [421, 530] width 44 height 16
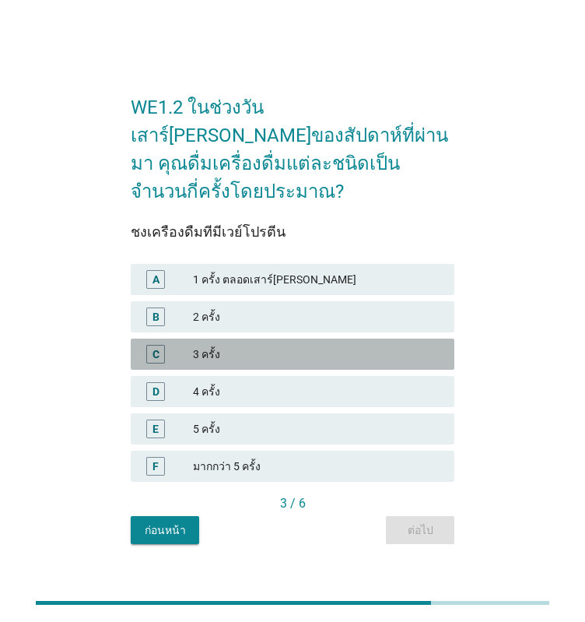
click at [275, 339] on div "C 3 ครั้ง" at bounding box center [293, 354] width 324 height 31
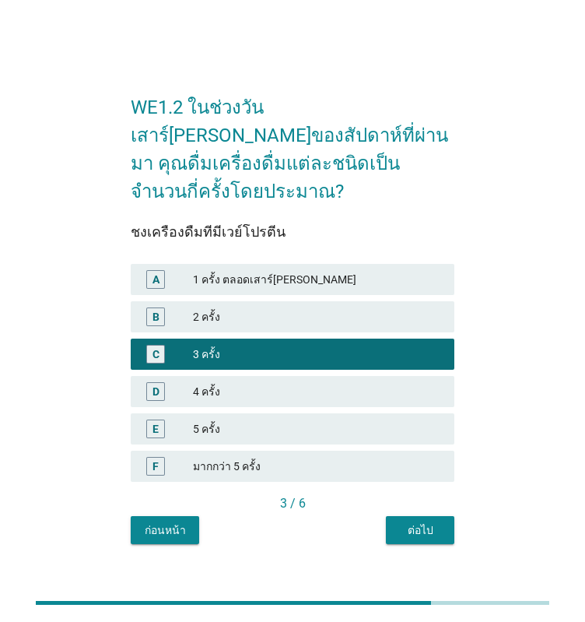
click at [350, 395] on div "D 4 ครั้ง" at bounding box center [293, 391] width 330 height 37
click at [364, 422] on div "5 ครั้ง" at bounding box center [317, 429] width 249 height 19
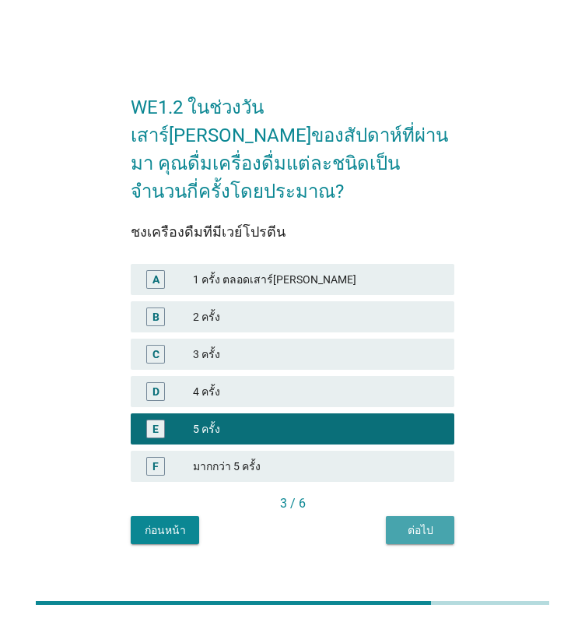
click at [424, 522] on div "ต่อไป" at bounding box center [421, 530] width 44 height 16
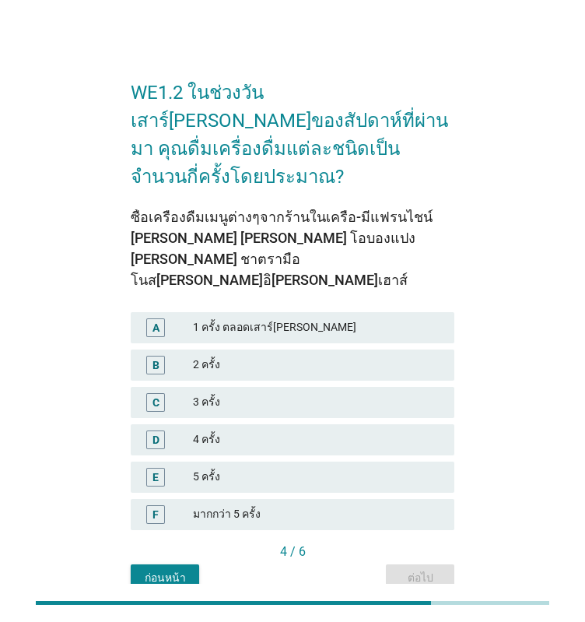
click at [234, 318] on div "1 ครั้ง ตลอดเสาร์[PERSON_NAME]" at bounding box center [317, 327] width 249 height 19
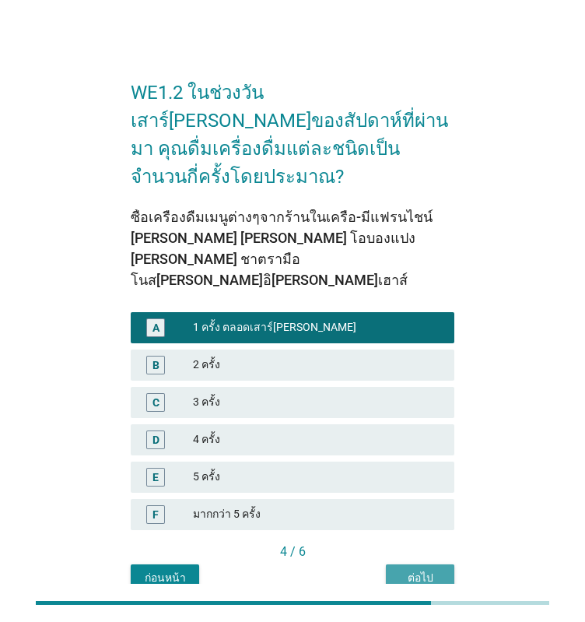
click at [420, 570] on div "ต่อไป" at bounding box center [421, 578] width 44 height 16
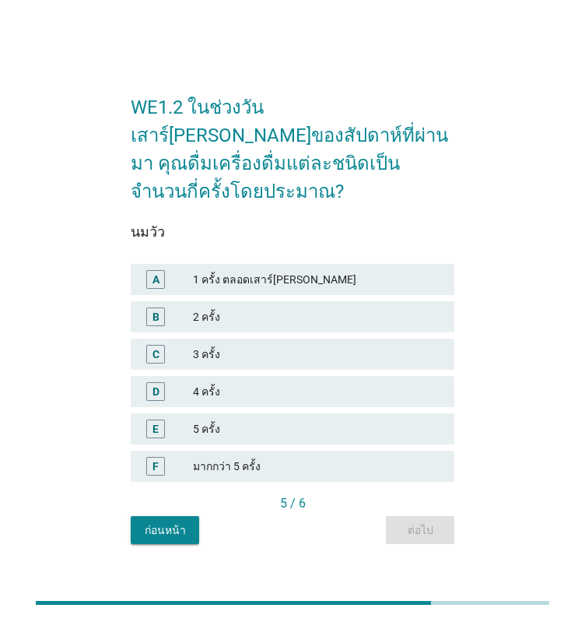
click at [317, 282] on div "A 1 ครั้ง ตลอดเสาร์[PERSON_NAME]" at bounding box center [293, 279] width 330 height 37
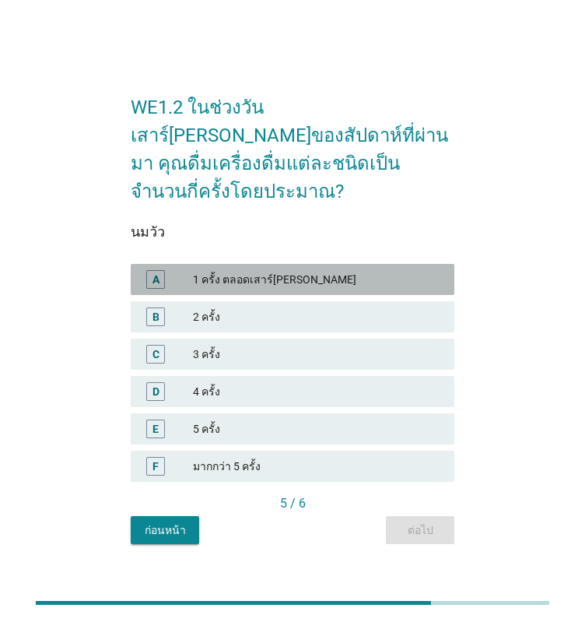
click at [299, 270] on div "1 ครั้ง ตลอดเสาร์[PERSON_NAME]" at bounding box center [317, 279] width 249 height 19
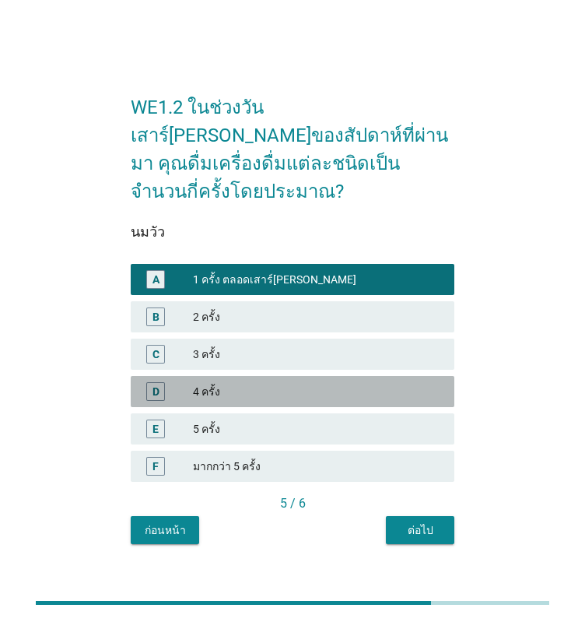
click at [284, 376] on div "D 4 ครั้ง" at bounding box center [293, 391] width 324 height 31
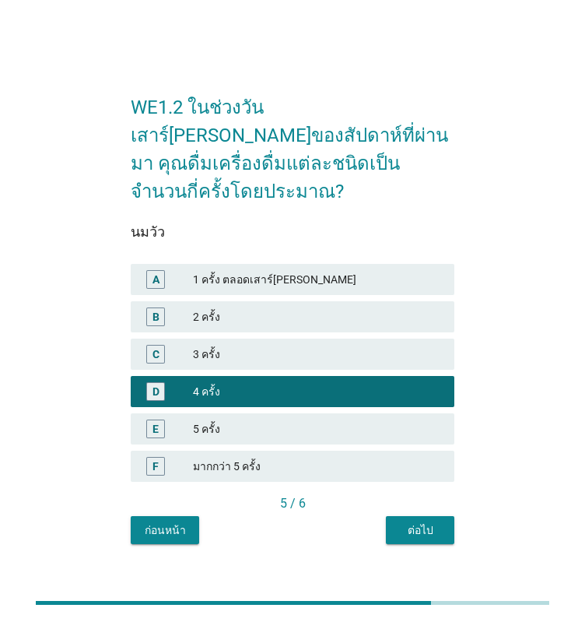
click at [420, 522] on div "ต่อไป" at bounding box center [421, 530] width 44 height 16
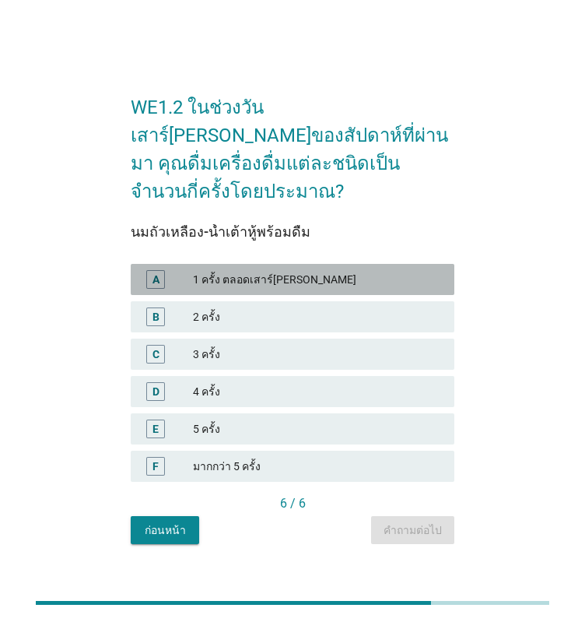
click at [227, 264] on div "A 1 ครั้ง ตลอดเสาร์[PERSON_NAME]" at bounding box center [293, 279] width 324 height 31
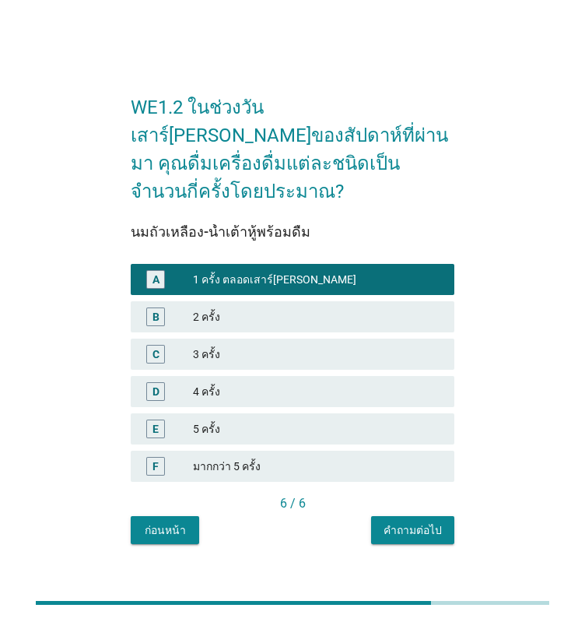
click at [408, 516] on button "คำถามต่อไป" at bounding box center [412, 530] width 83 height 28
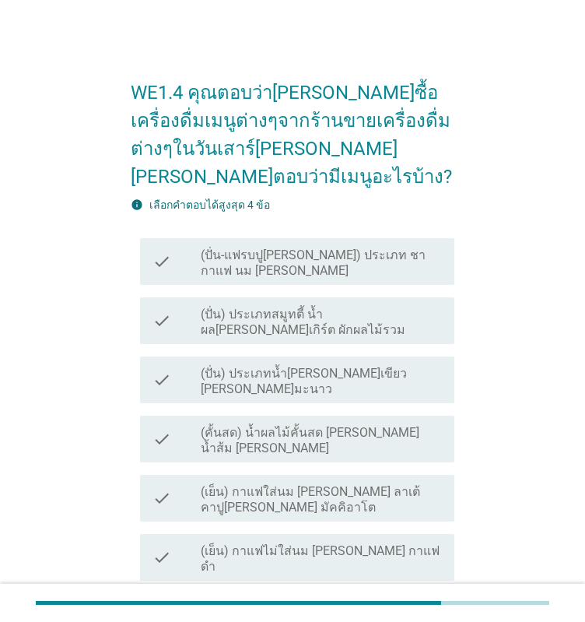
click at [242, 304] on div "check_box_outline_blank (ปั่น) ประเภทสมูทตี้ น้ำผล[PERSON_NAME]เกิร์ต ผักผลไม้ร…" at bounding box center [321, 321] width 241 height 34
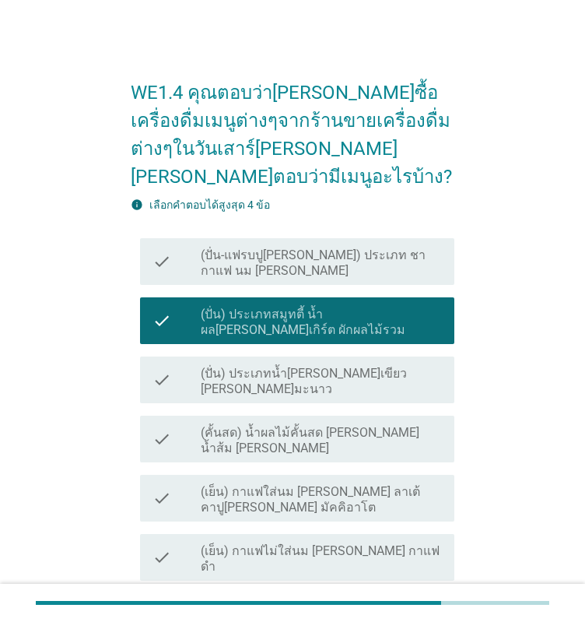
click at [283, 425] on label "(คั้นสด) น้ำผลไม้คั้นสด [PERSON_NAME] น้ำส้ม [PERSON_NAME]" at bounding box center [321, 440] width 241 height 31
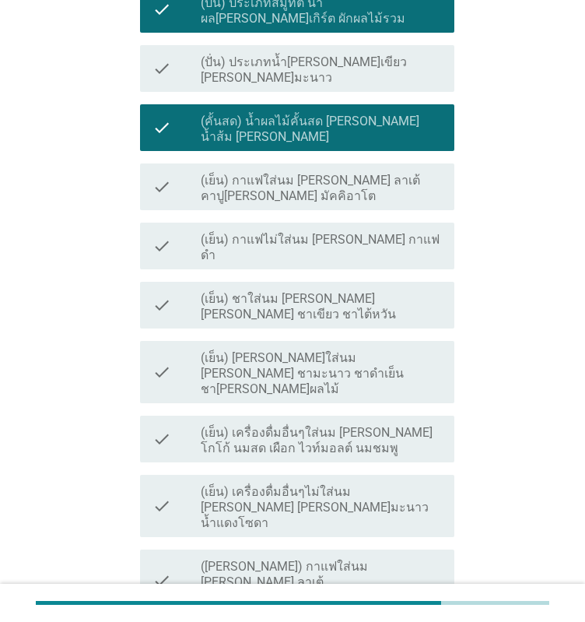
scroll to position [389, 0]
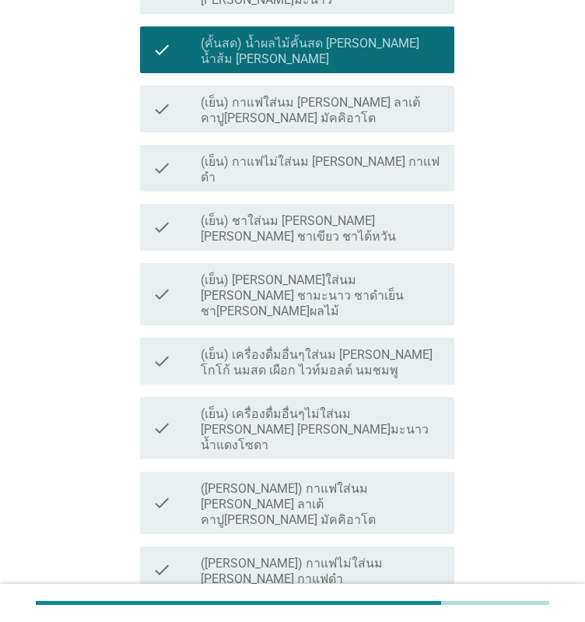
click at [284, 466] on div "check check_box_outline_blank ([PERSON_NAME]) กาแฟใส่นม [PERSON_NAME] ลาเต้ คาป…" at bounding box center [293, 503] width 324 height 75
click at [237, 204] on div "check check_box_outline_blank (เย็น) ชาใส่นม [PERSON_NAME] [PERSON_NAME] ชาเขีย…" at bounding box center [297, 227] width 315 height 47
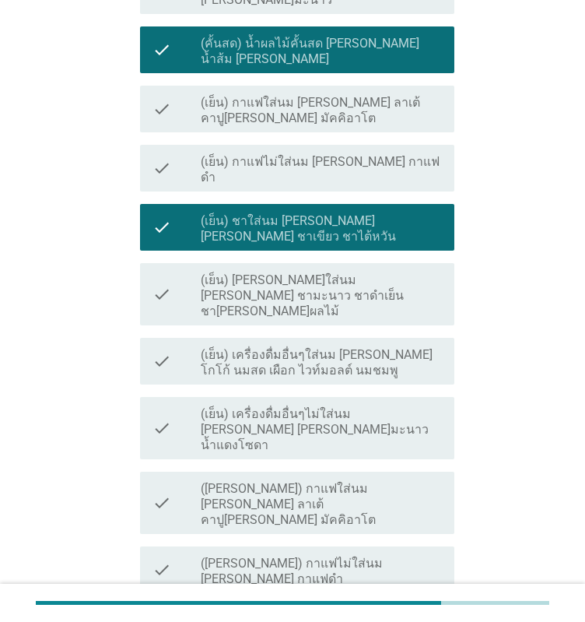
click at [305, 397] on div "check check_box_outline_blank (เย็น) เครื่องดื่มอื่นๆไม่ใส่นม [PERSON_NAME] [PE…" at bounding box center [297, 428] width 315 height 62
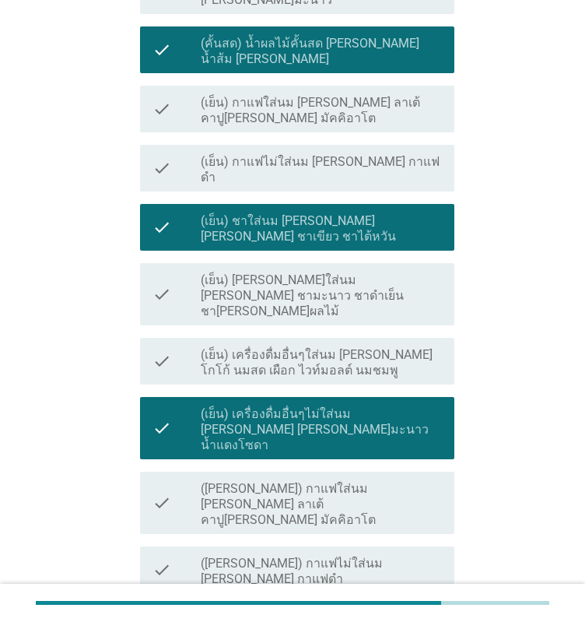
click at [321, 406] on label "(เย็น) เครื่องดื่มอื่นๆไม่ใส่นม [PERSON_NAME] [PERSON_NAME]มะนาว น้ำแดงโซดา" at bounding box center [321, 429] width 241 height 47
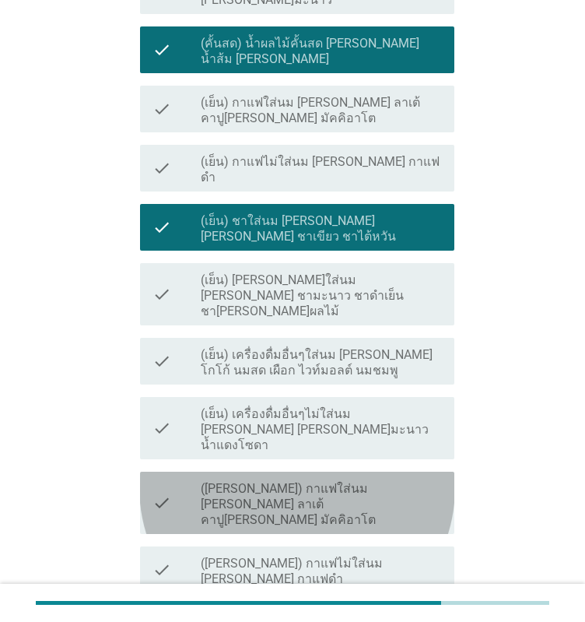
click at [324, 481] on label "([PERSON_NAME]) กาแฟใส่นม [PERSON_NAME] ลาเต้ คาปู[PERSON_NAME] มัคคิอาโต" at bounding box center [321, 504] width 241 height 47
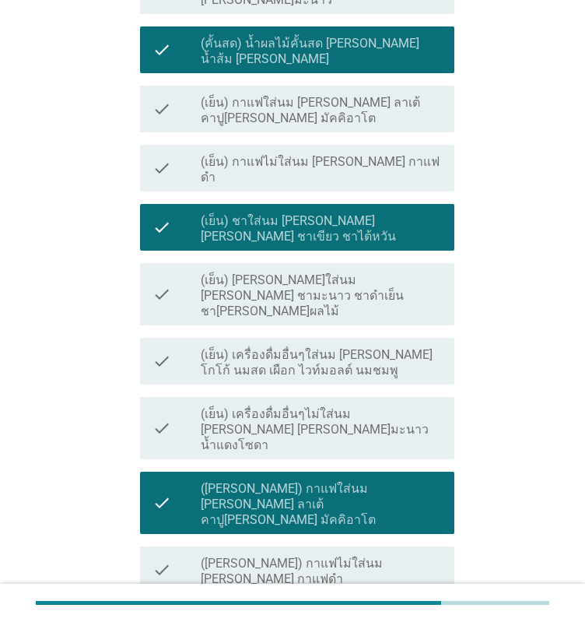
scroll to position [623, 0]
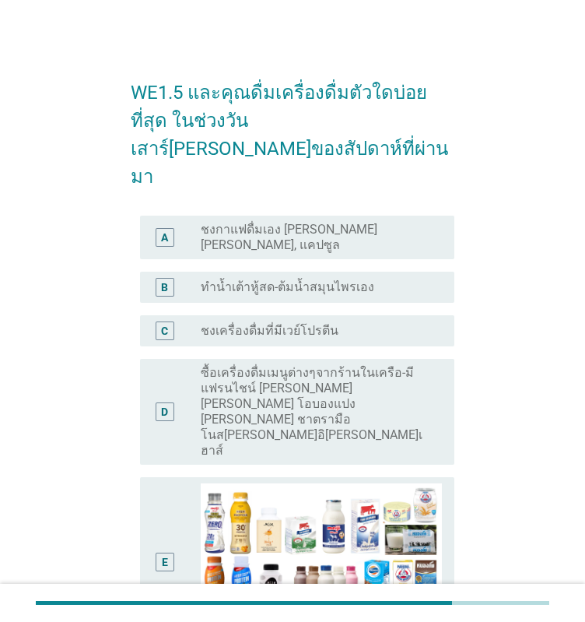
click at [301, 365] on label "ซื้อเครื่องดื่มเมนูต่างๆจากร้านในเครือ-มีแฟรนไชน์ [PERSON_NAME] [PERSON_NAME] โ…" at bounding box center [315, 411] width 229 height 93
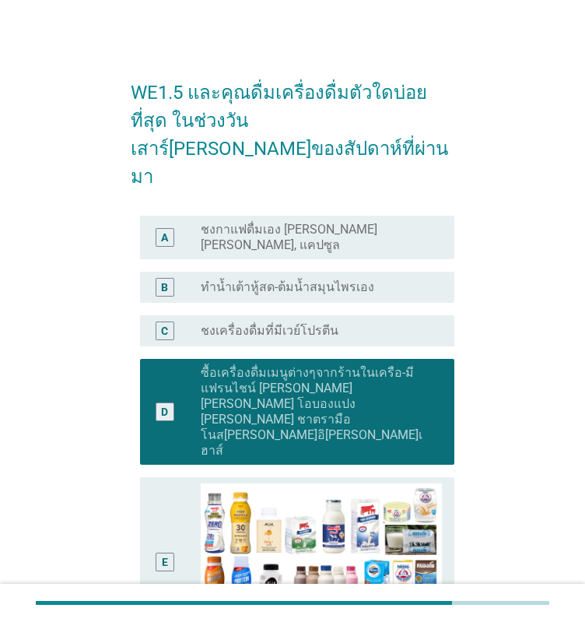
click at [280, 149] on form "WE1.5 และคุณดื่มเครื่องดื่มตัวใดบ่อยที่สุด ในช่วงวันเสาร์[PERSON_NAME]ของสัปดาห…" at bounding box center [293, 515] width 324 height 904
click at [272, 222] on label "ชงกาแฟดื่มเอง [PERSON_NAME] [PERSON_NAME], แคปซูล" at bounding box center [315, 237] width 229 height 31
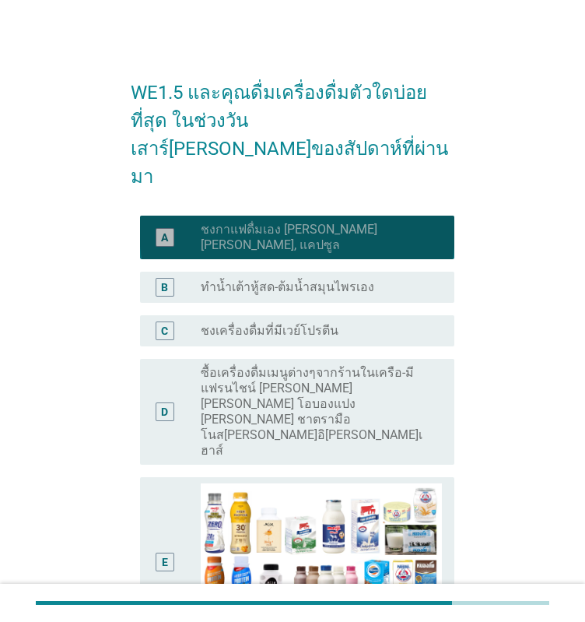
scroll to position [311, 0]
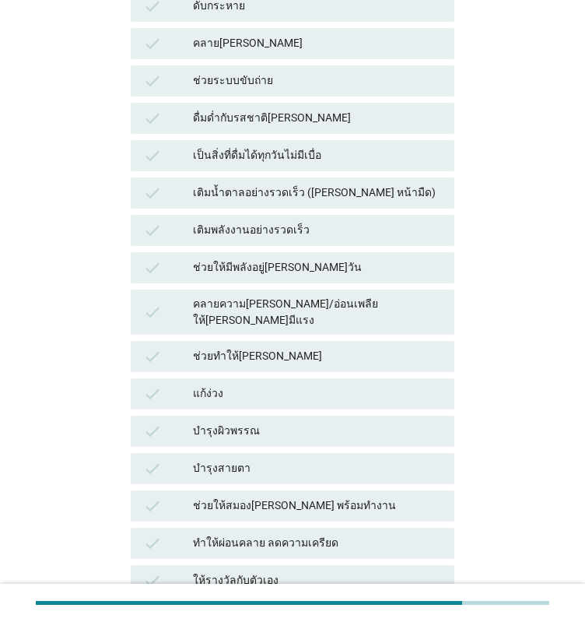
scroll to position [0, 0]
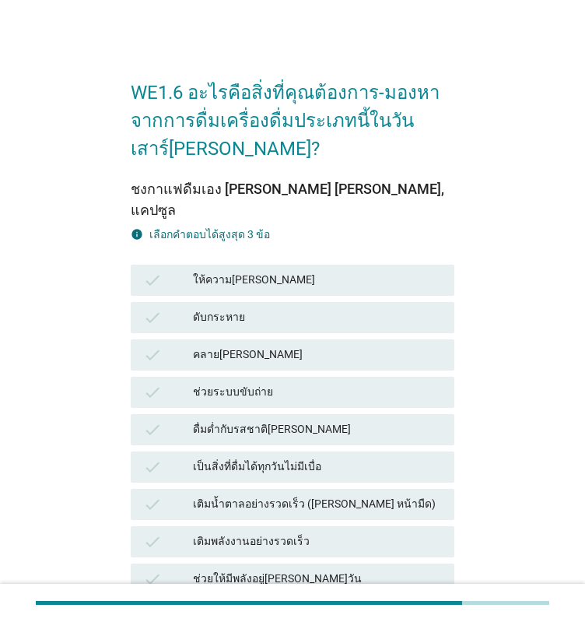
click at [252, 262] on div "check ให้ความ[PERSON_NAME]" at bounding box center [293, 280] width 330 height 37
click at [220, 271] on div "ให้ความ[PERSON_NAME]" at bounding box center [317, 280] width 249 height 19
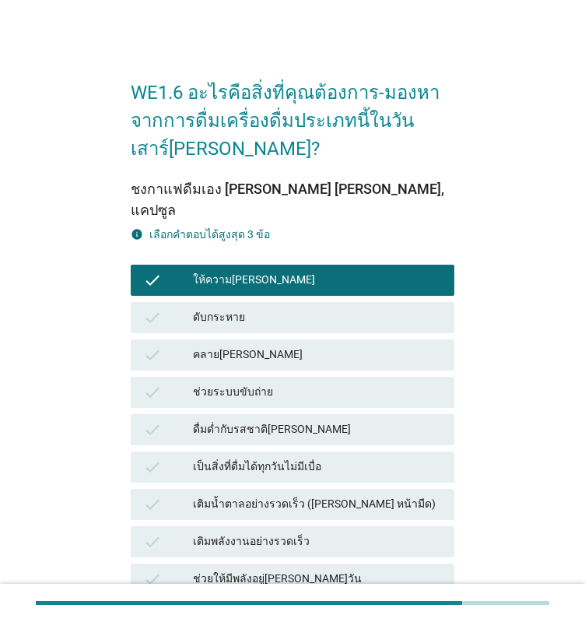
click at [227, 383] on div "ช่วยระบบขับถ่าย" at bounding box center [317, 392] width 249 height 19
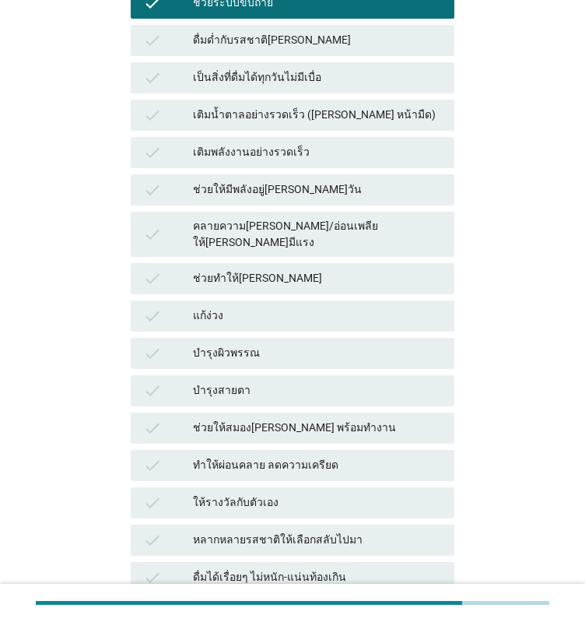
click at [221, 344] on div "บำรุงผิวพรรณ" at bounding box center [317, 353] width 249 height 19
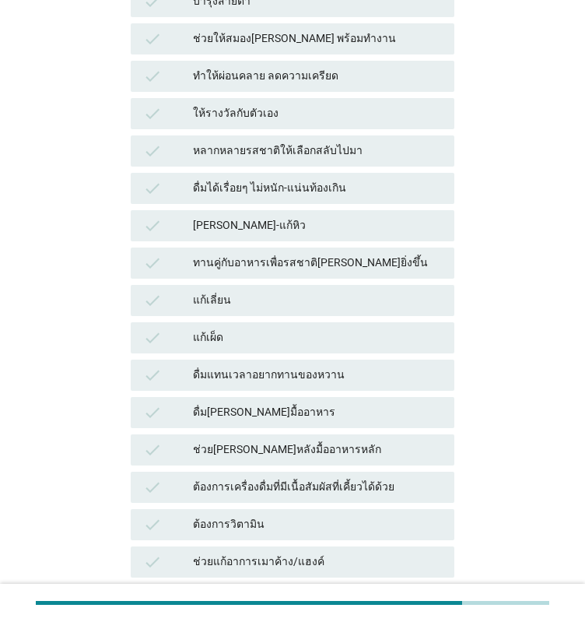
scroll to position [1034, 0]
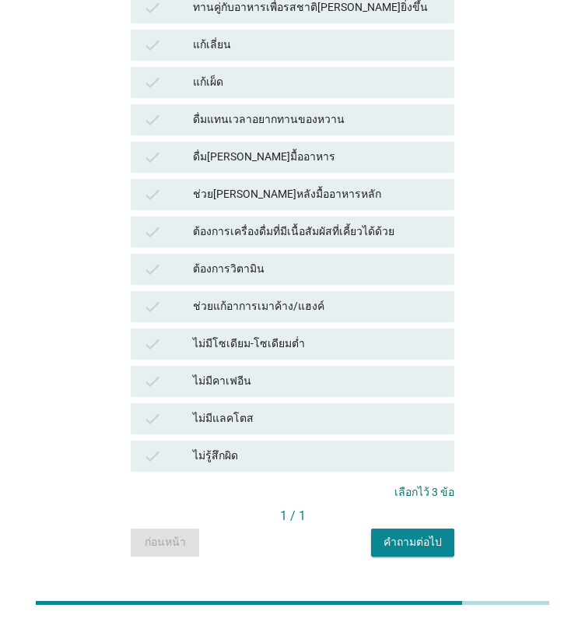
click at [402, 529] on button "คำถามต่อไป" at bounding box center [412, 543] width 83 height 28
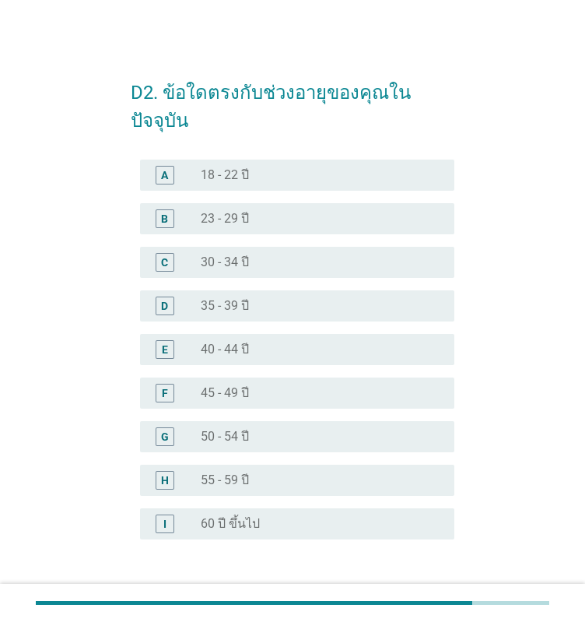
scroll to position [83, 0]
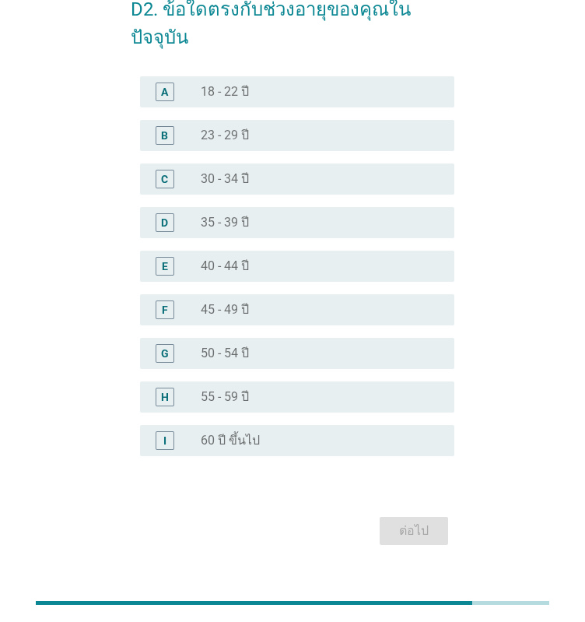
click at [270, 344] on div "radio_button_unchecked 50 - 54 ปี" at bounding box center [321, 353] width 241 height 19
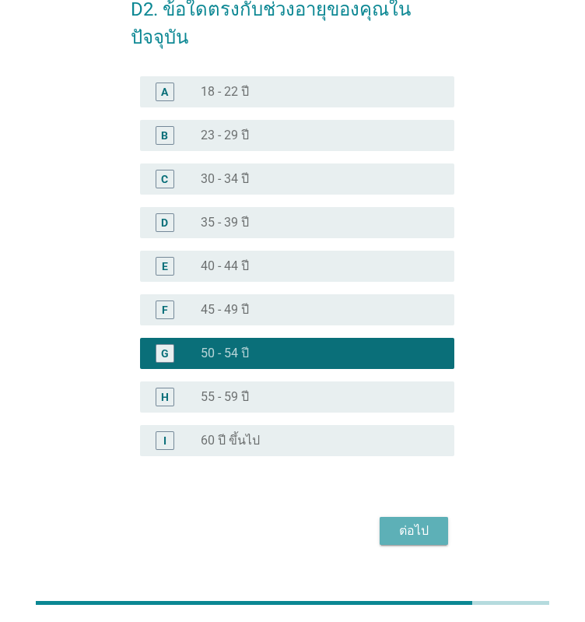
click at [412, 522] on div "ต่อไป" at bounding box center [414, 531] width 44 height 19
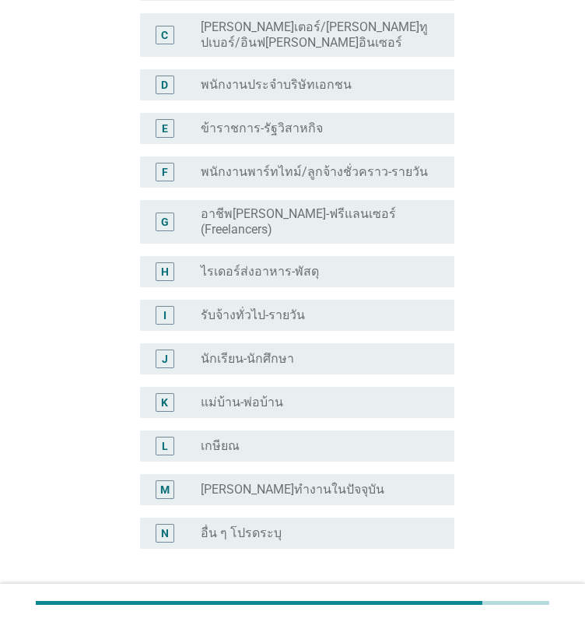
scroll to position [301, 0]
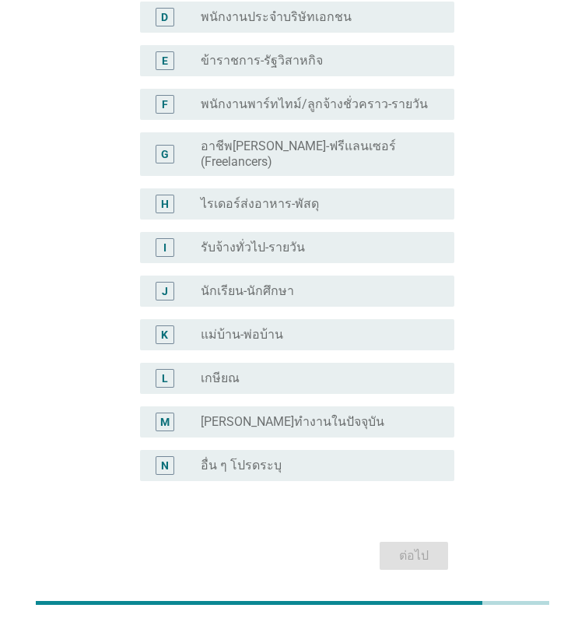
drag, startPoint x: 253, startPoint y: 289, endPoint x: 271, endPoint y: 306, distance: 24.8
click at [253, 325] on div "radio_button_unchecked แม่บ้าน-พ่อบ้าน" at bounding box center [321, 334] width 241 height 19
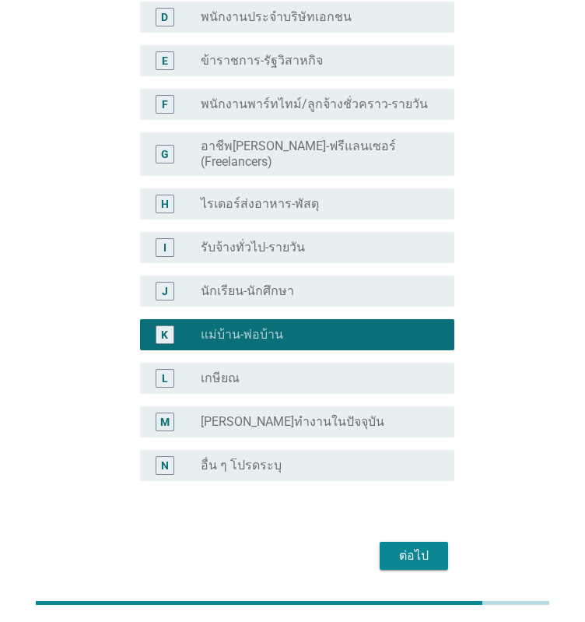
click at [431, 547] on div "ต่อไป" at bounding box center [414, 556] width 44 height 19
